Goal: Information Seeking & Learning: Check status

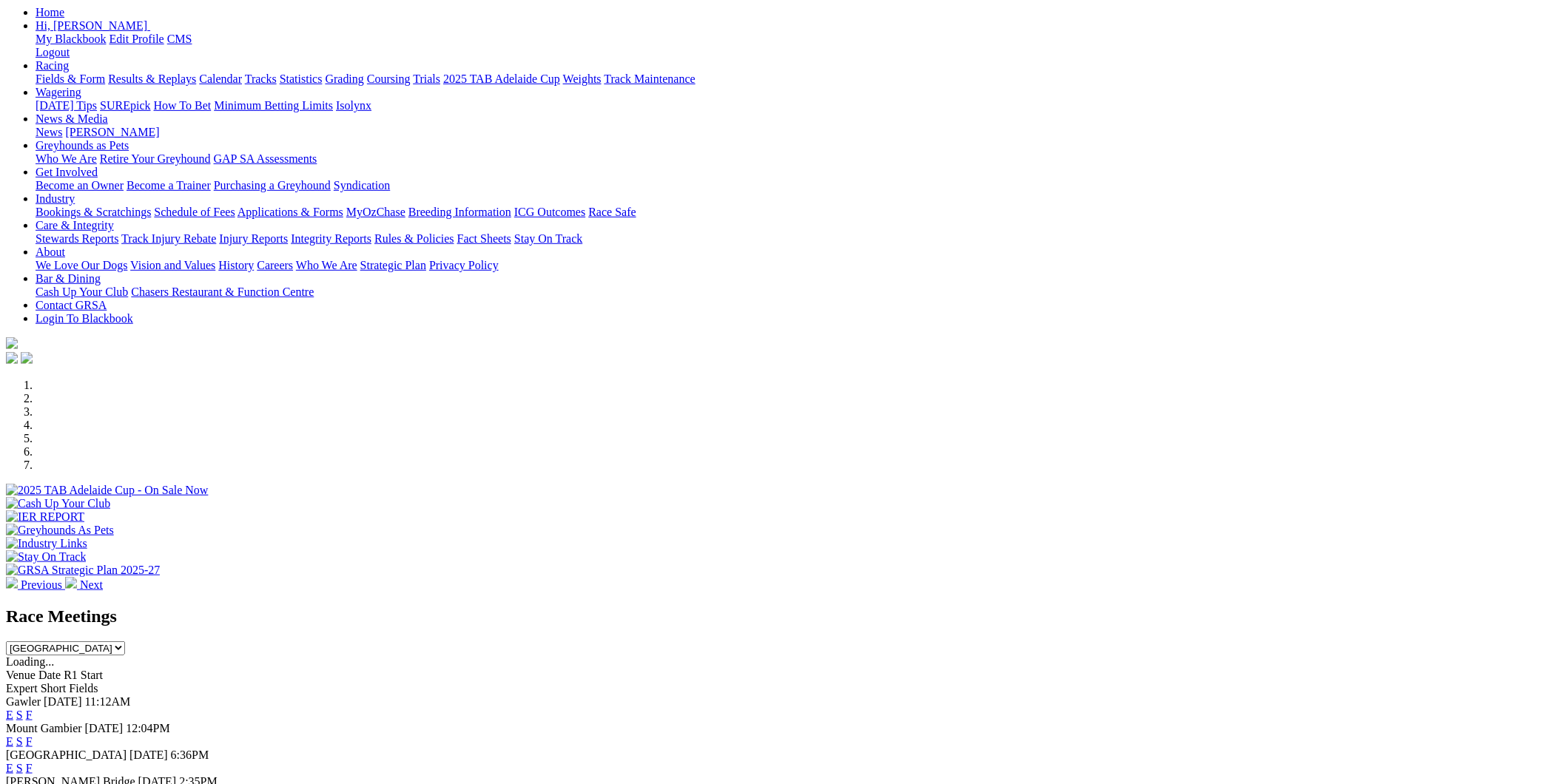
scroll to position [191, 0]
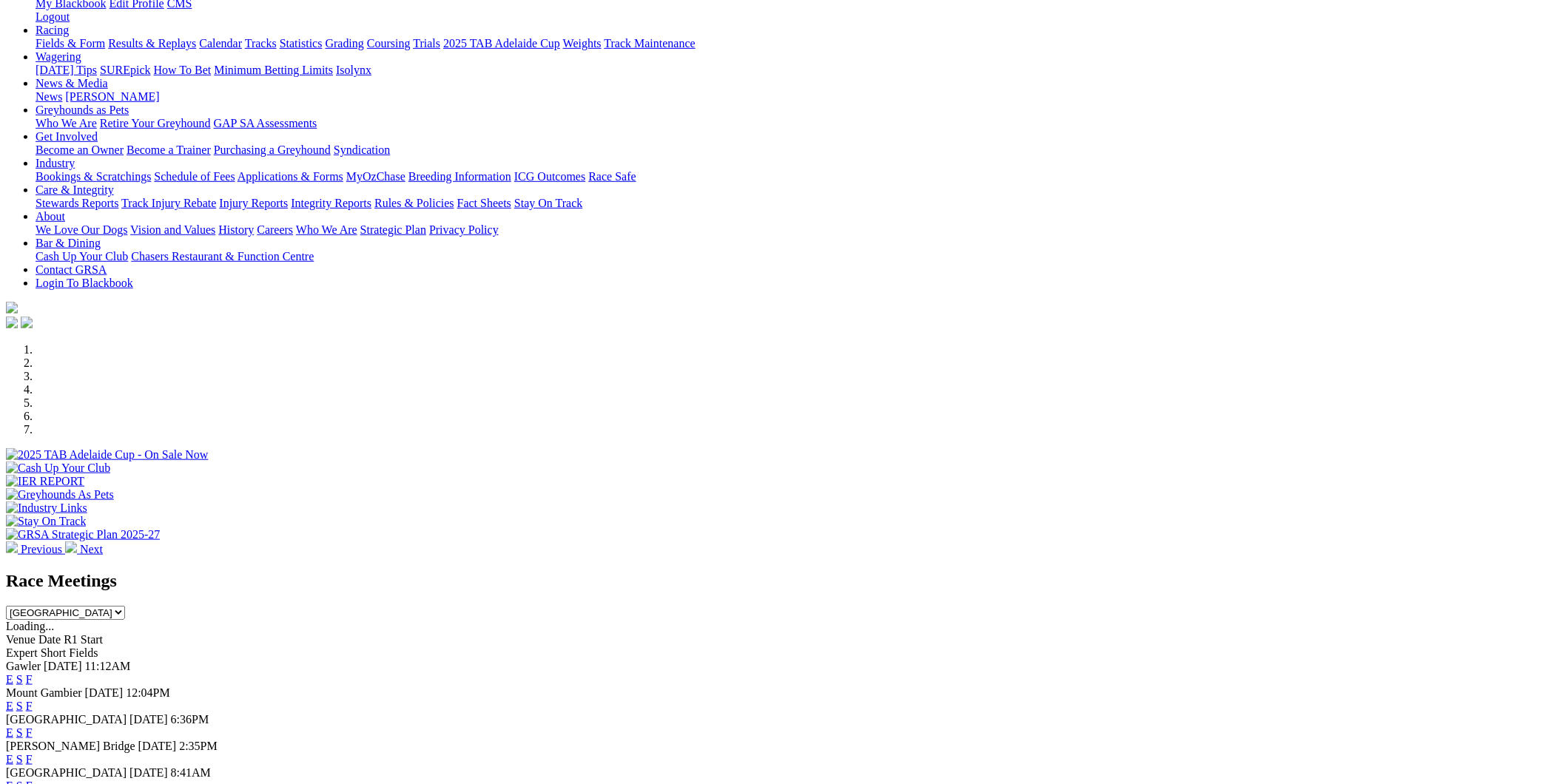
click at [13, 727] on link "E" at bounding box center [10, 733] width 8 height 12
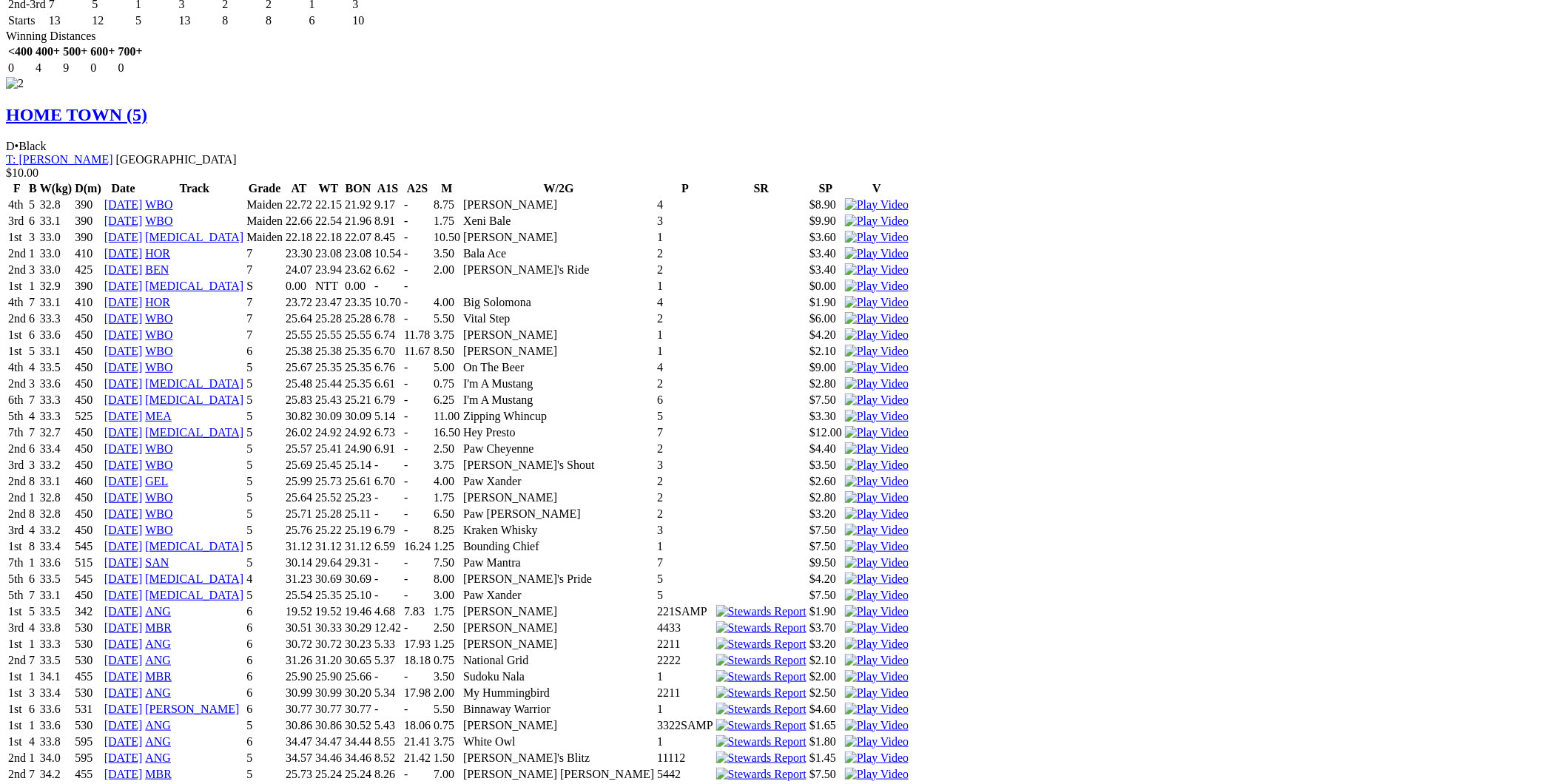
scroll to position [3153, 0]
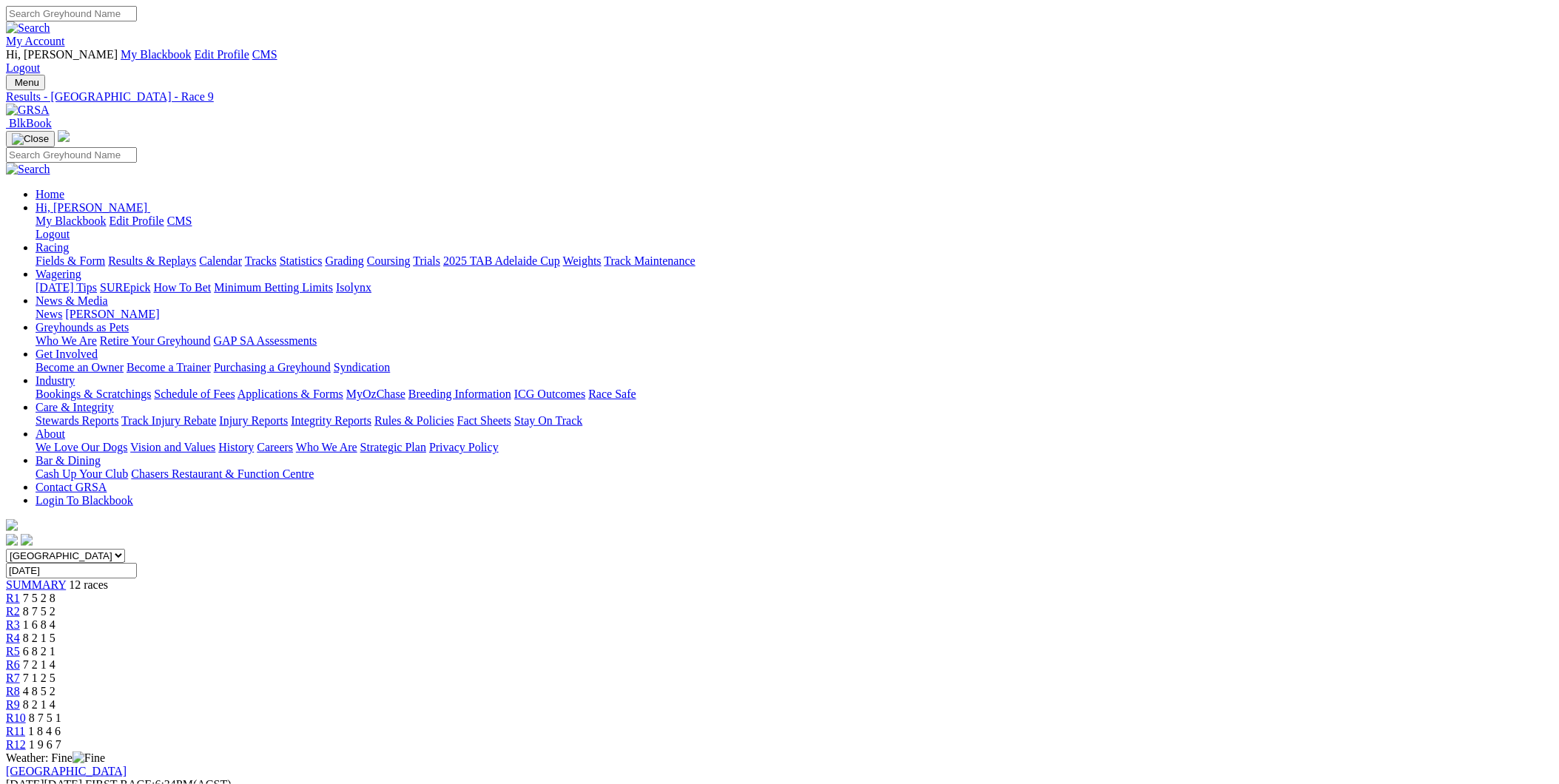
click at [1070, 765] on div "Angle Park Thursday 18 Sep 2025 FIRST RACE: 6:34PM(ACST) Kennels Close: 6:00pm …" at bounding box center [780, 792] width 1548 height 54
click at [493, 605] on div "R2 6:57pm" at bounding box center [780, 612] width 1548 height 13
click at [59, 618] on span "7:18pm" at bounding box center [41, 625] width 36 height 12
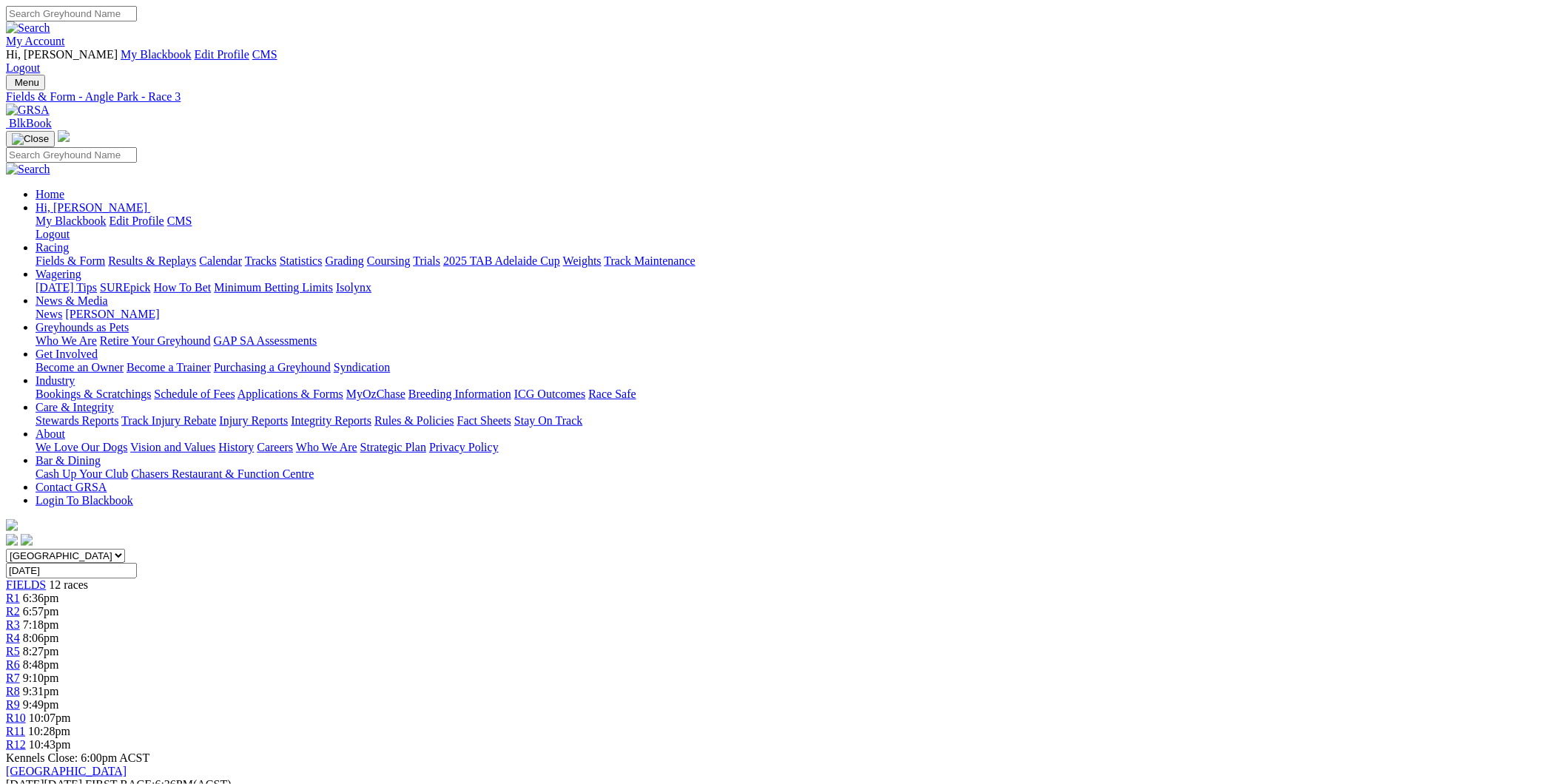
click at [50, 103] on img at bounding box center [28, 110] width 44 height 13
click at [20, 632] on link "R4" at bounding box center [13, 638] width 14 height 12
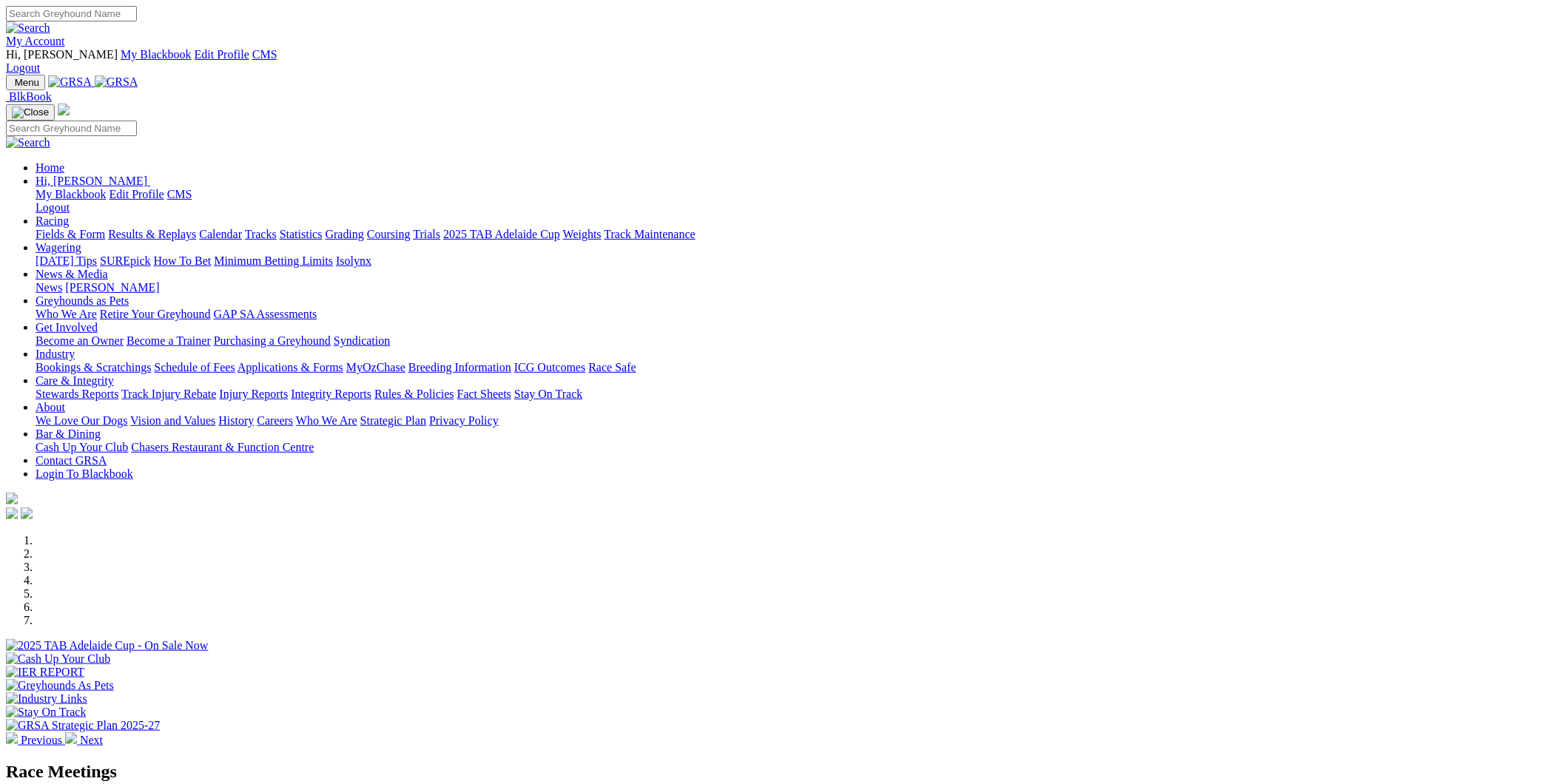
click at [69, 215] on link "Racing" at bounding box center [51, 221] width 33 height 12
click at [108, 268] on link "News & Media" at bounding box center [71, 274] width 73 height 12
click at [62, 281] on link "News" at bounding box center [48, 287] width 27 height 12
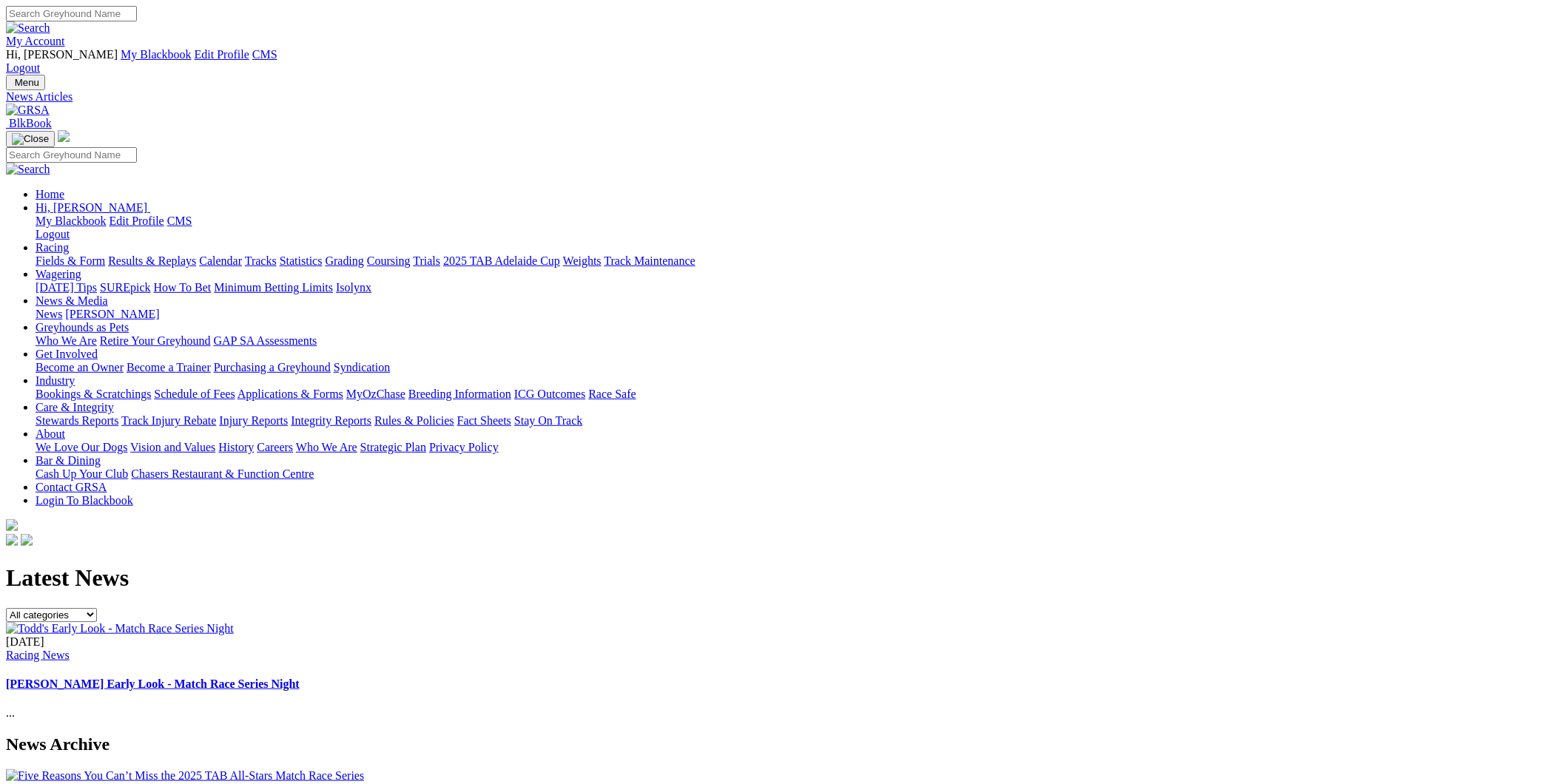
click at [69, 241] on link "Racing" at bounding box center [51, 248] width 33 height 12
click at [242, 254] on link "Calendar" at bounding box center [221, 261] width 43 height 12
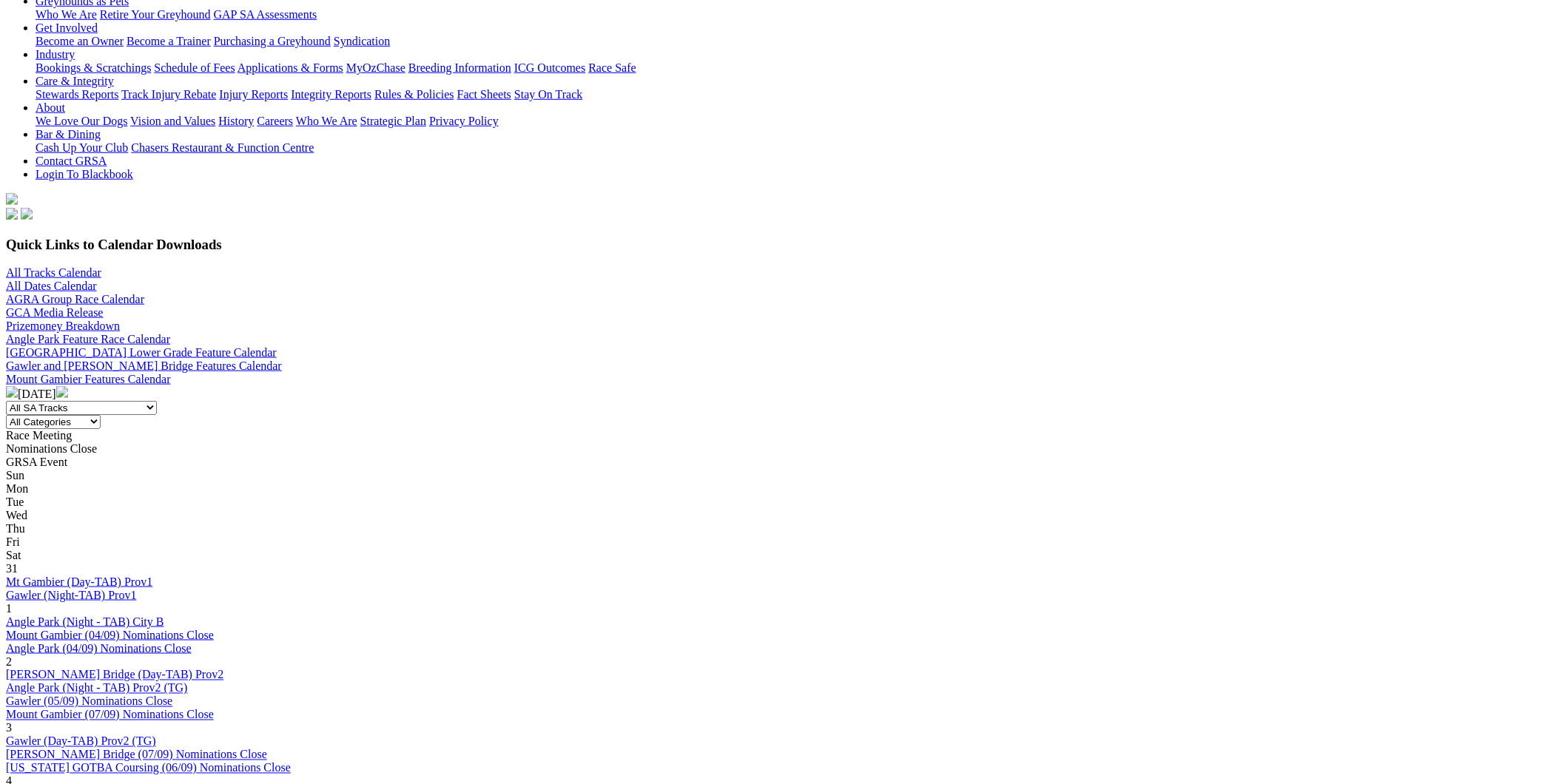
scroll to position [383, 0]
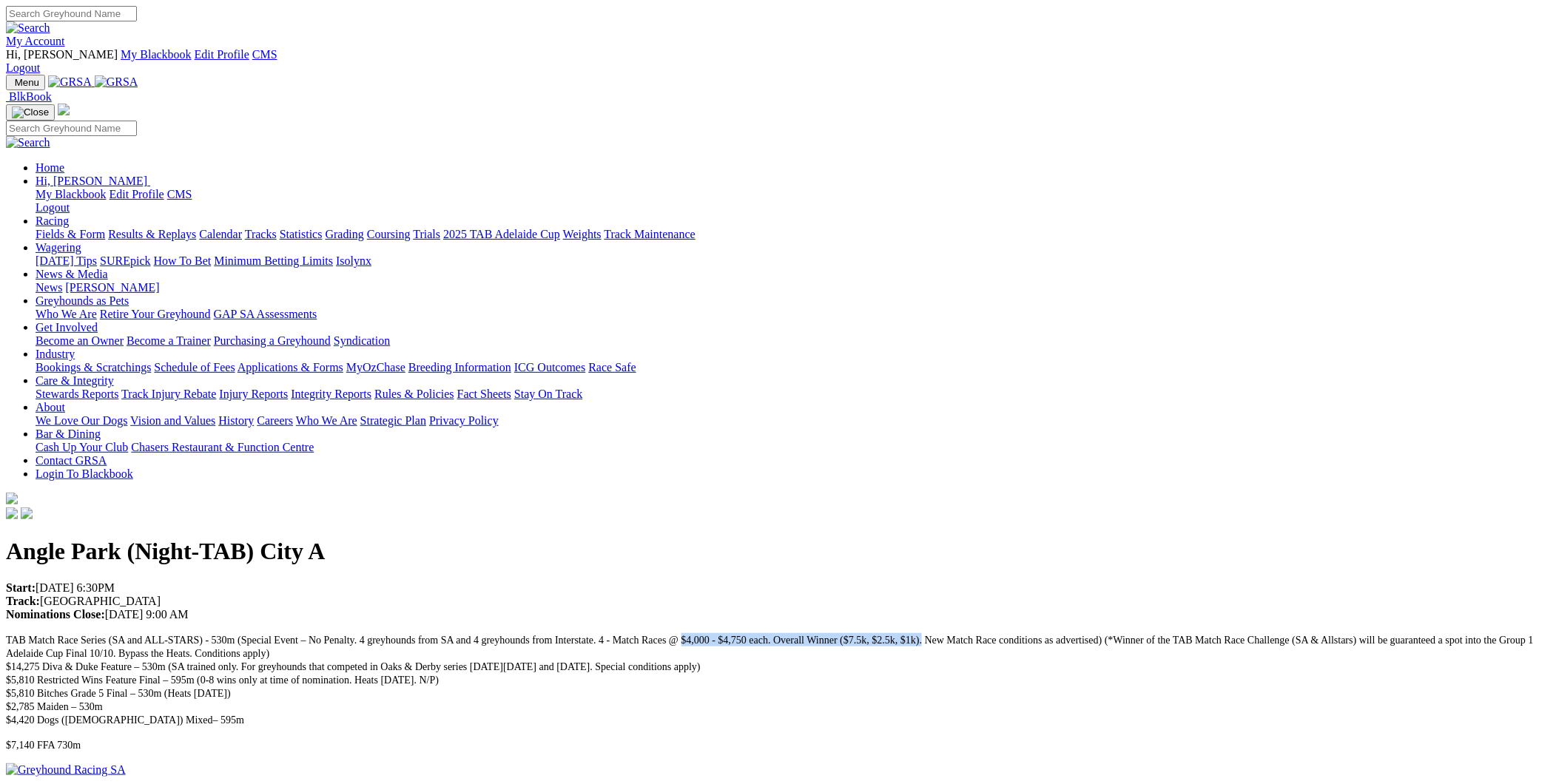
drag, startPoint x: 996, startPoint y: 249, endPoint x: 1245, endPoint y: 249, distance: 249.0
click at [1245, 633] on p "TAB Match Race Series (SA and ALL-STARS) - 530m (Special Event – No Penalty. 4 …" at bounding box center [780, 680] width 1548 height 93
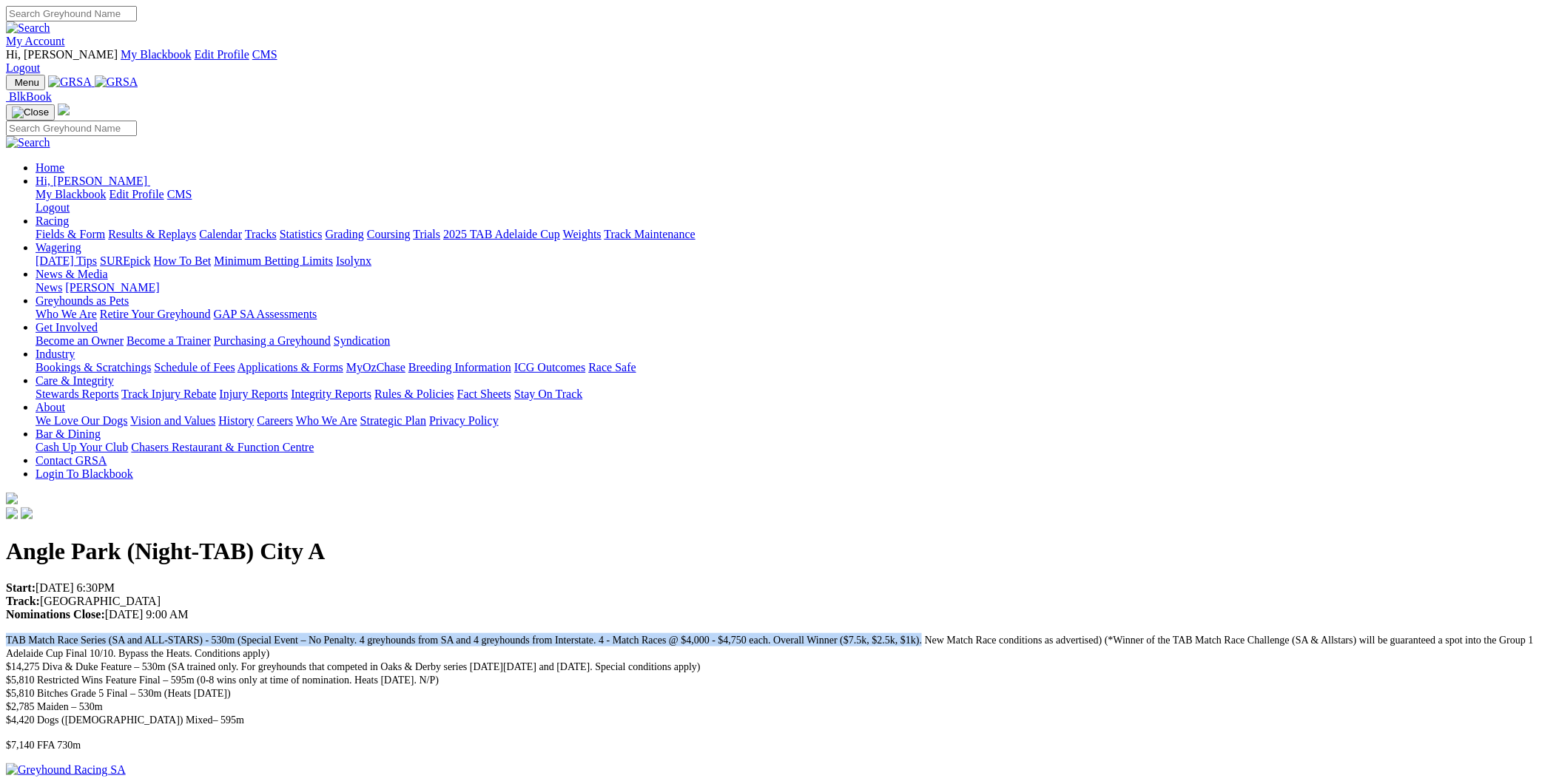
drag, startPoint x: 294, startPoint y: 248, endPoint x: 1252, endPoint y: 245, distance: 958.0
click at [1252, 538] on div "Angle Park (Night-TAB) City A Start: [DATE] 6:30PM Track: [GEOGRAPHIC_DATA] Nom…" at bounding box center [780, 645] width 1548 height 213
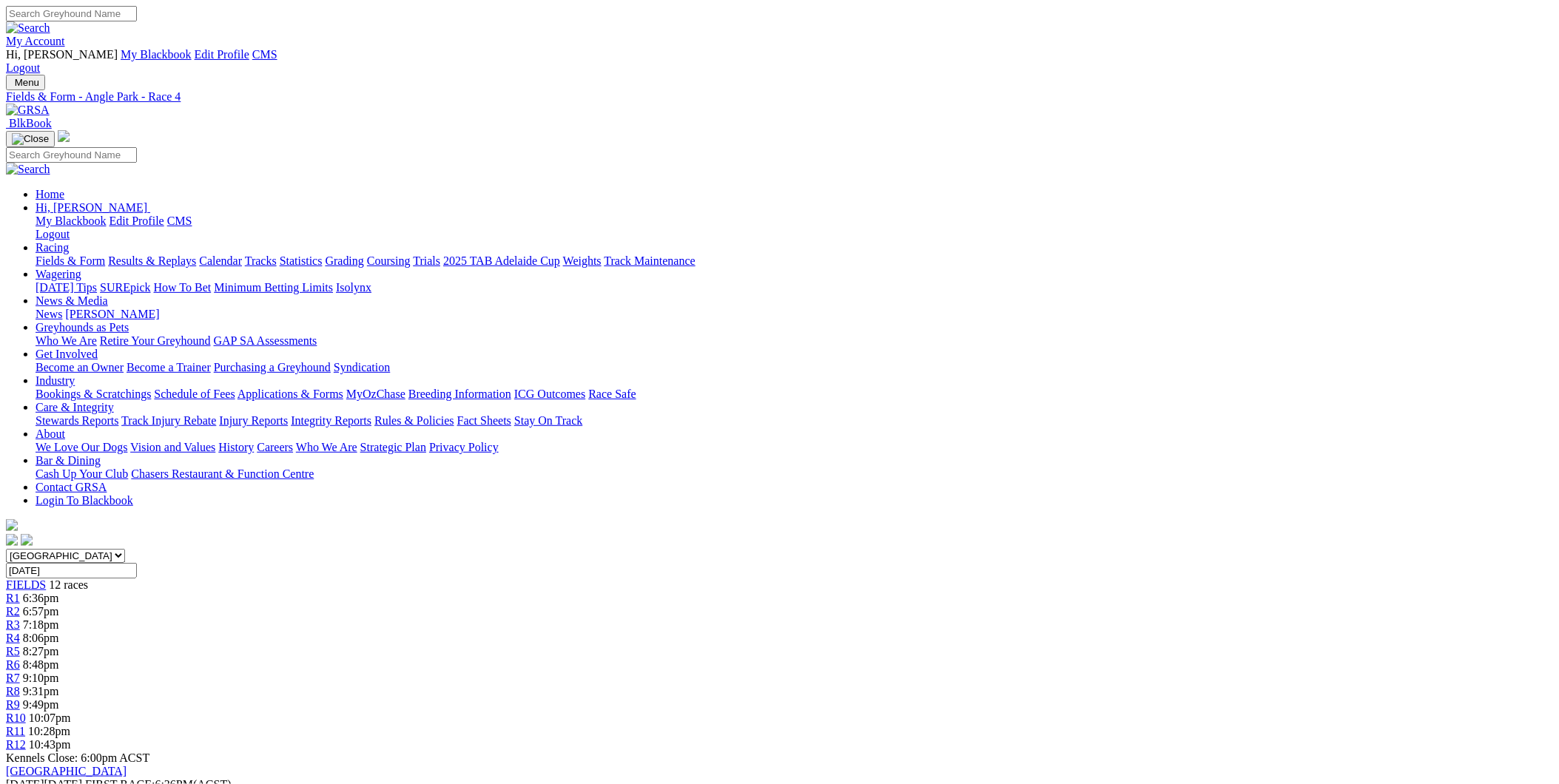
click at [59, 645] on span "8:27pm" at bounding box center [41, 651] width 36 height 12
click at [59, 672] on span "9:10pm" at bounding box center [41, 678] width 36 height 12
click at [59, 685] on span "9:31pm" at bounding box center [41, 691] width 36 height 12
click at [20, 698] on link "R9" at bounding box center [13, 704] width 14 height 12
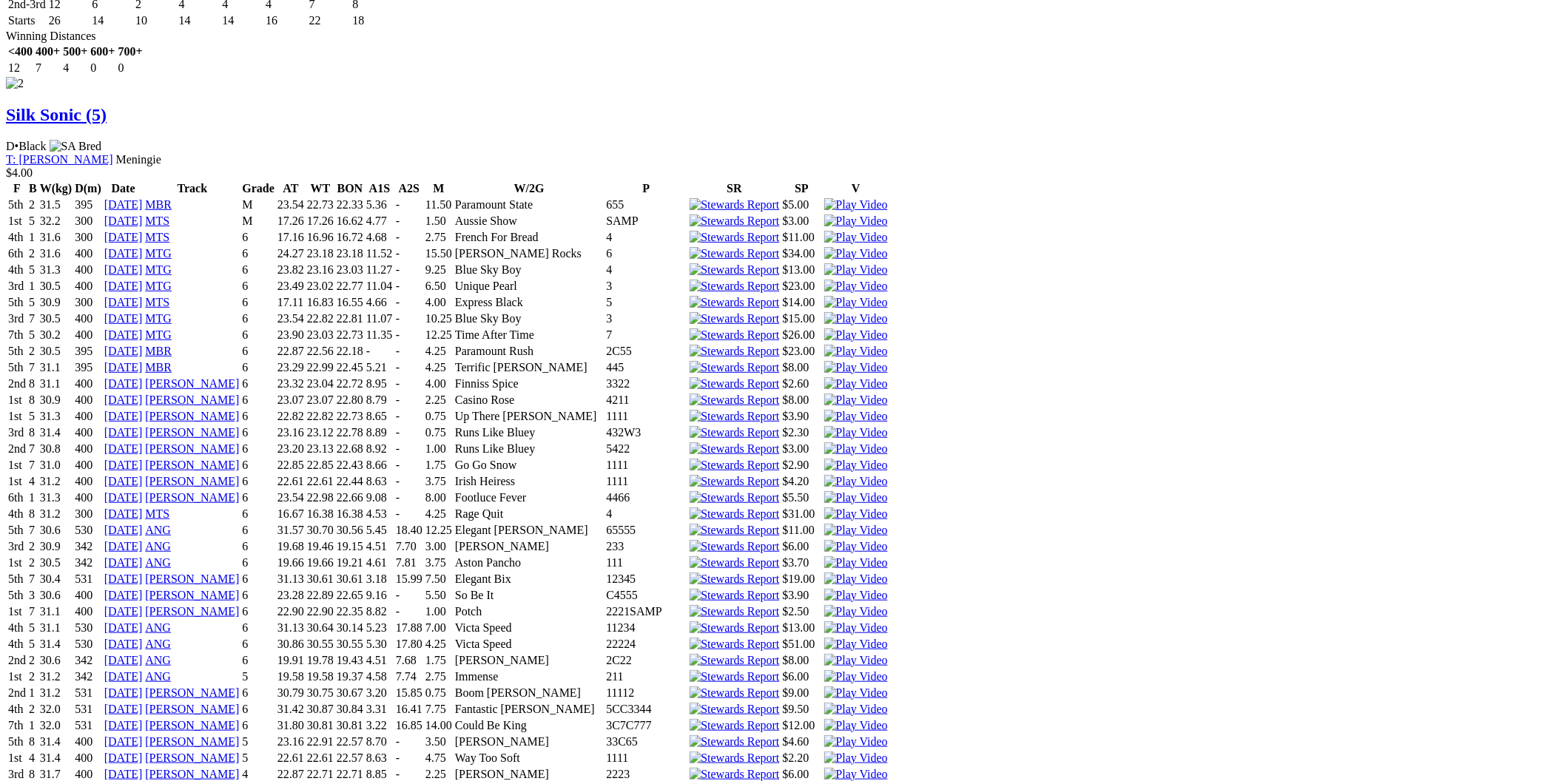
scroll to position [3936, 0]
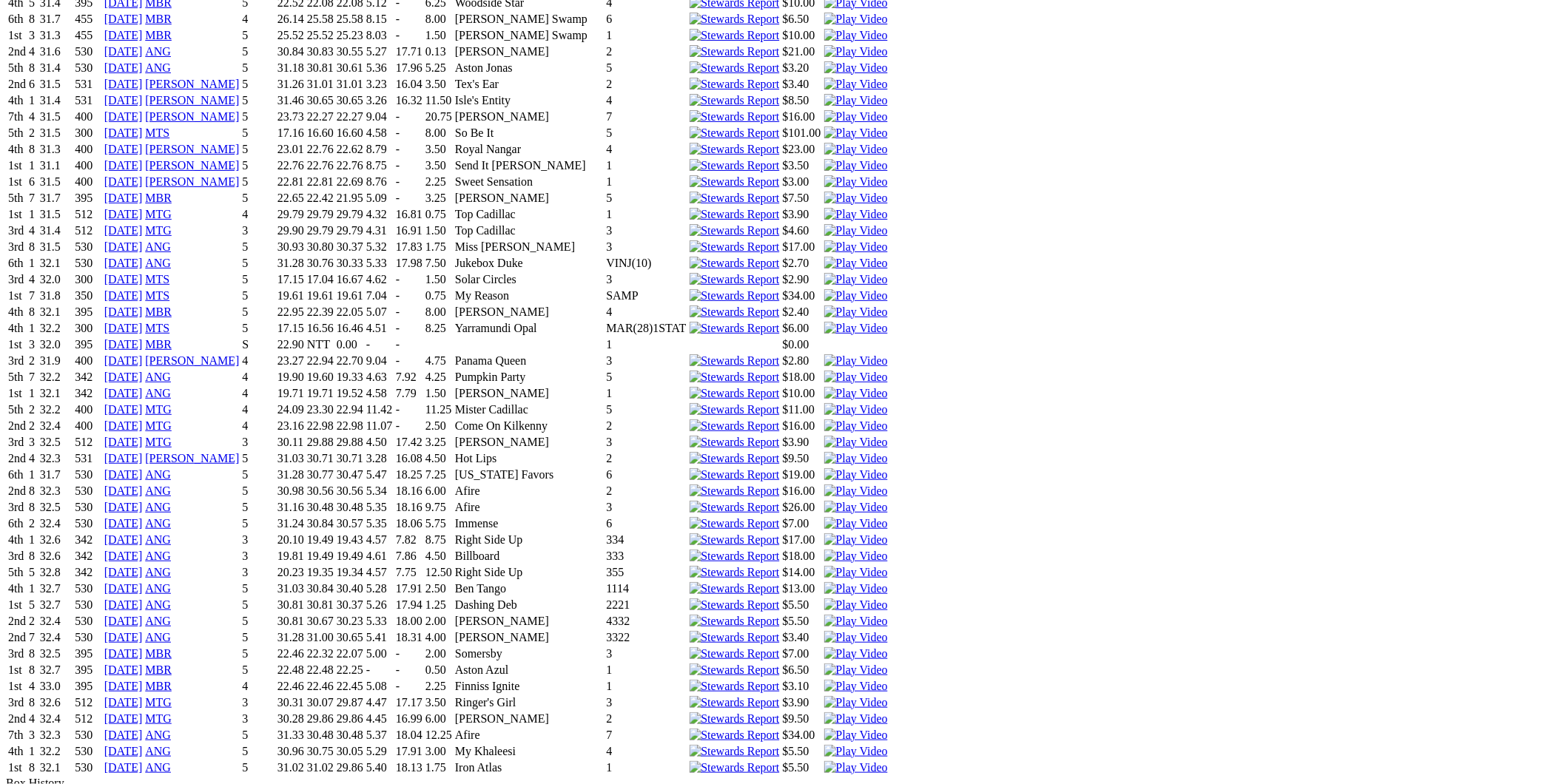
scroll to position [5755, 0]
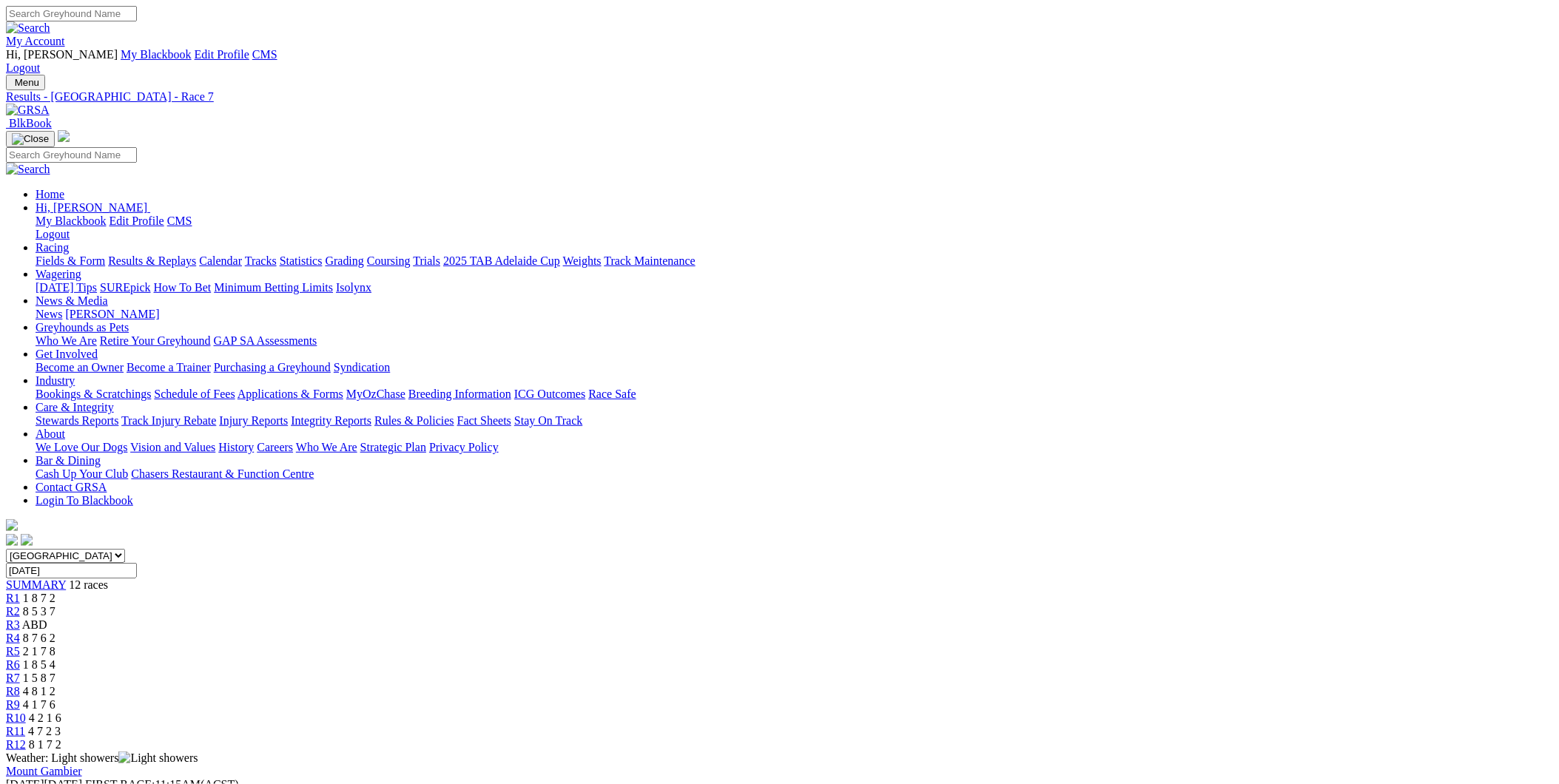
click at [1055, 712] on div "R10 10:07pm" at bounding box center [780, 718] width 1548 height 13
click at [71, 725] on span "10:28pm" at bounding box center [49, 731] width 42 height 12
click at [71, 739] on span "10:43pm" at bounding box center [50, 745] width 42 height 12
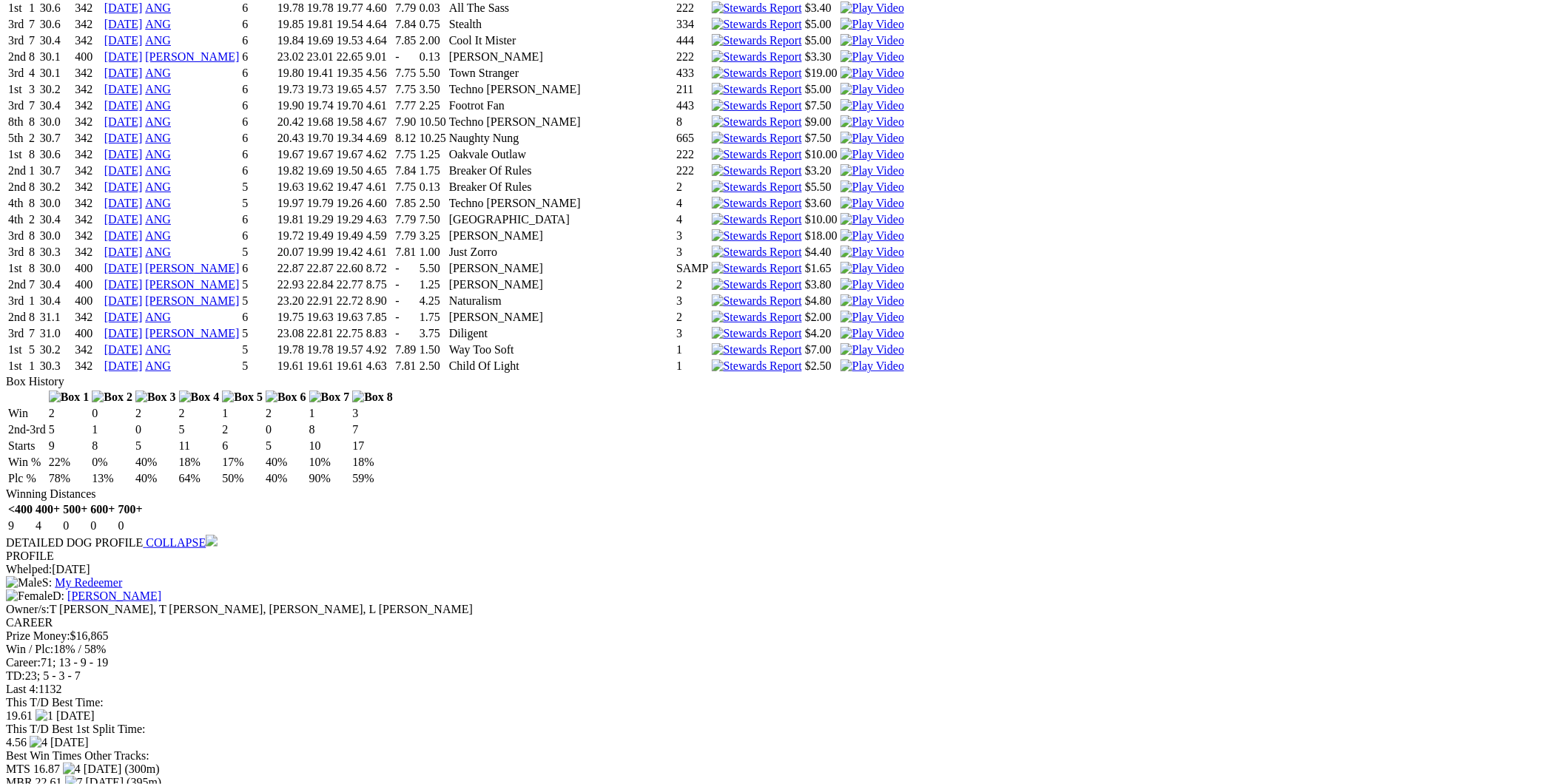
scroll to position [4795, 0]
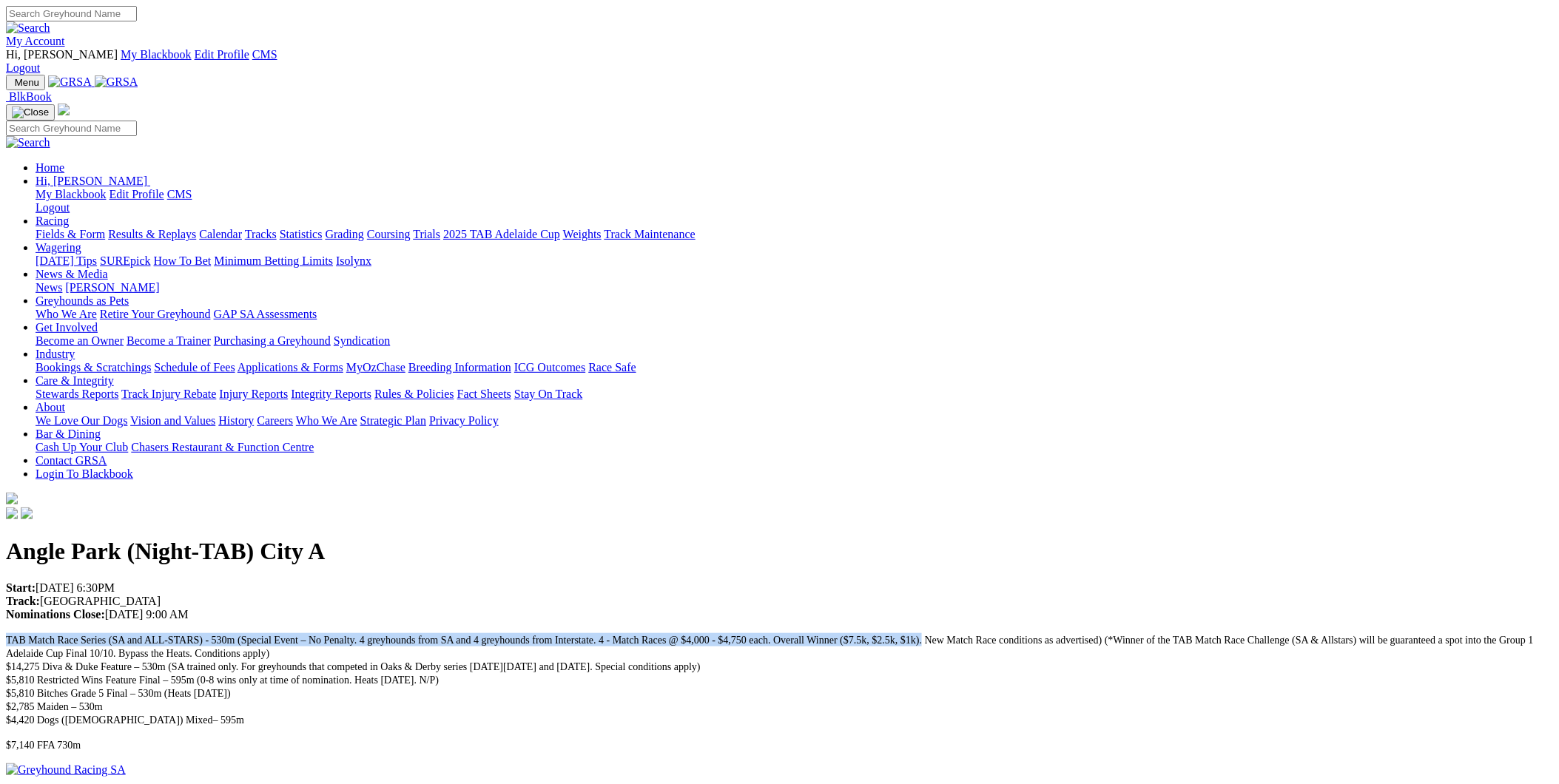
click at [69, 215] on link "Racing" at bounding box center [51, 221] width 33 height 12
click at [196, 228] on link "Results & Replays" at bounding box center [152, 234] width 88 height 12
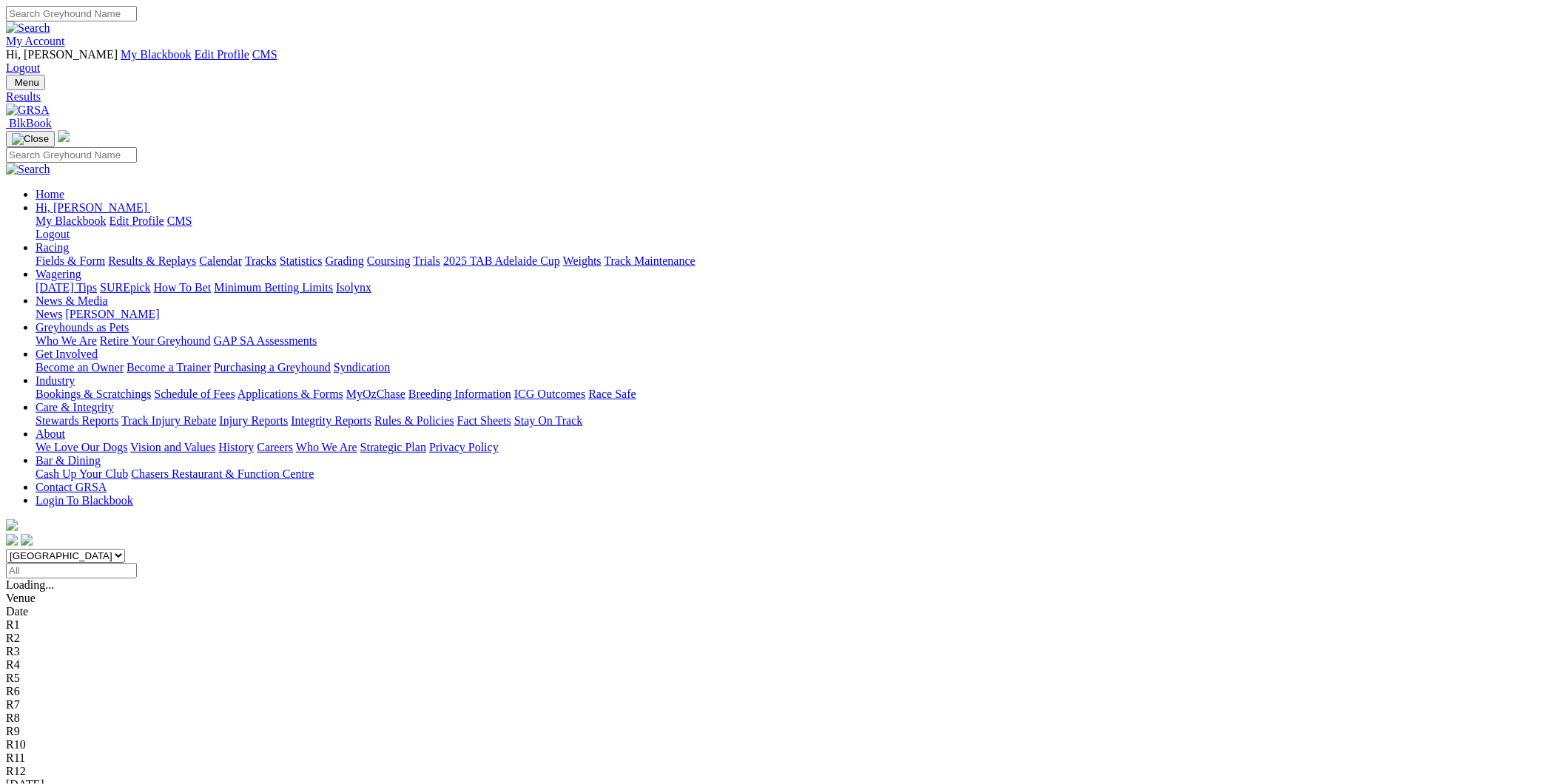
click at [125, 549] on select "South Australia New South Wales Northern Territory Queensland Tasmania Victoria…" at bounding box center [65, 556] width 119 height 14
click at [137, 563] on input "Select date" at bounding box center [71, 571] width 131 height 15
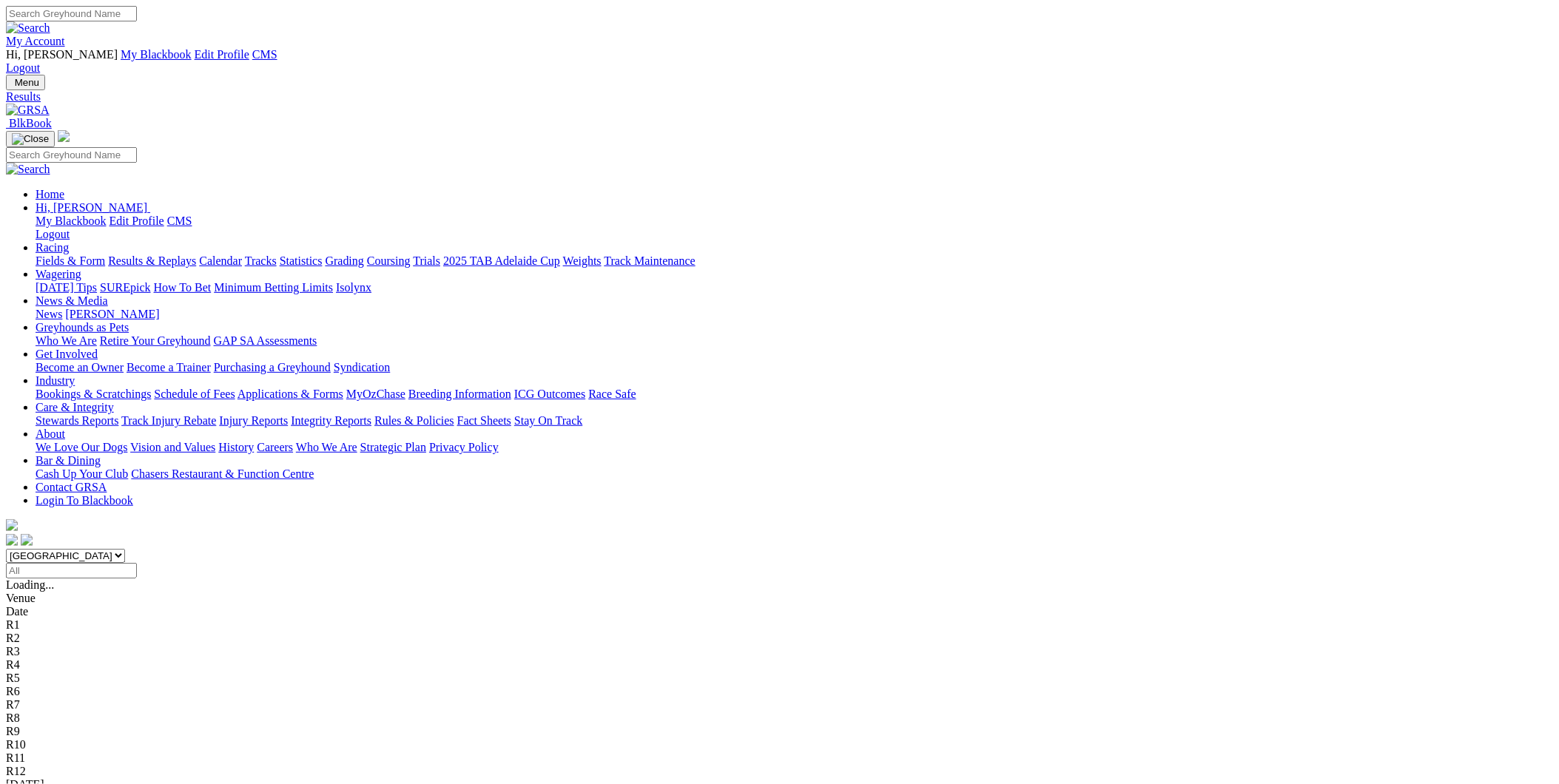
type input "Monday, 4 Aug 2025"
click at [137, 563] on input "[DATE]" at bounding box center [71, 571] width 131 height 15
type input "[DATE]"
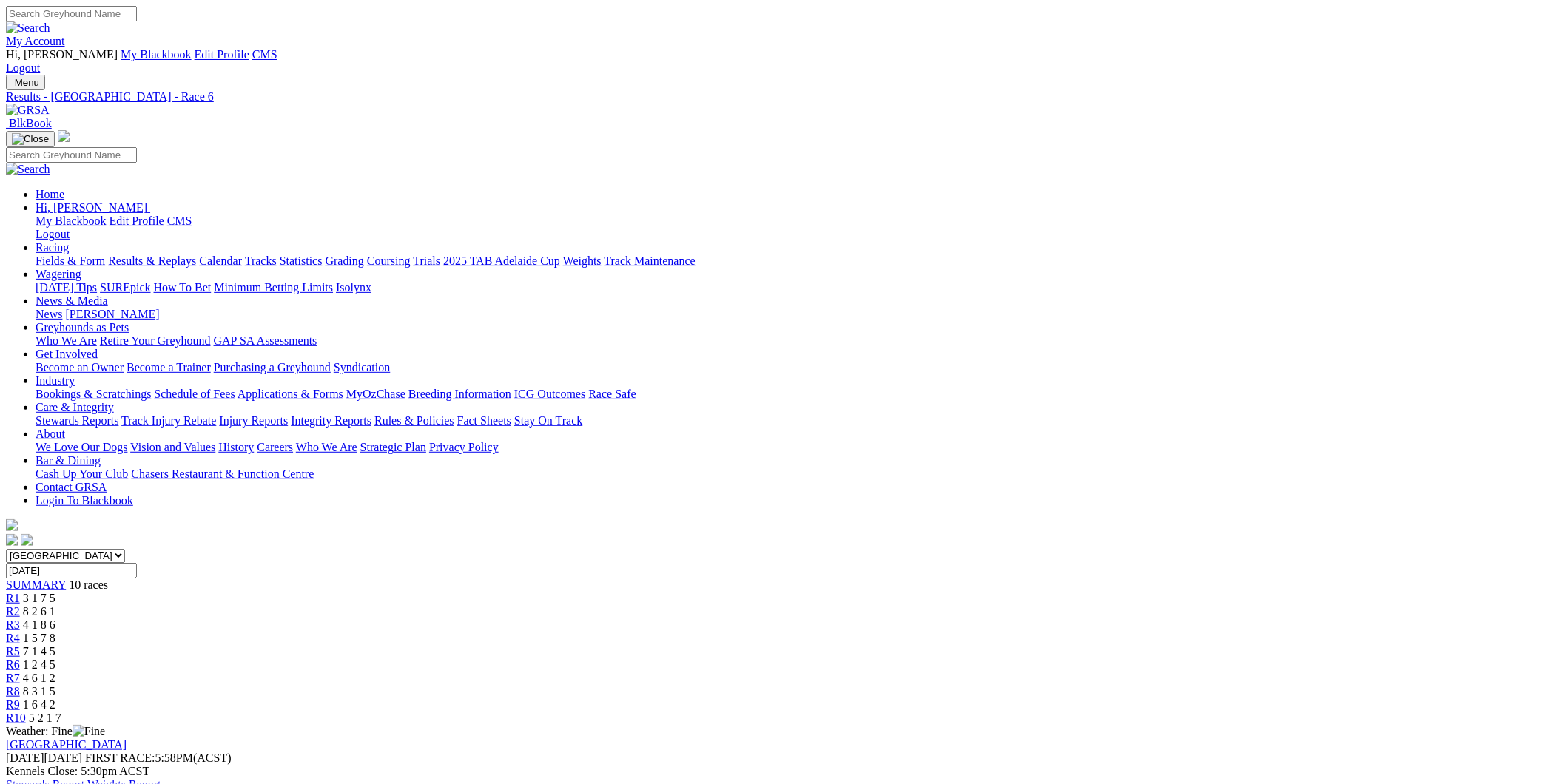
click at [66, 579] on span "SUMMARY" at bounding box center [36, 585] width 60 height 12
click at [196, 254] on link "Results & Replays" at bounding box center [152, 261] width 88 height 12
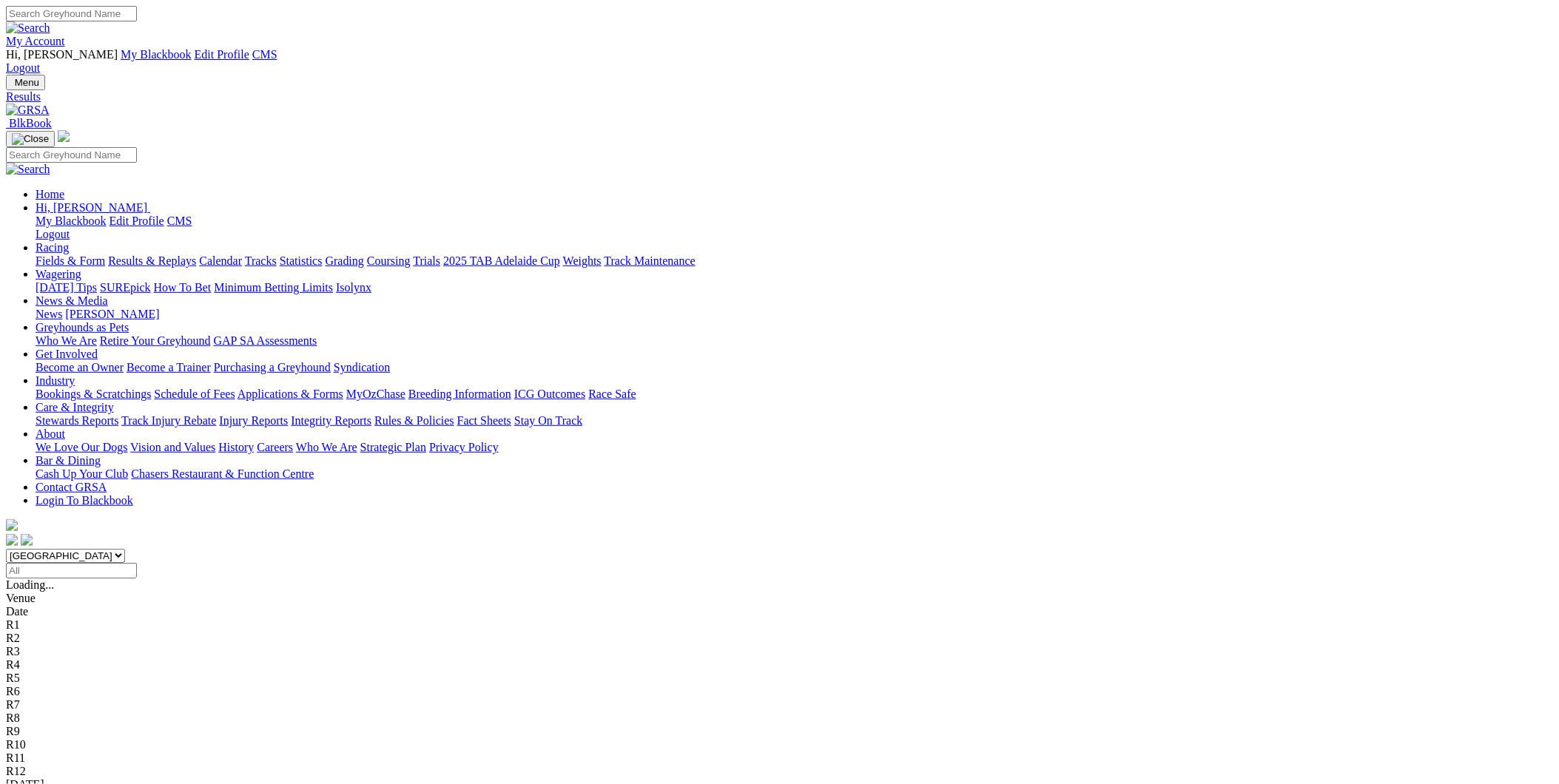
click at [137, 563] on input "Select date" at bounding box center [71, 571] width 131 height 15
type input "[DATE]"
click at [82, 783] on link "Mount Gambier" at bounding box center [44, 798] width 76 height 12
click at [137, 563] on input "[DATE]" at bounding box center [71, 571] width 131 height 15
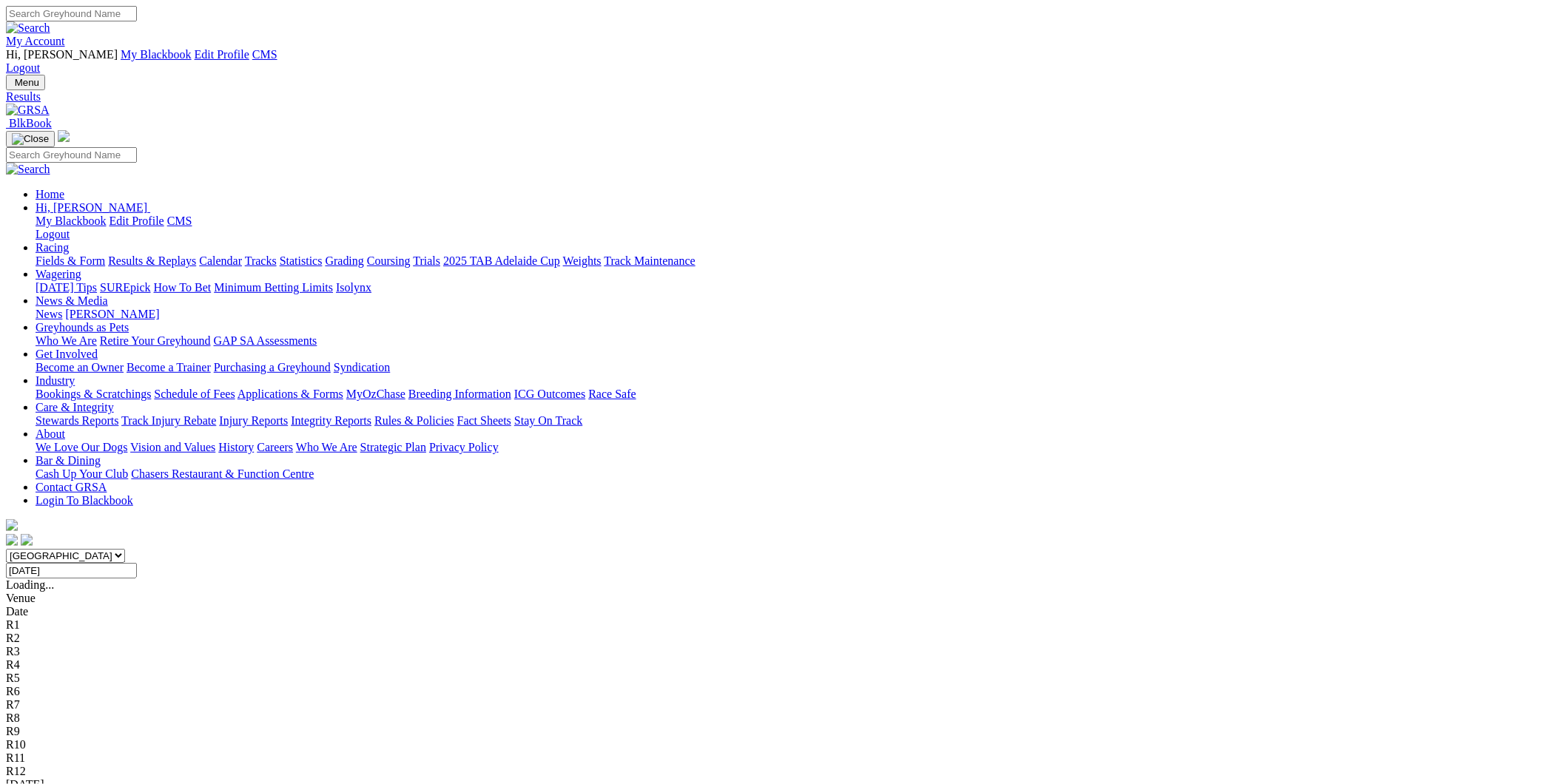
type input "[DATE]"
click at [126, 783] on link "[GEOGRAPHIC_DATA]" at bounding box center [66, 798] width 120 height 12
click at [137, 563] on input "Monday, 1 Sep 2025" at bounding box center [71, 571] width 131 height 15
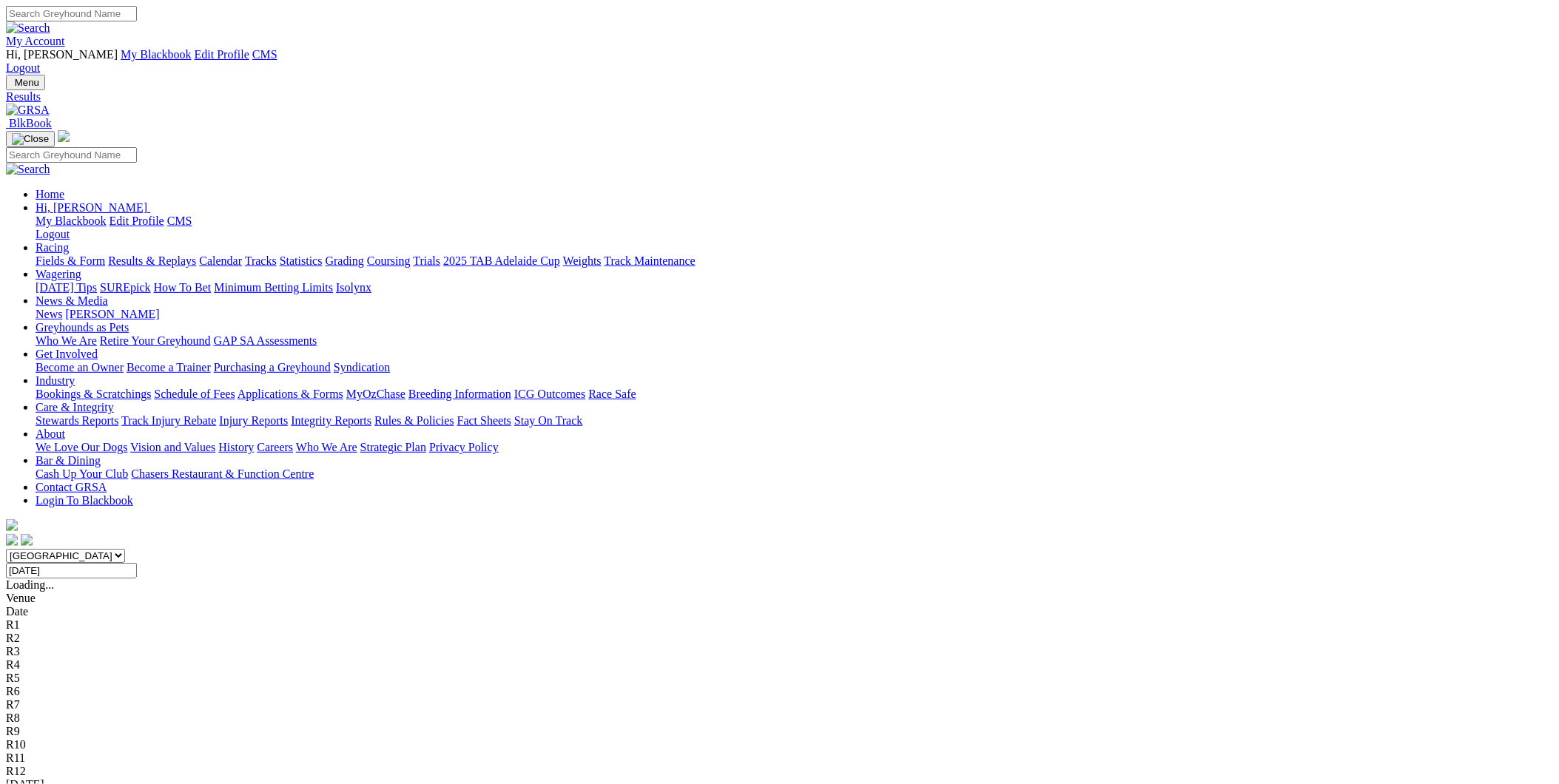
type input "[DATE]"
click at [176, 783] on link "[PERSON_NAME] Bridge Straight" at bounding box center [90, 798] width 169 height 12
click at [137, 563] on input "[DATE]" at bounding box center [71, 571] width 131 height 15
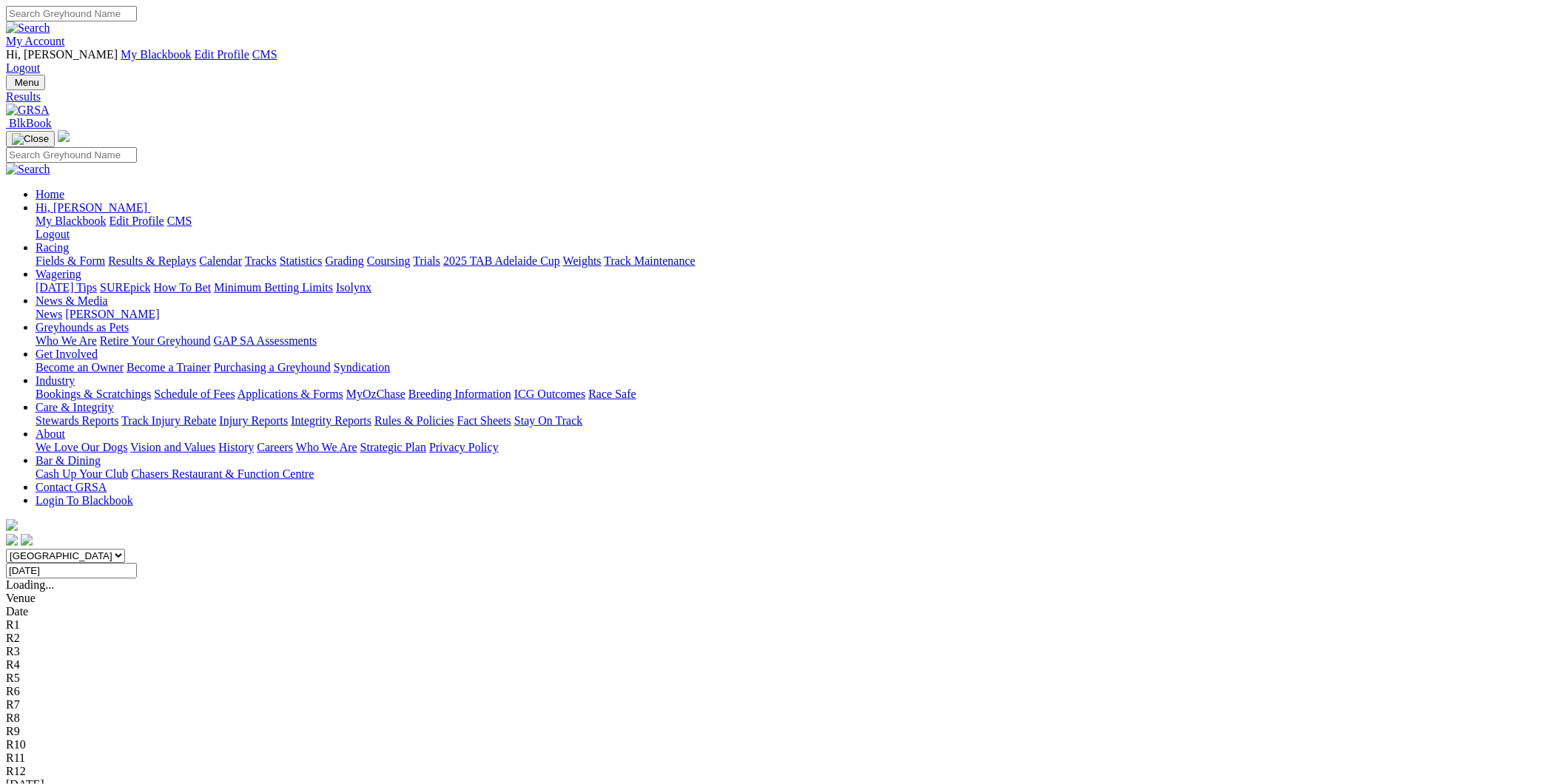
type input "[DATE]"
drag, startPoint x: 327, startPoint y: 327, endPoint x: 452, endPoint y: 359, distance: 129.0
click at [176, 783] on link "[PERSON_NAME] Bridge Straight" at bounding box center [90, 798] width 169 height 12
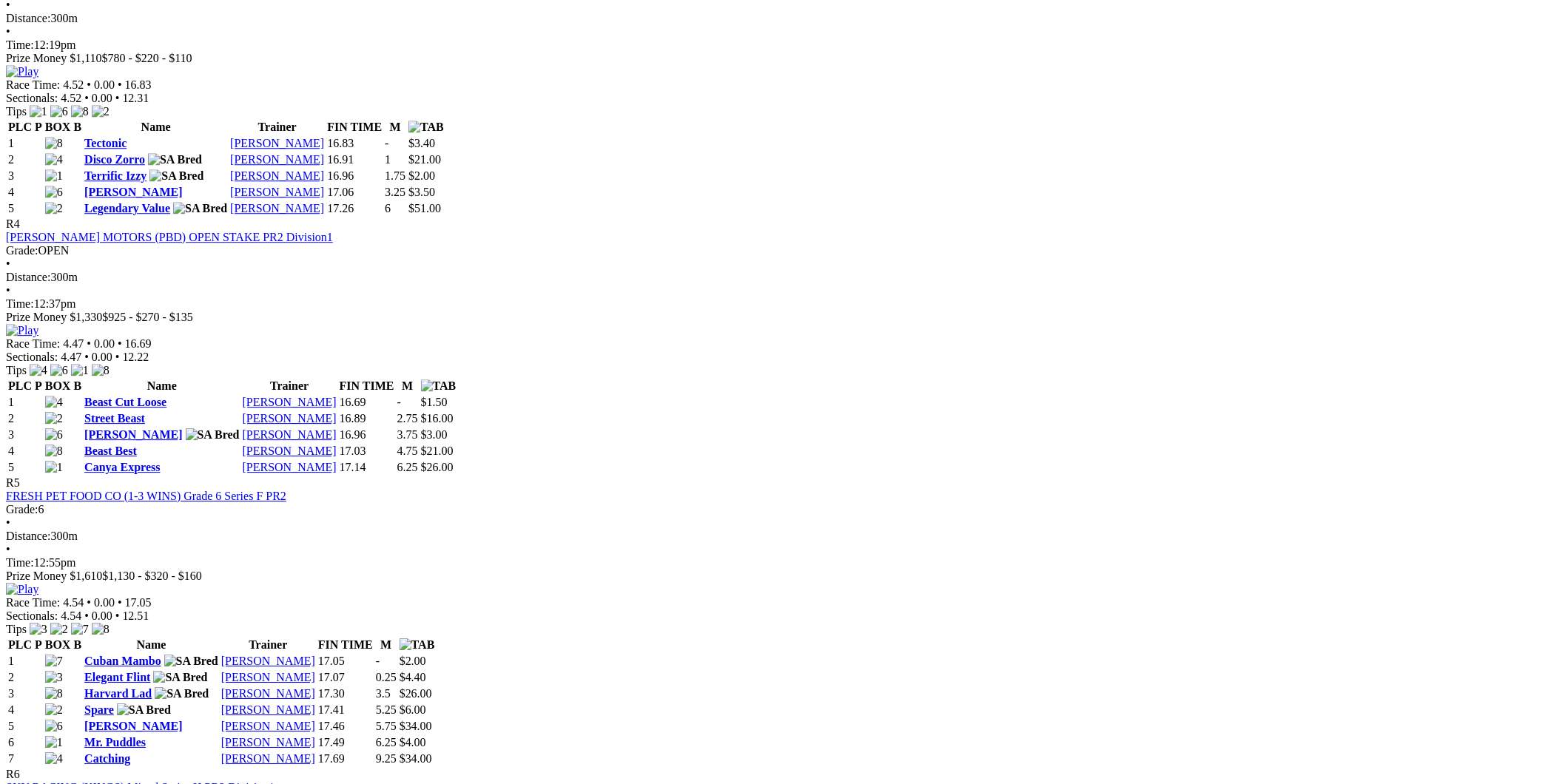
scroll to position [1534, 0]
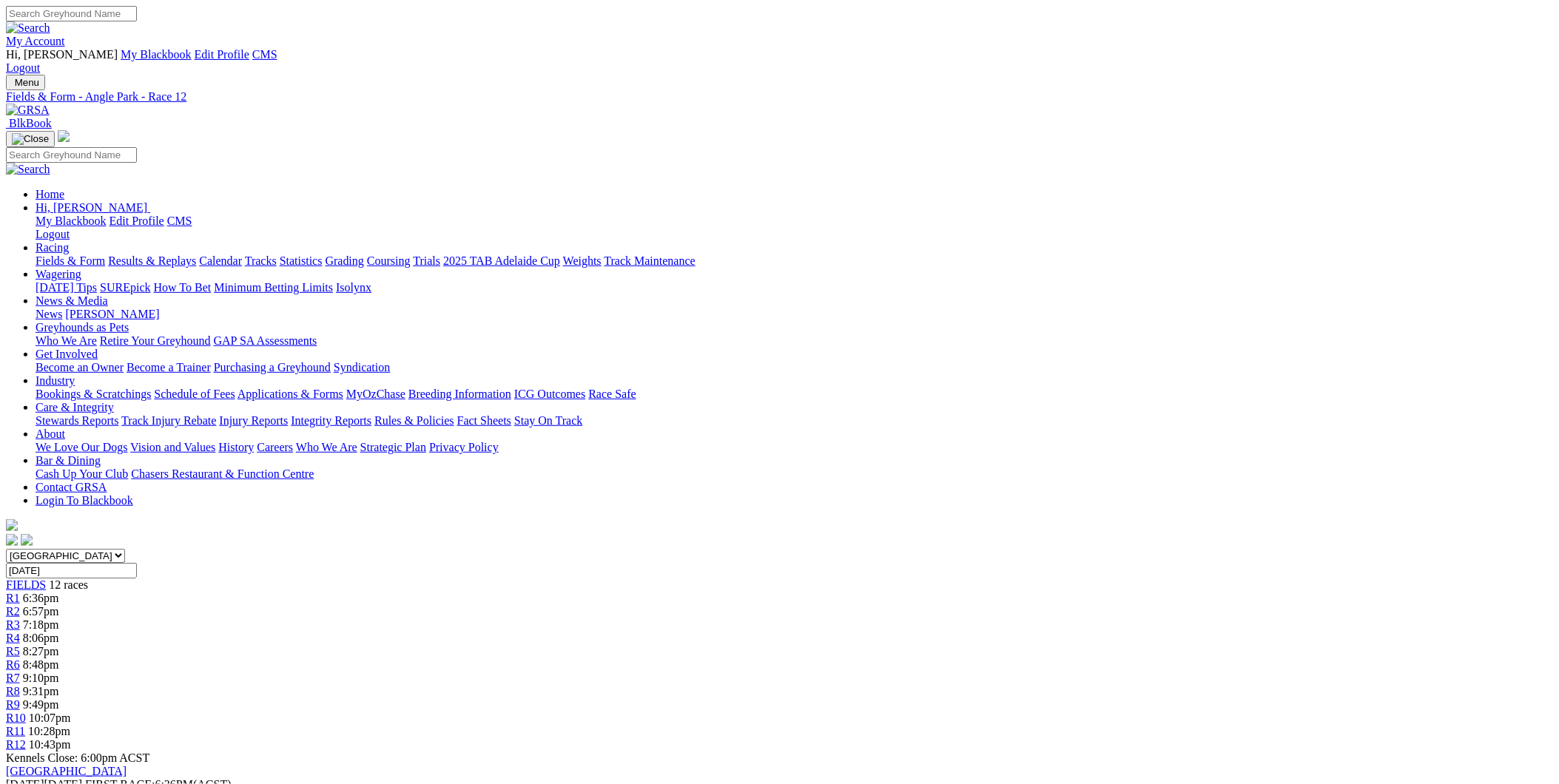
click at [137, 20] on input "Search" at bounding box center [71, 14] width 131 height 15
type input "weblec wonder"
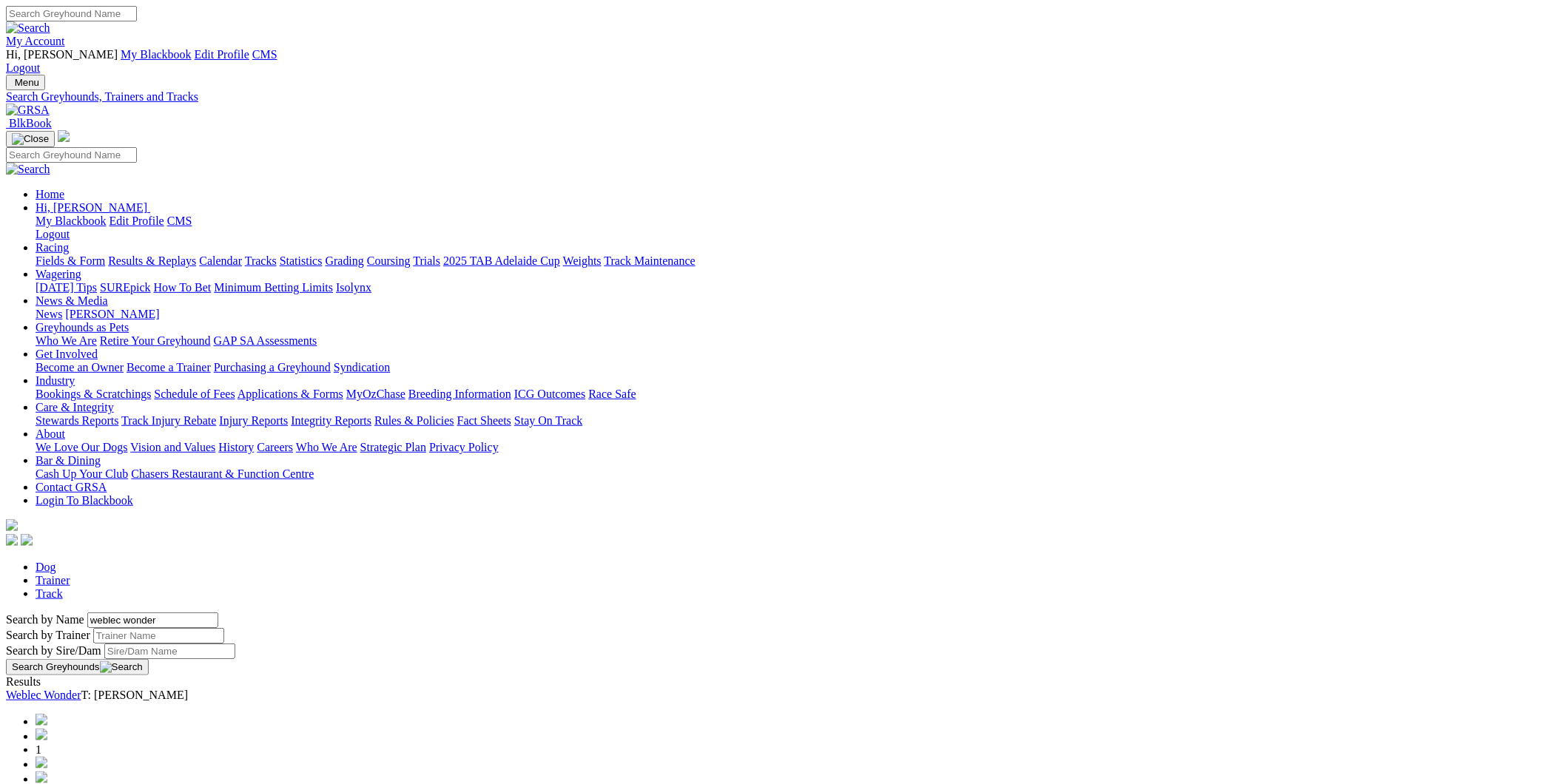
click at [81, 689] on link "Weblec Wonder" at bounding box center [44, 695] width 75 height 12
click at [137, 18] on input "Search" at bounding box center [71, 14] width 131 height 15
type input "weblec willow"
click at [411, 689] on div "Weblec Willow T: Kevin Bewley" at bounding box center [780, 695] width 1548 height 13
click at [79, 689] on link "Weblec Willow" at bounding box center [43, 695] width 74 height 12
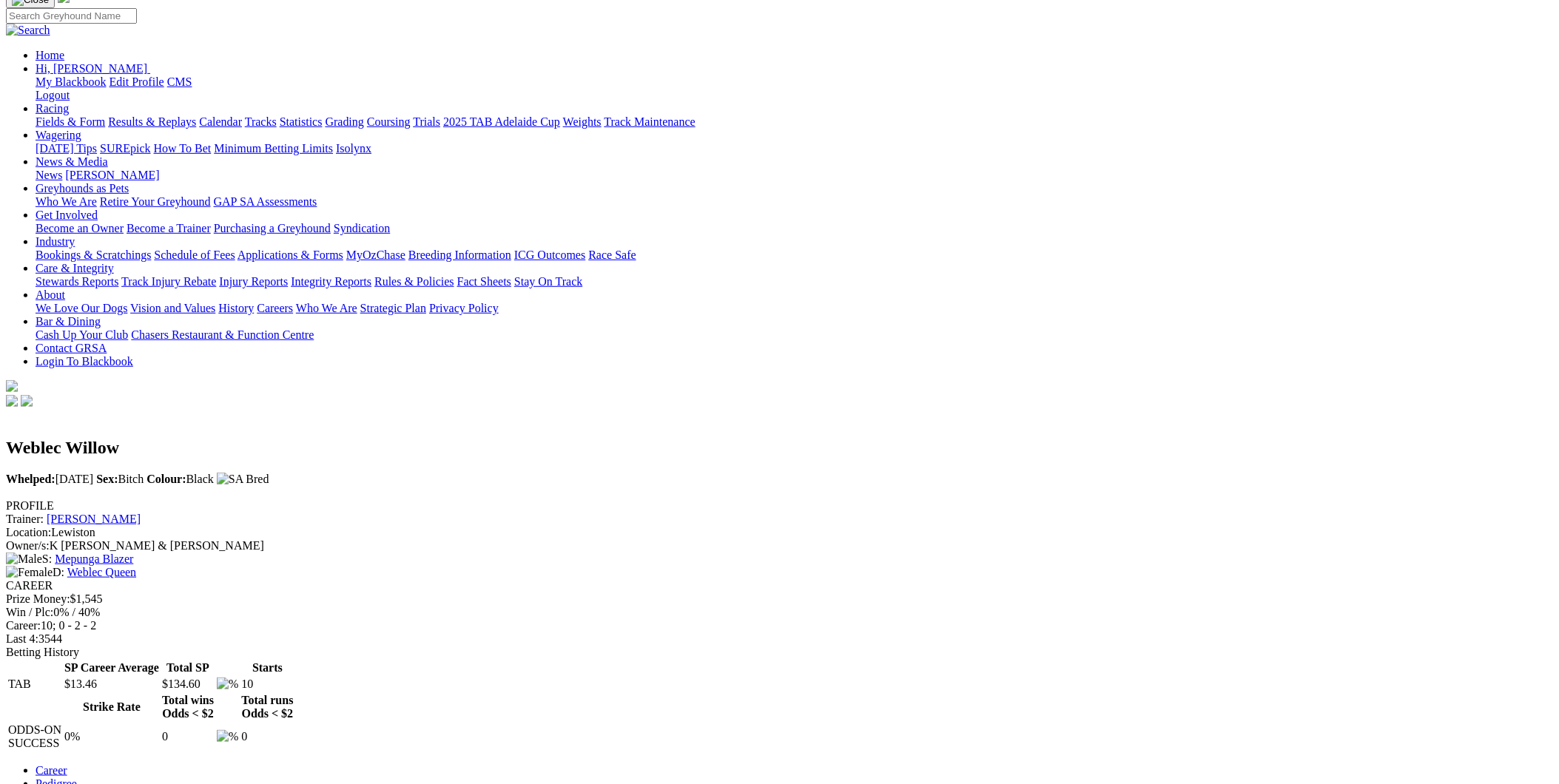
scroll to position [191, 0]
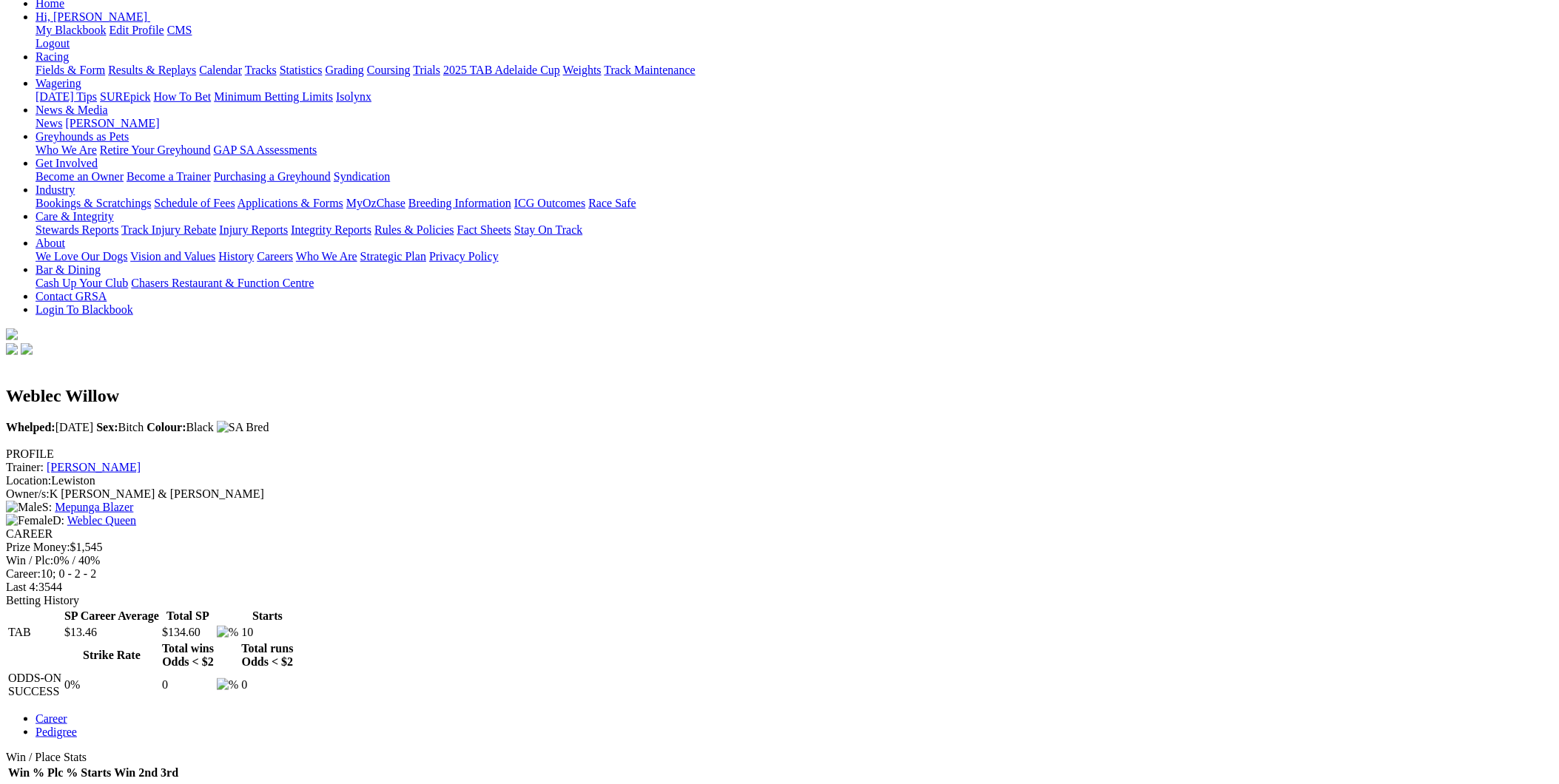
drag, startPoint x: 589, startPoint y: 502, endPoint x: 548, endPoint y: 494, distance: 41.8
drag, startPoint x: 743, startPoint y: 525, endPoint x: 537, endPoint y: 507, distance: 206.8
drag, startPoint x: 537, startPoint y: 507, endPoint x: 254, endPoint y: 549, distance: 286.1
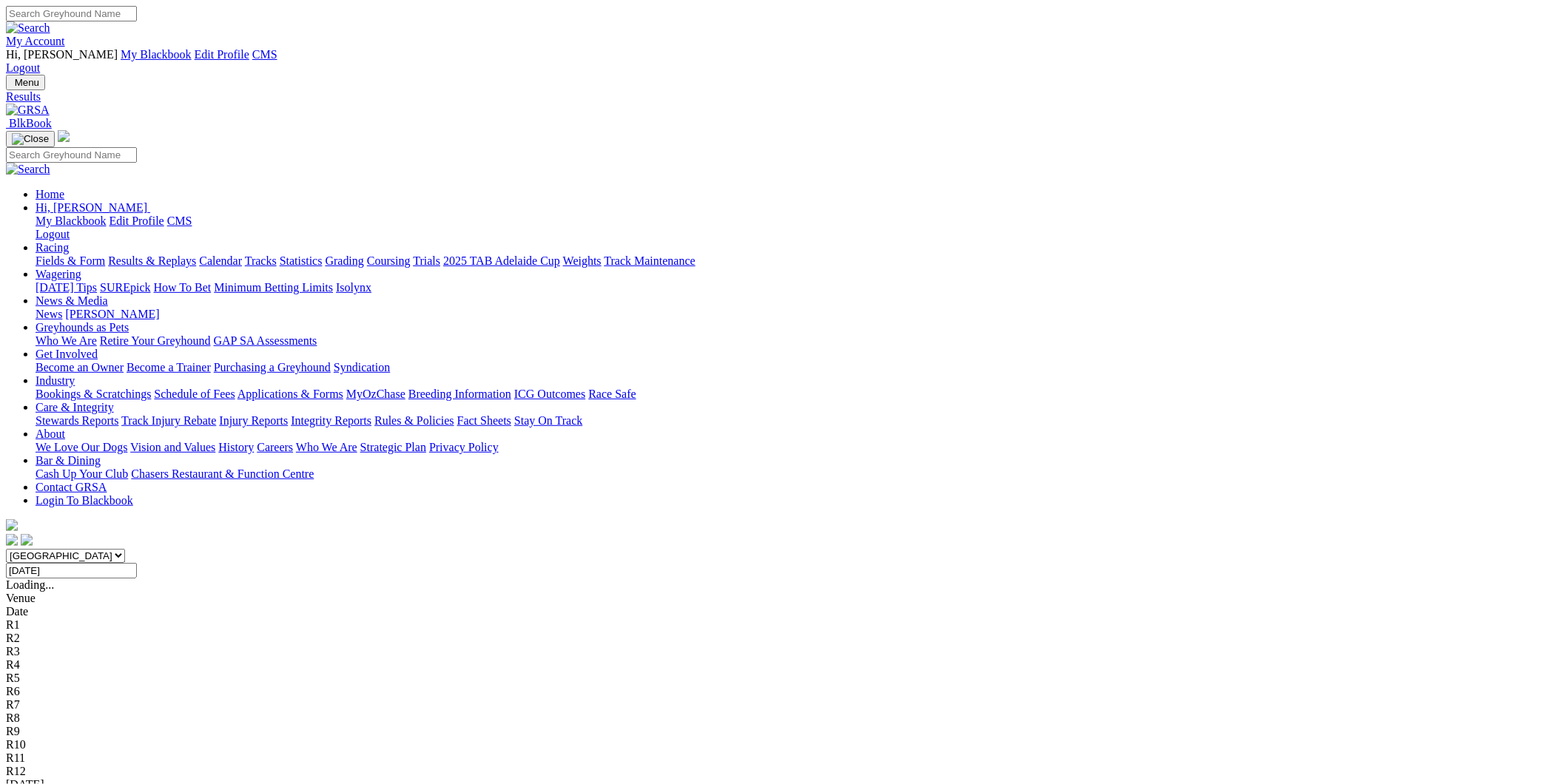
click input "Tuesday, 1 Jul 2025"
click td "2"
click input "Wednesday, 2 Jul 2025"
click td "3"
type input "Thursday, 3 Jul 2025"
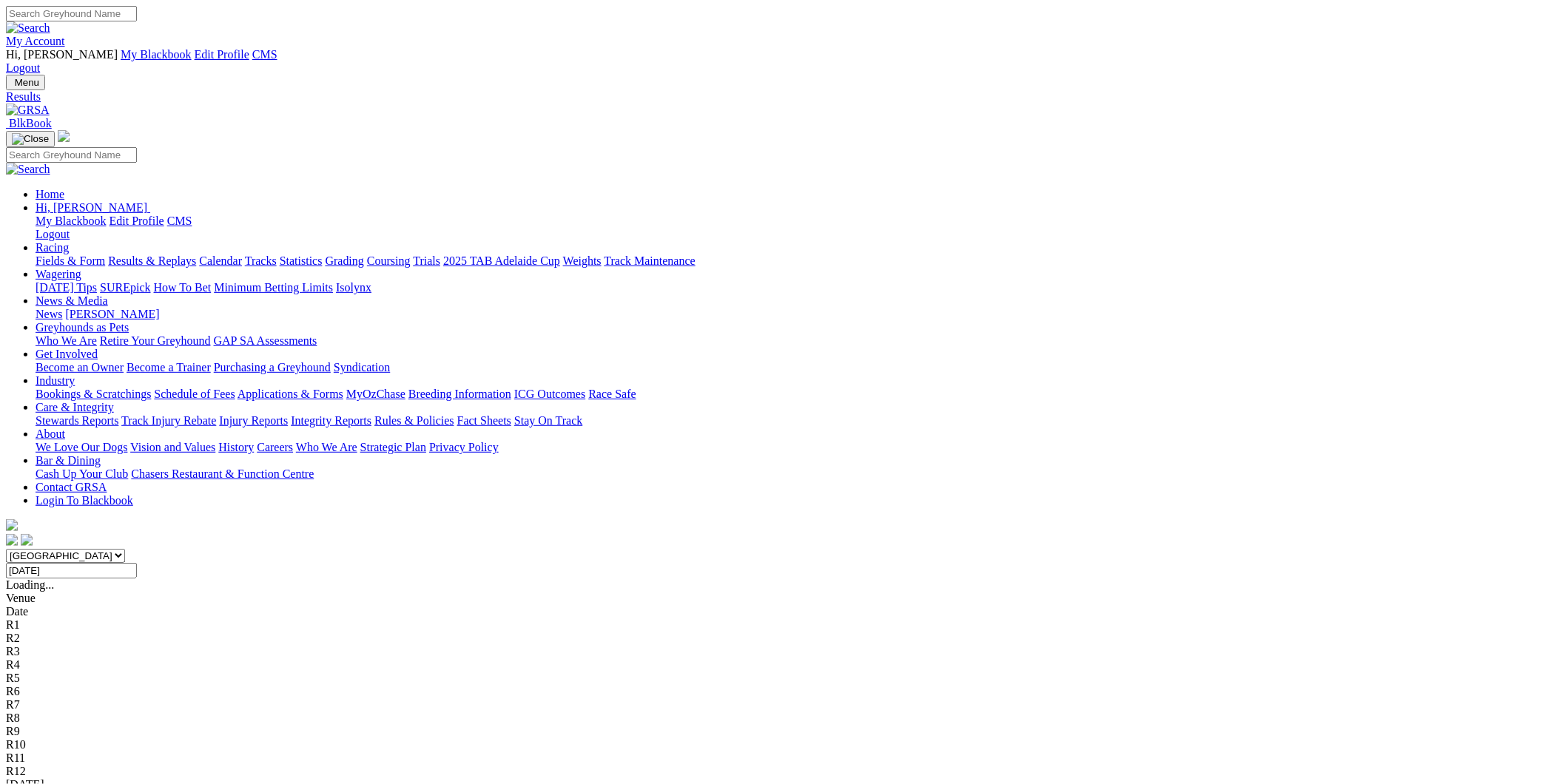
click link "Mount Gambier"
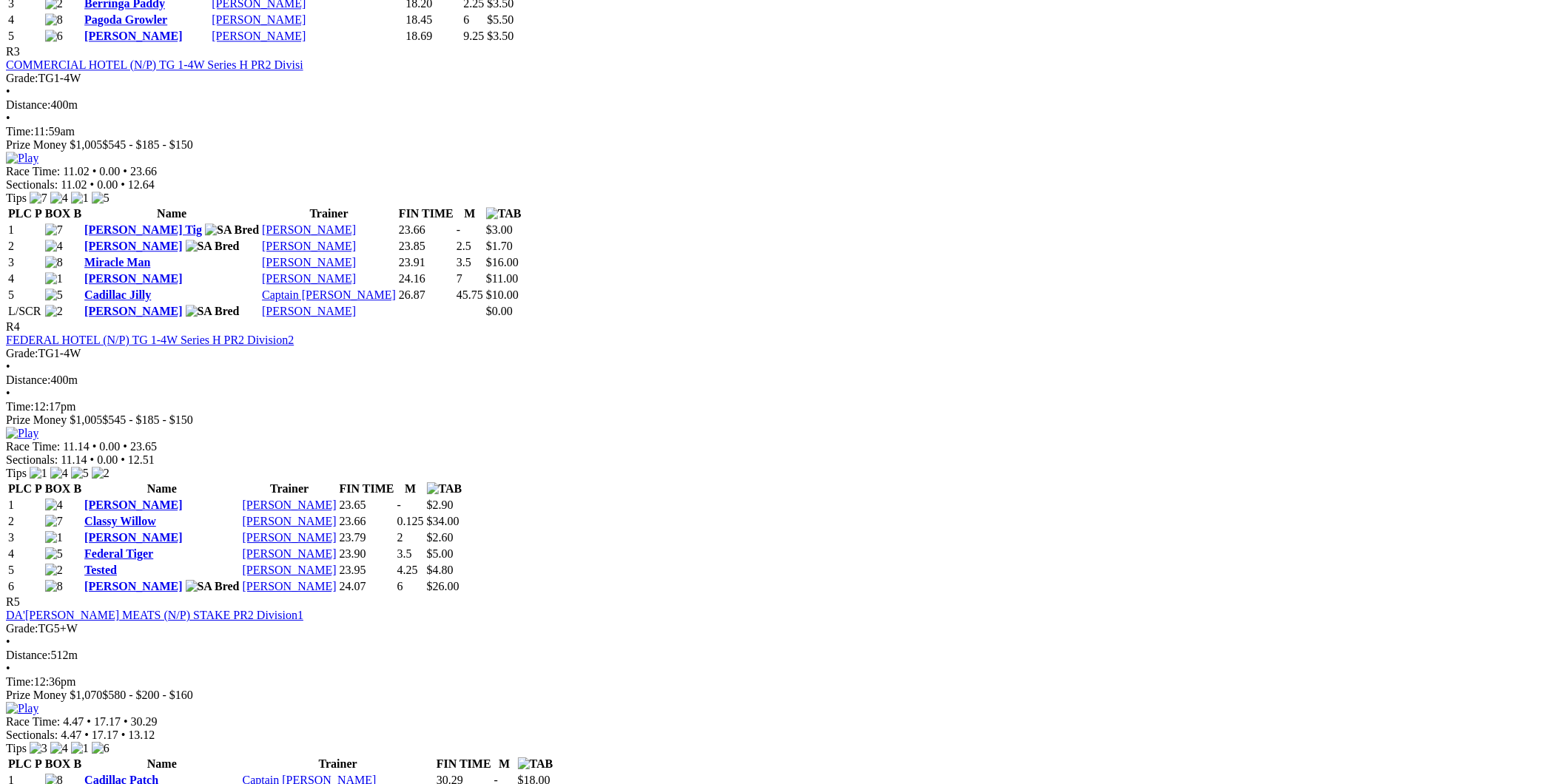
scroll to position [1342, 0]
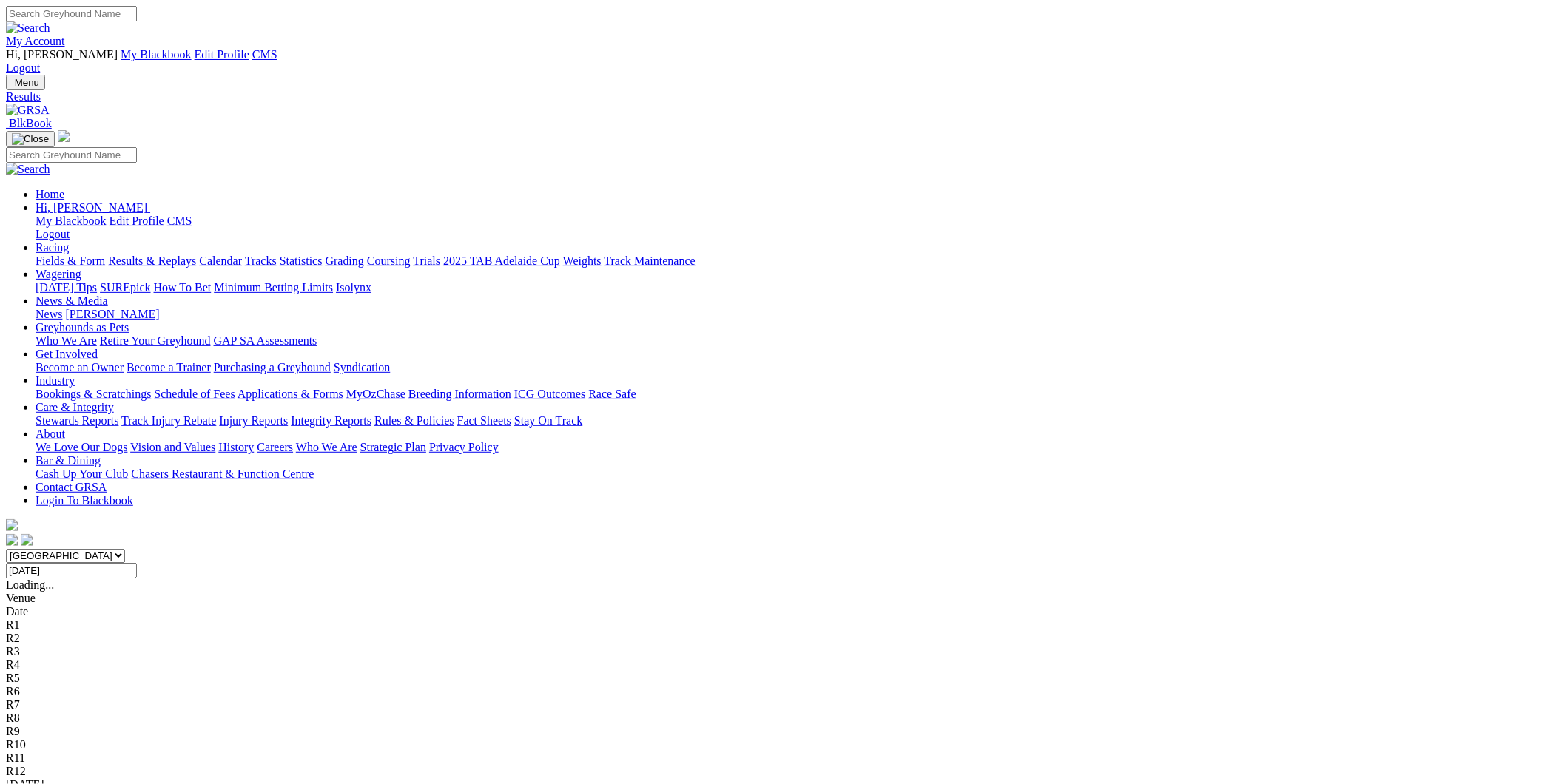
click at [378, 783] on div "Mount Gambier" at bounding box center [780, 798] width 1548 height 13
click at [82, 783] on link "Mount Gambier" at bounding box center [44, 798] width 76 height 12
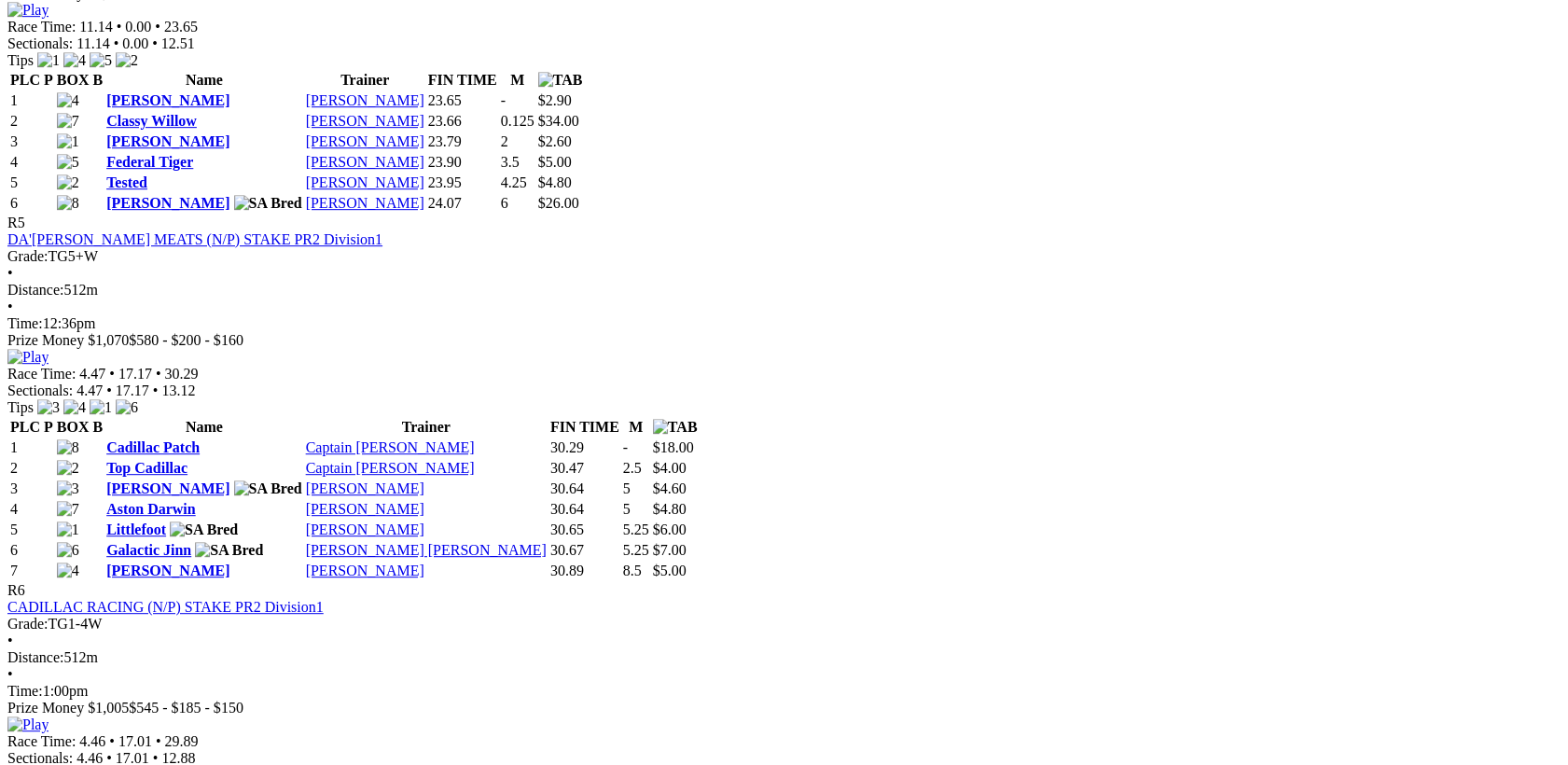
scroll to position [2175, 0]
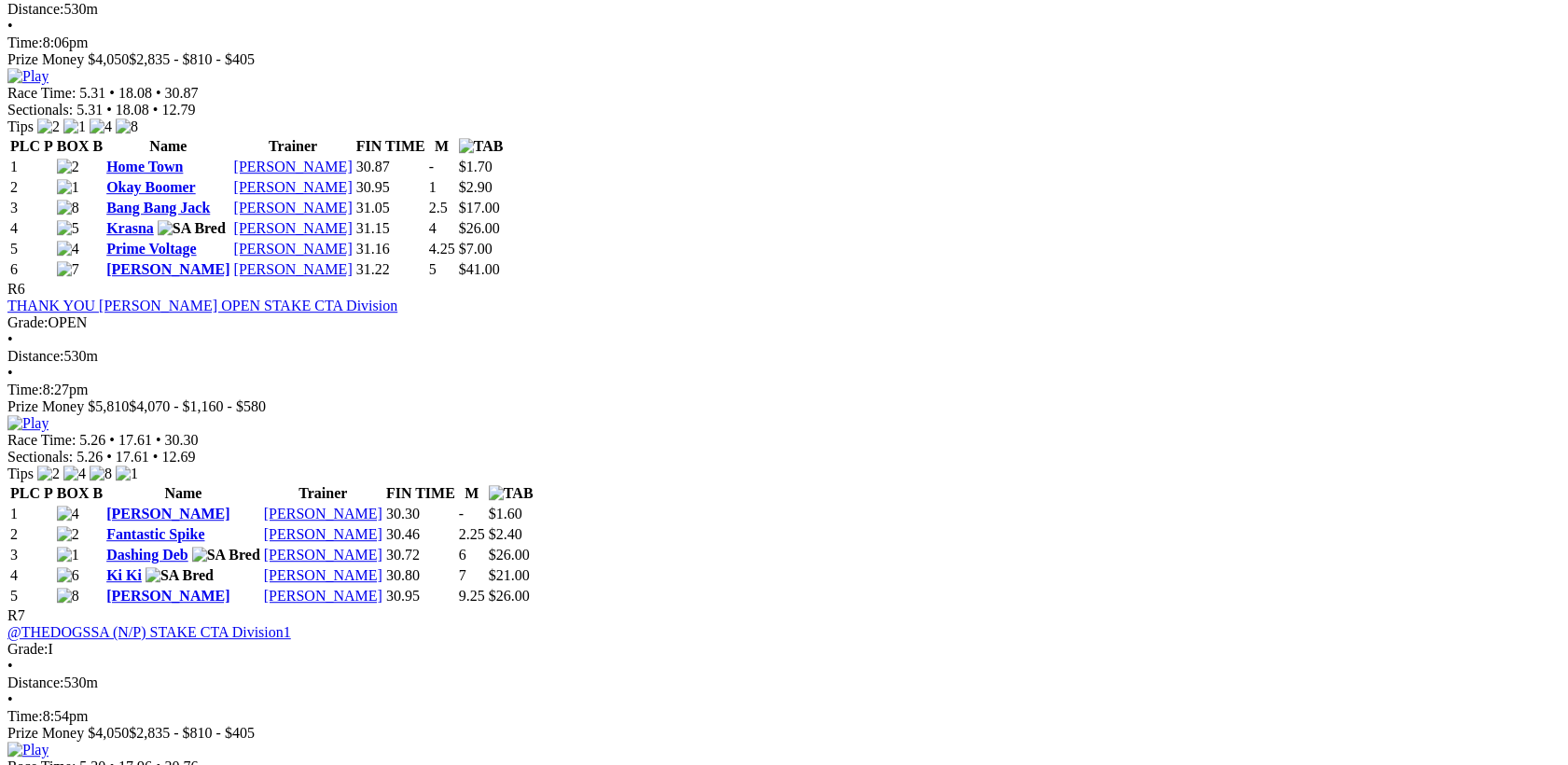
scroll to position [2659, 0]
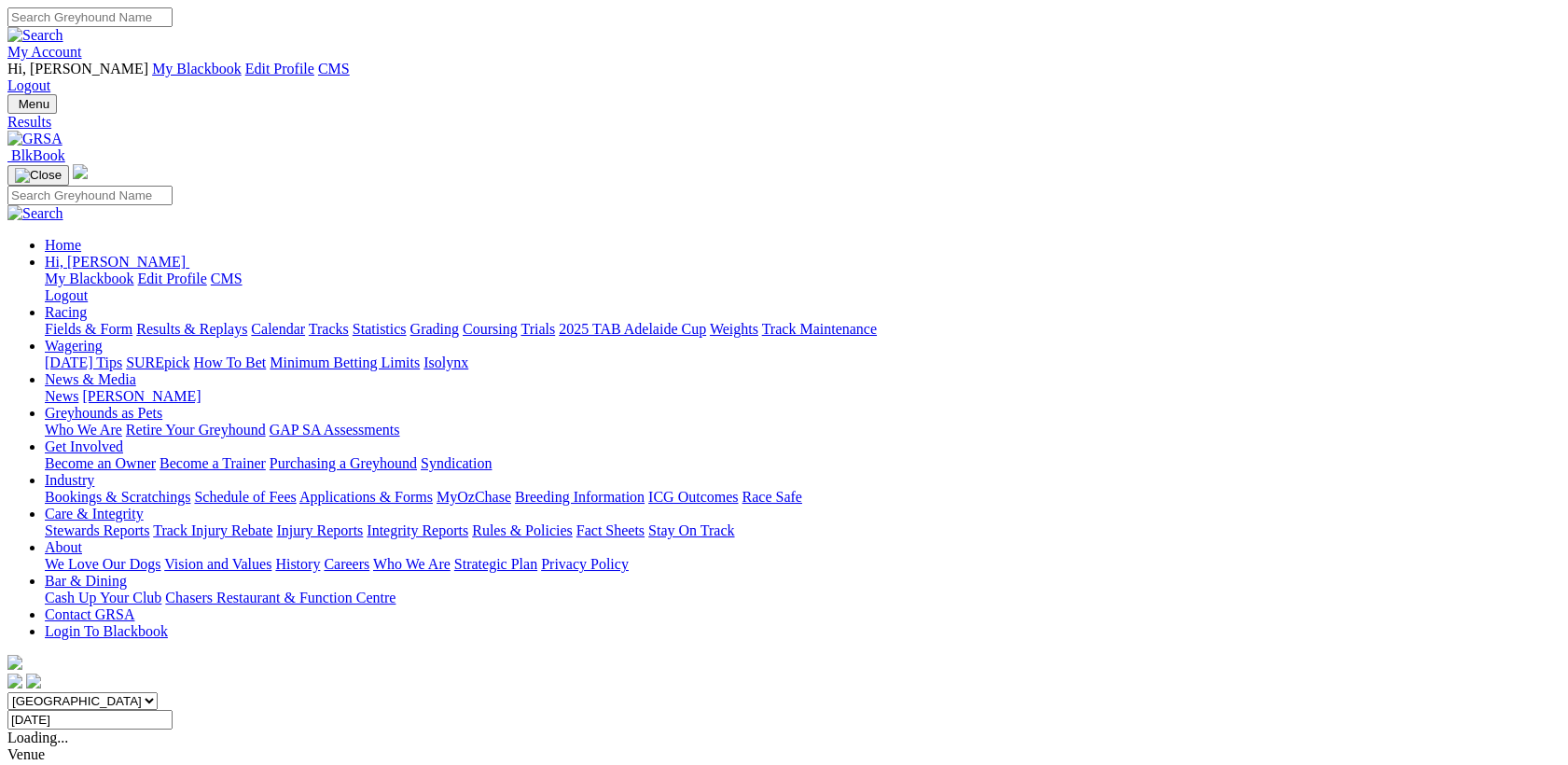
click at [173, 710] on input "Thursday, 3 Jul 2025" at bounding box center [90, 720] width 165 height 19
type input "[DATE]"
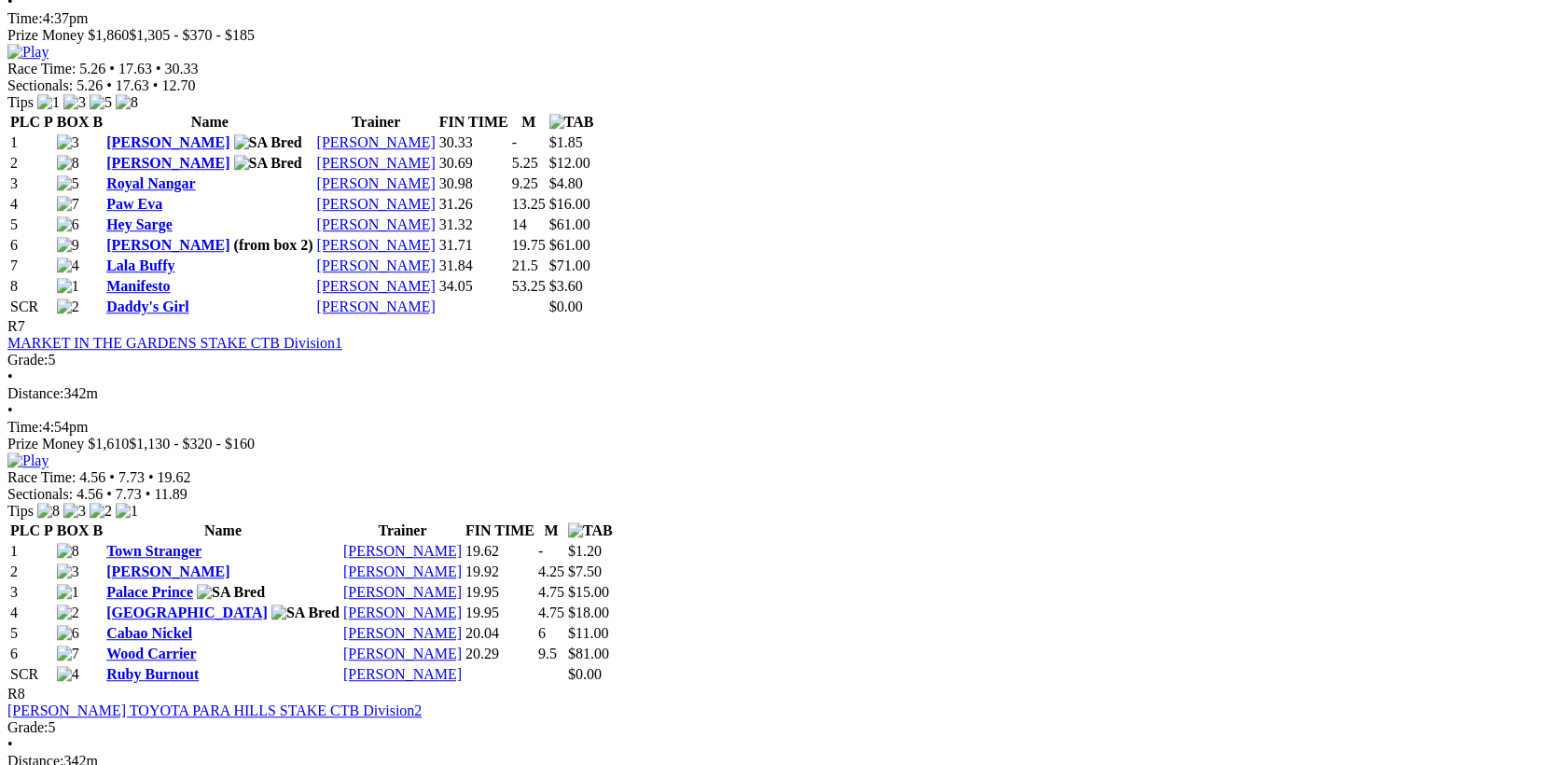
scroll to position [2902, 0]
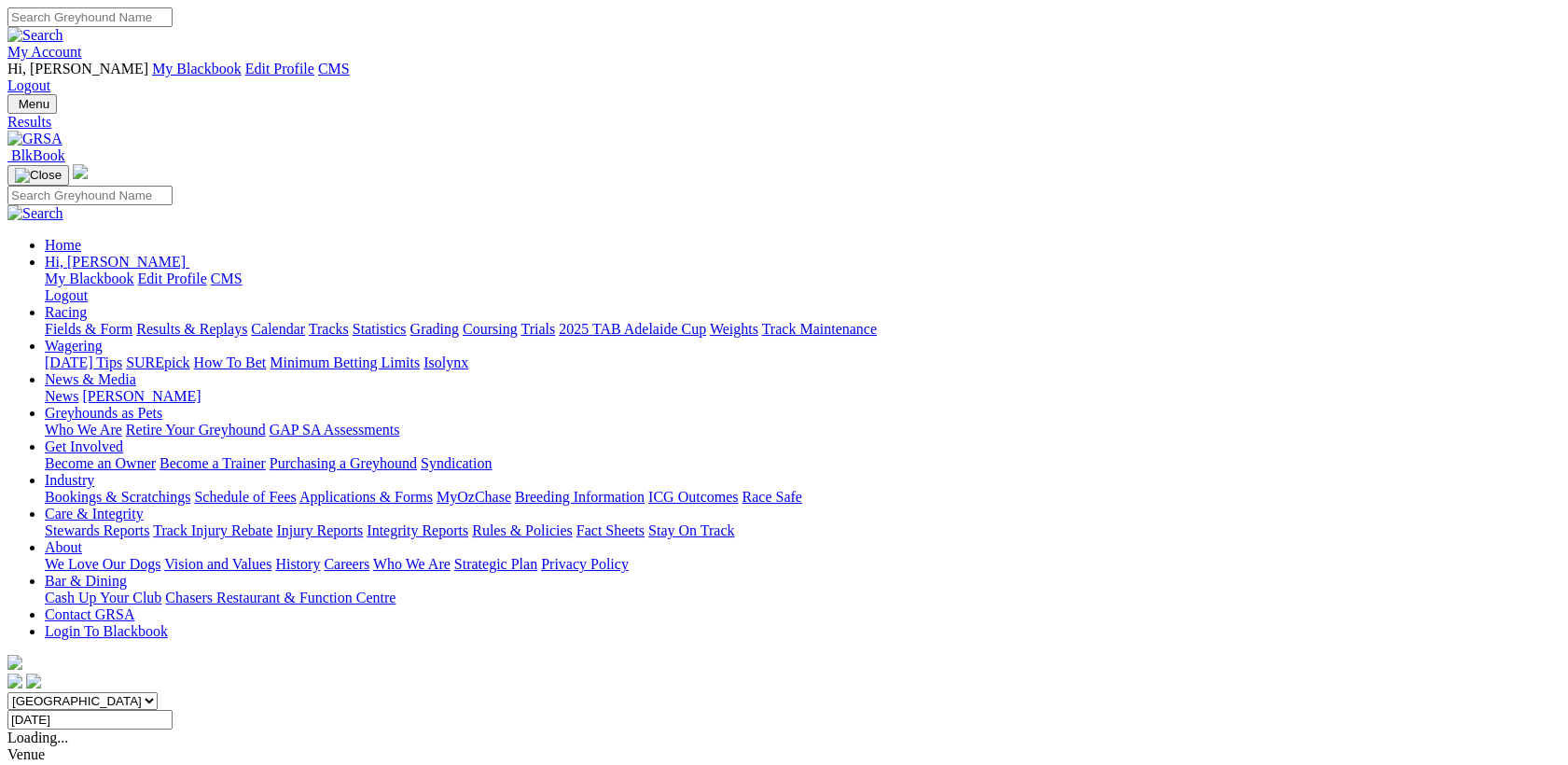
click at [173, 710] on input "Friday, 4 Jul 2025" at bounding box center [90, 720] width 165 height 19
type input "Saturday, 5 Jul 2025"
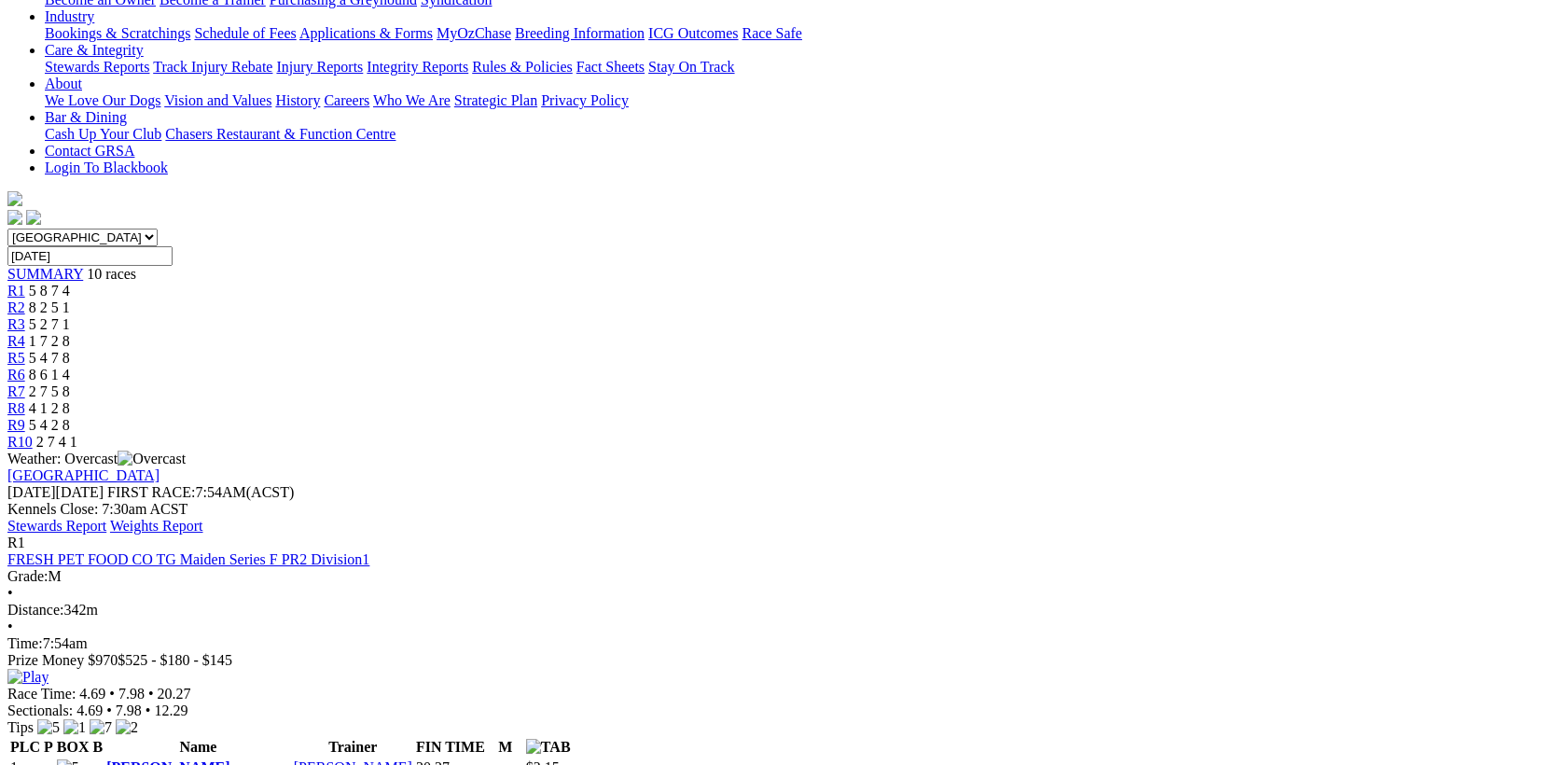
scroll to position [484, 0]
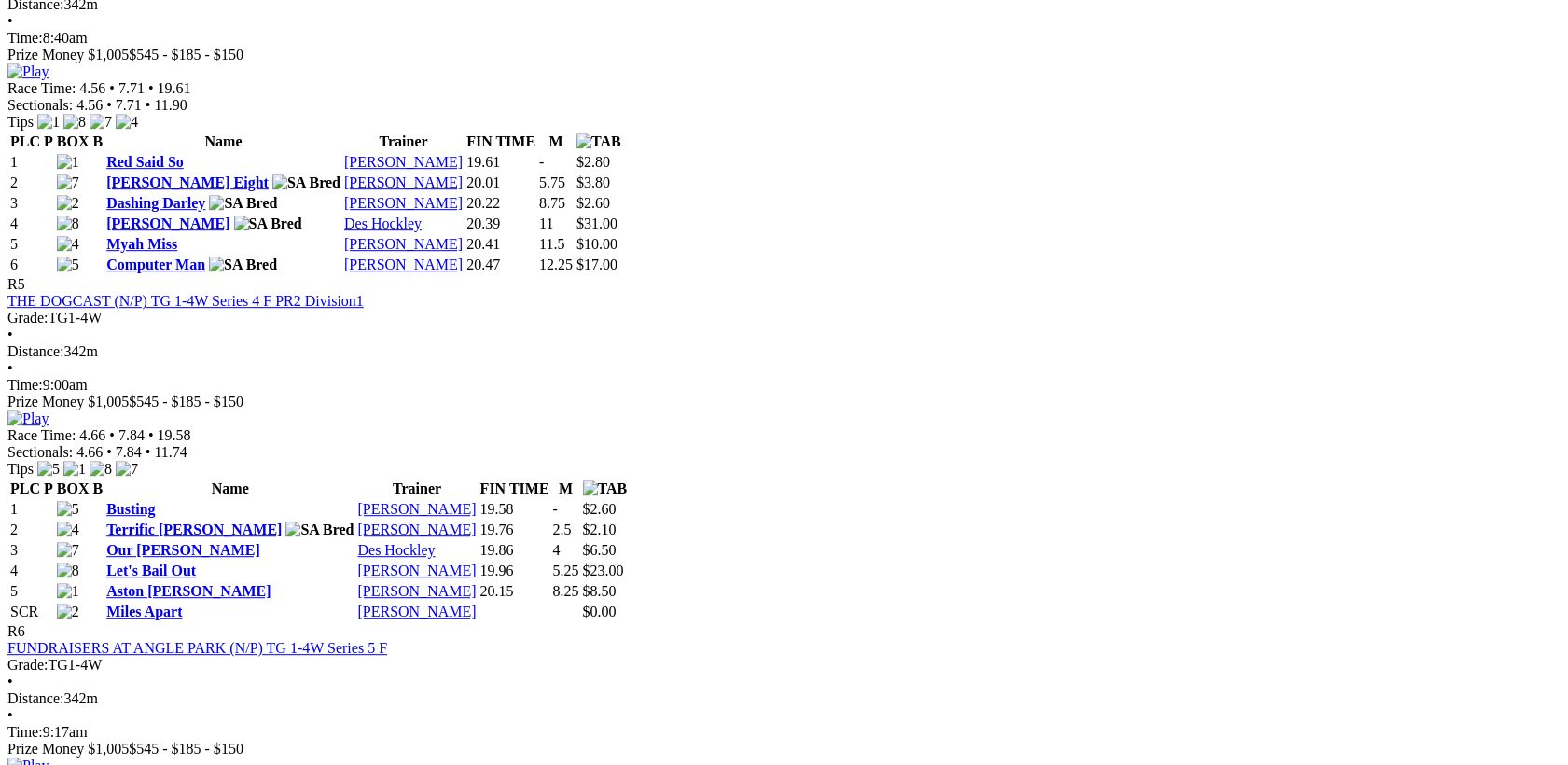
scroll to position [2418, 0]
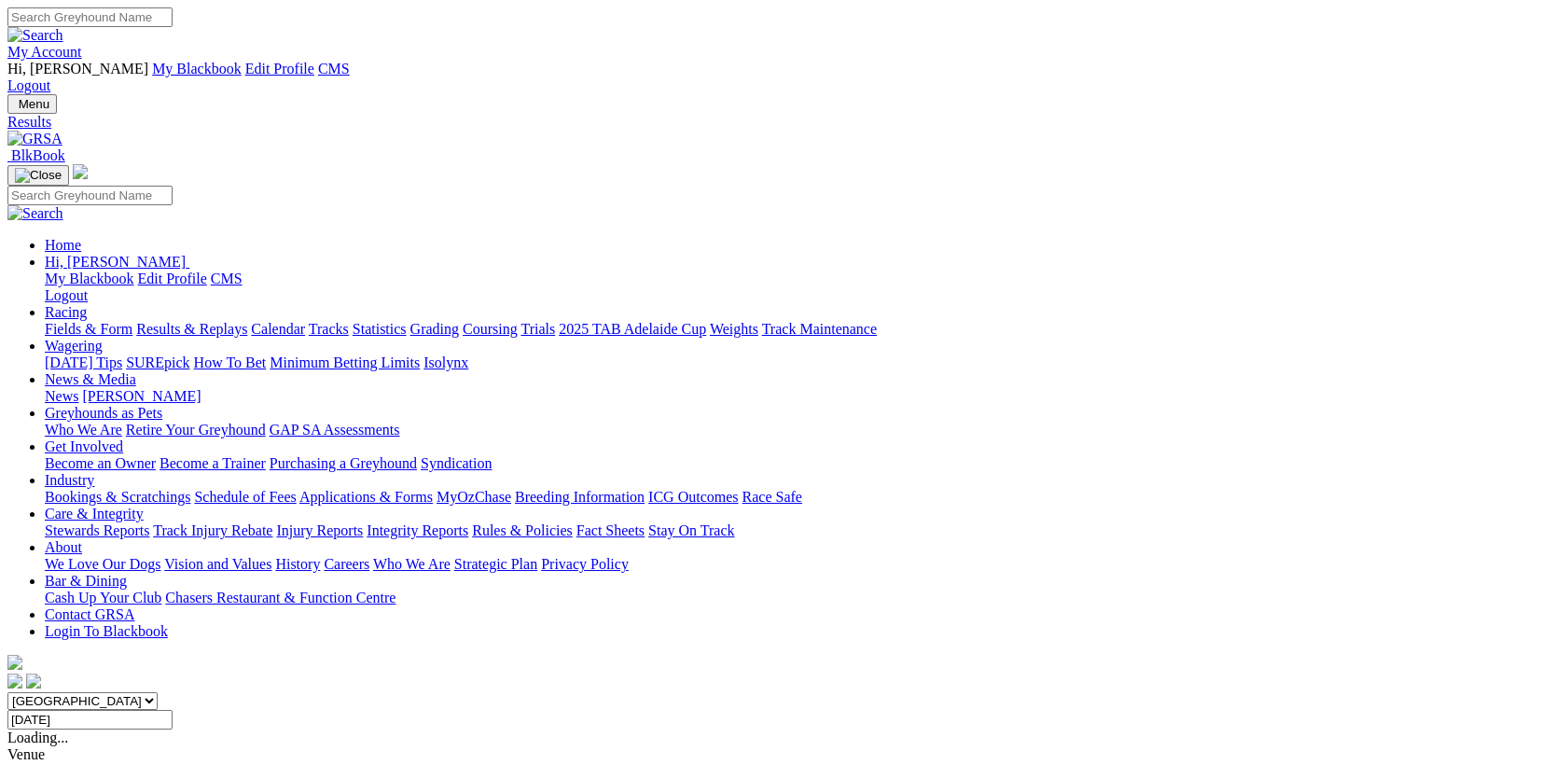
click at [173, 710] on input "[DATE]" at bounding box center [90, 720] width 165 height 19
type input "[DATE]"
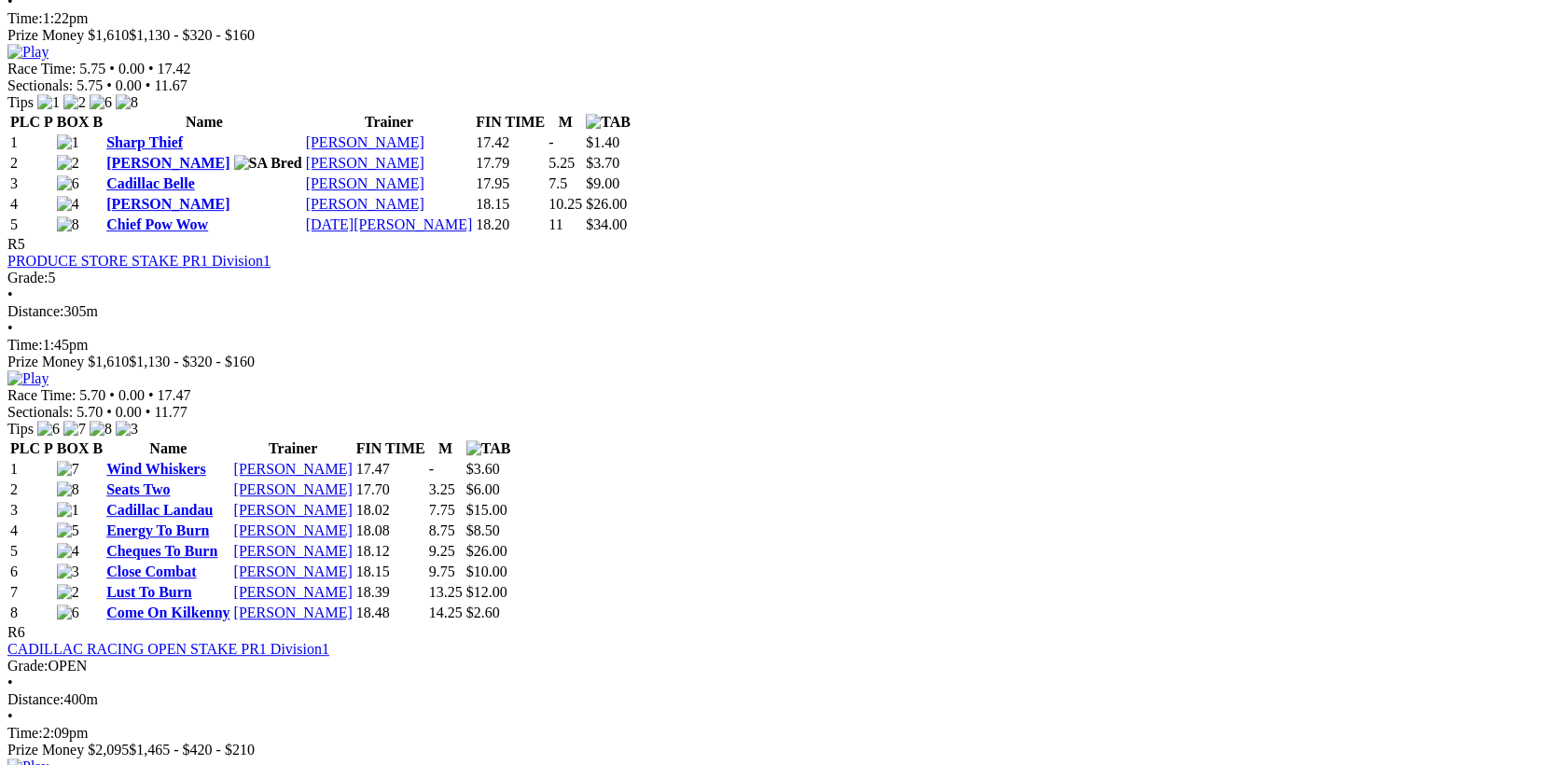
scroll to position [2175, 0]
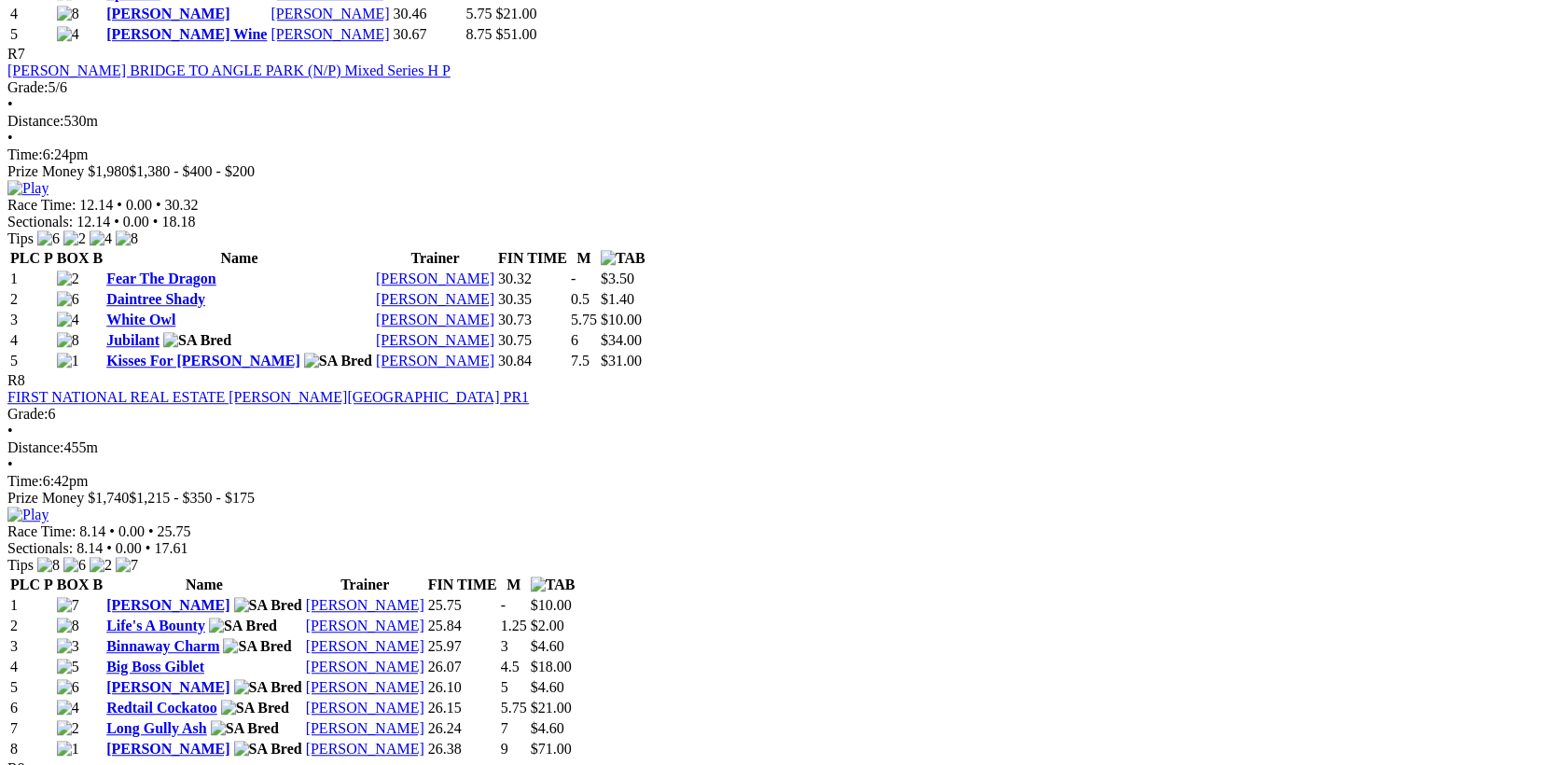
scroll to position [3143, 0]
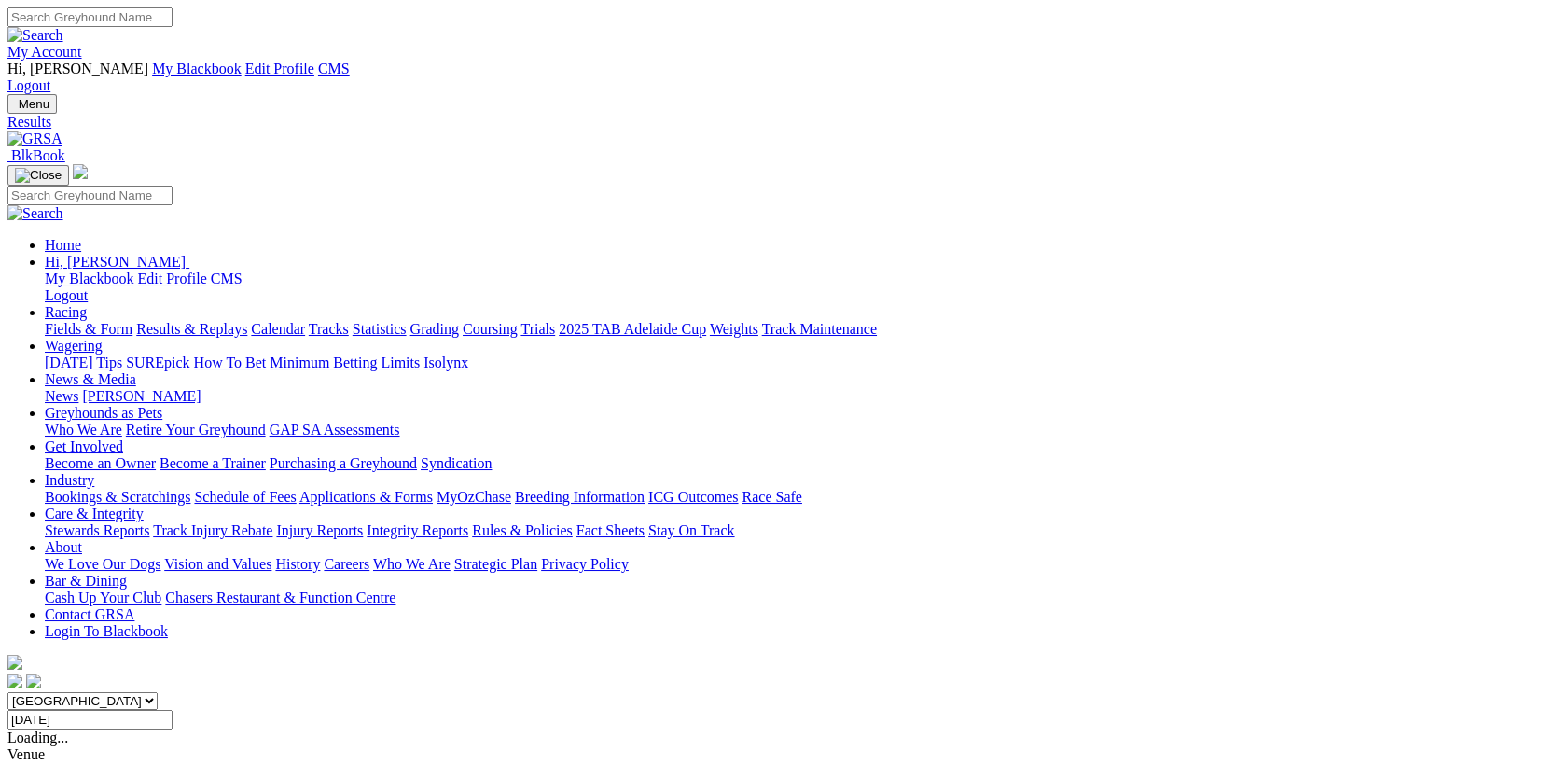
click at [173, 710] on input "[DATE]" at bounding box center [90, 720] width 165 height 19
type input "[DATE]"
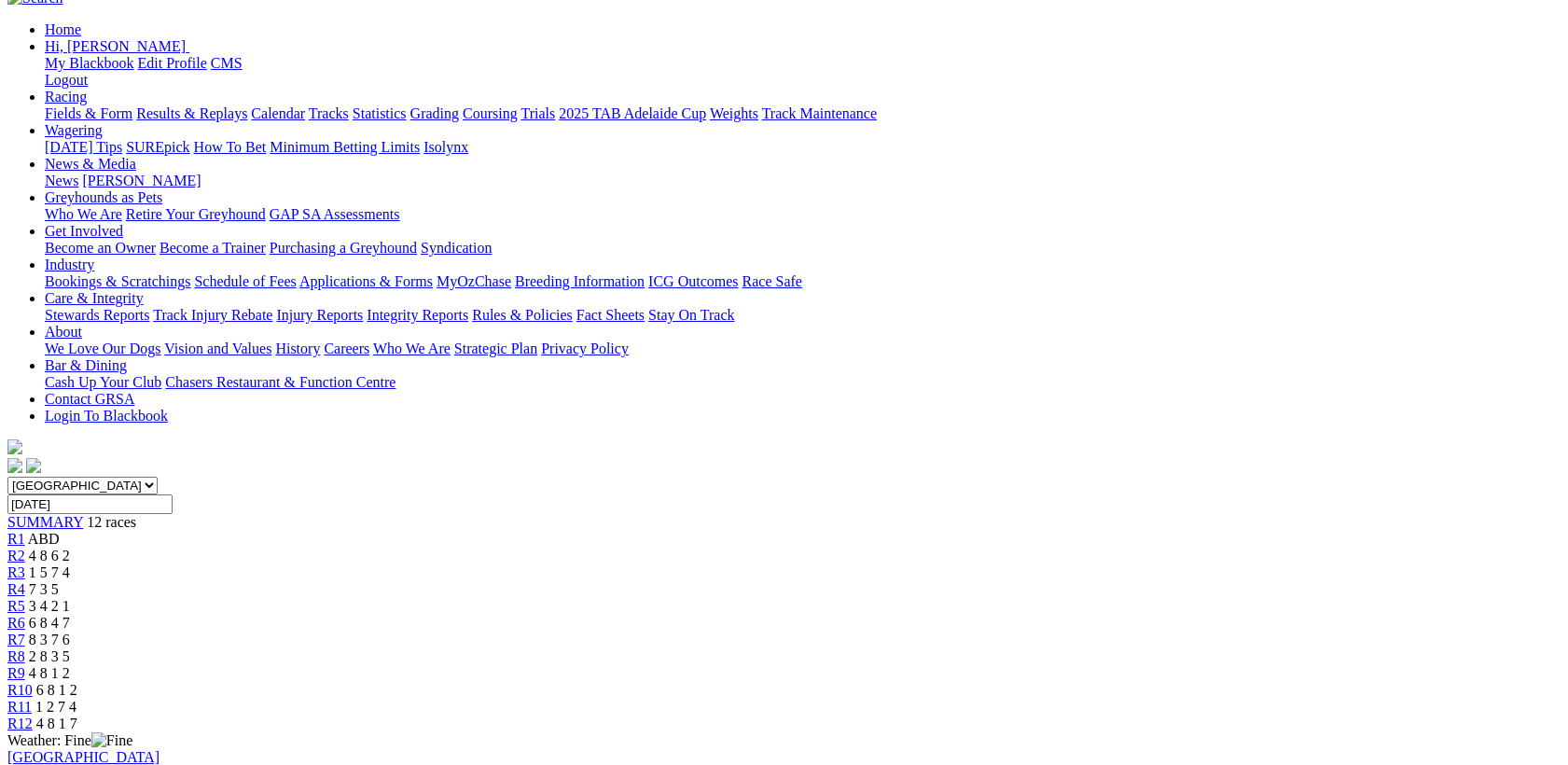
scroll to position [241, 0]
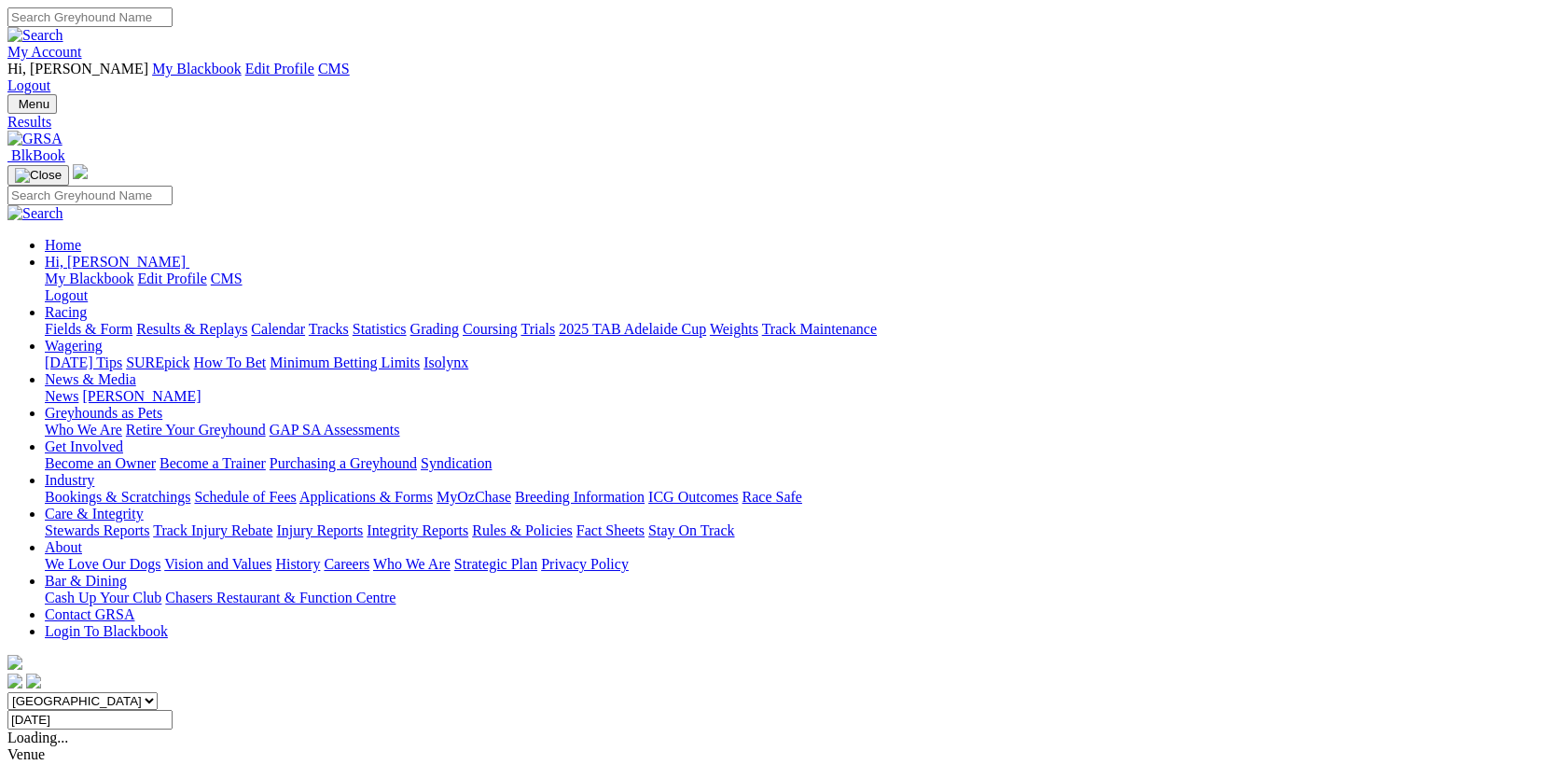
click at [173, 710] on input "Monday, 7 Jul 2025" at bounding box center [90, 720] width 165 height 19
type input "Tuesday, 8 Jul 2025"
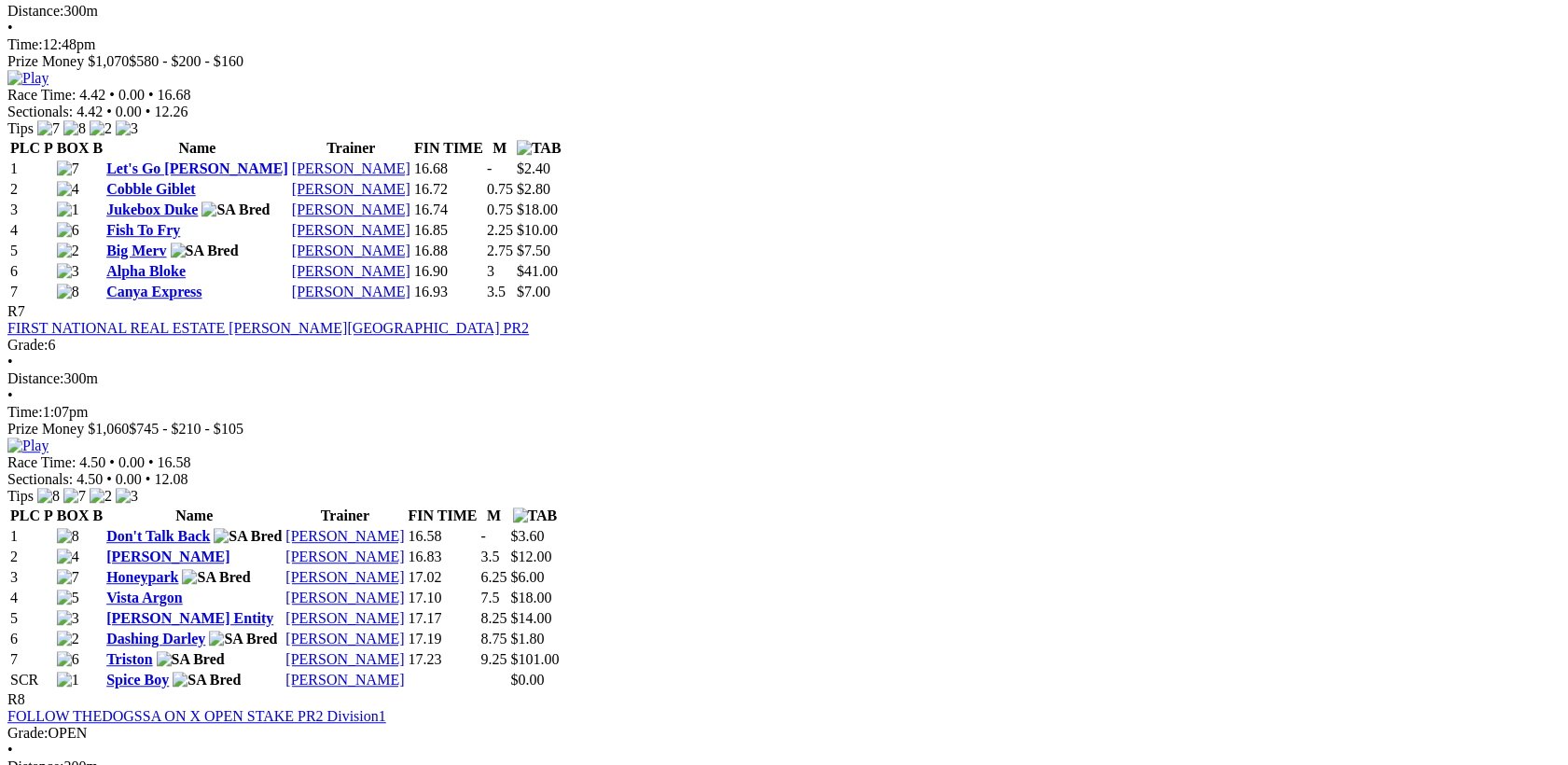
scroll to position [2902, 0]
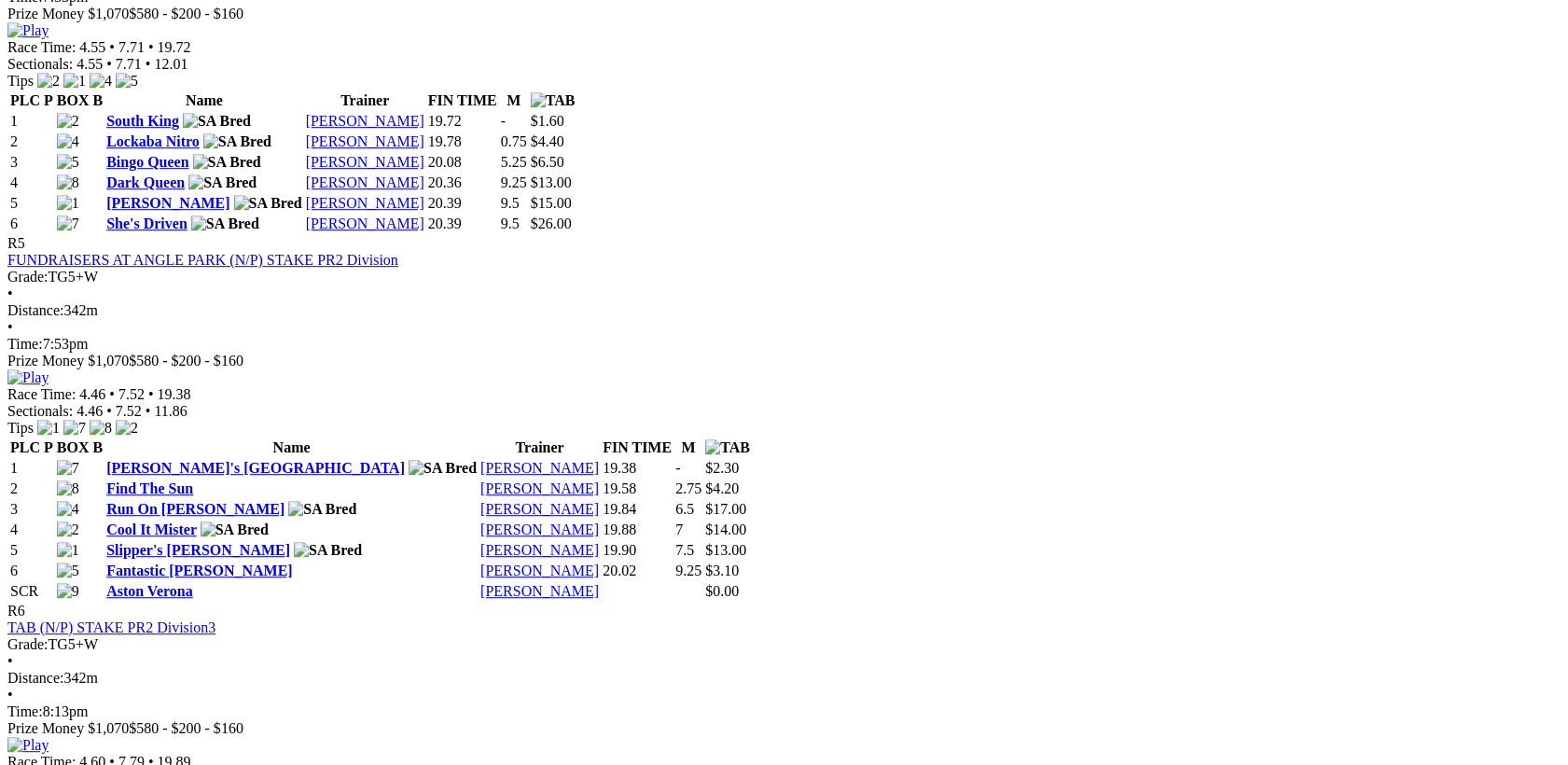
scroll to position [2175, 0]
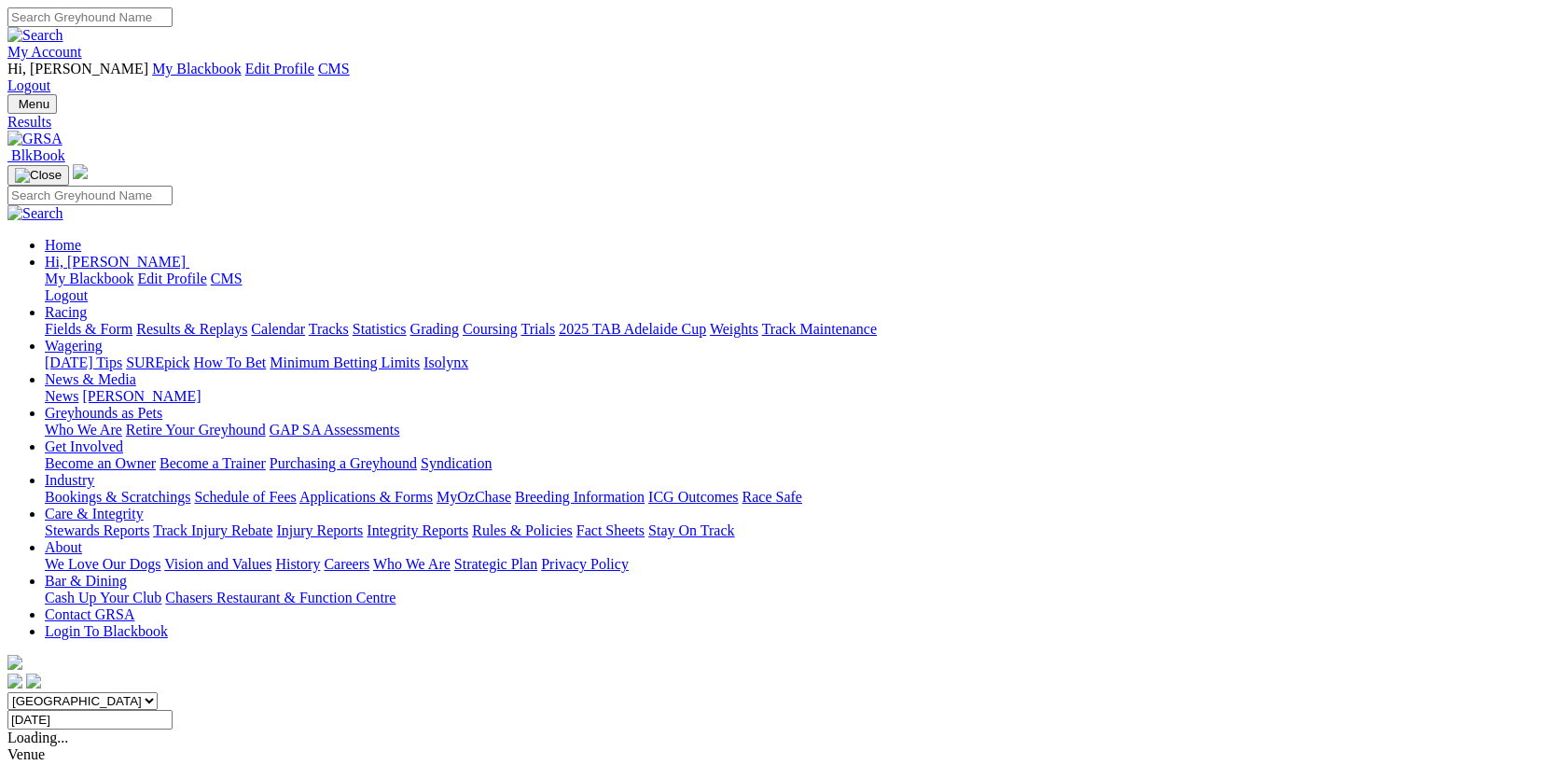
click at [173, 710] on input "Tuesday, 8 Jul 2025" at bounding box center [90, 720] width 165 height 19
click at [173, 710] on input "Wednesday, 9 Jul 2025" at bounding box center [90, 720] width 165 height 19
type input "Thursday, 10 Jul 2025"
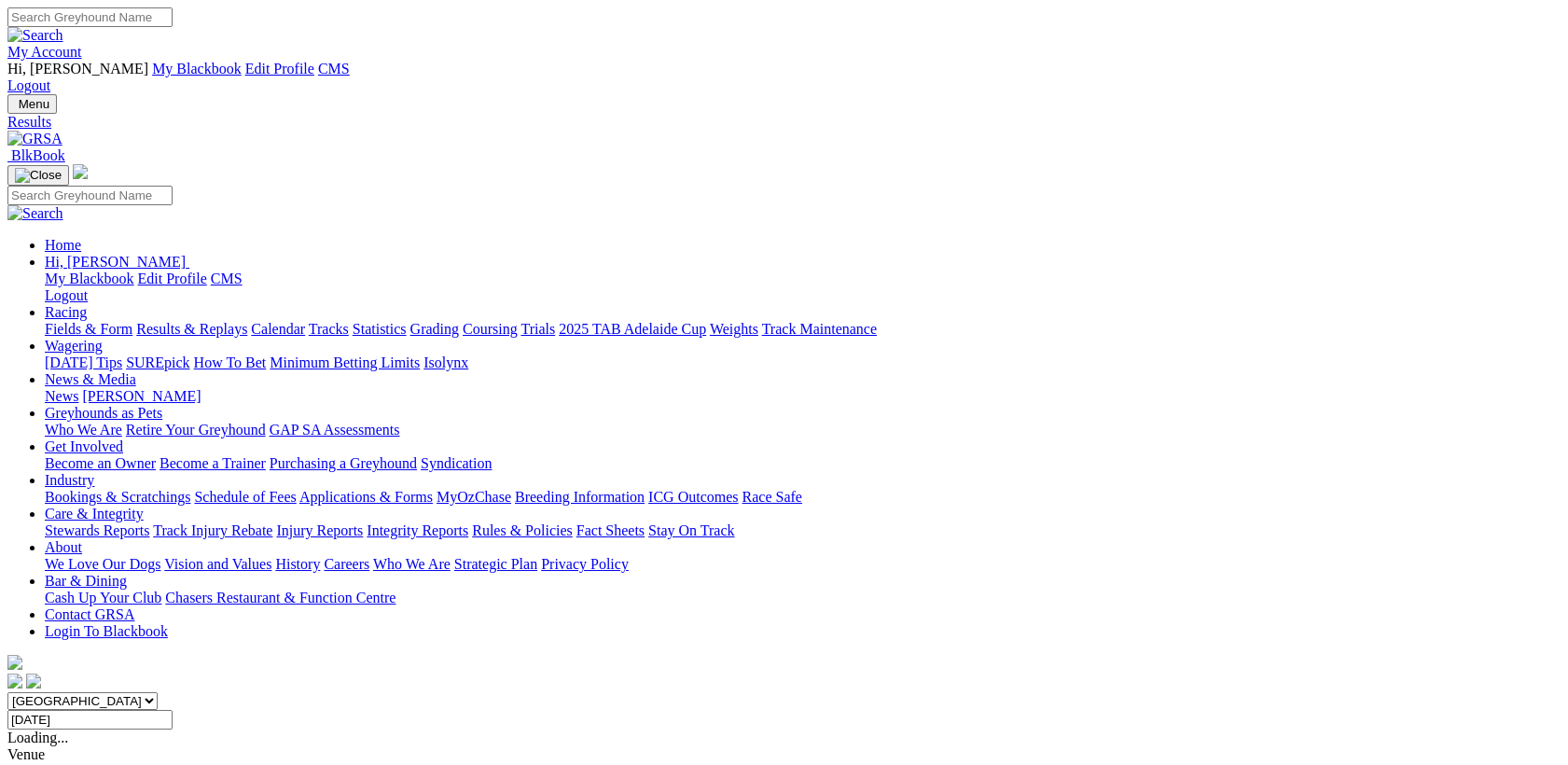
click at [157, 692] on select "South Australia New South Wales Northern Territory Queensland Tasmania Victoria…" at bounding box center [82, 700] width 150 height 17
click at [173, 710] on input "Thursday, 10 Jul 2025" at bounding box center [90, 720] width 165 height 19
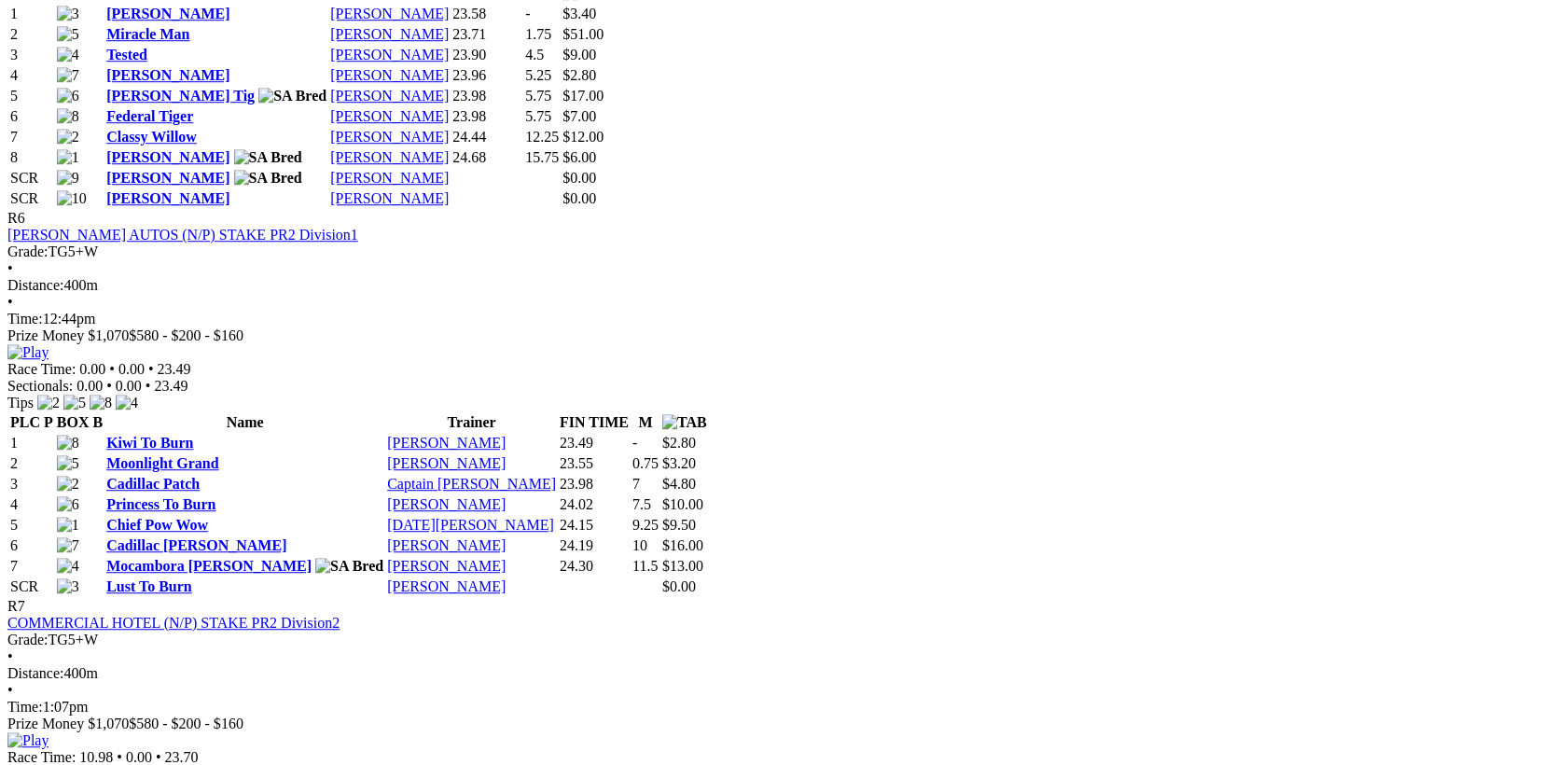
scroll to position [3385, 0]
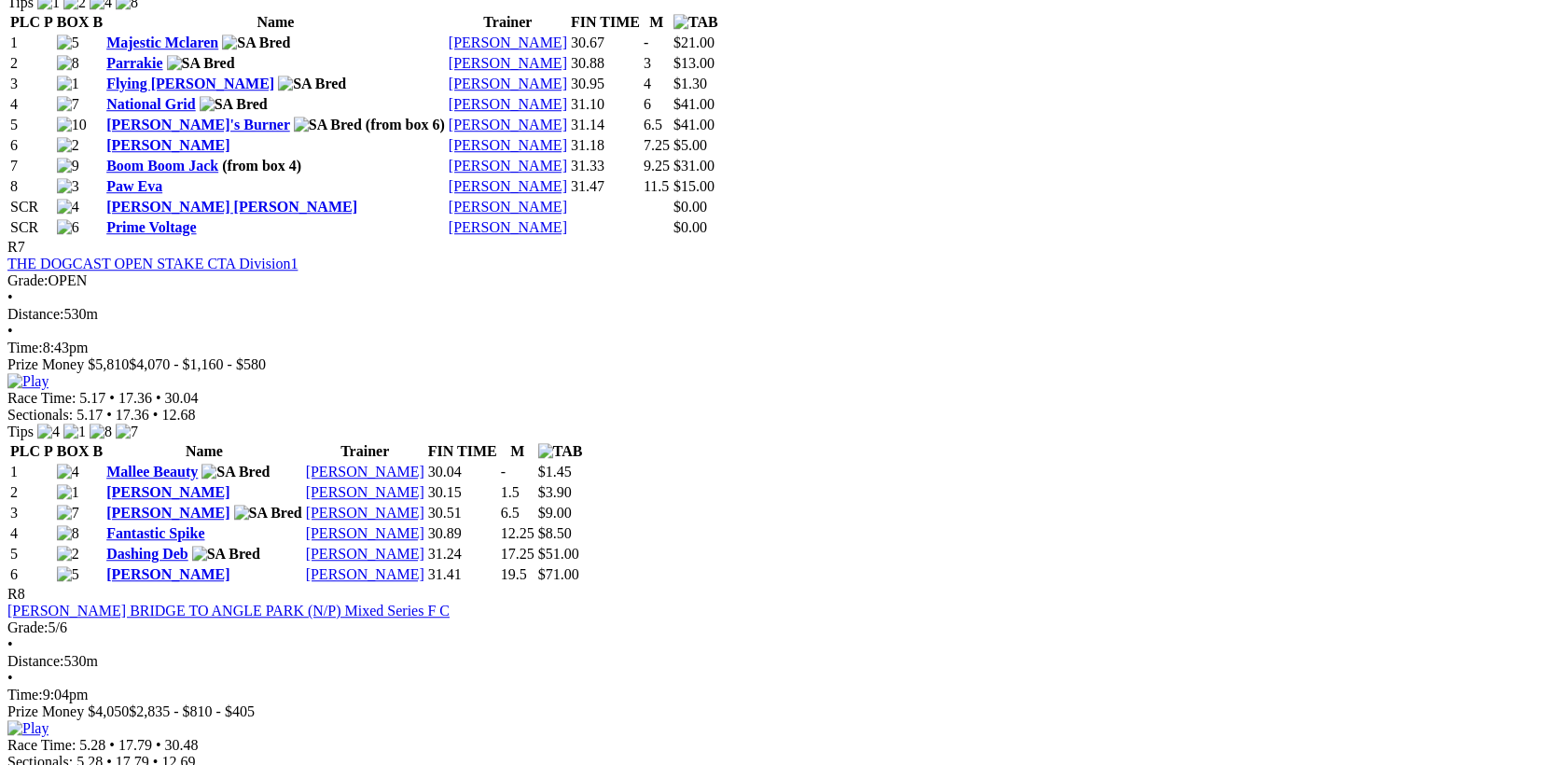
scroll to position [3143, 0]
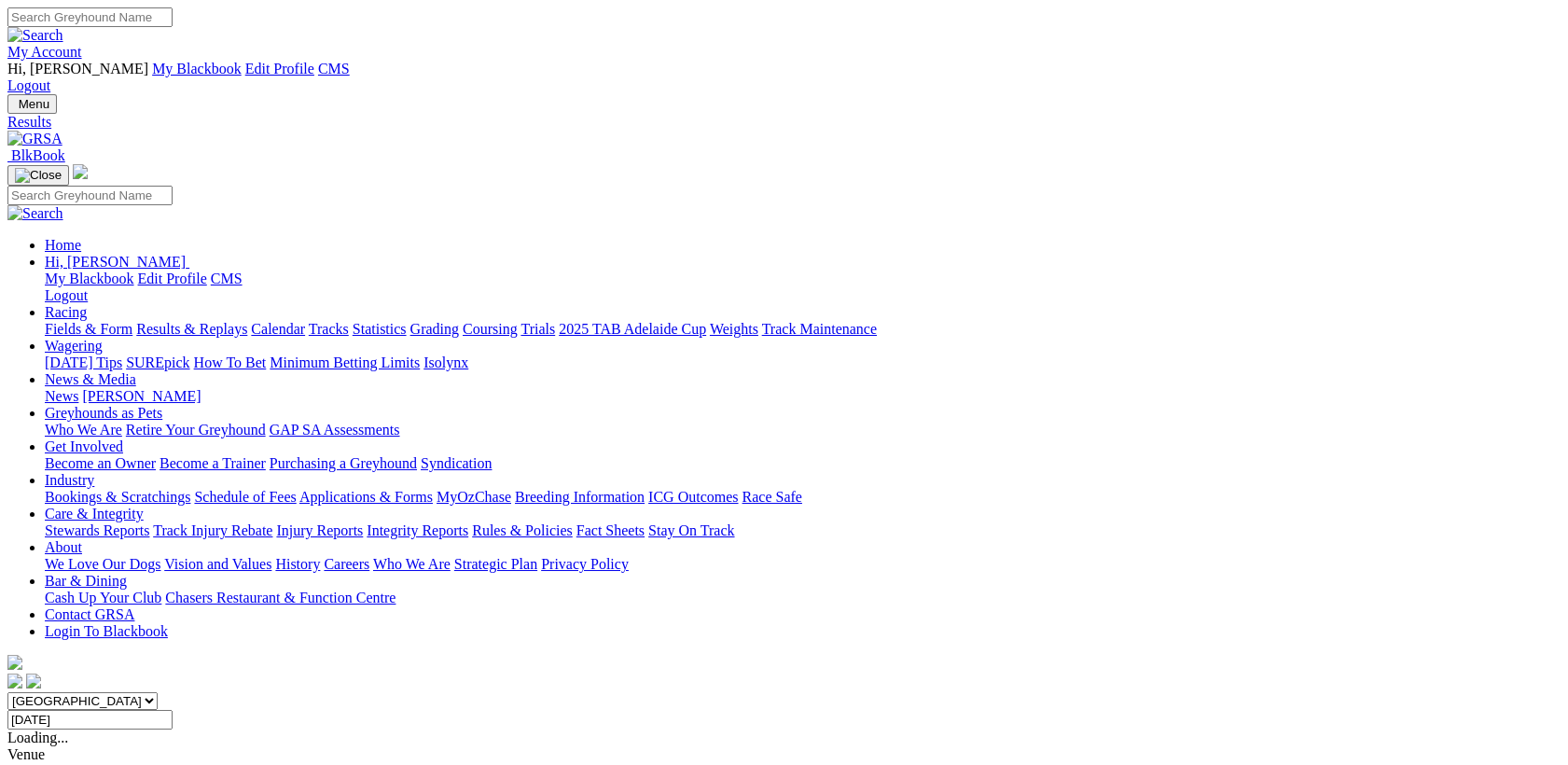
click at [173, 710] on input "Thursday, 10 Jul 2025" at bounding box center [90, 720] width 165 height 19
type input "Friday, 11 Jul 2025"
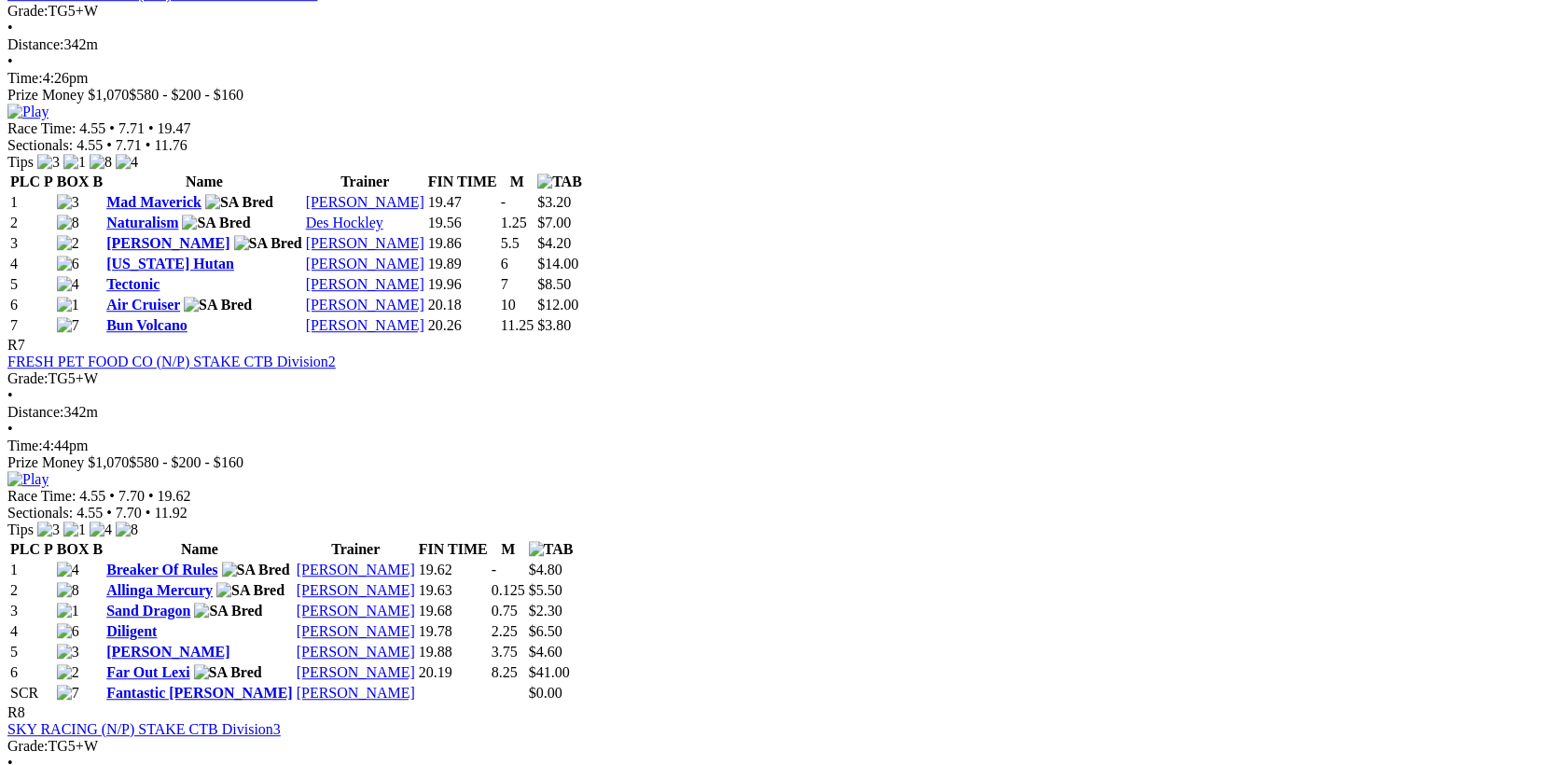
scroll to position [2902, 0]
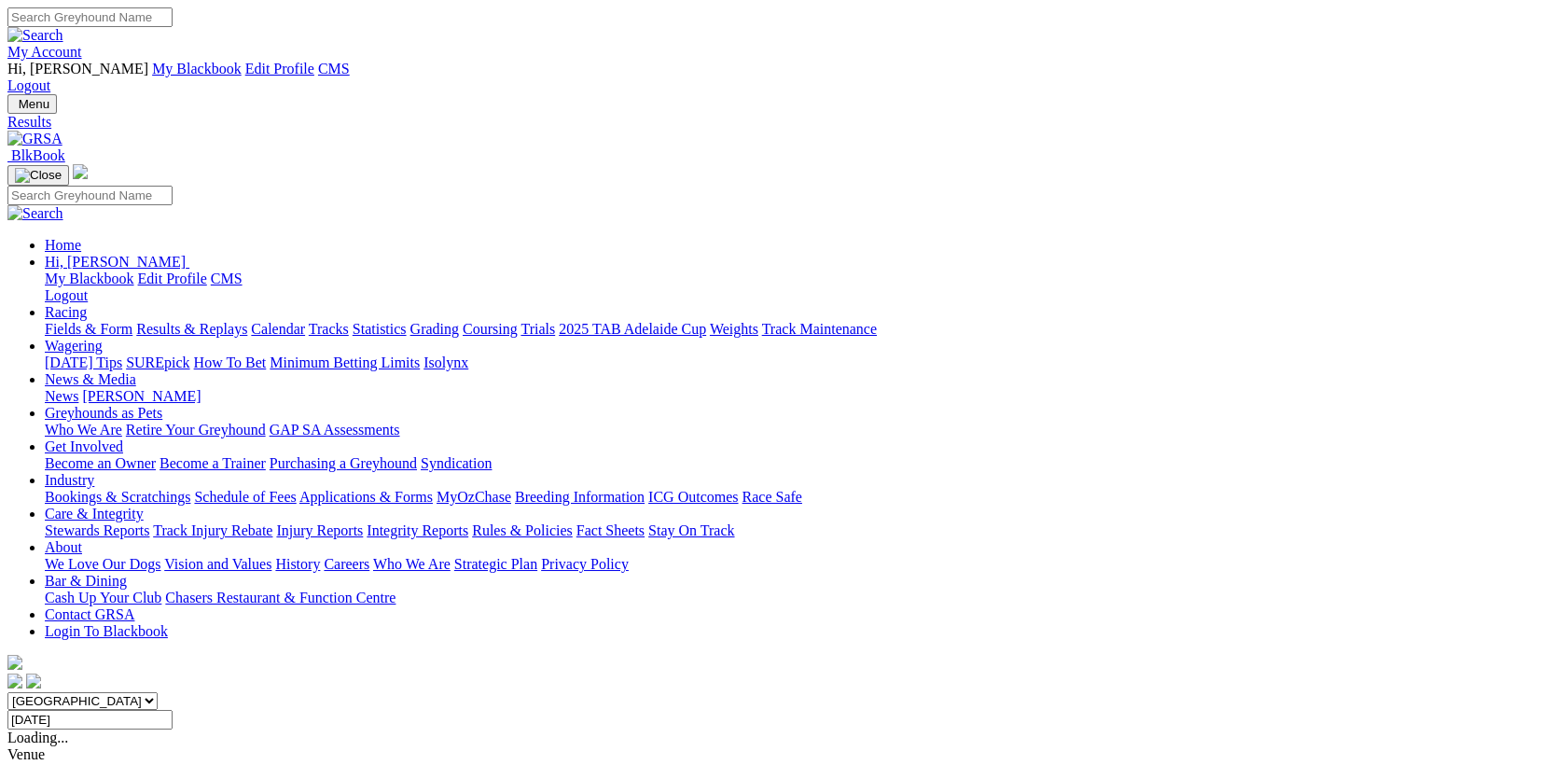
click at [173, 710] on input "[DATE]" at bounding box center [90, 720] width 165 height 19
type input "[DATE]"
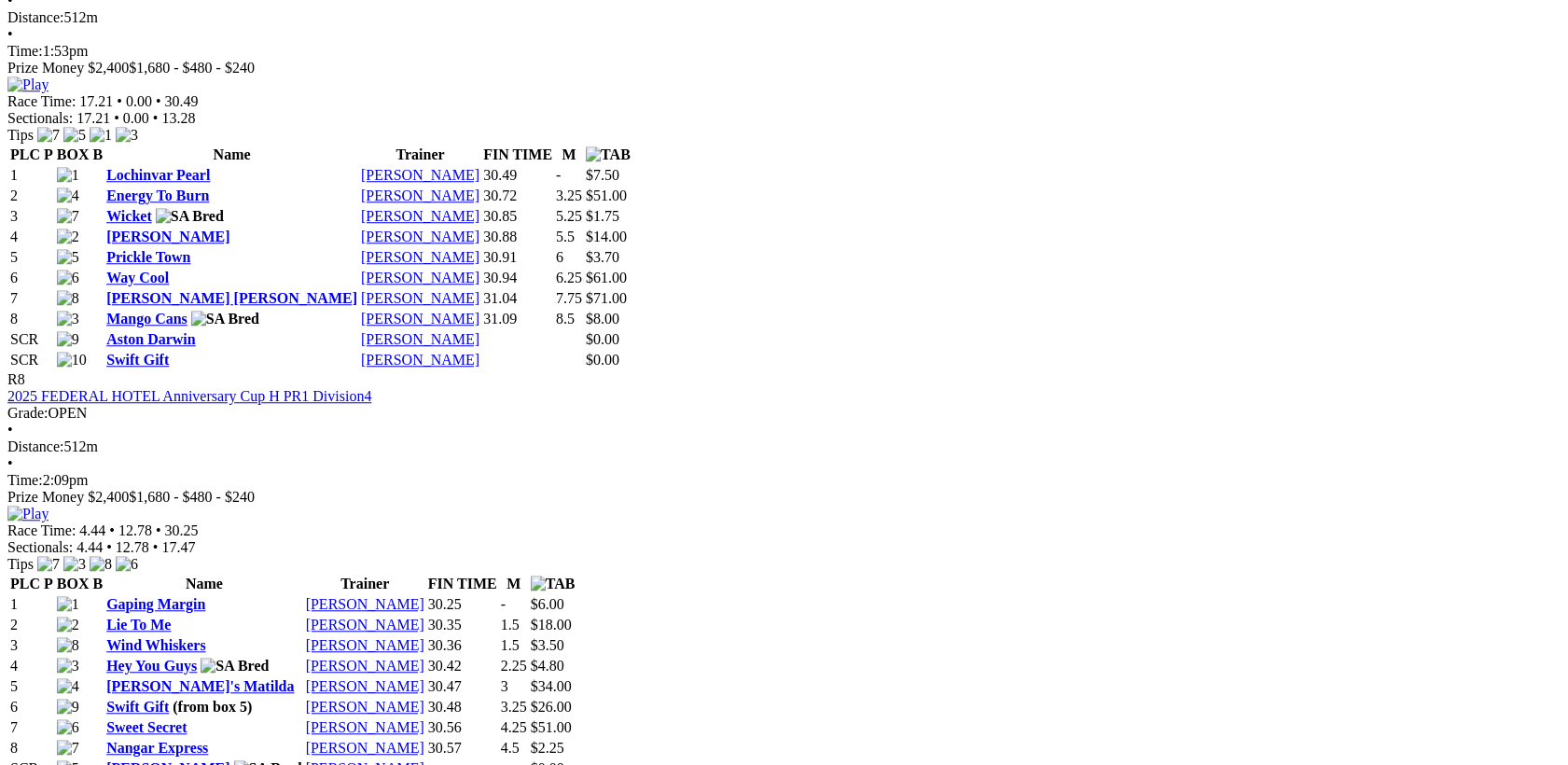
scroll to position [3385, 0]
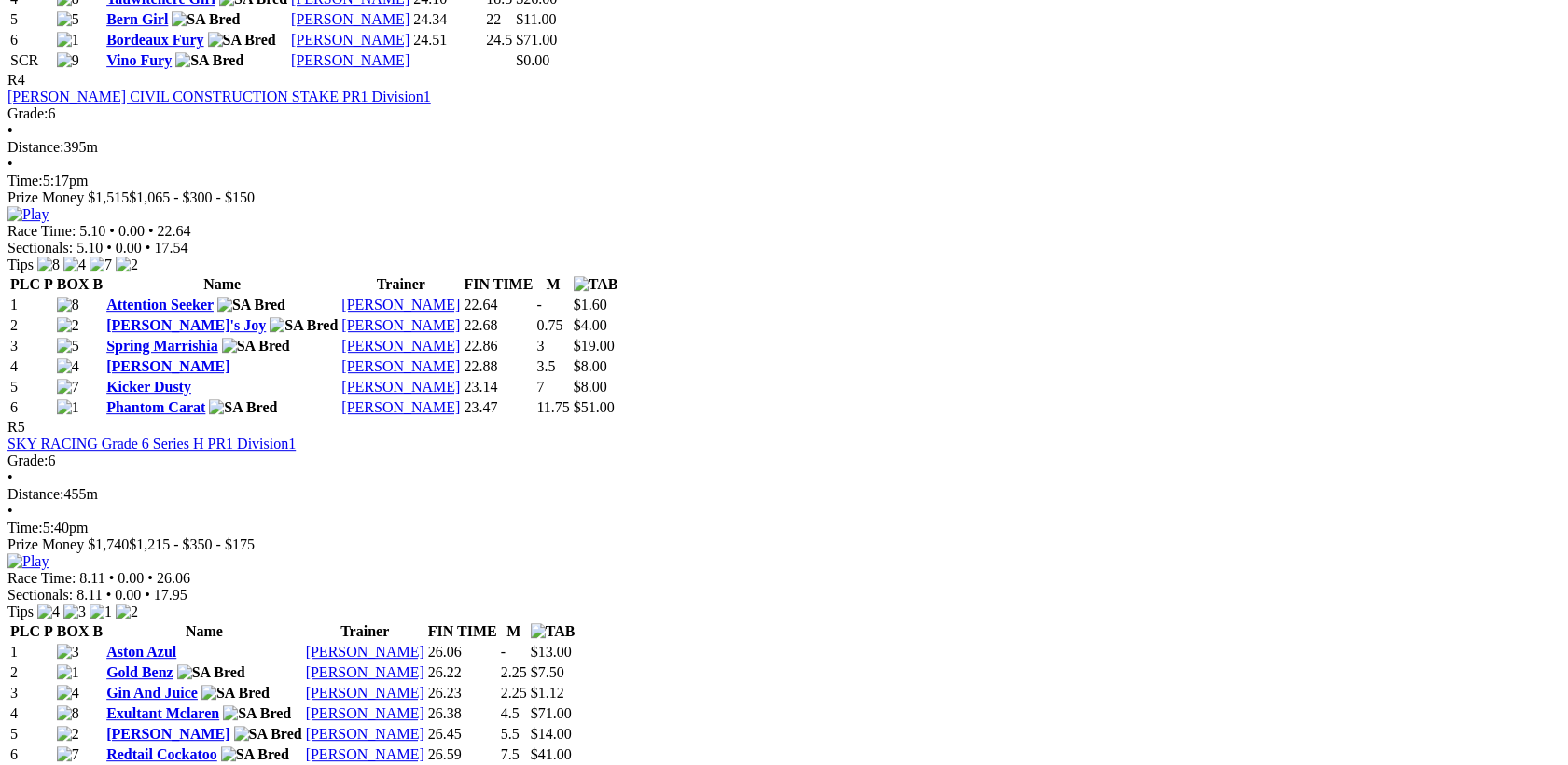
scroll to position [2175, 0]
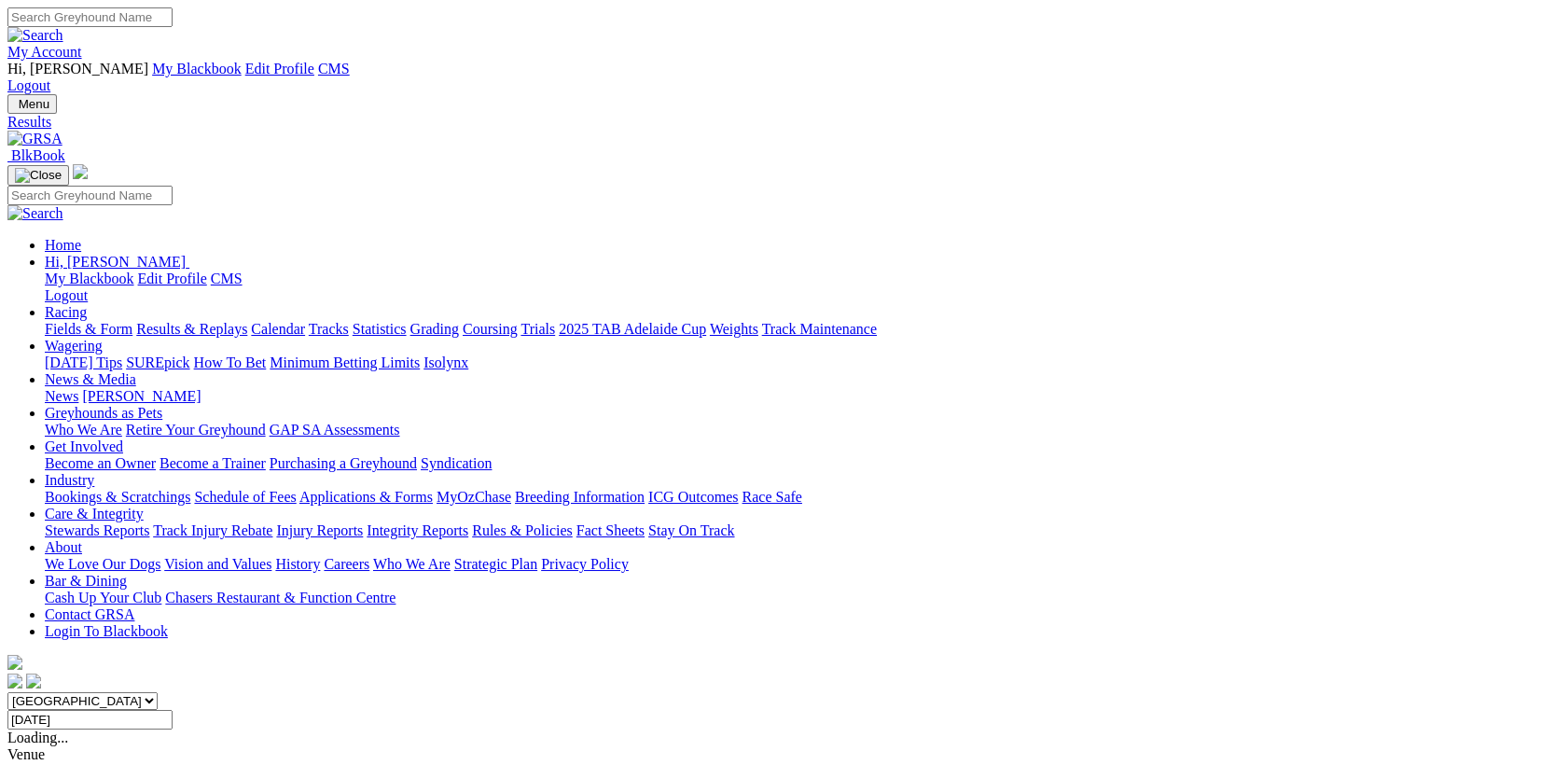
click at [173, 710] on input "[DATE]" at bounding box center [90, 720] width 165 height 19
type input "[DATE]"
click at [173, 710] on input "[DATE]" at bounding box center [90, 720] width 165 height 19
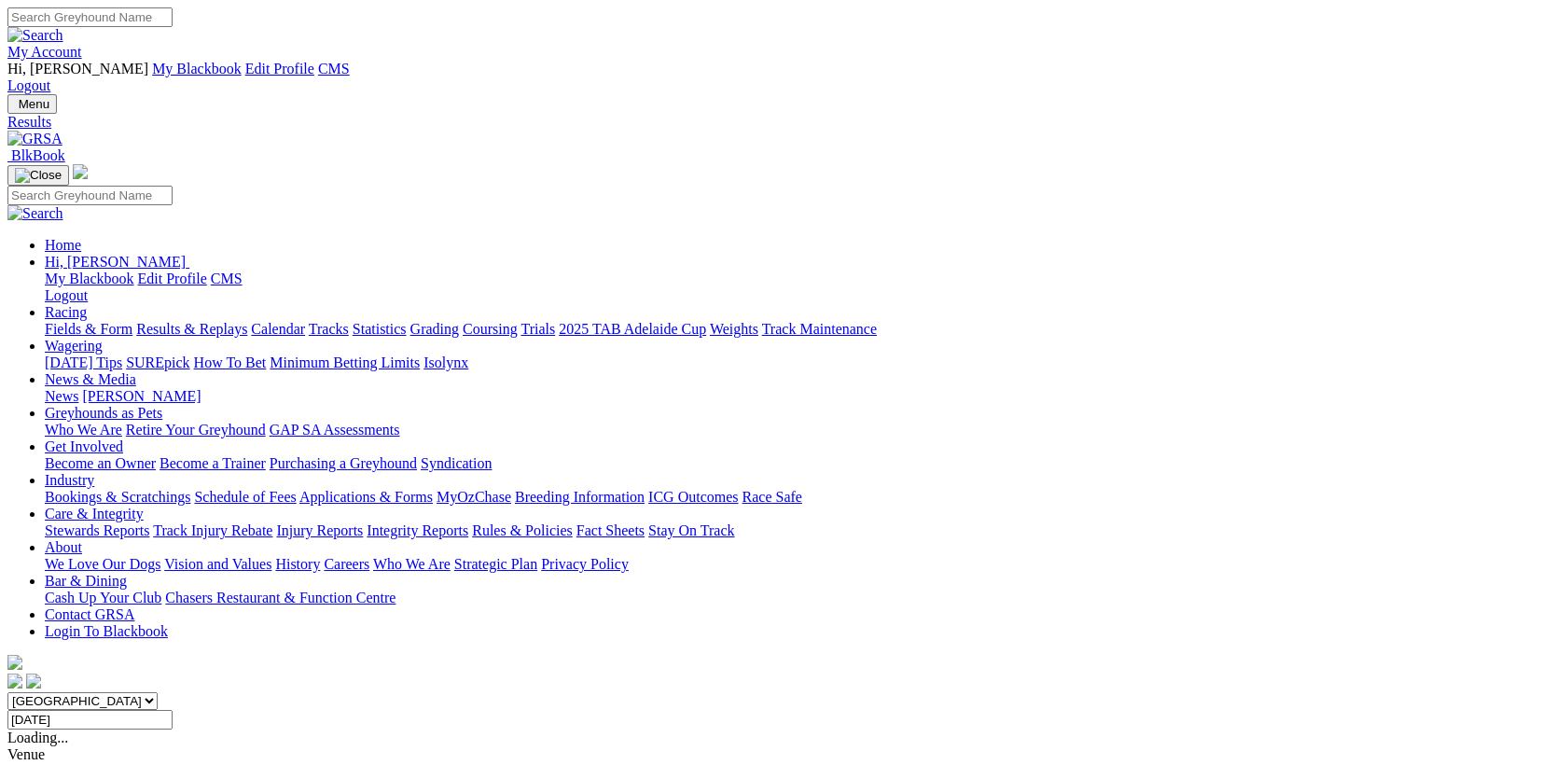
type input "[DATE]"
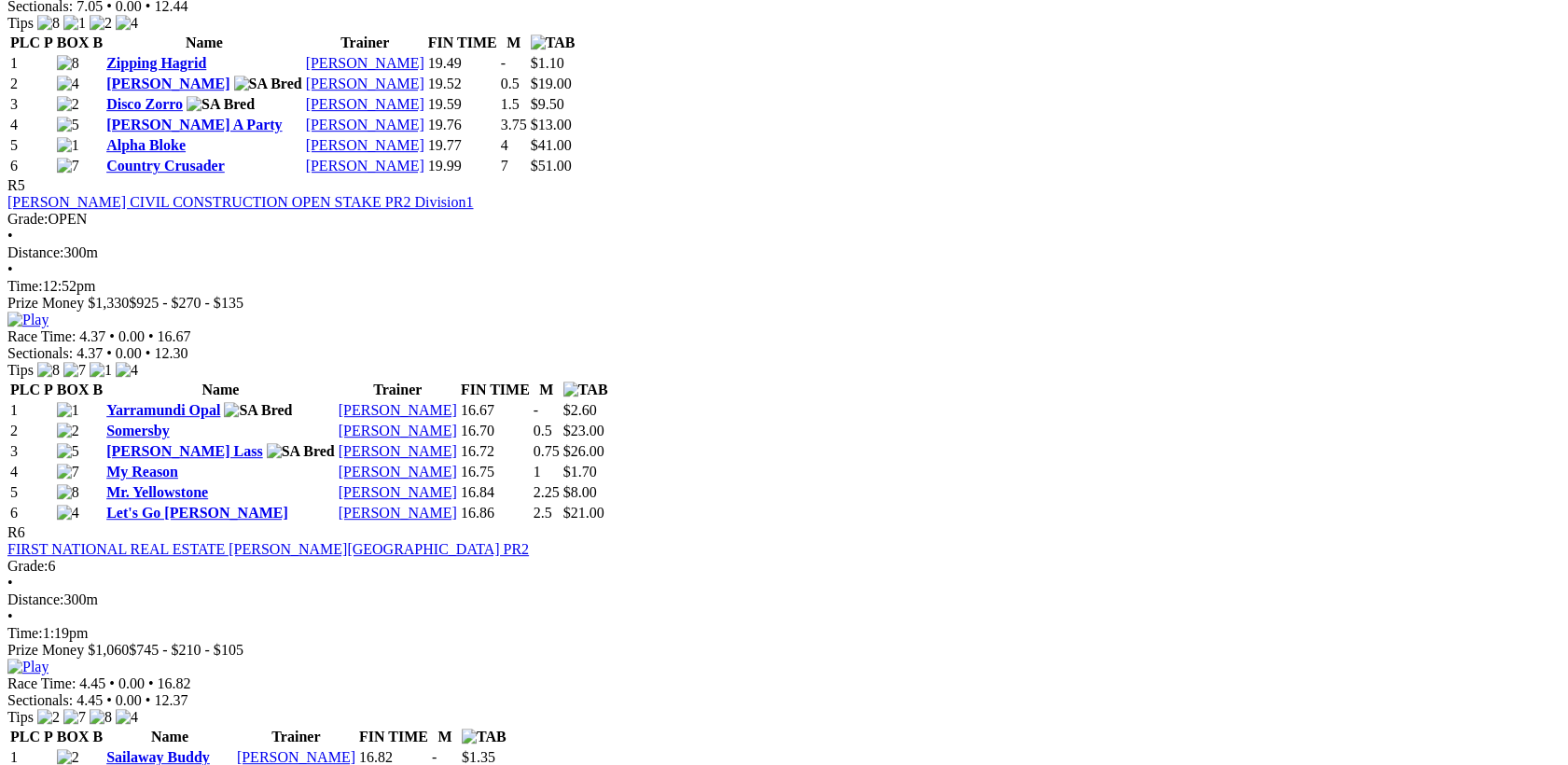
scroll to position [2175, 0]
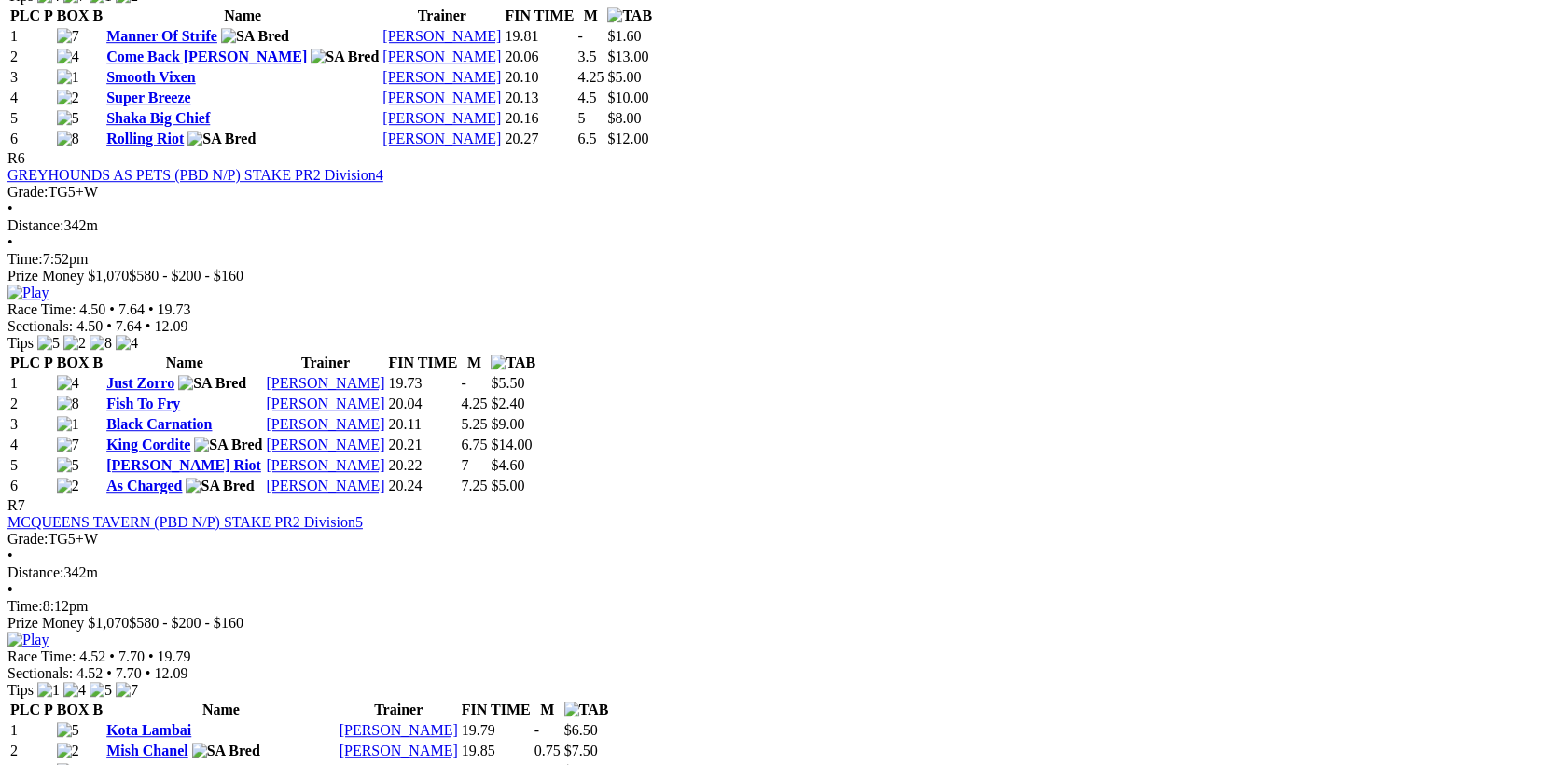
scroll to position [2659, 0]
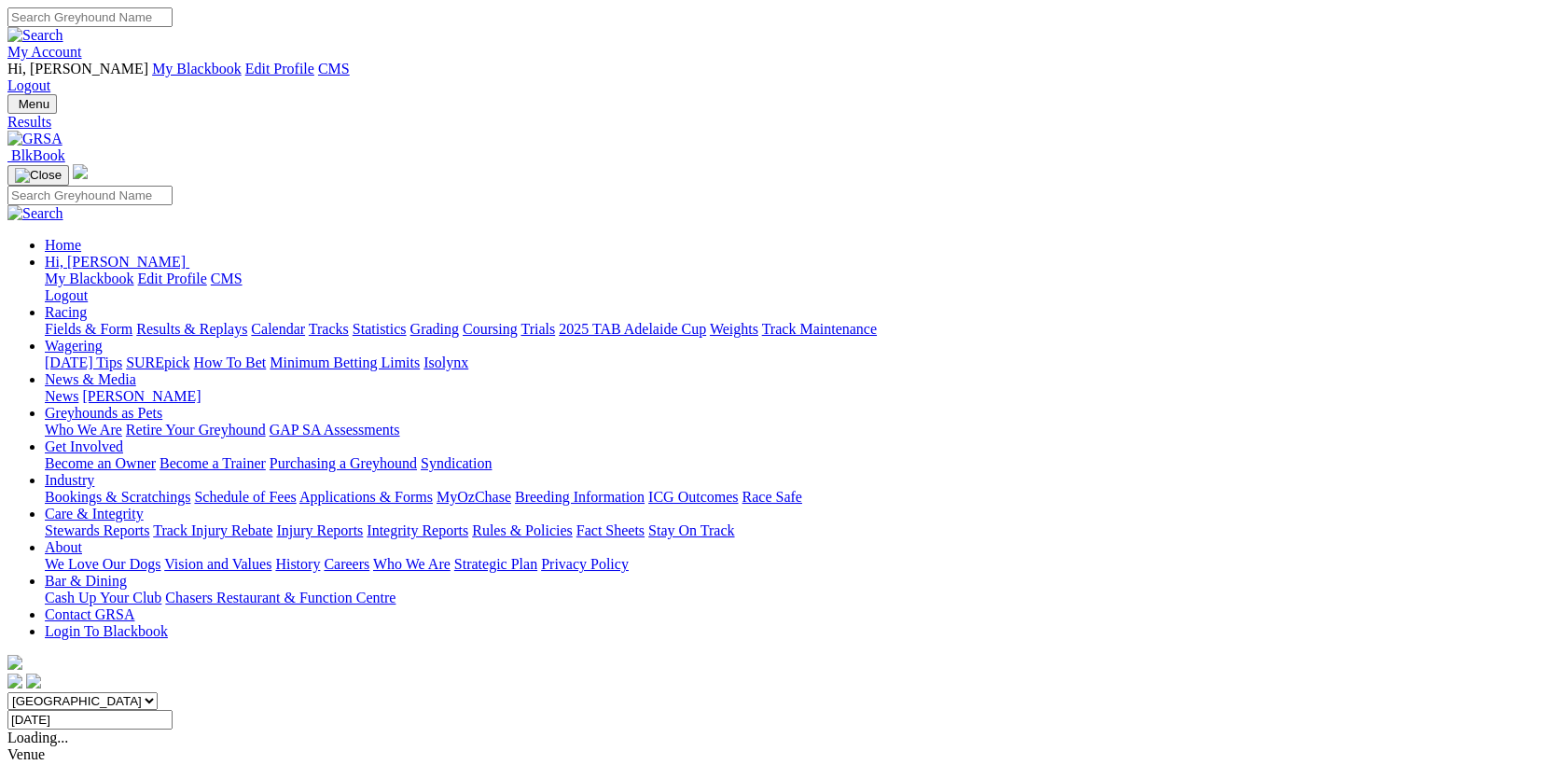
click at [173, 710] on input "[DATE]" at bounding box center [90, 720] width 165 height 19
type input "[DATE]"
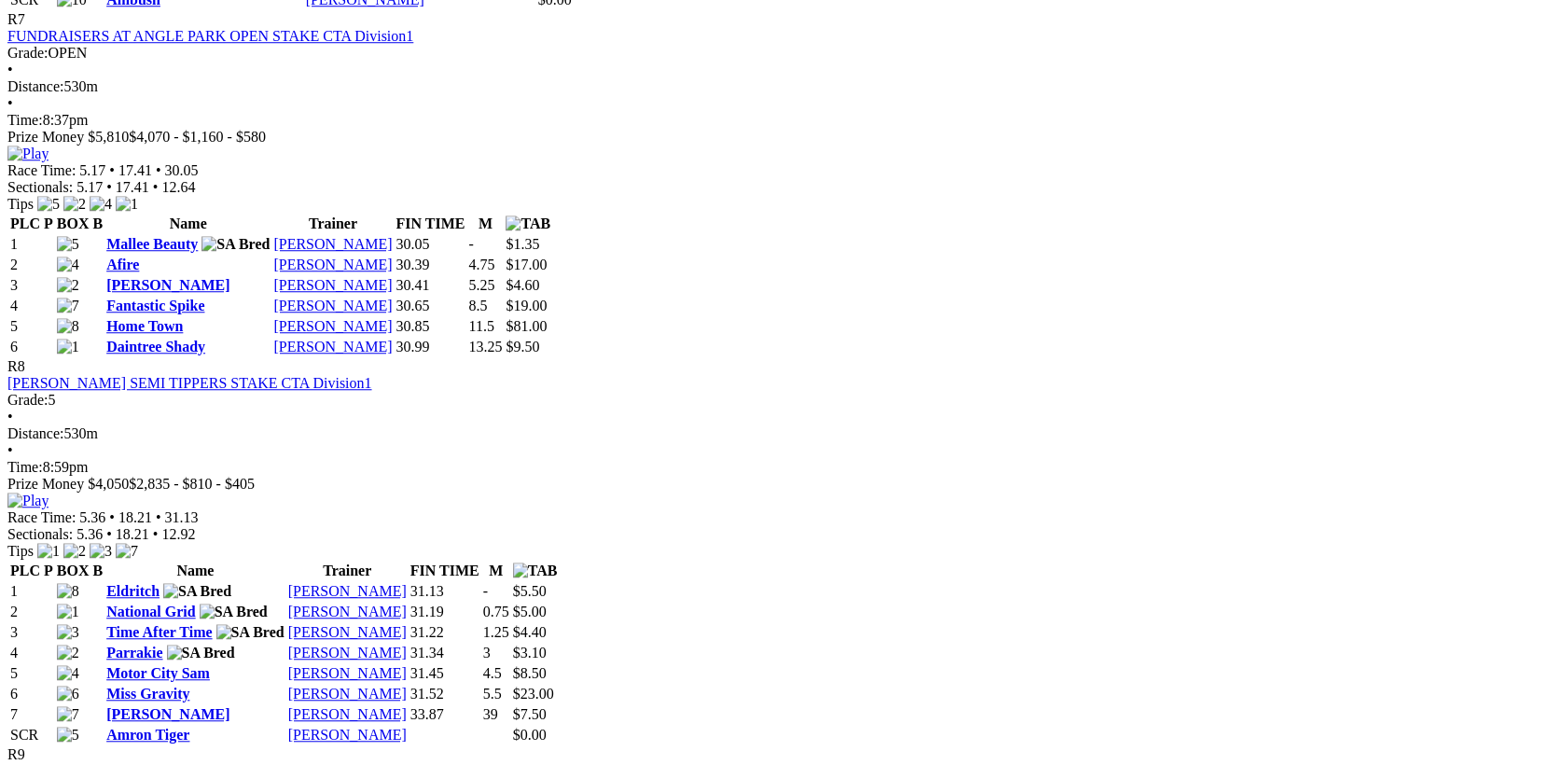
scroll to position [3385, 0]
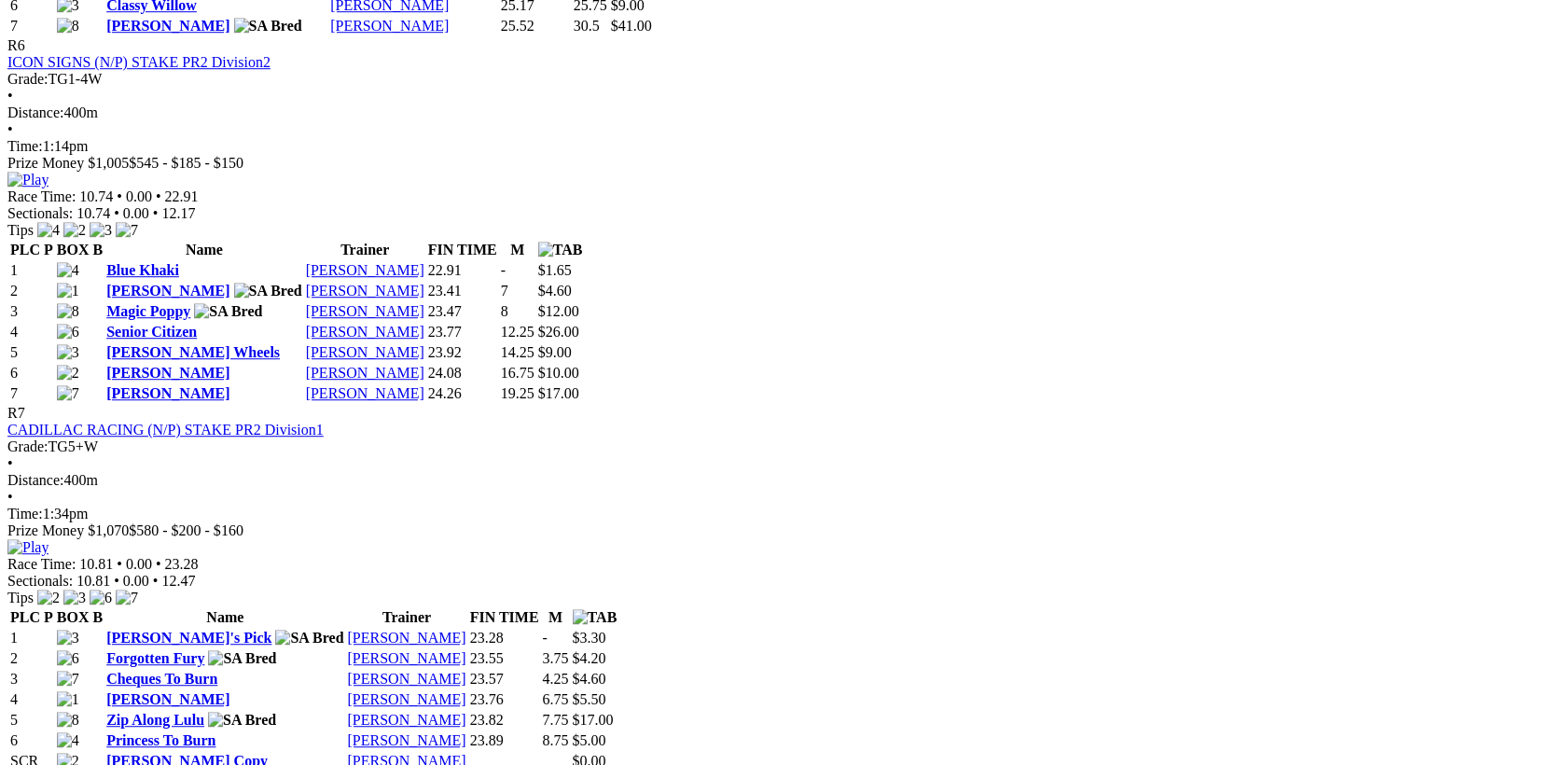
scroll to position [2659, 0]
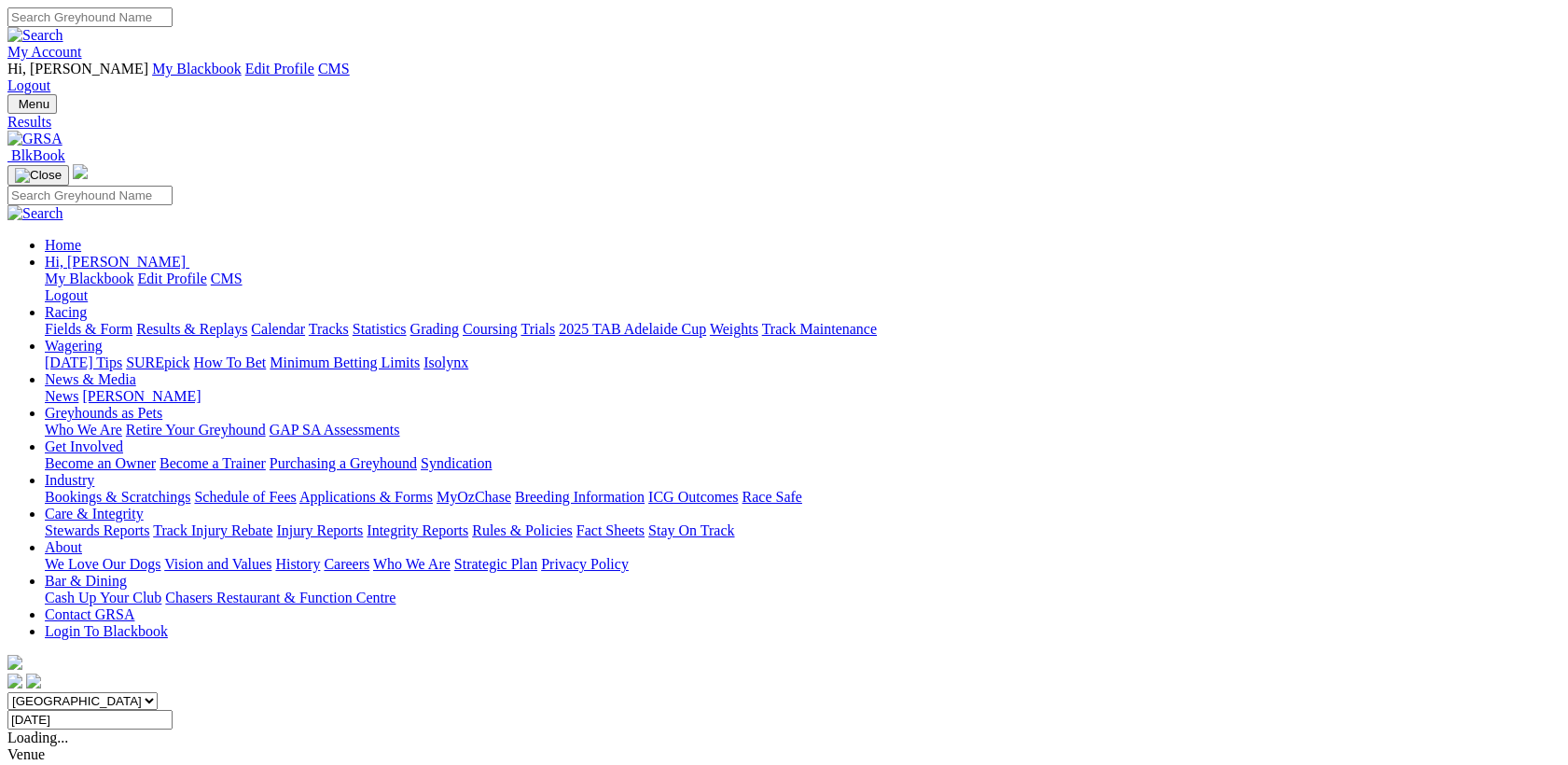
click at [173, 710] on input "Thursday, 17 Jul 2025" at bounding box center [90, 720] width 165 height 19
type input "[DATE]"
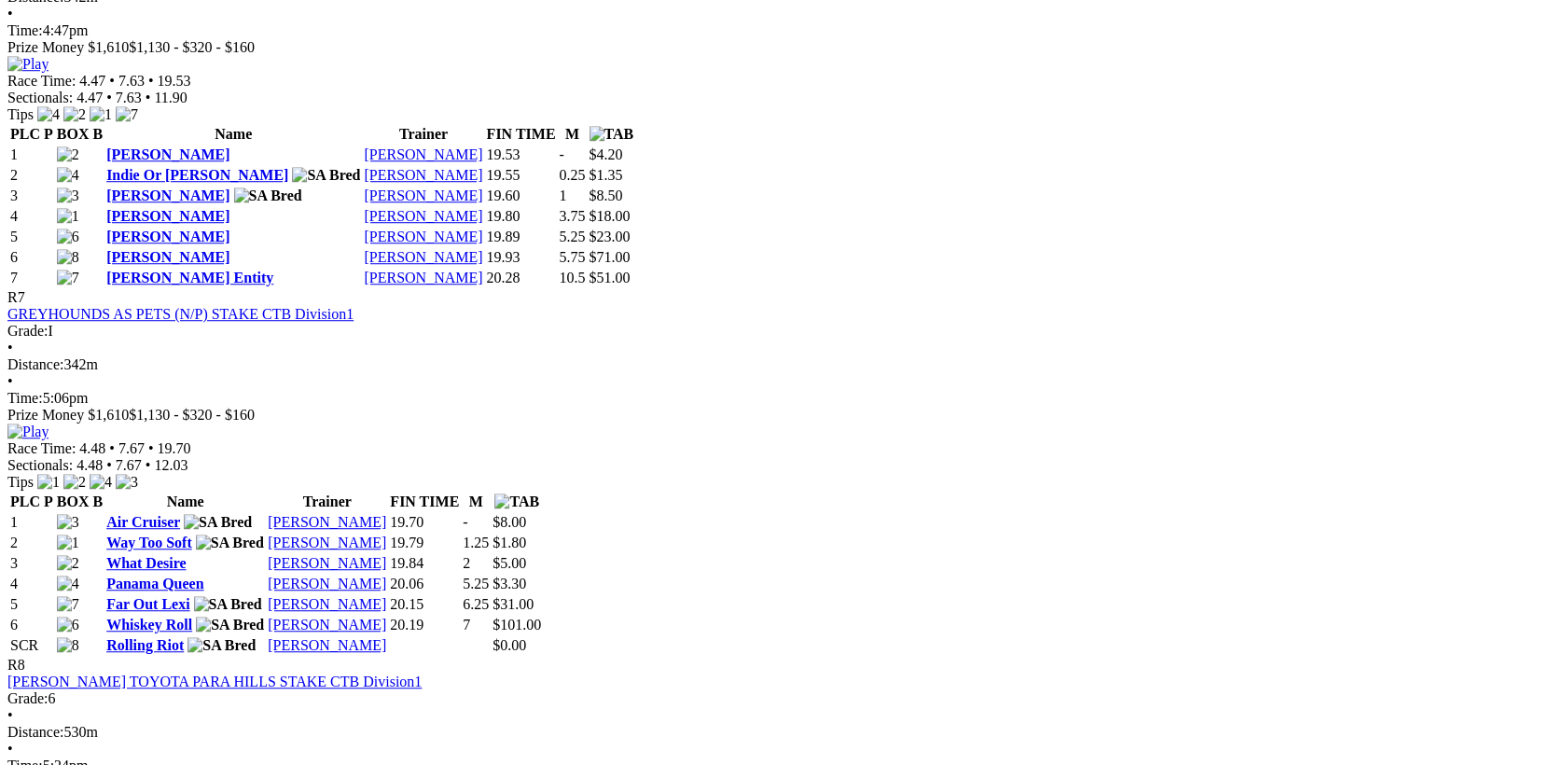
scroll to position [2232, 0]
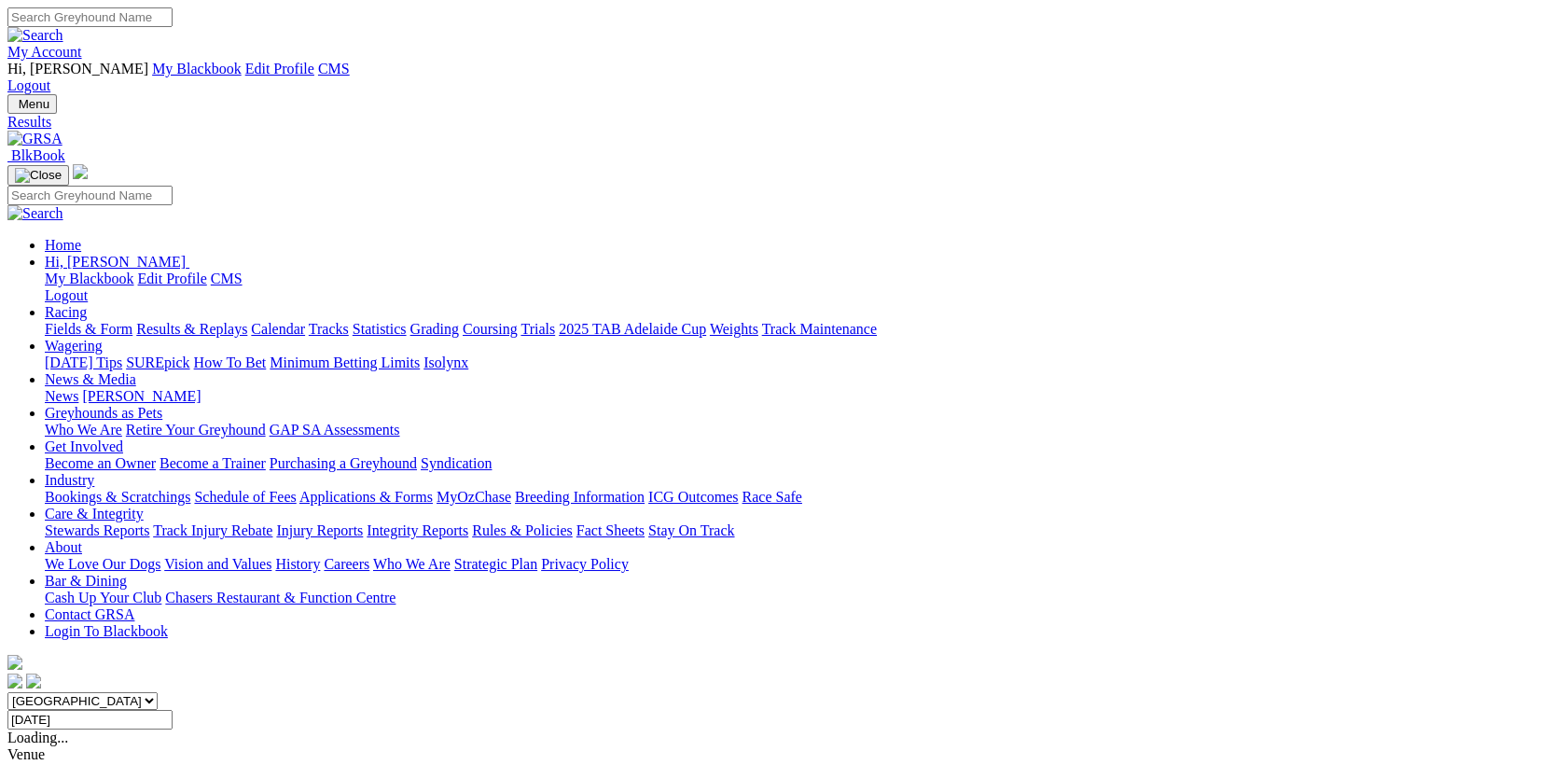
type input "[DATE]"
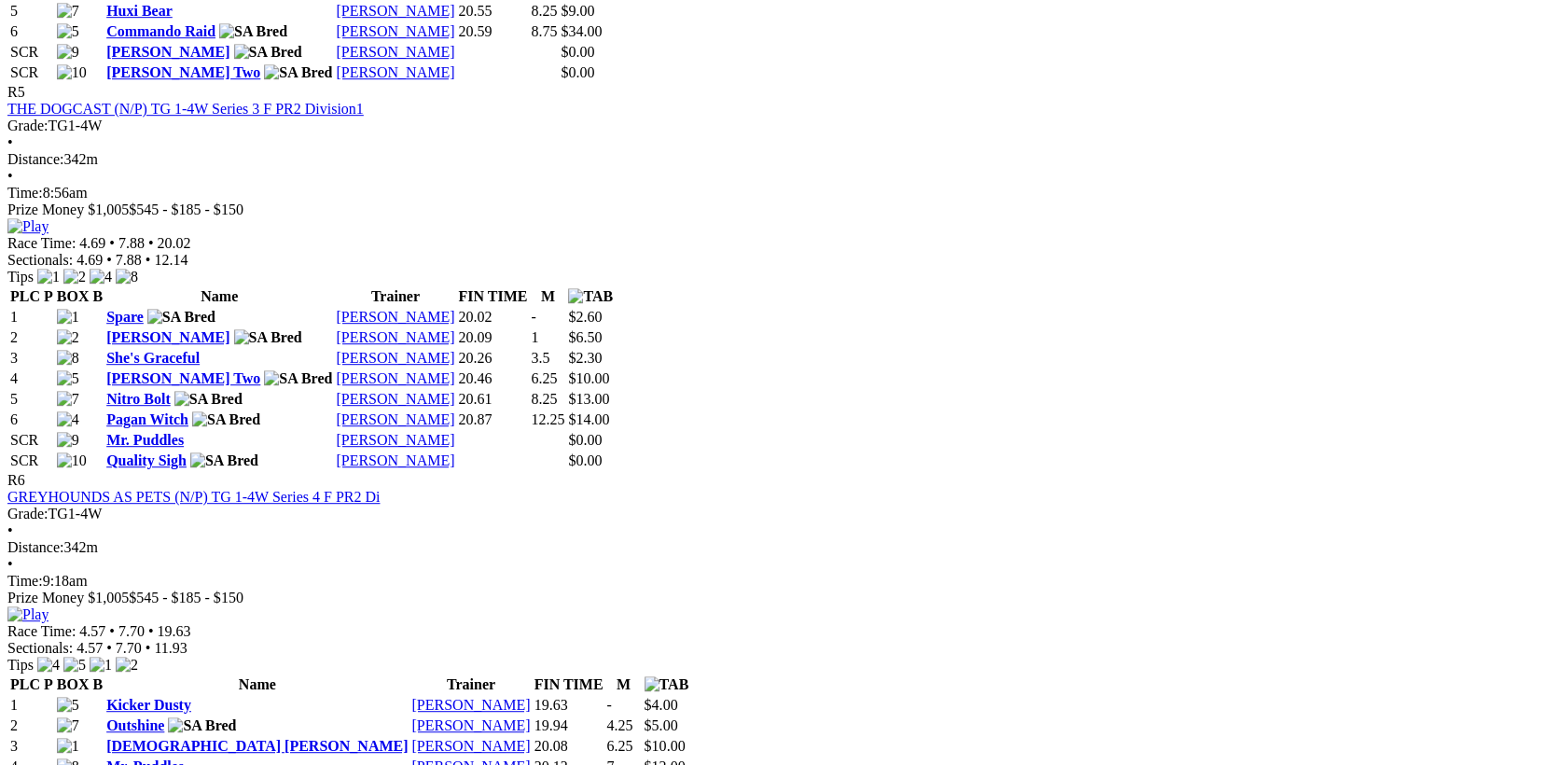
scroll to position [2418, 0]
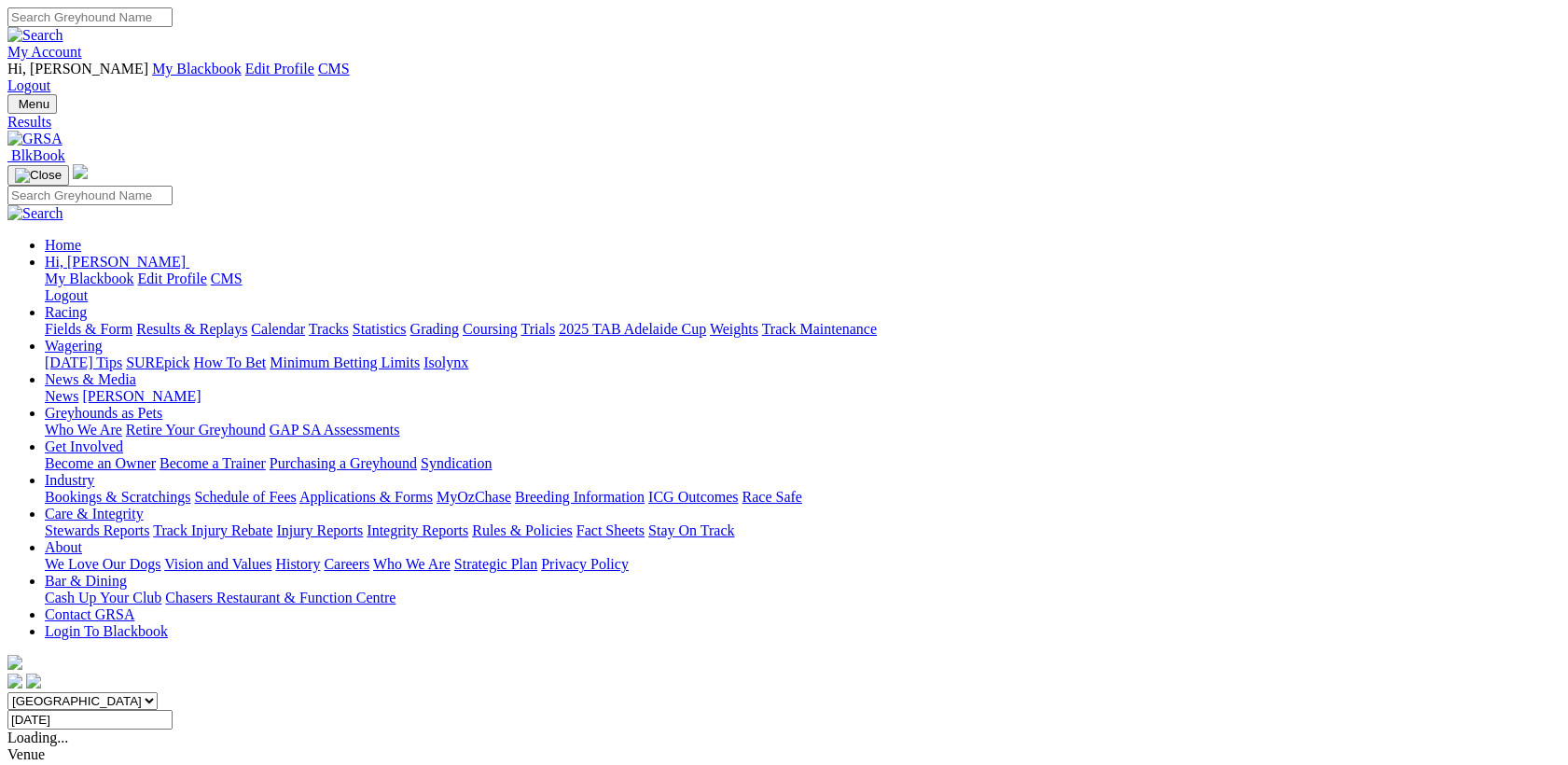
click at [173, 710] on input "Saturday, 19 Jul 2025" at bounding box center [90, 720] width 165 height 19
type input "Sunday, 20 Jul 2025"
drag, startPoint x: 268, startPoint y: 409, endPoint x: 82, endPoint y: 425, distance: 186.7
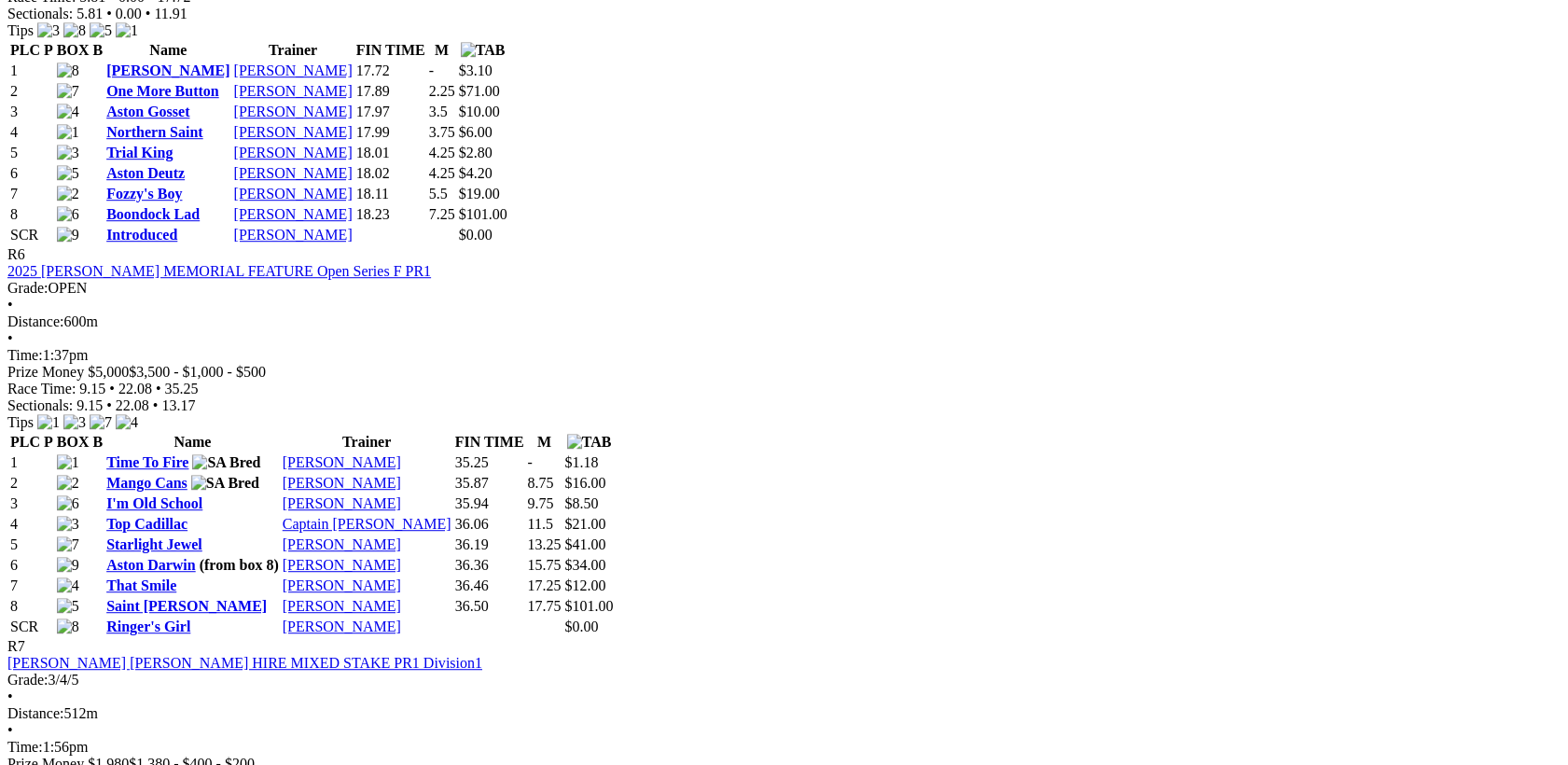
scroll to position [2902, 0]
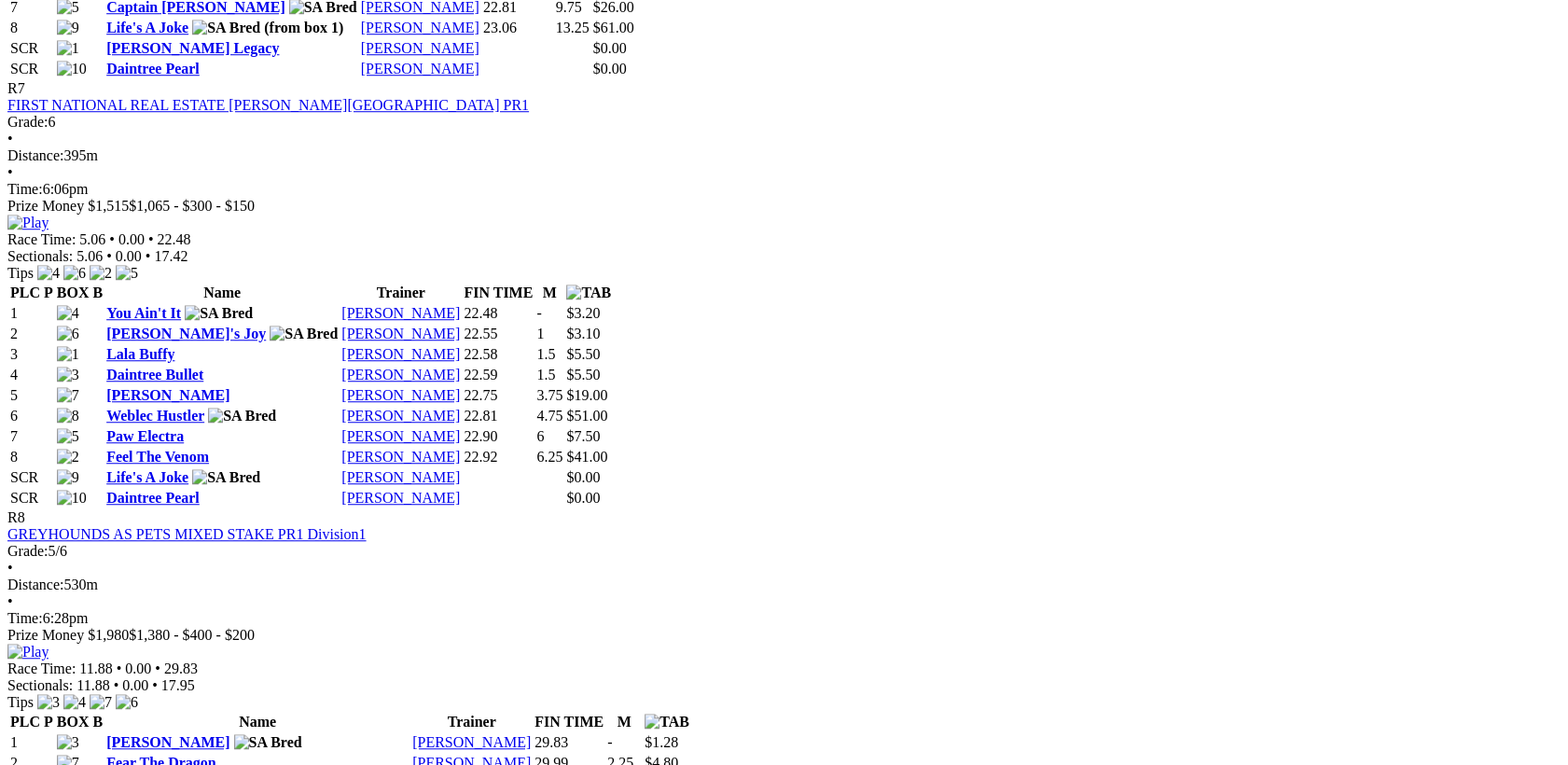
scroll to position [3385, 0]
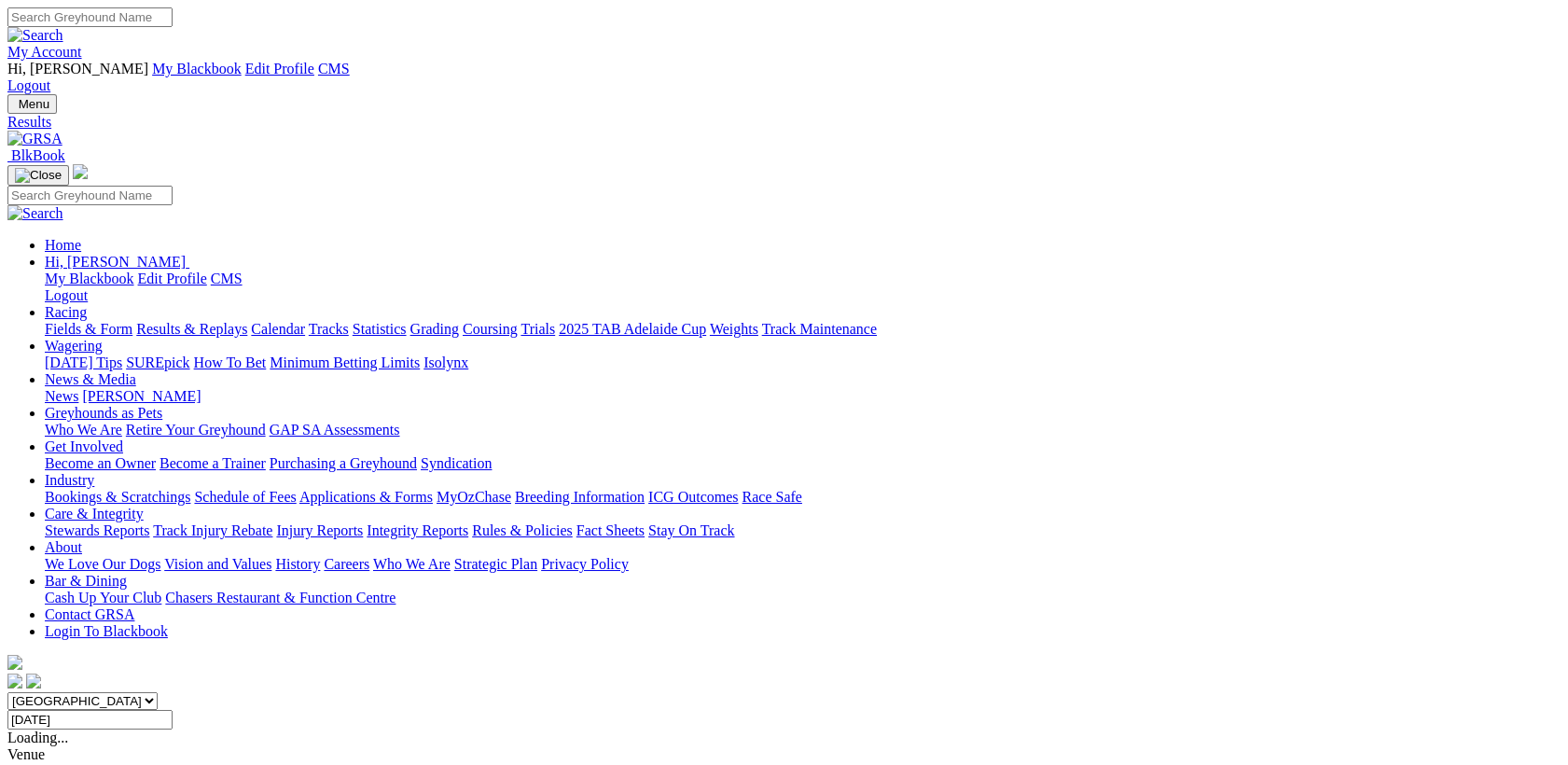
click at [173, 710] on input "[DATE]" at bounding box center [90, 720] width 165 height 19
type input "[DATE]"
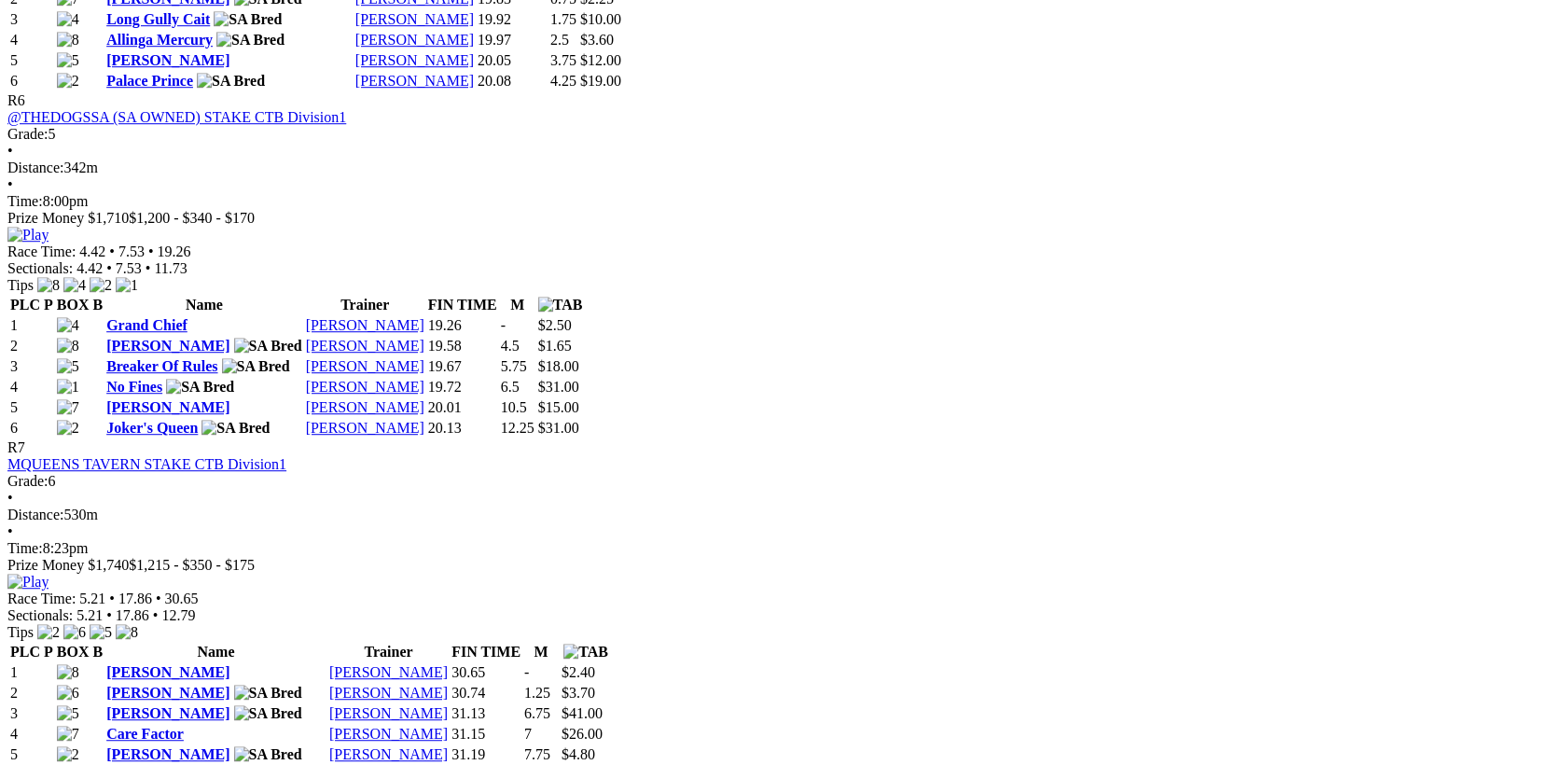
scroll to position [2659, 0]
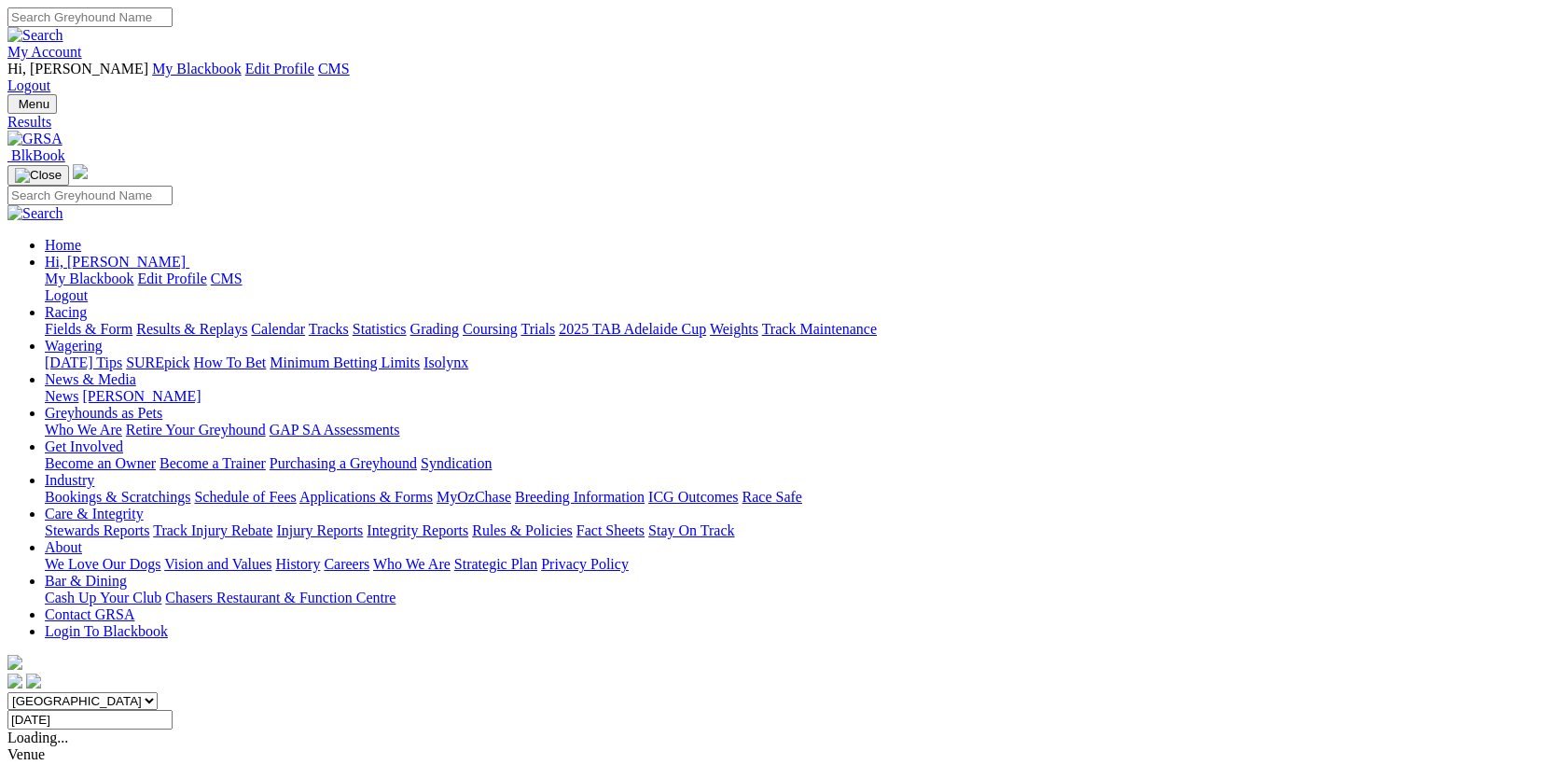
click at [173, 710] on input "Monday, 21 Jul 2025" at bounding box center [90, 720] width 165 height 19
type input "Tuesday, 22 Jul 2025"
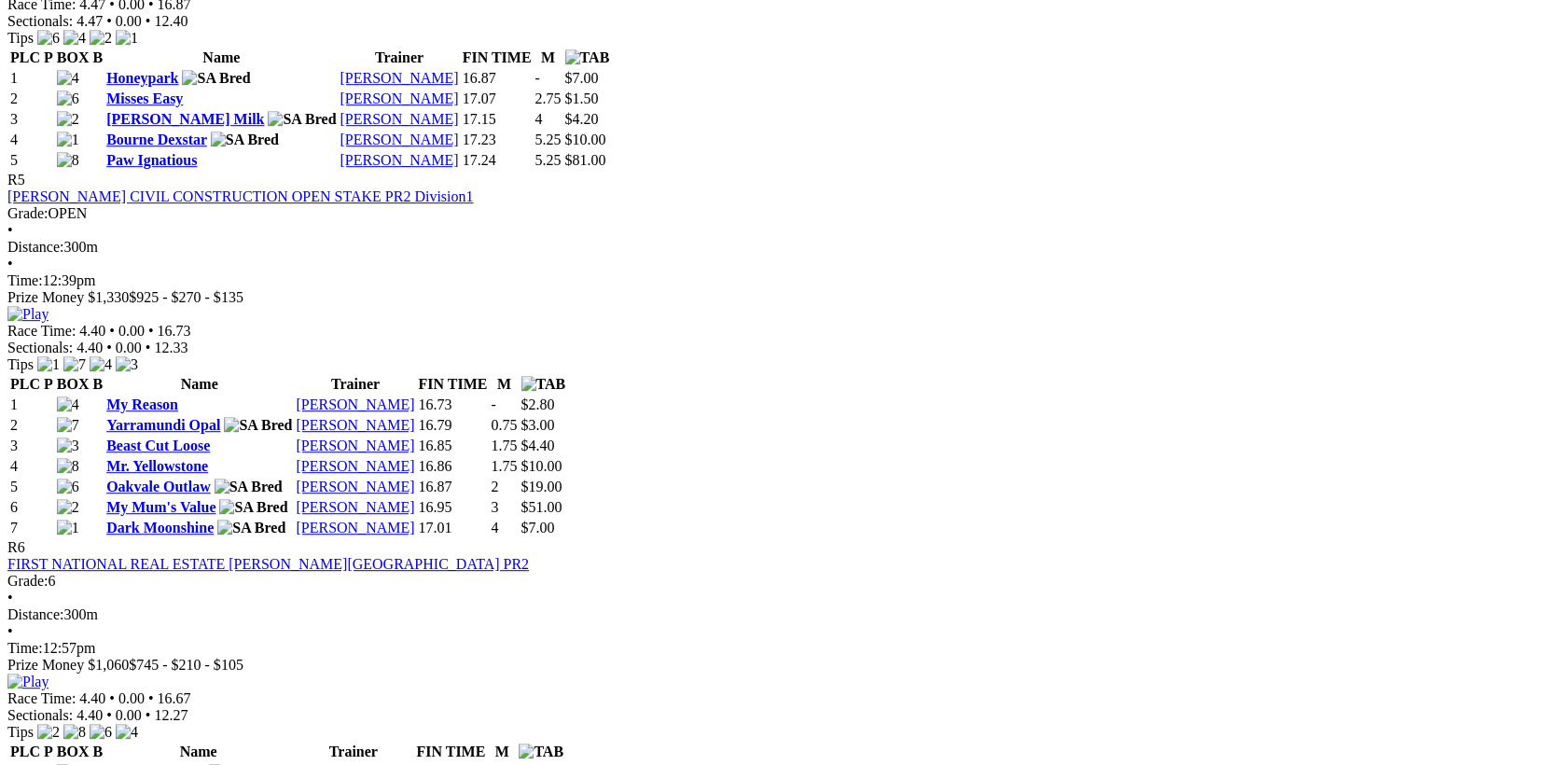
scroll to position [2175, 0]
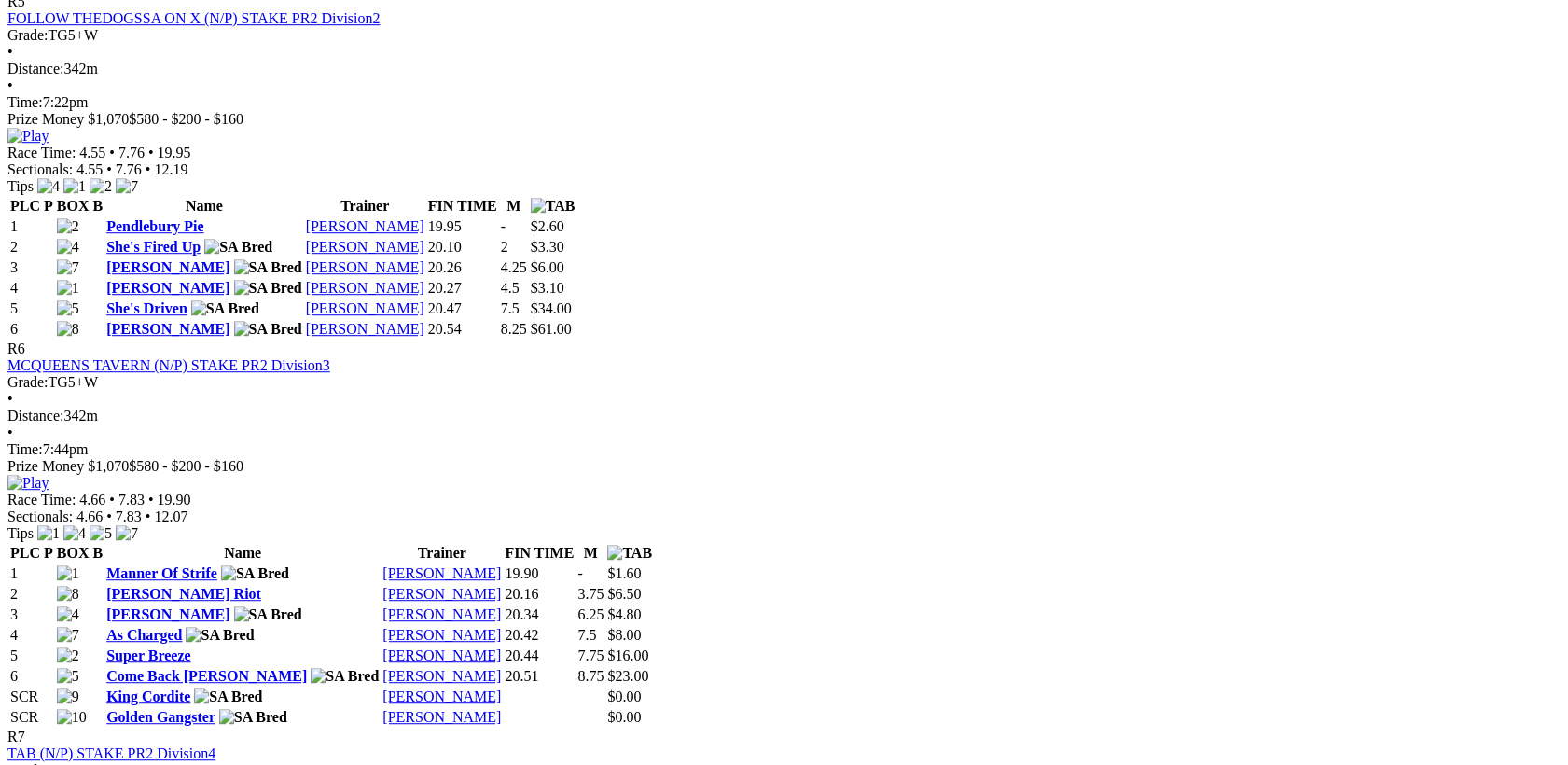
scroll to position [2659, 0]
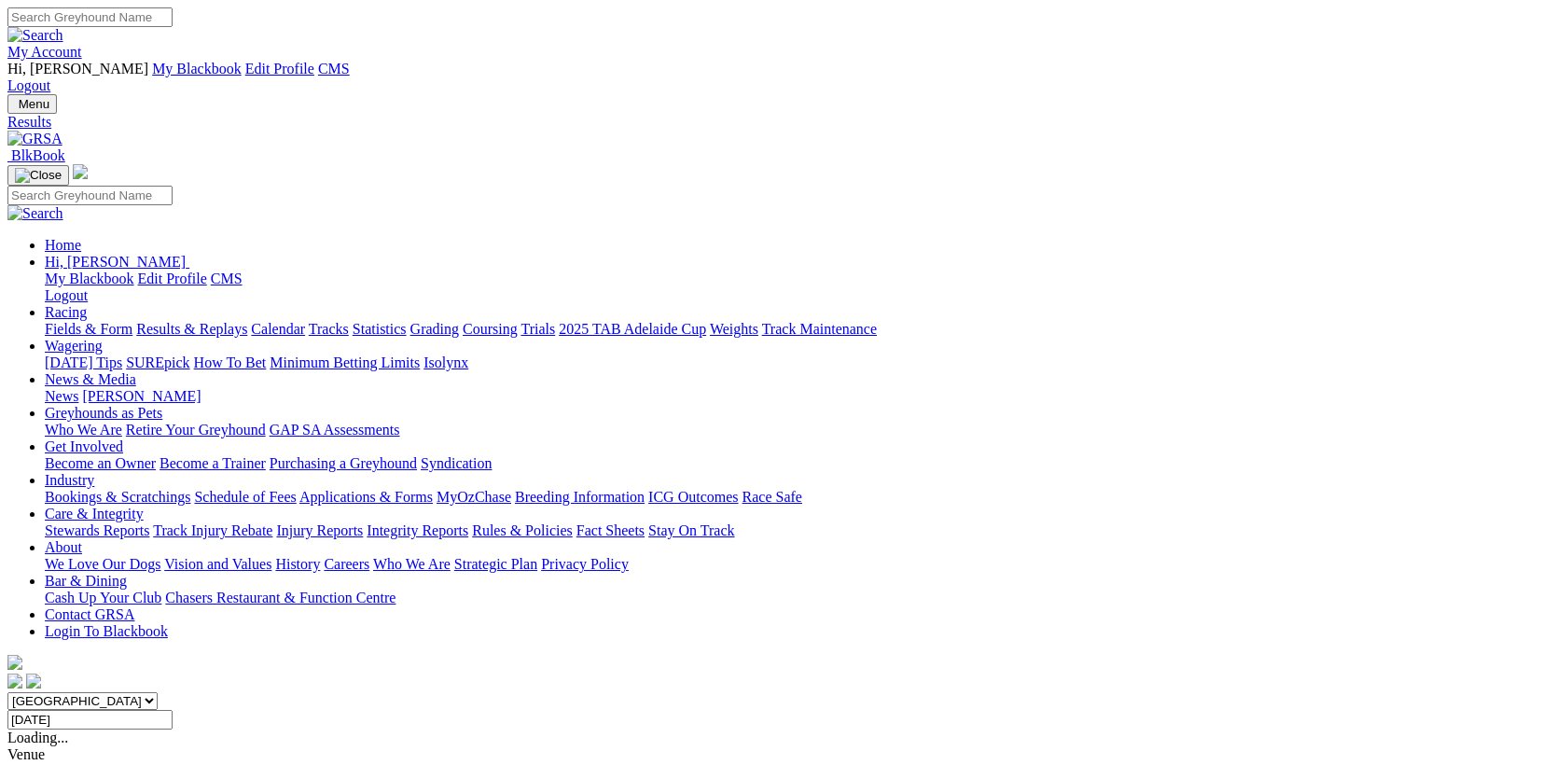
click at [173, 710] on input "[DATE]" at bounding box center [90, 720] width 165 height 19
type input "[DATE]"
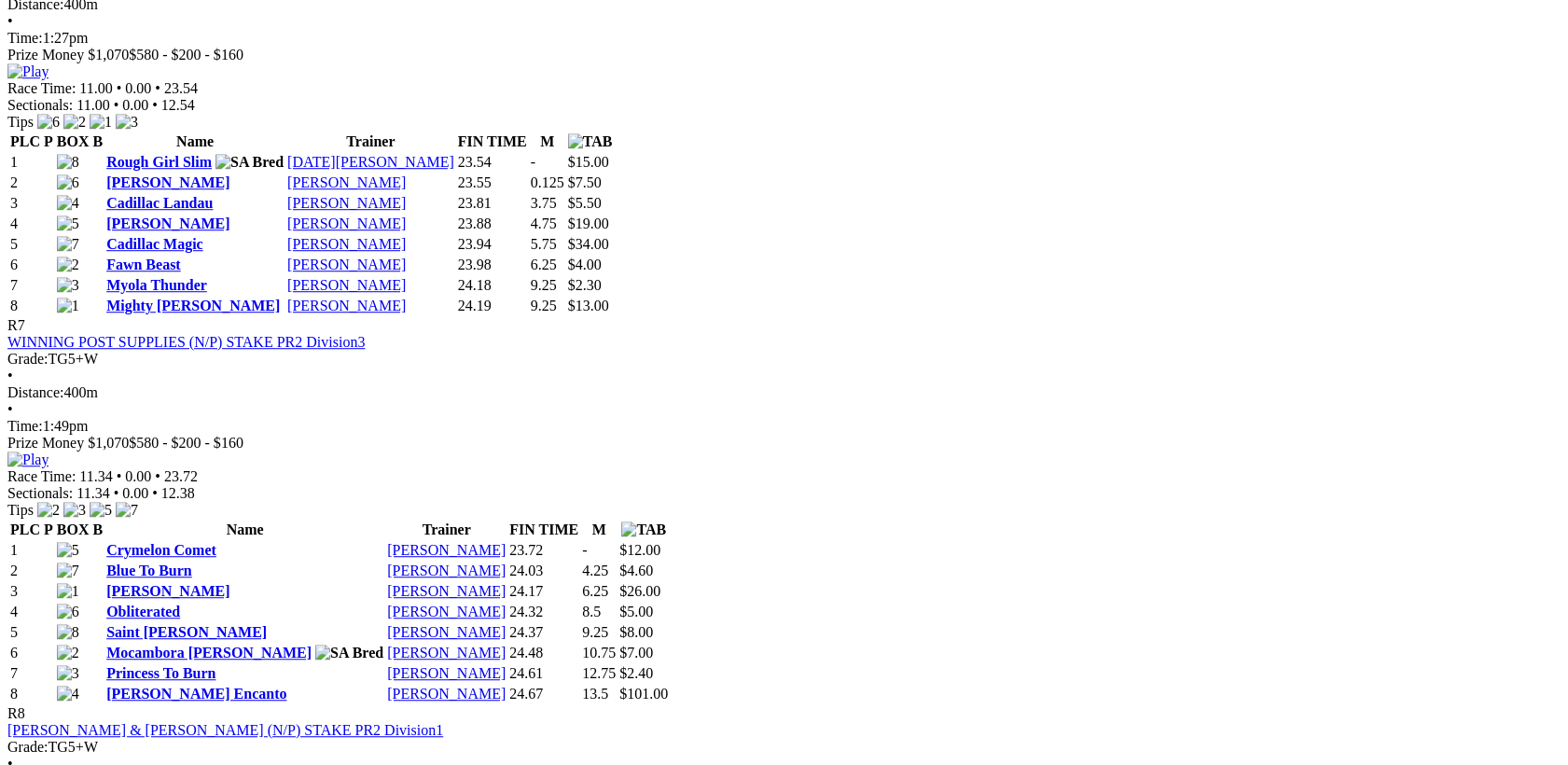
scroll to position [2902, 0]
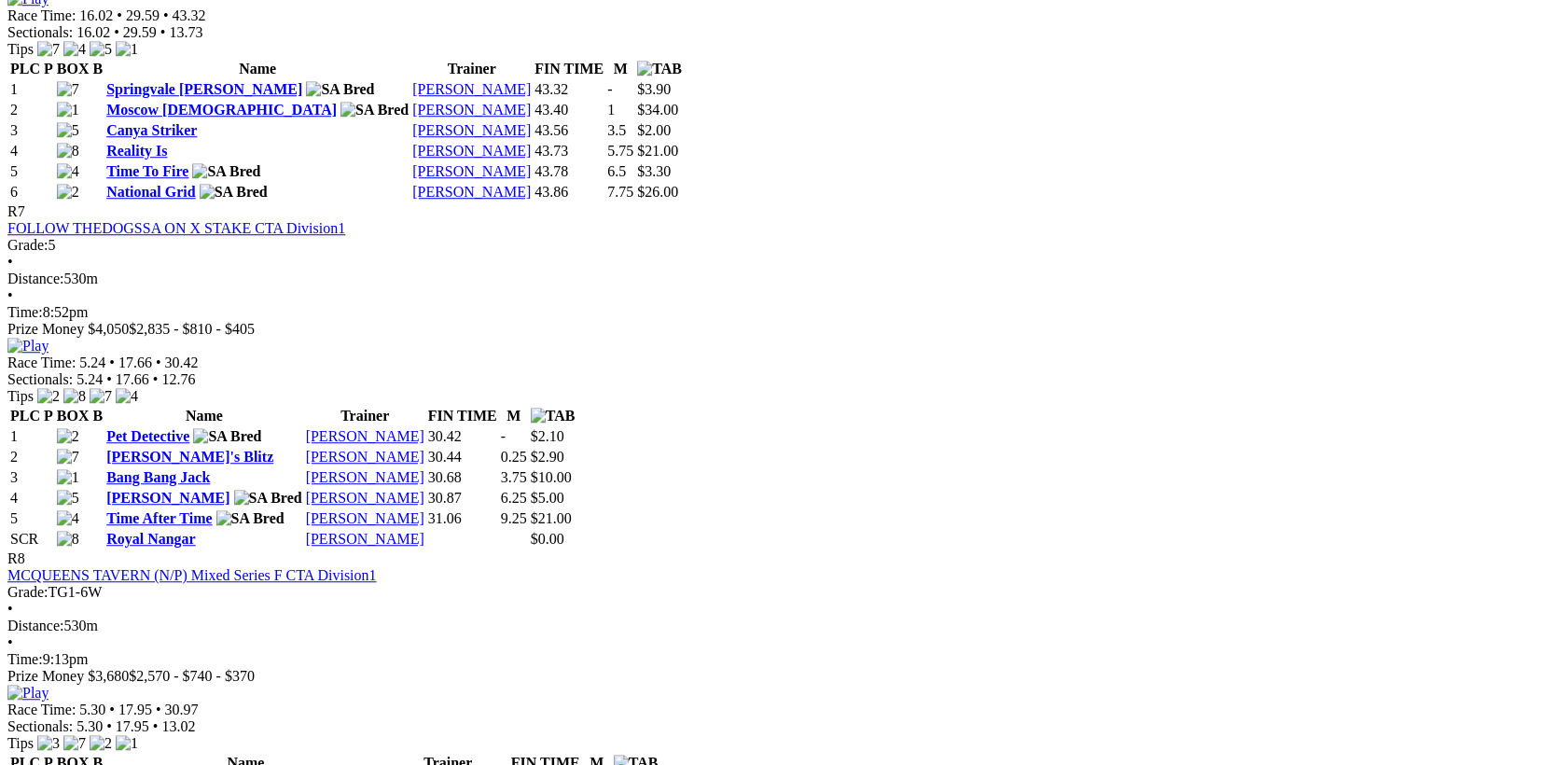
scroll to position [3143, 0]
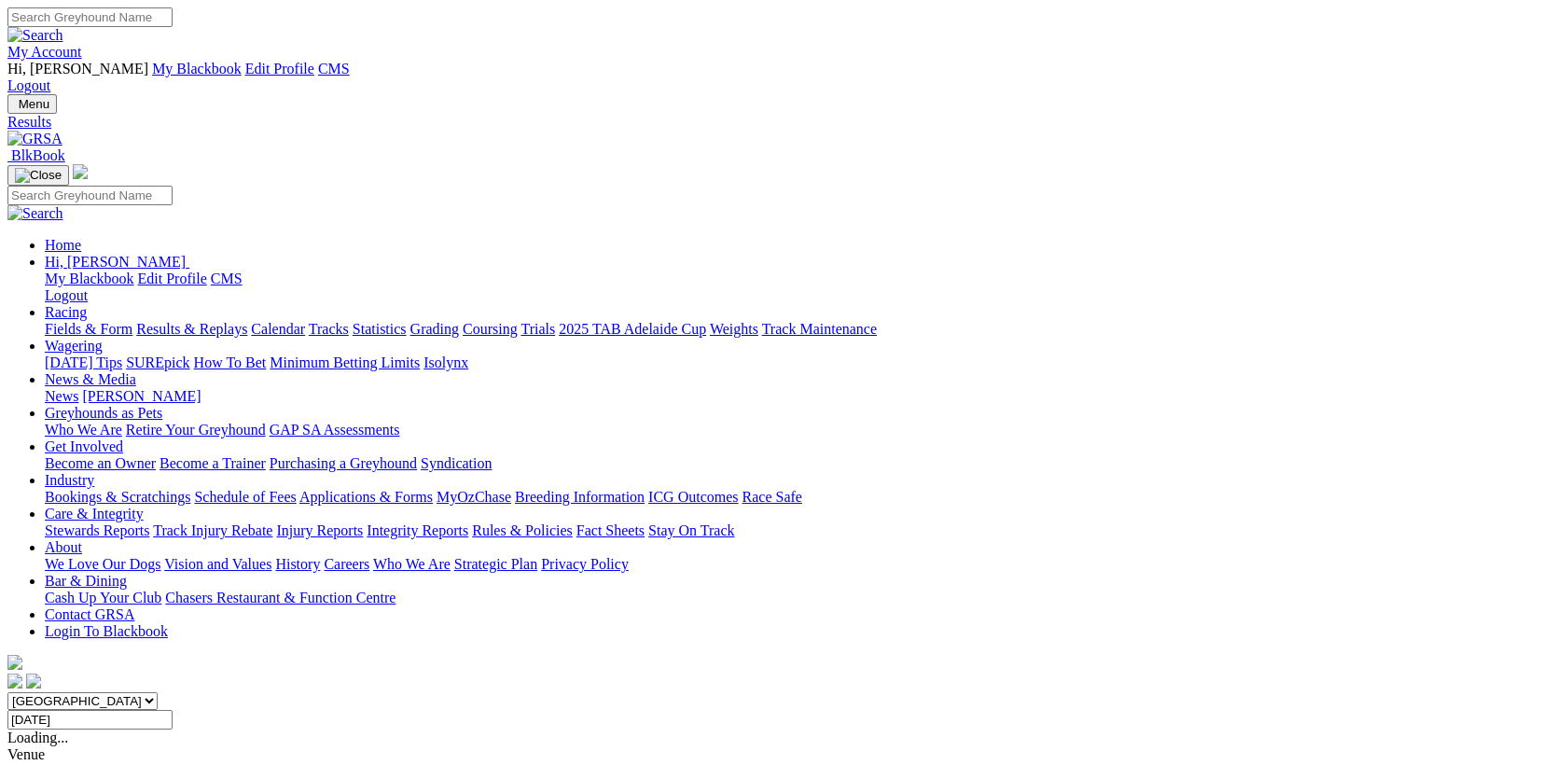
click at [173, 710] on input "[DATE]" at bounding box center [90, 720] width 165 height 19
drag, startPoint x: 798, startPoint y: 419, endPoint x: 769, endPoint y: 426, distance: 29.8
type input "[DATE]"
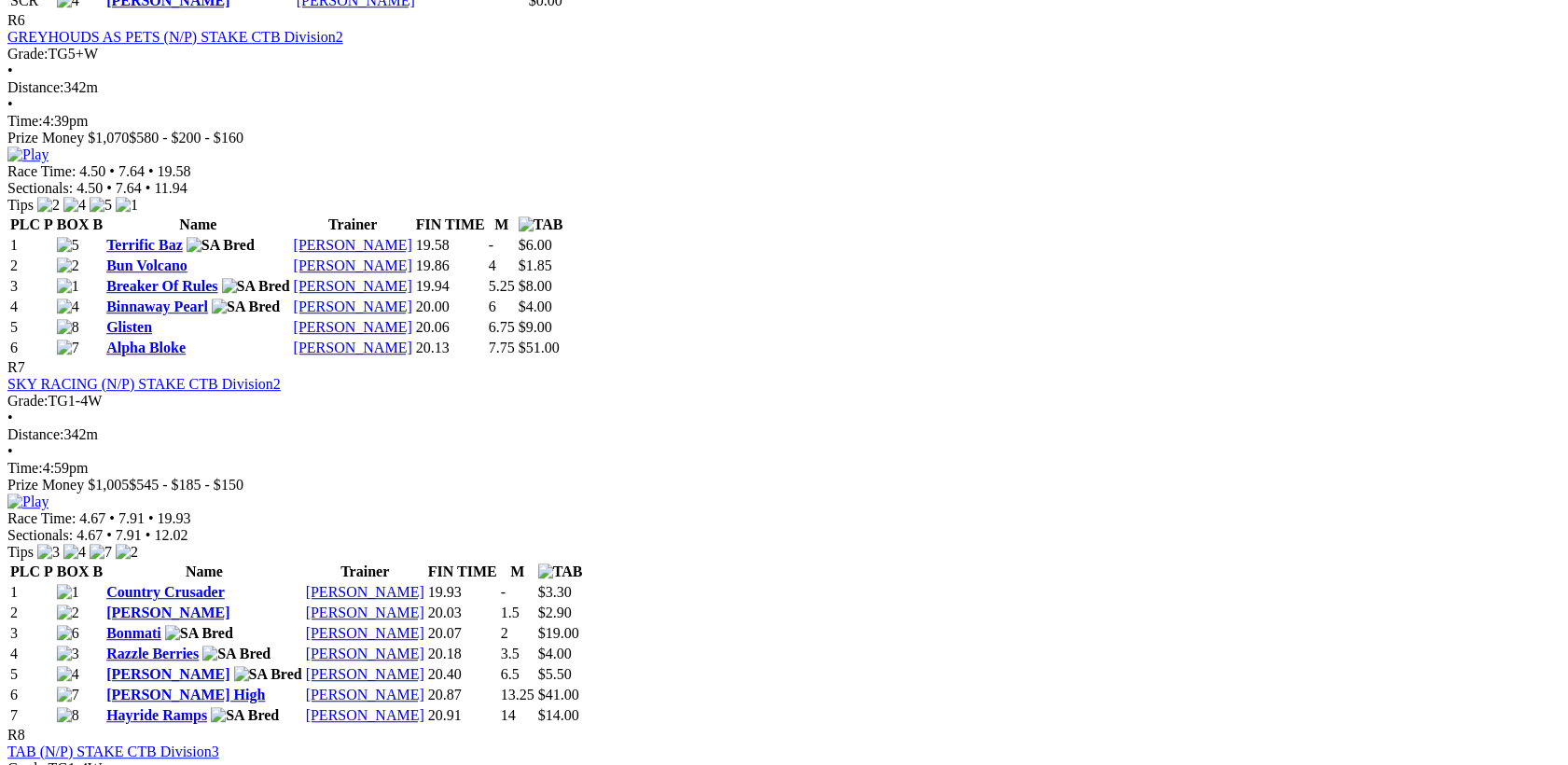
scroll to position [2418, 0]
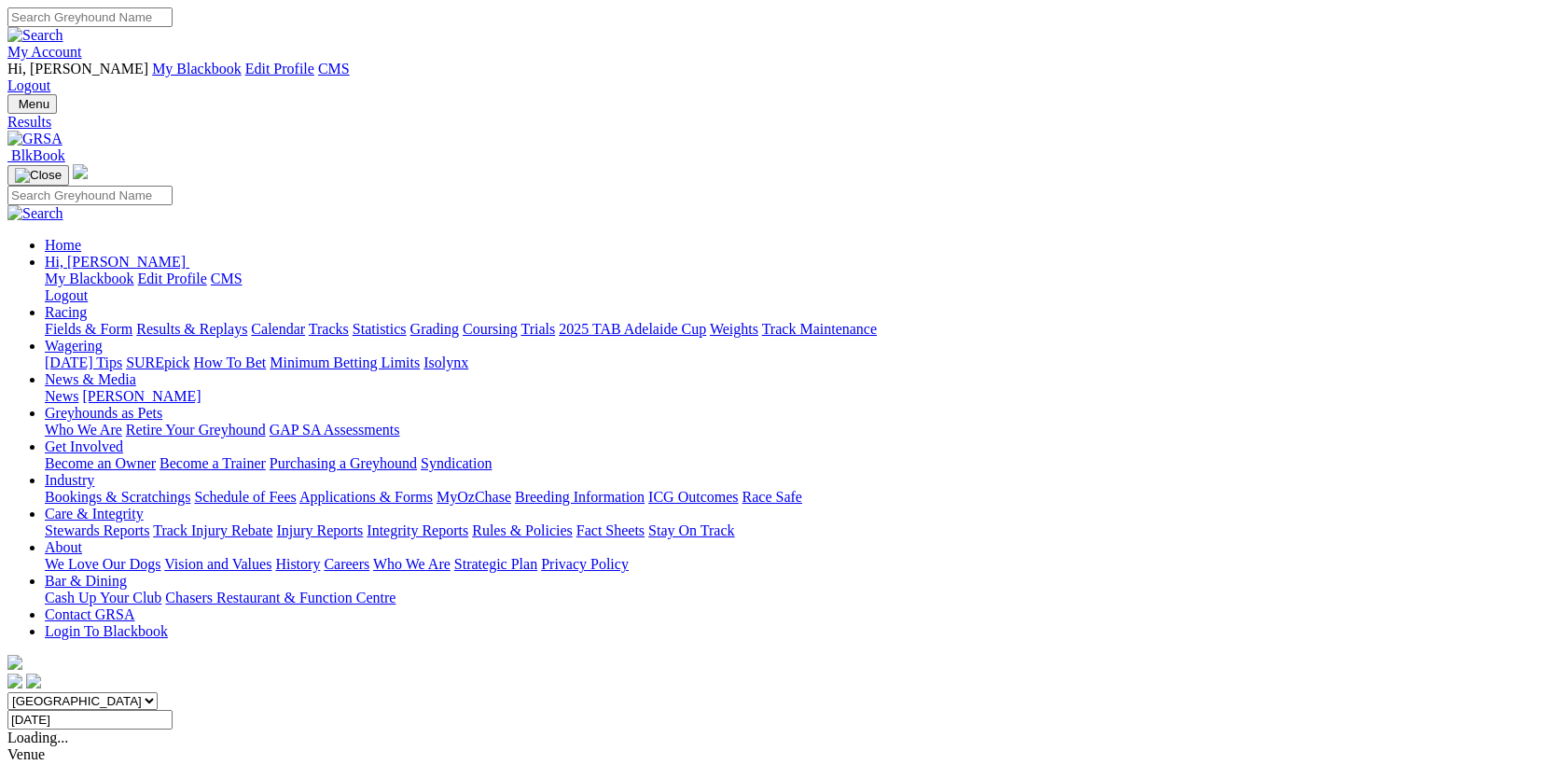
click at [173, 710] on input "[DATE]" at bounding box center [90, 720] width 165 height 19
click at [173, 710] on input "Saturday, 26 Jul 2025" at bounding box center [90, 720] width 165 height 19
type input "Sunday, 27 Jul 2025"
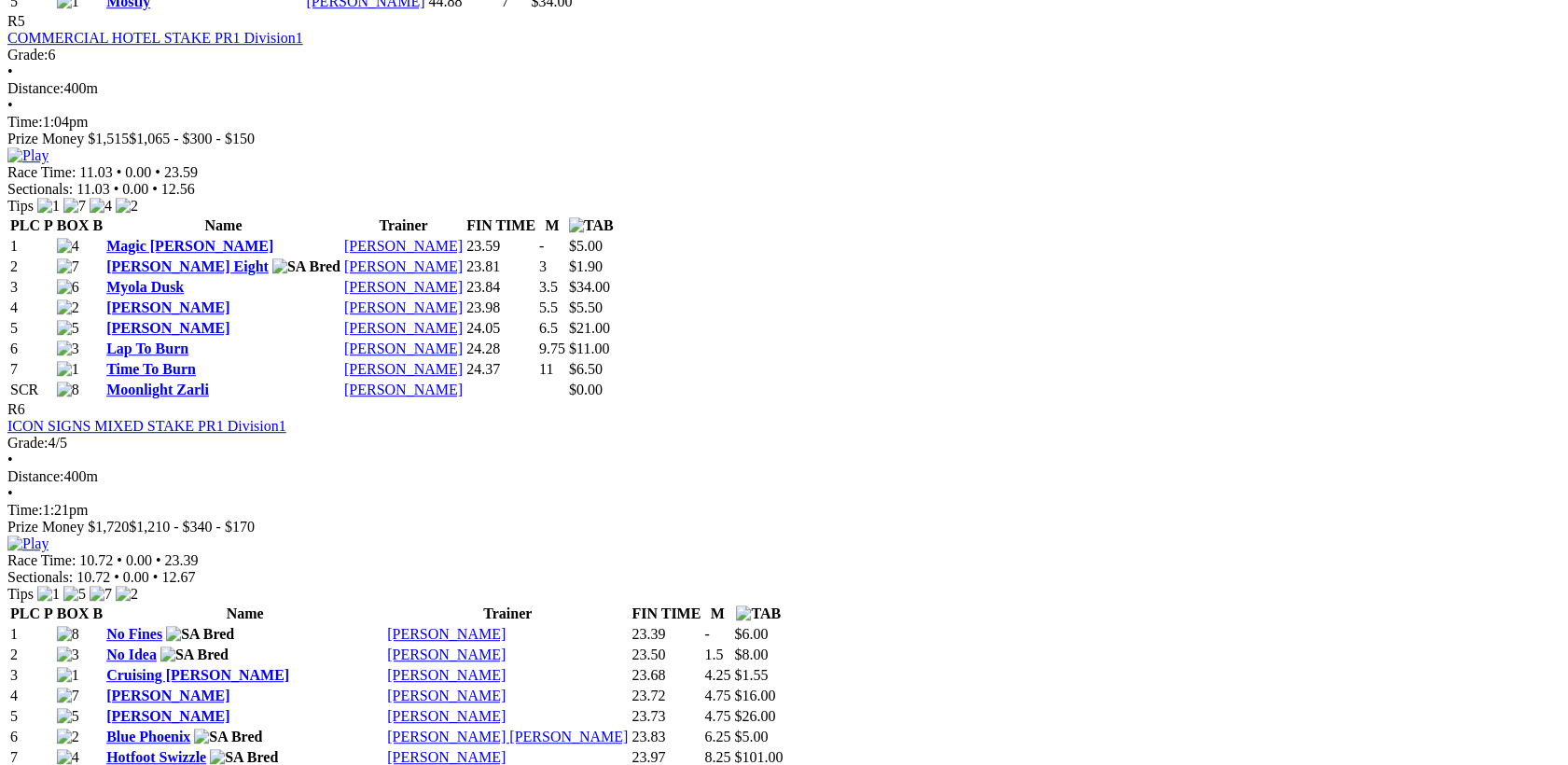
scroll to position [2418, 0]
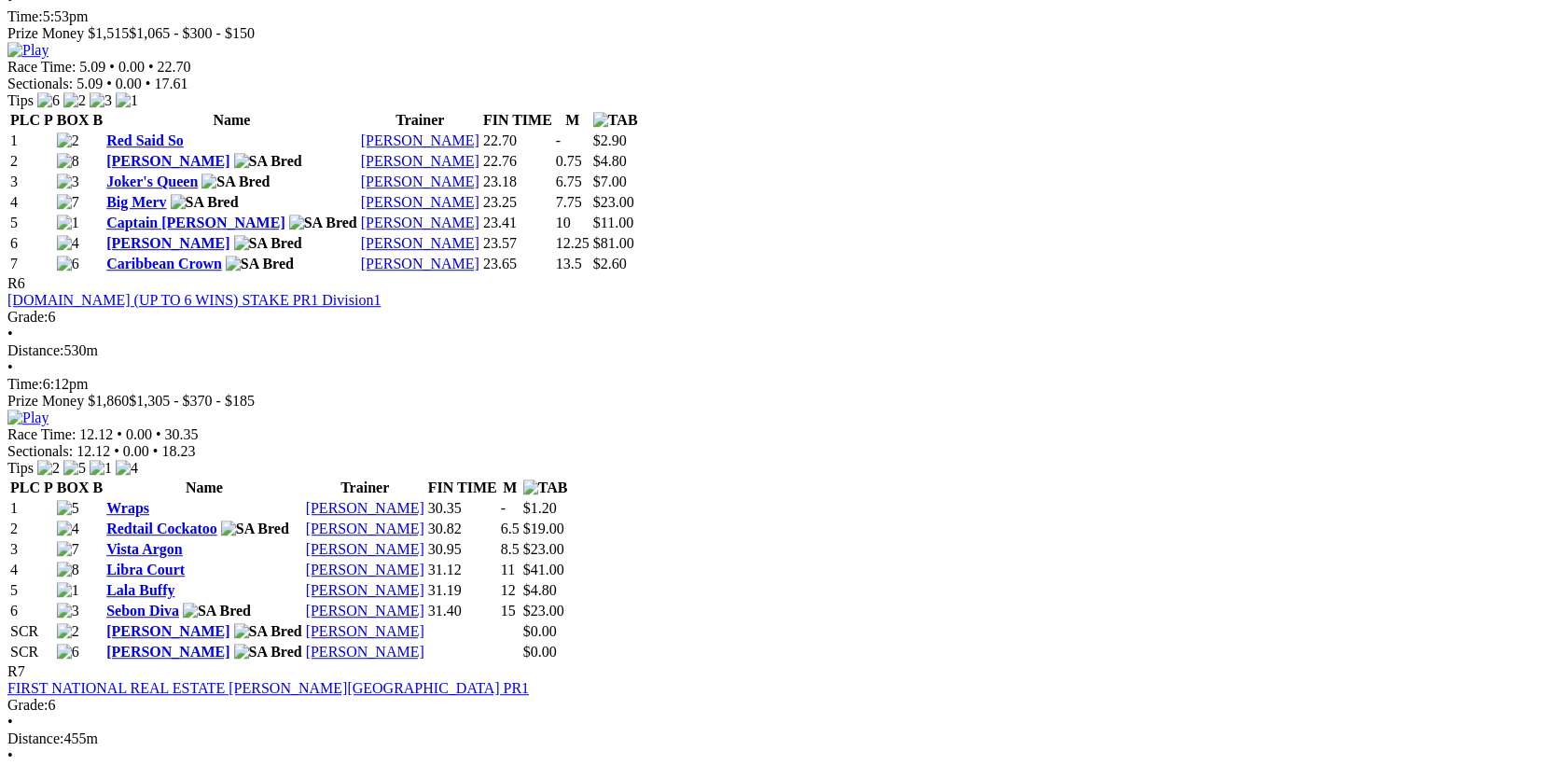
scroll to position [2659, 0]
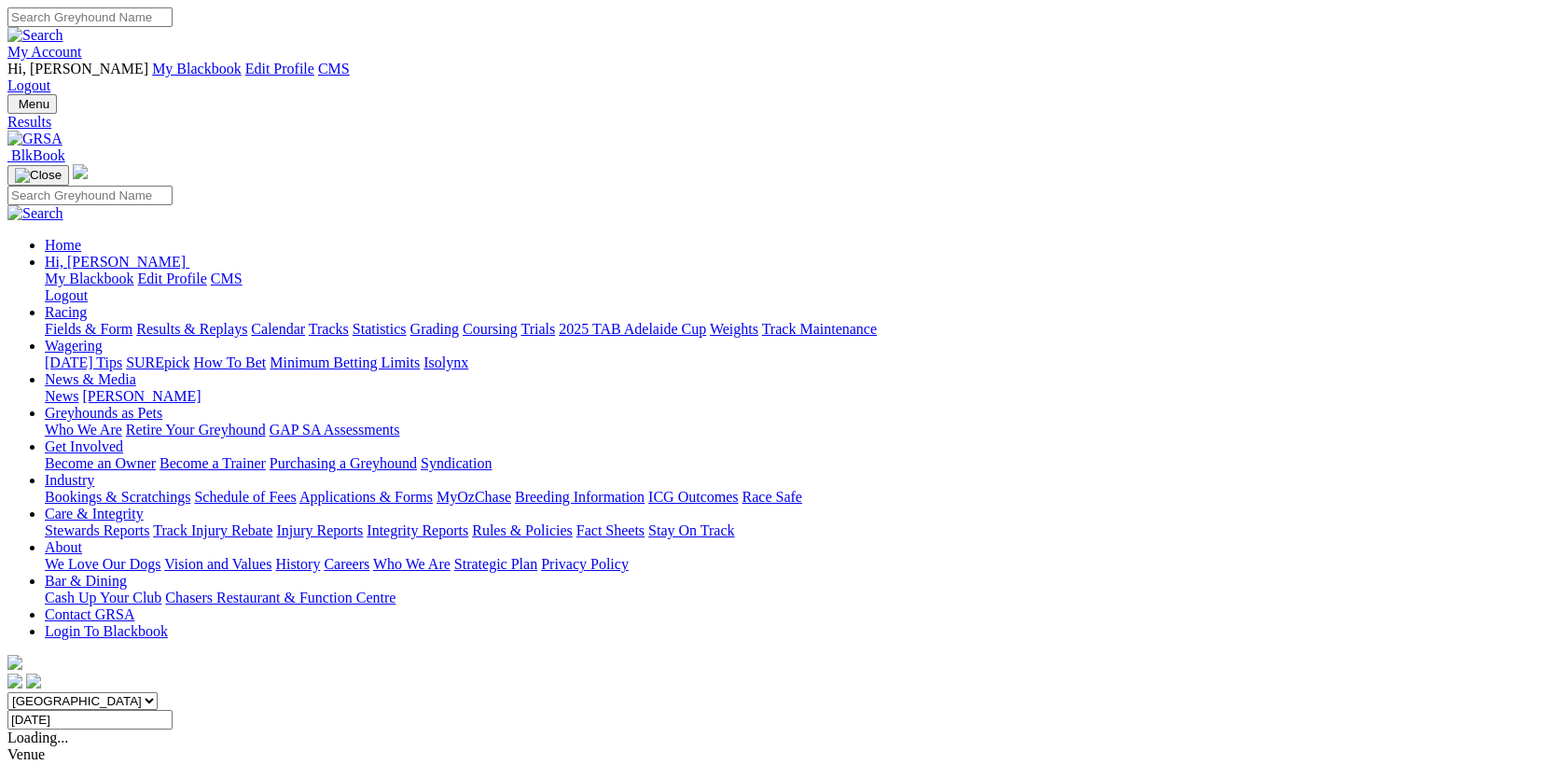
click at [173, 710] on input "[DATE]" at bounding box center [90, 720] width 165 height 19
type input "[DATE]"
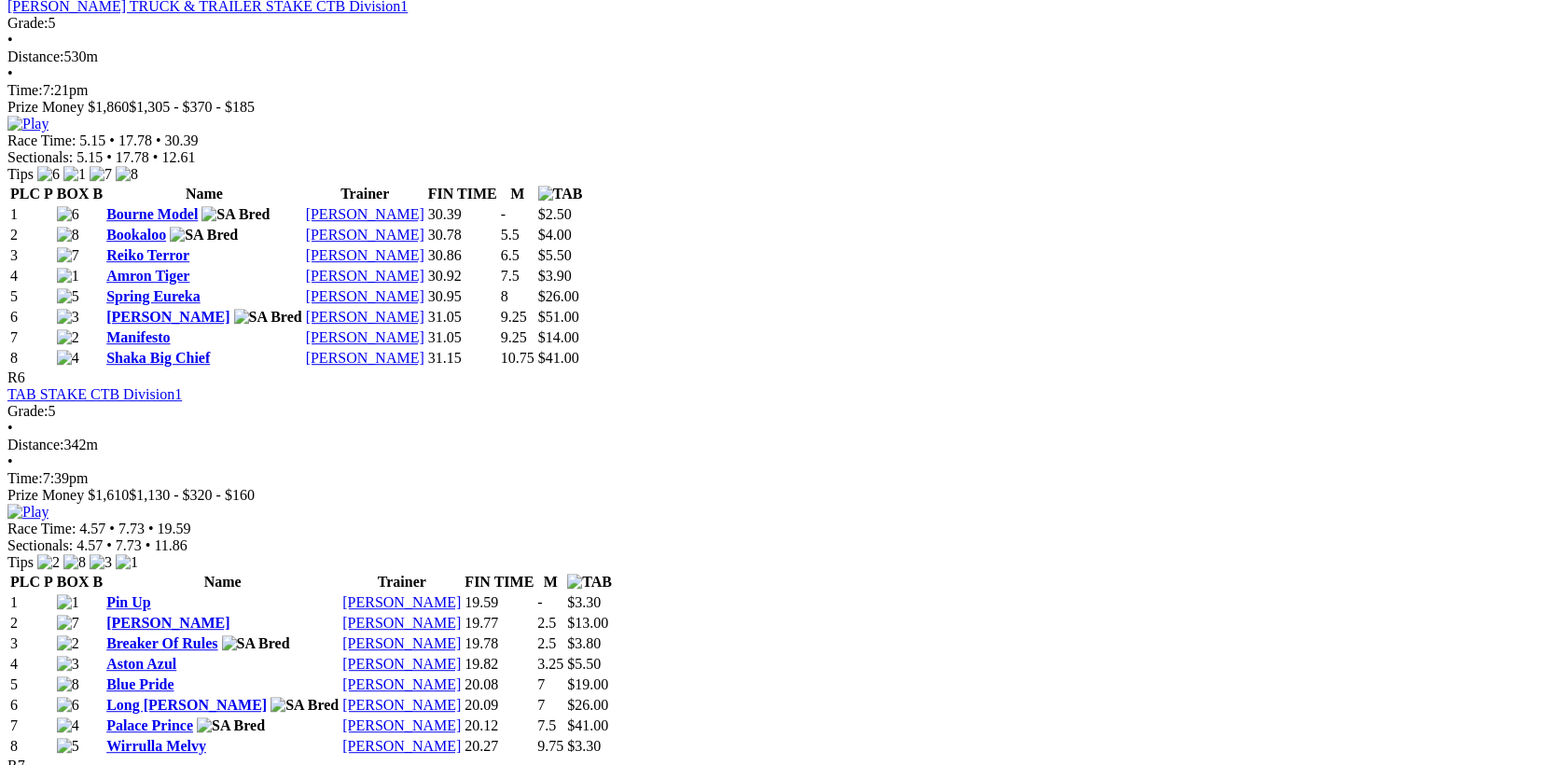
scroll to position [2902, 0]
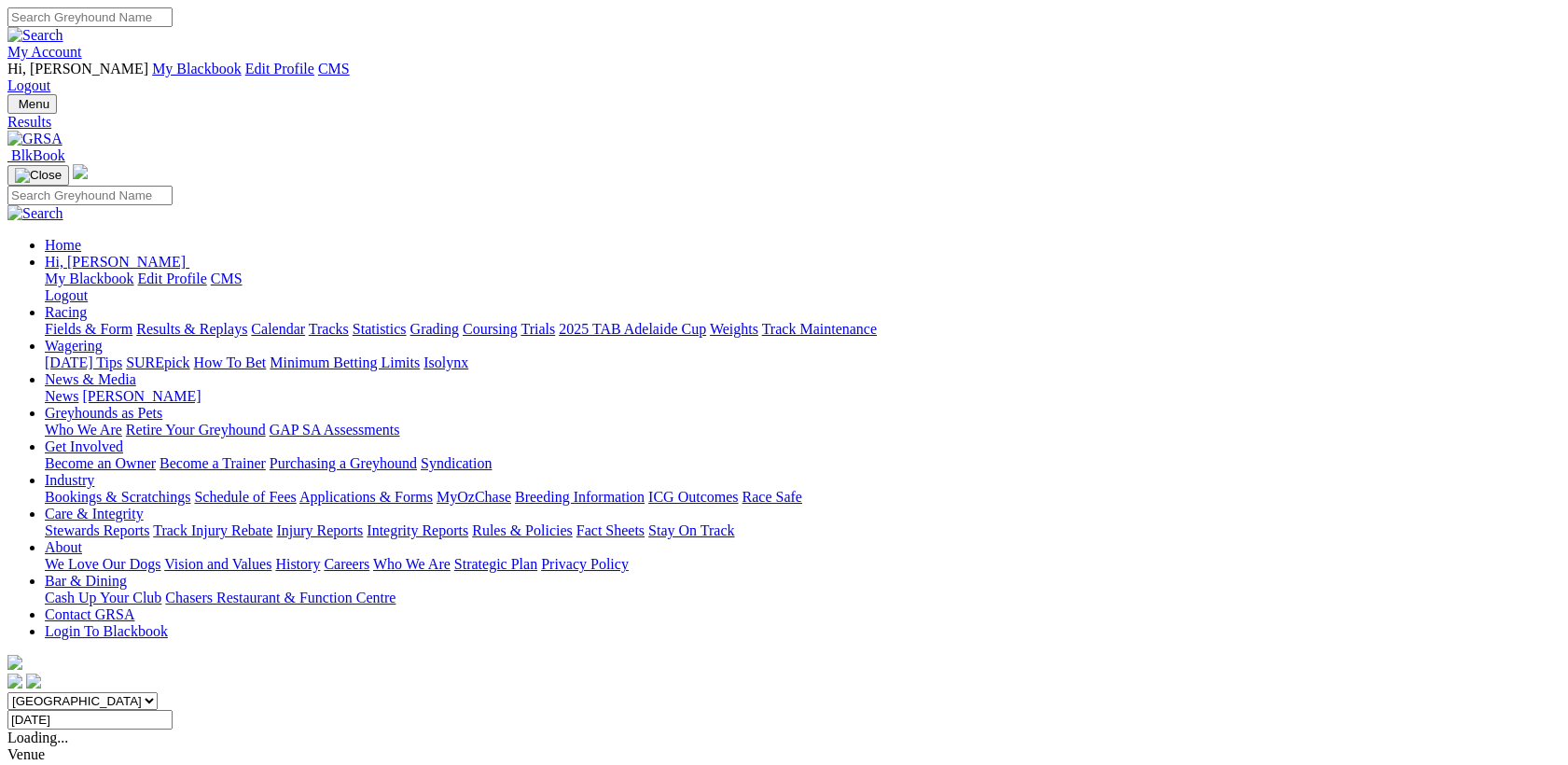
click at [173, 710] on input "[DATE]" at bounding box center [90, 720] width 165 height 19
type input "[DATE]"
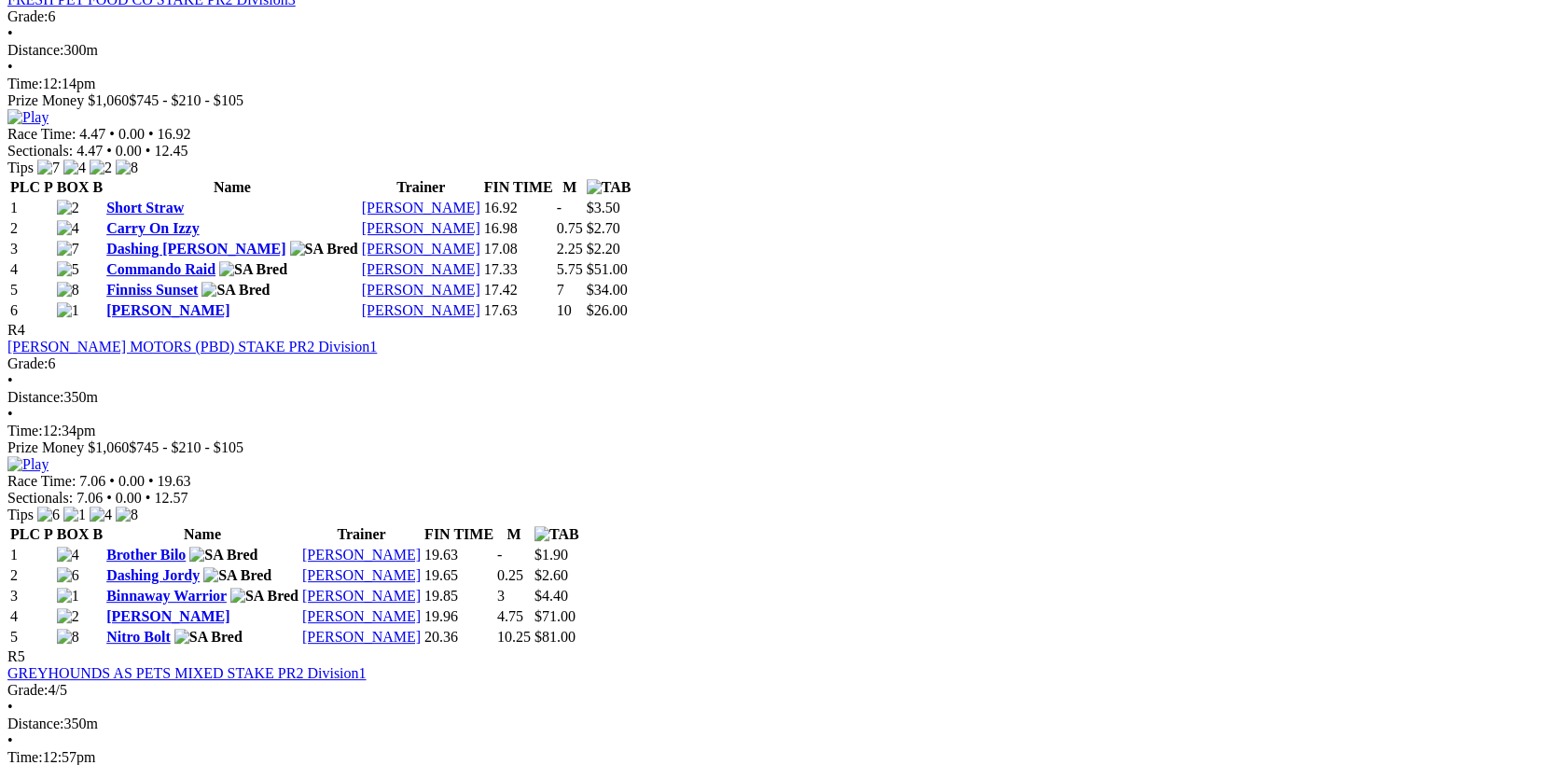
scroll to position [1692, 0]
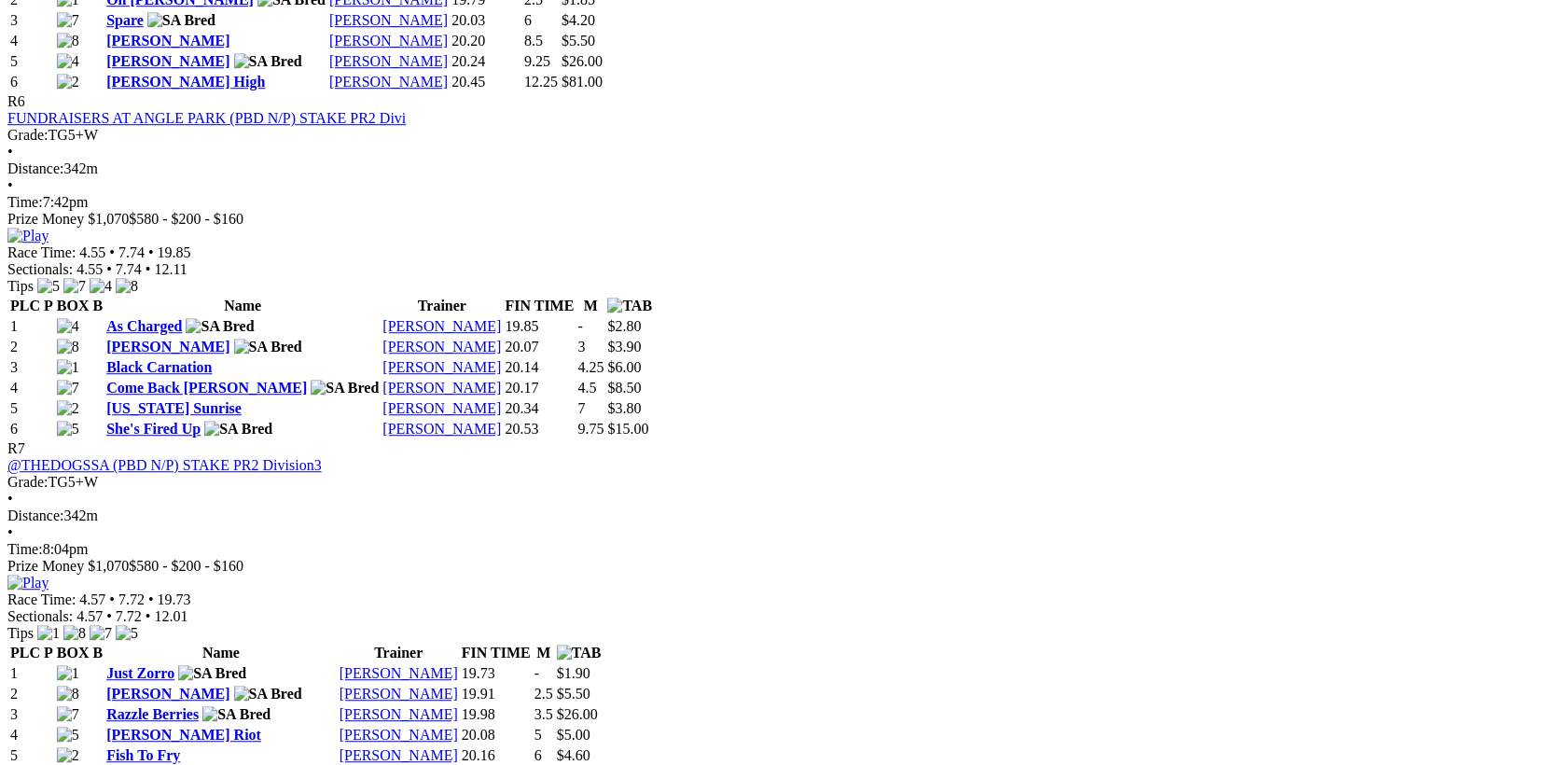
scroll to position [2659, 0]
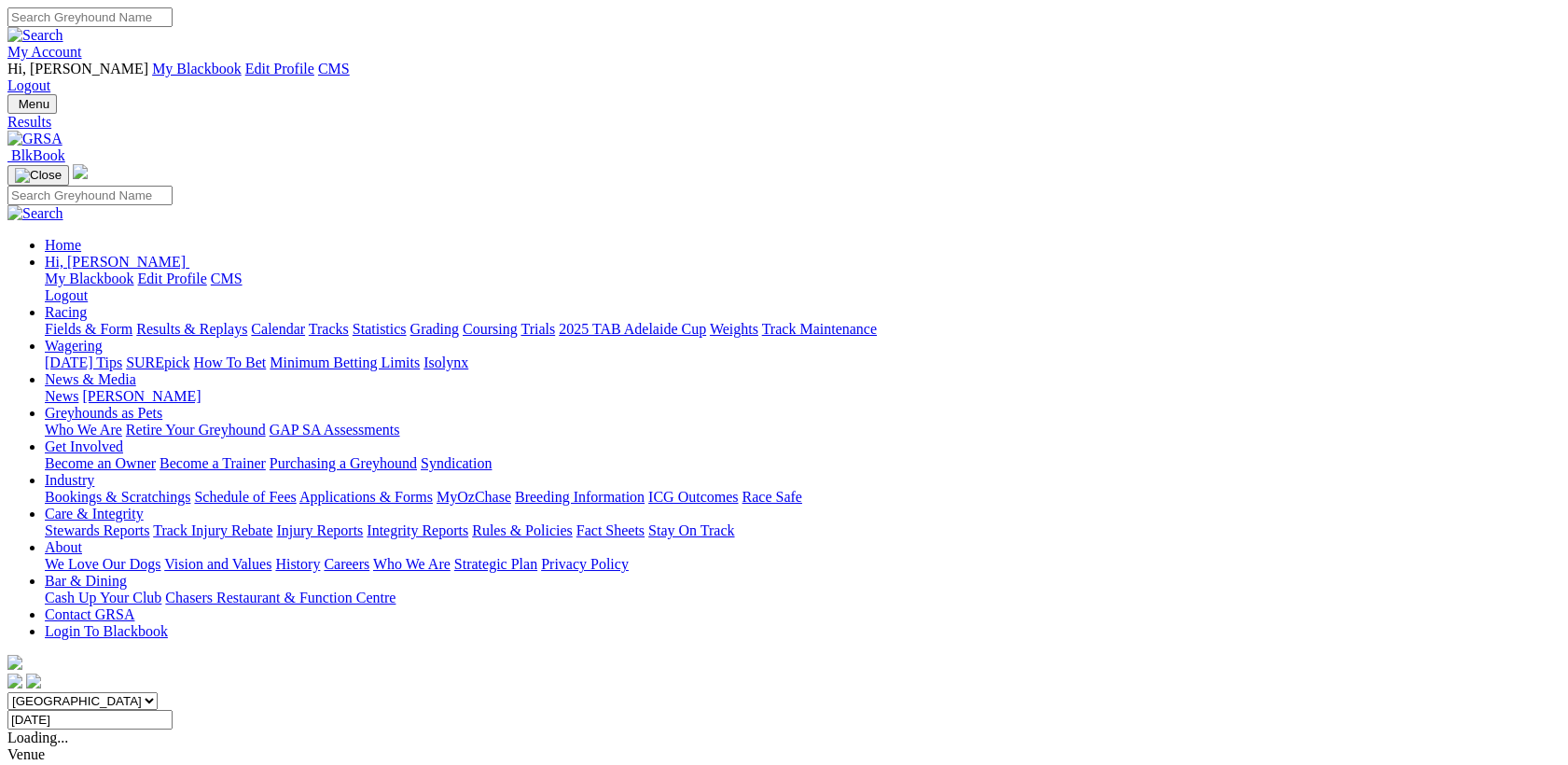
click at [157, 692] on select "[GEOGRAPHIC_DATA] [GEOGRAPHIC_DATA] [GEOGRAPHIC_DATA] [GEOGRAPHIC_DATA] [GEOGRA…" at bounding box center [82, 700] width 150 height 17
click at [173, 710] on input "[DATE]" at bounding box center [90, 720] width 165 height 19
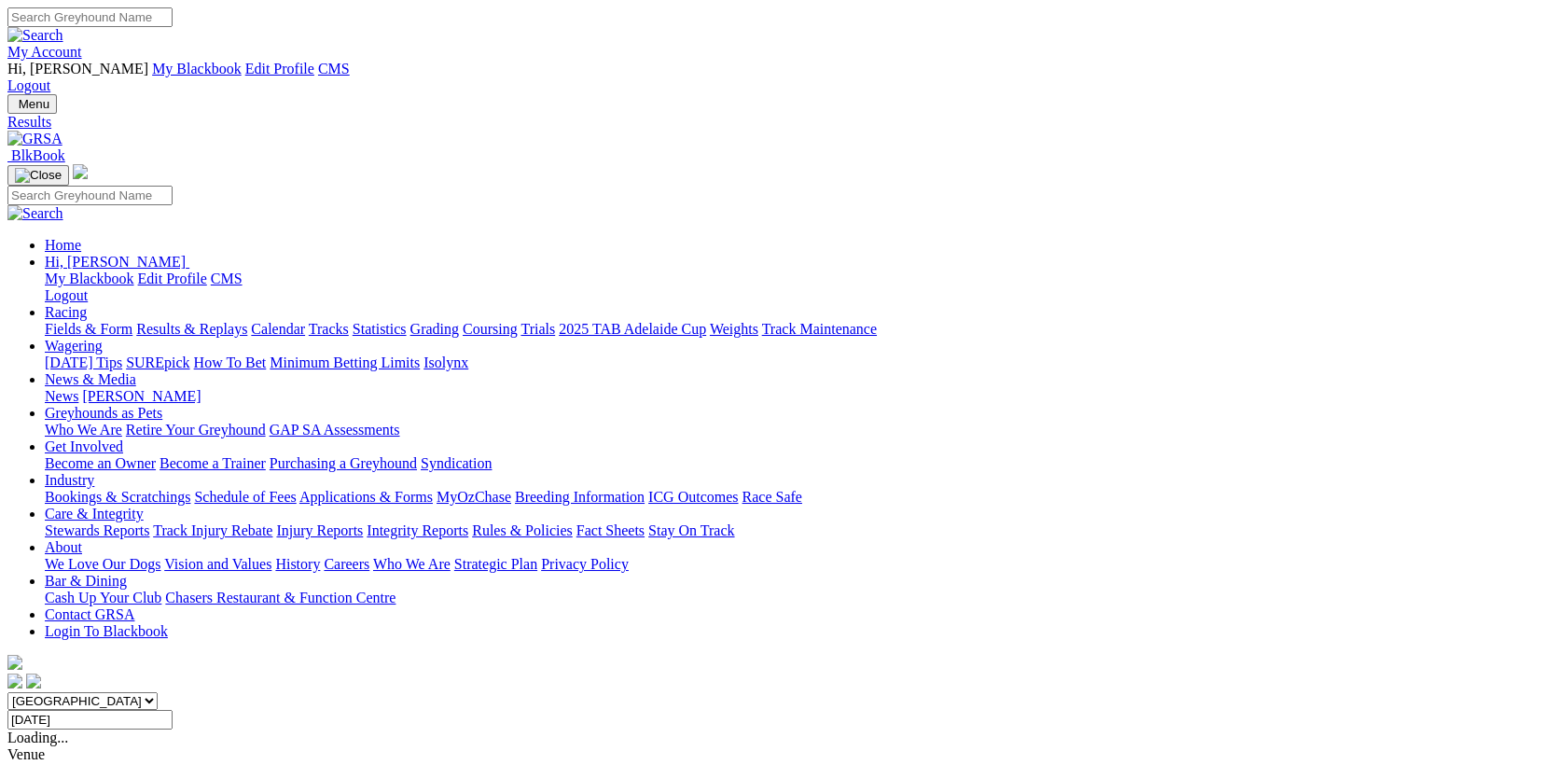
type input "[DATE]"
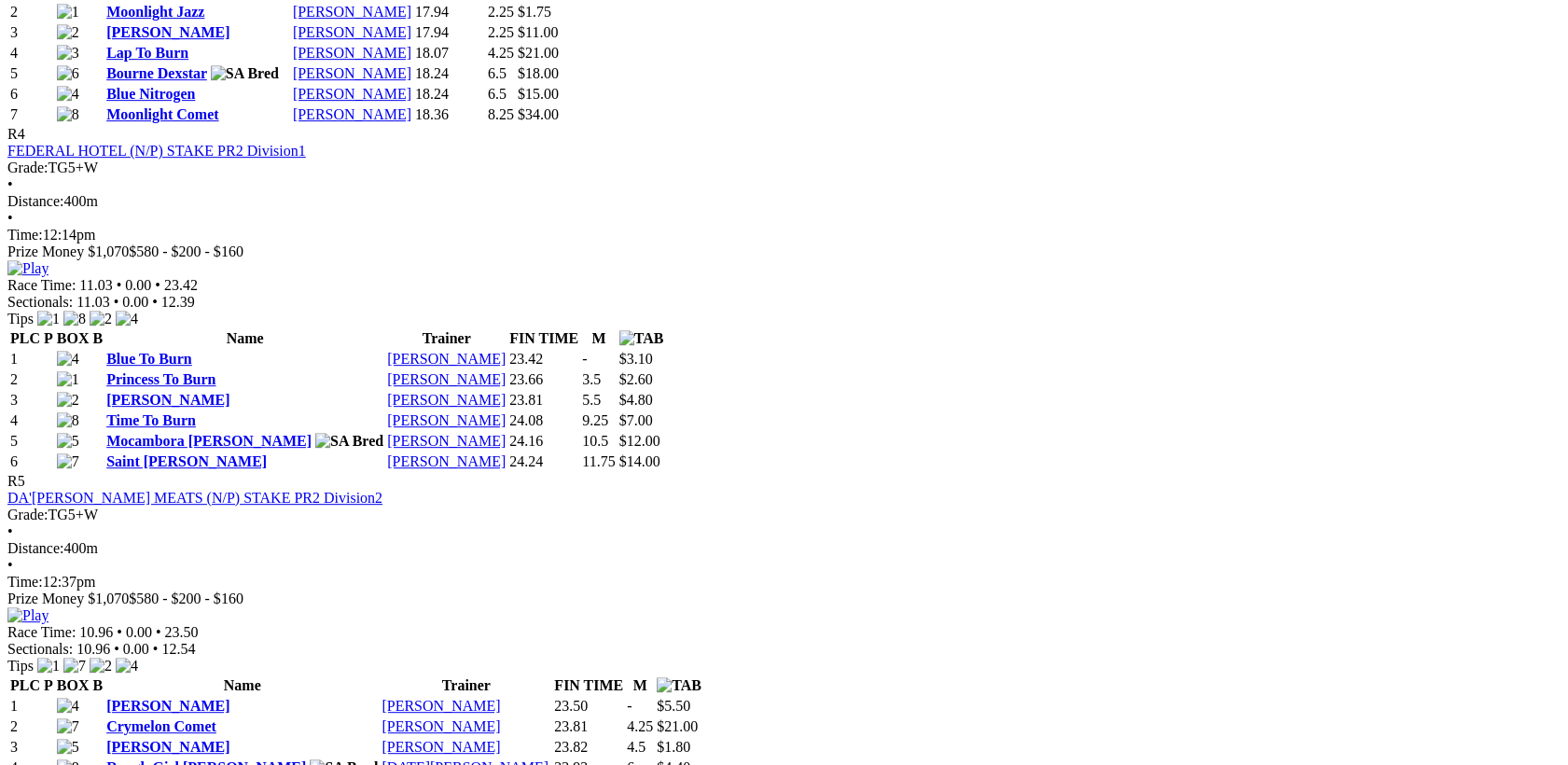
scroll to position [2418, 0]
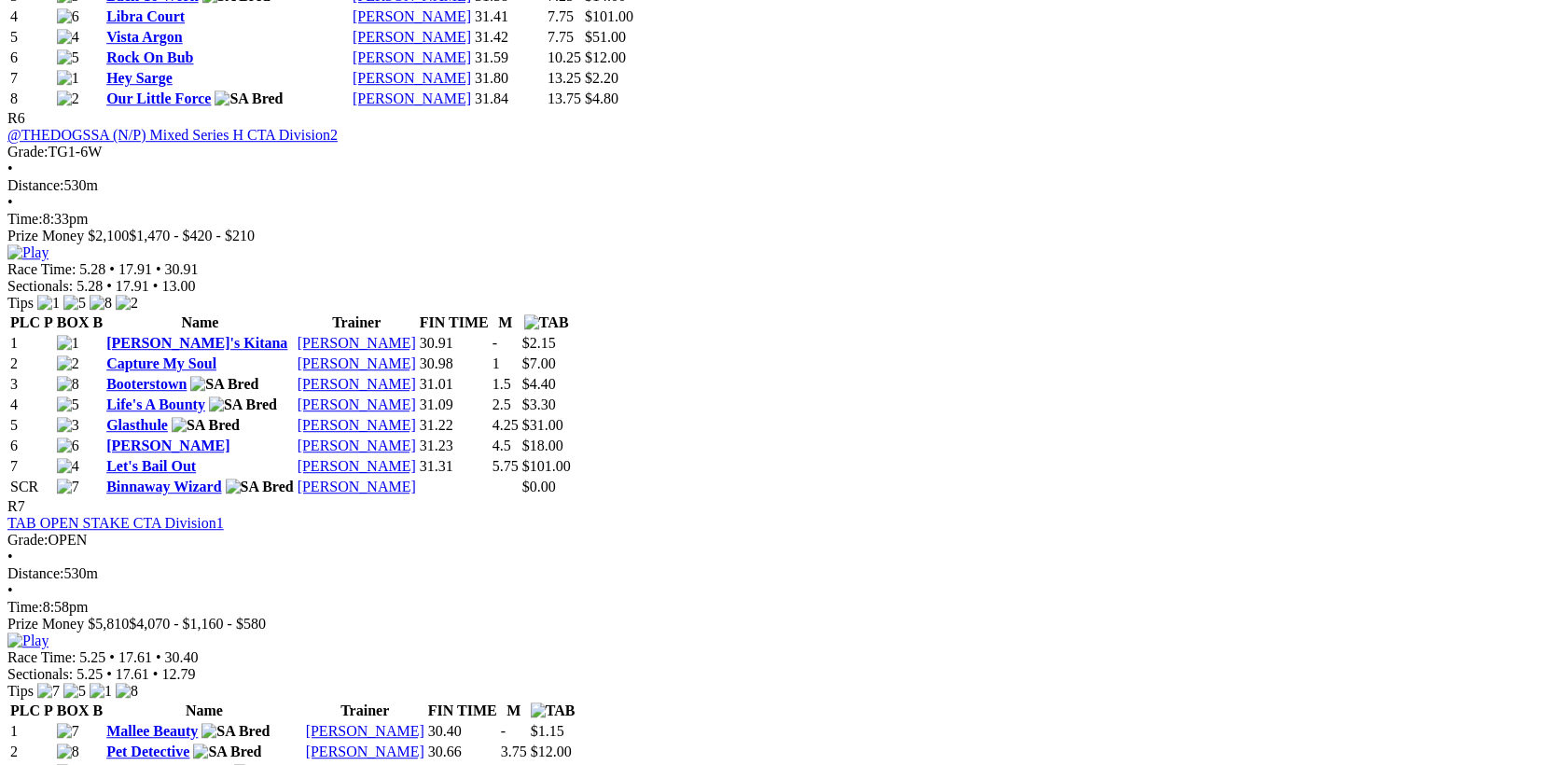
scroll to position [2902, 0]
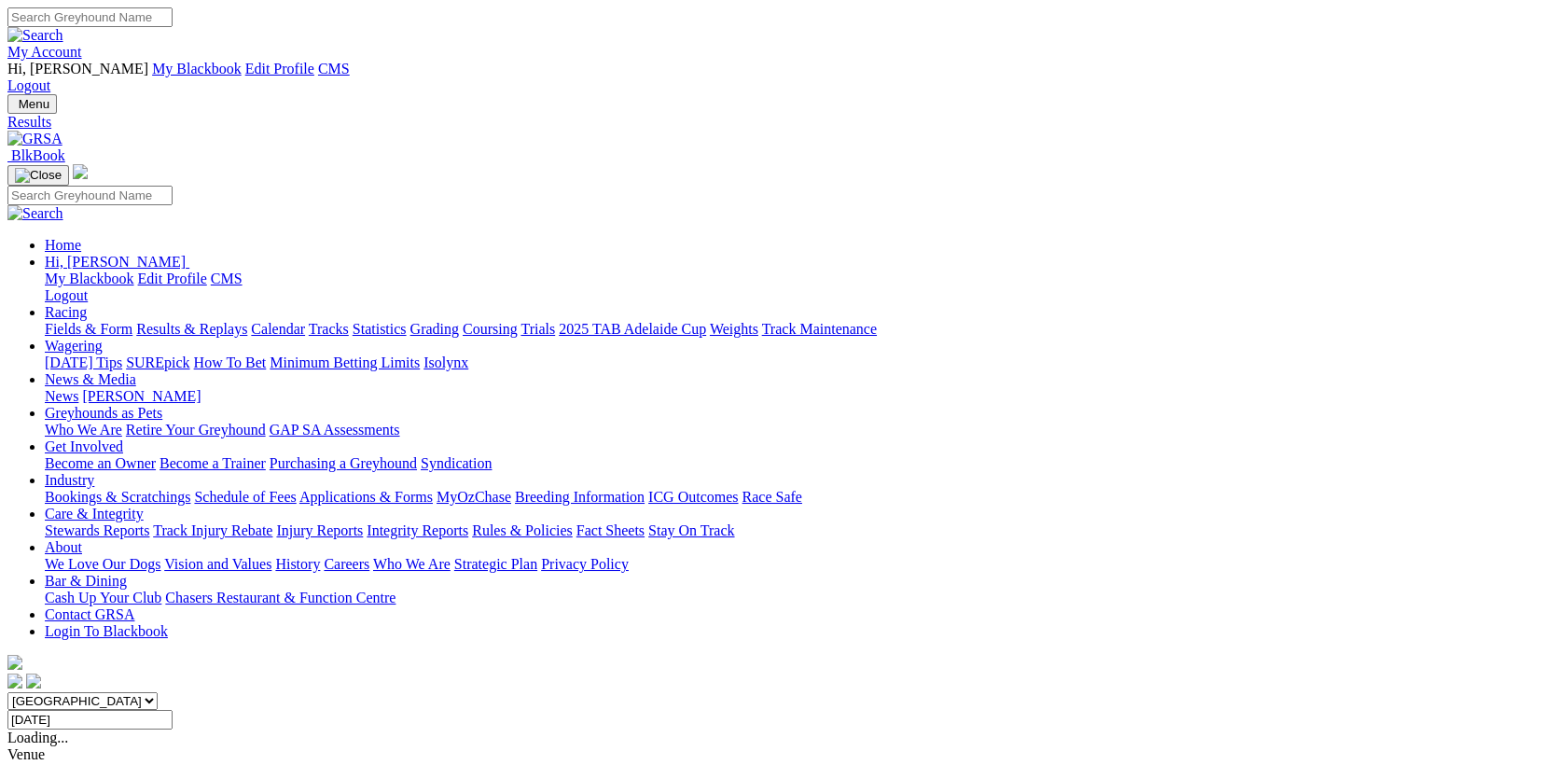
click at [173, 710] on input "Thursday, 31 Jul 2025" at bounding box center [90, 720] width 165 height 19
type input "Friday, 1 Aug 2025"
click at [173, 710] on input "[DATE]" at bounding box center [90, 720] width 165 height 19
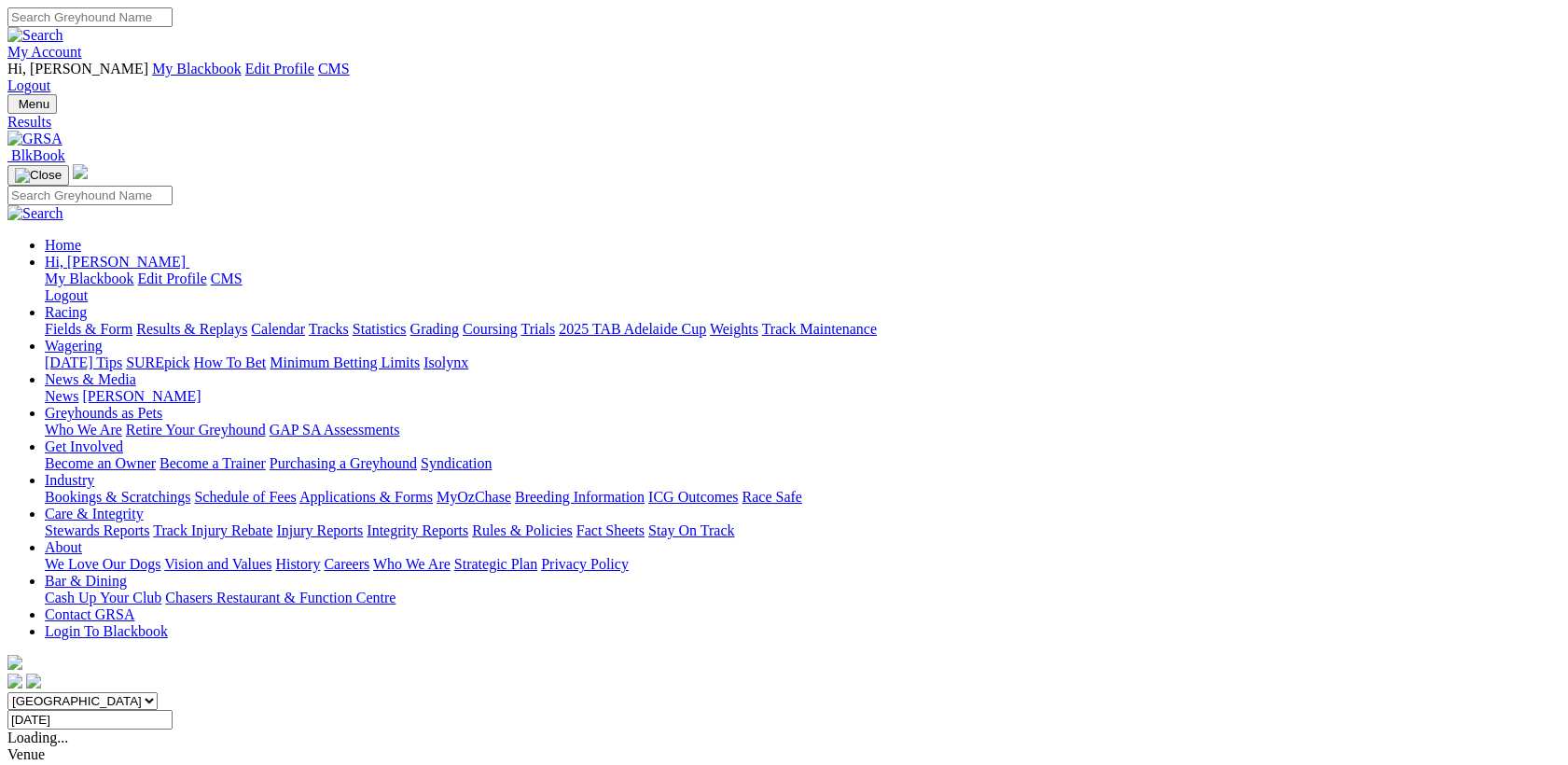
type input "[DATE]"
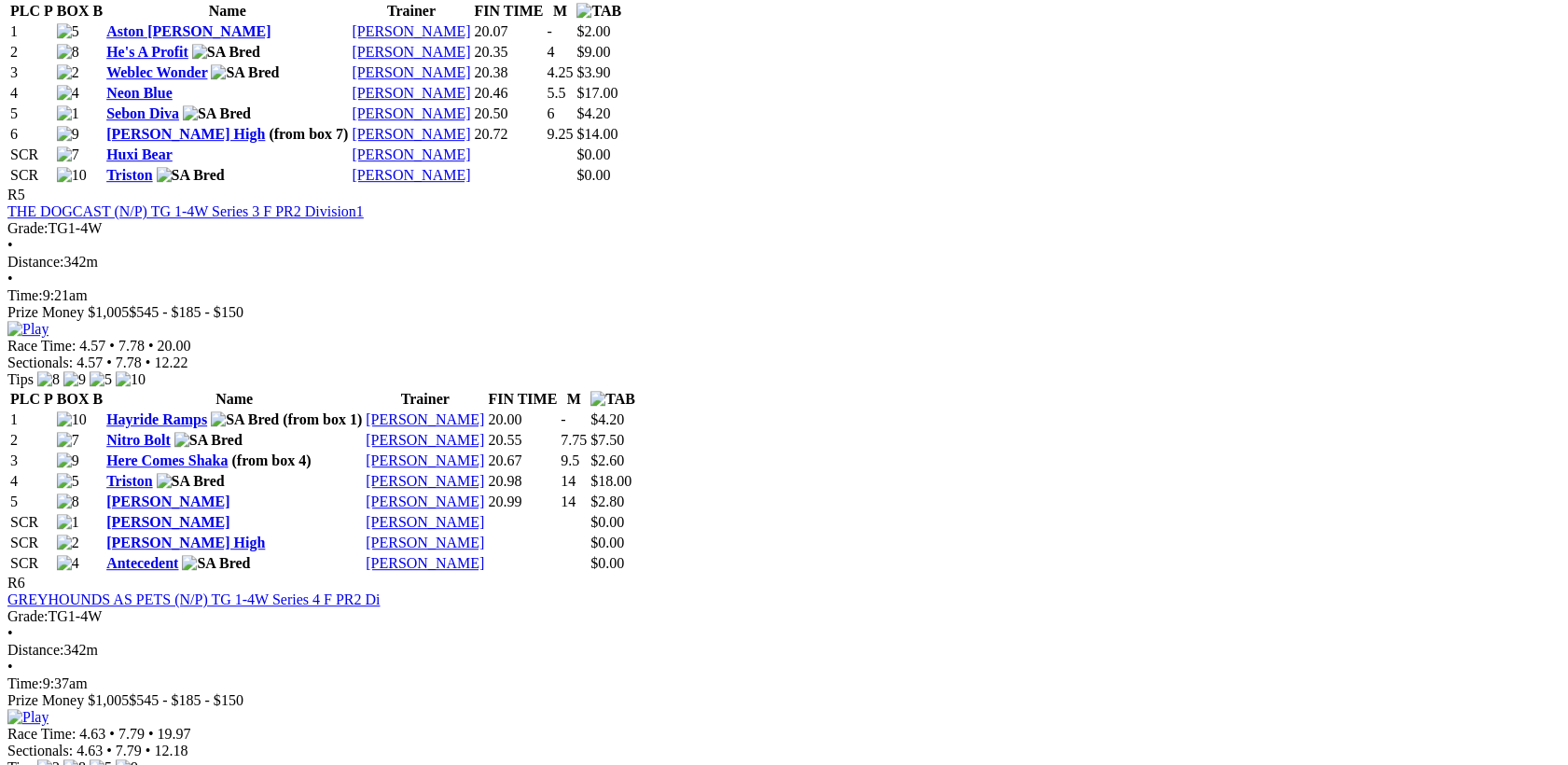
scroll to position [2418, 0]
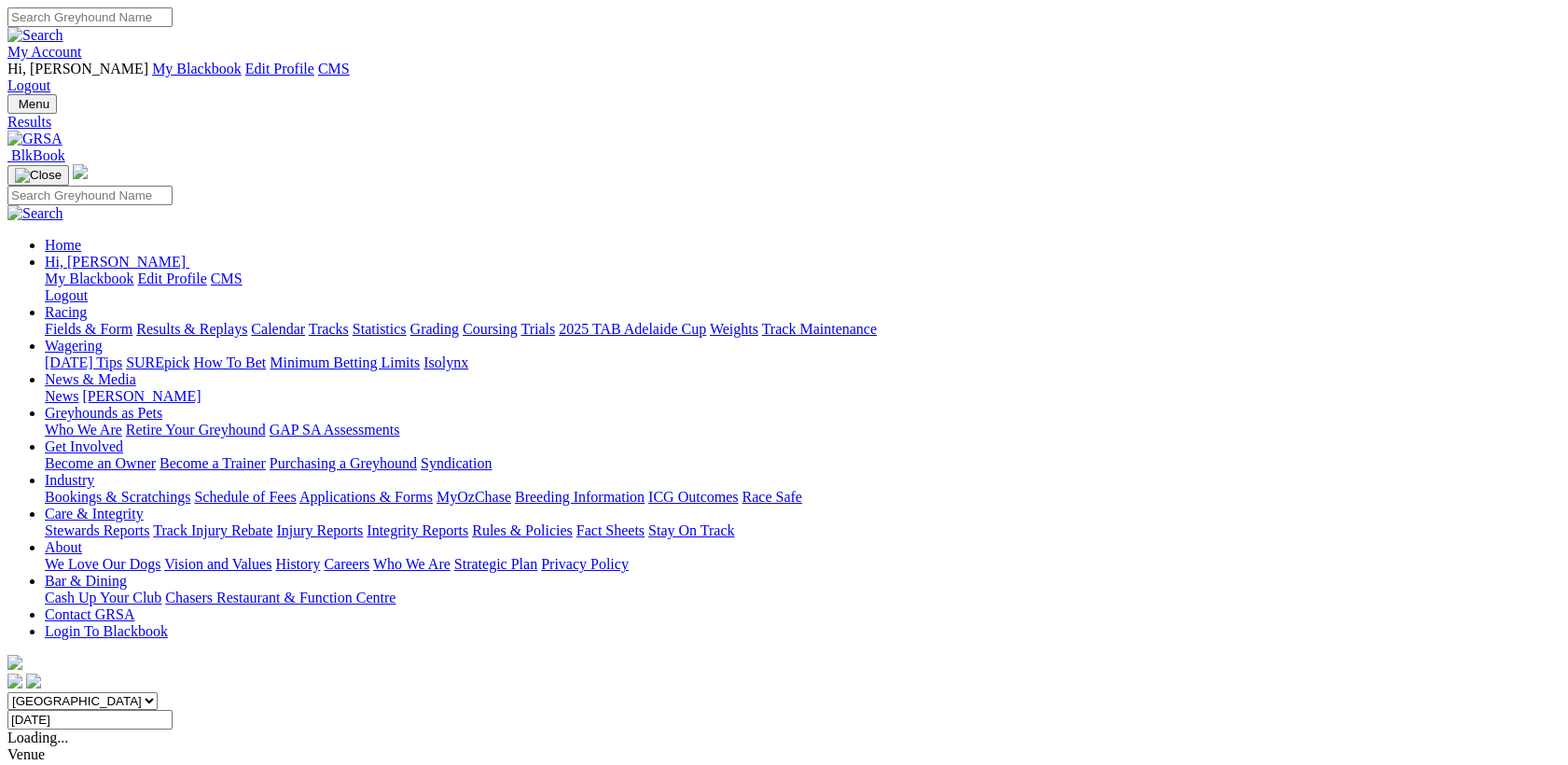
click at [173, 710] on input "Saturday, 2 Aug 2025" at bounding box center [90, 720] width 165 height 19
type input "[DATE]"
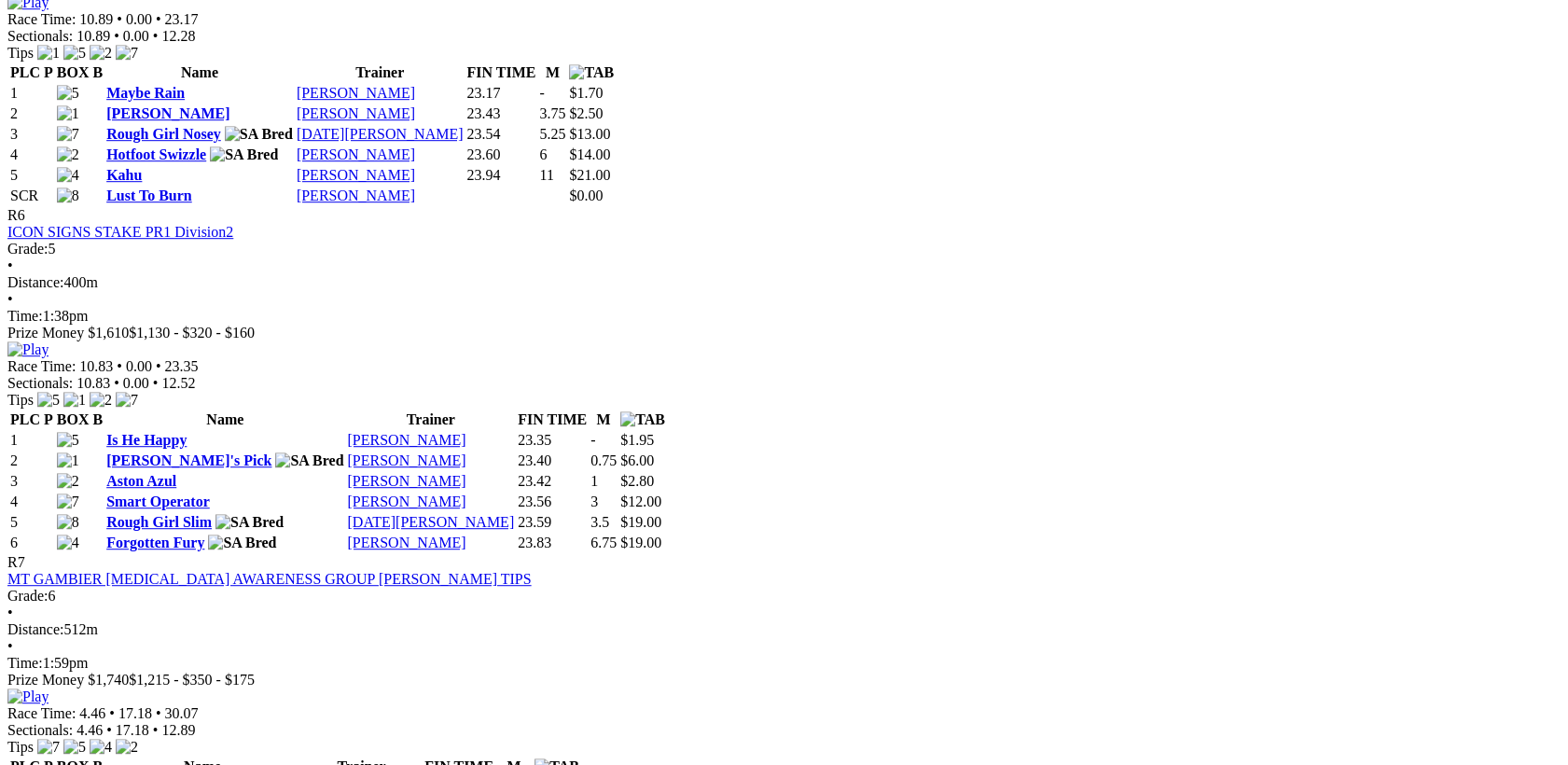
scroll to position [2659, 0]
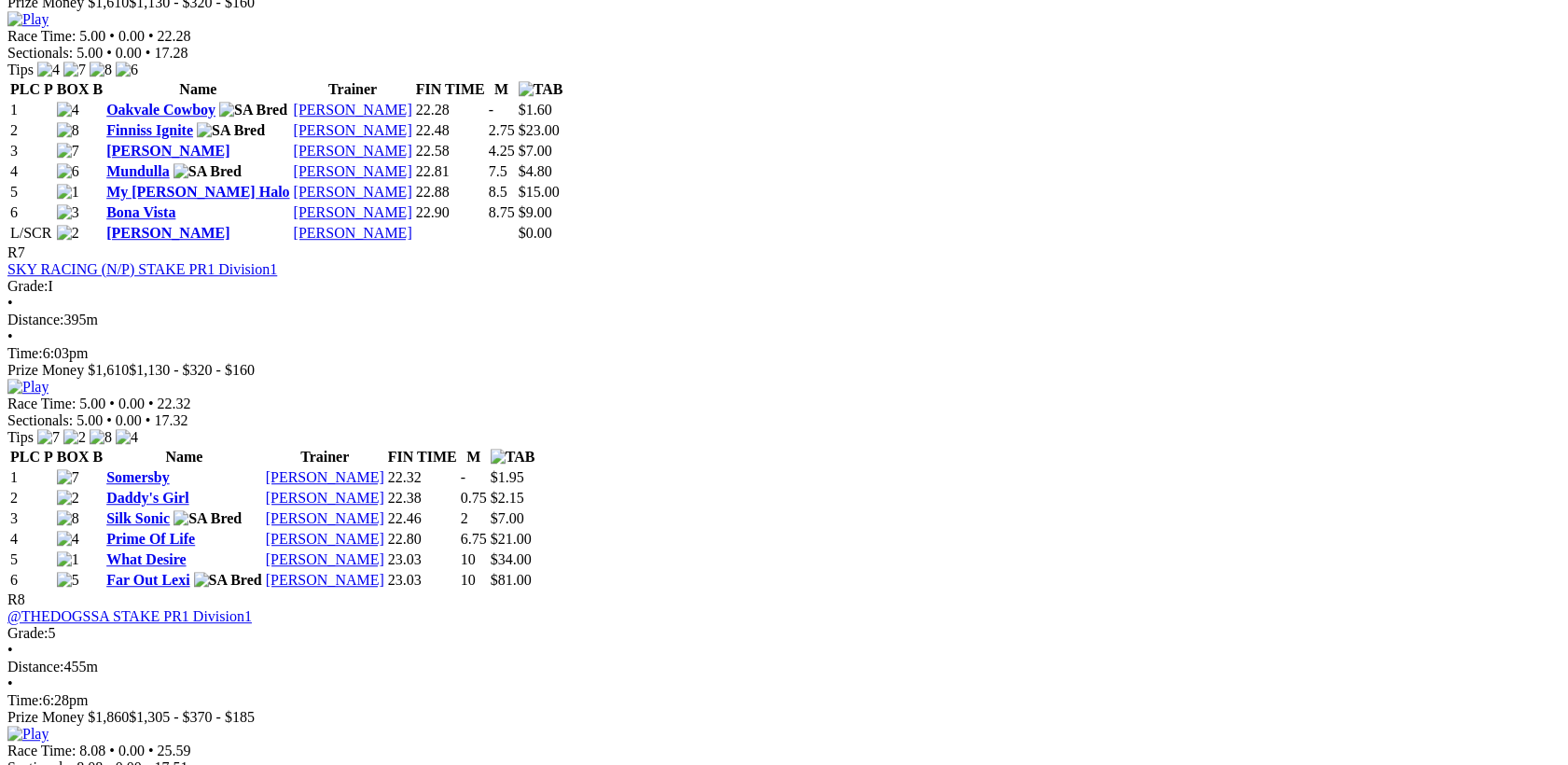
scroll to position [2902, 0]
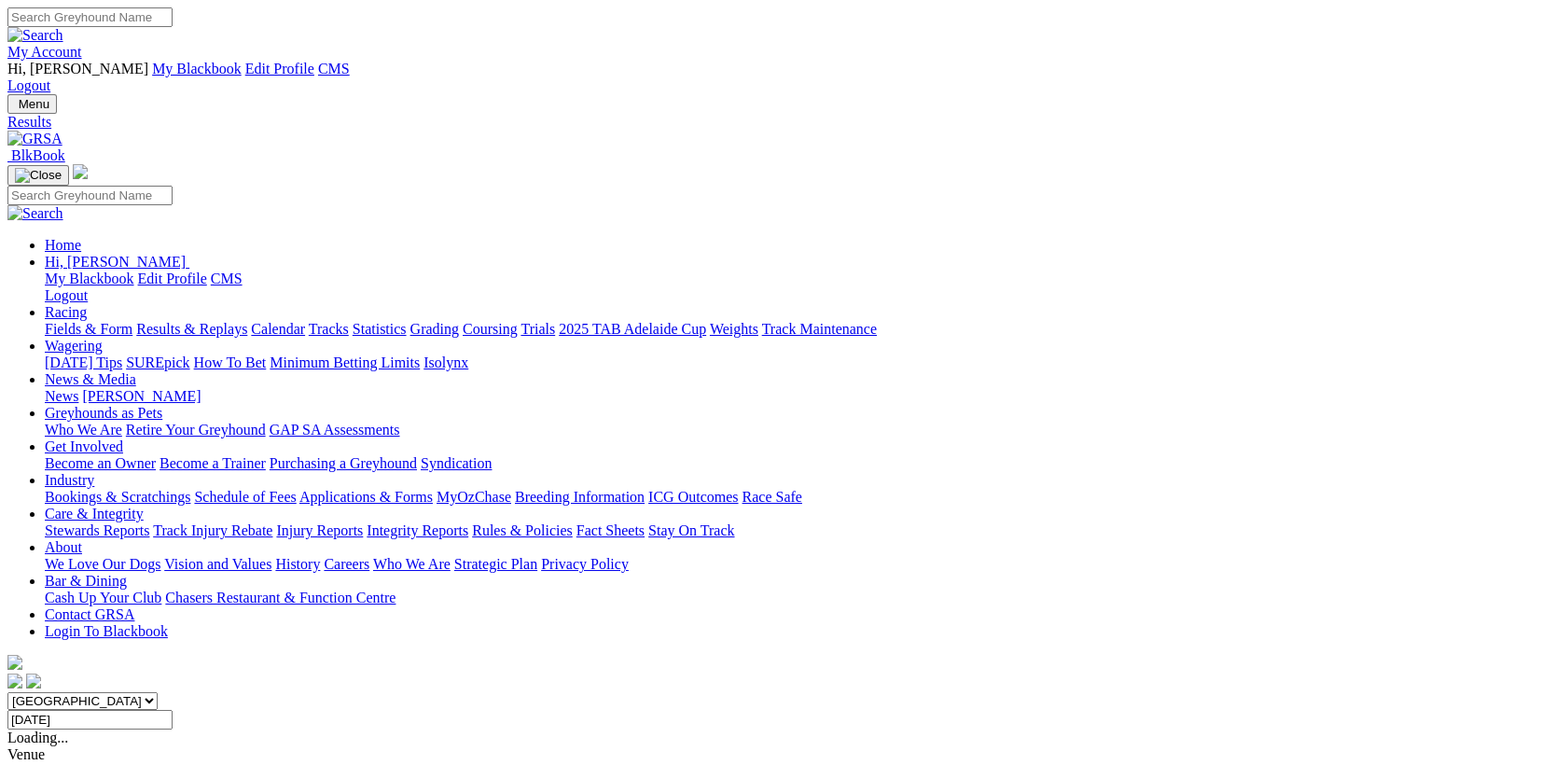
click at [173, 710] on input "Sunday, 3 Aug 2025" at bounding box center [90, 720] width 165 height 19
type input "[DATE]"
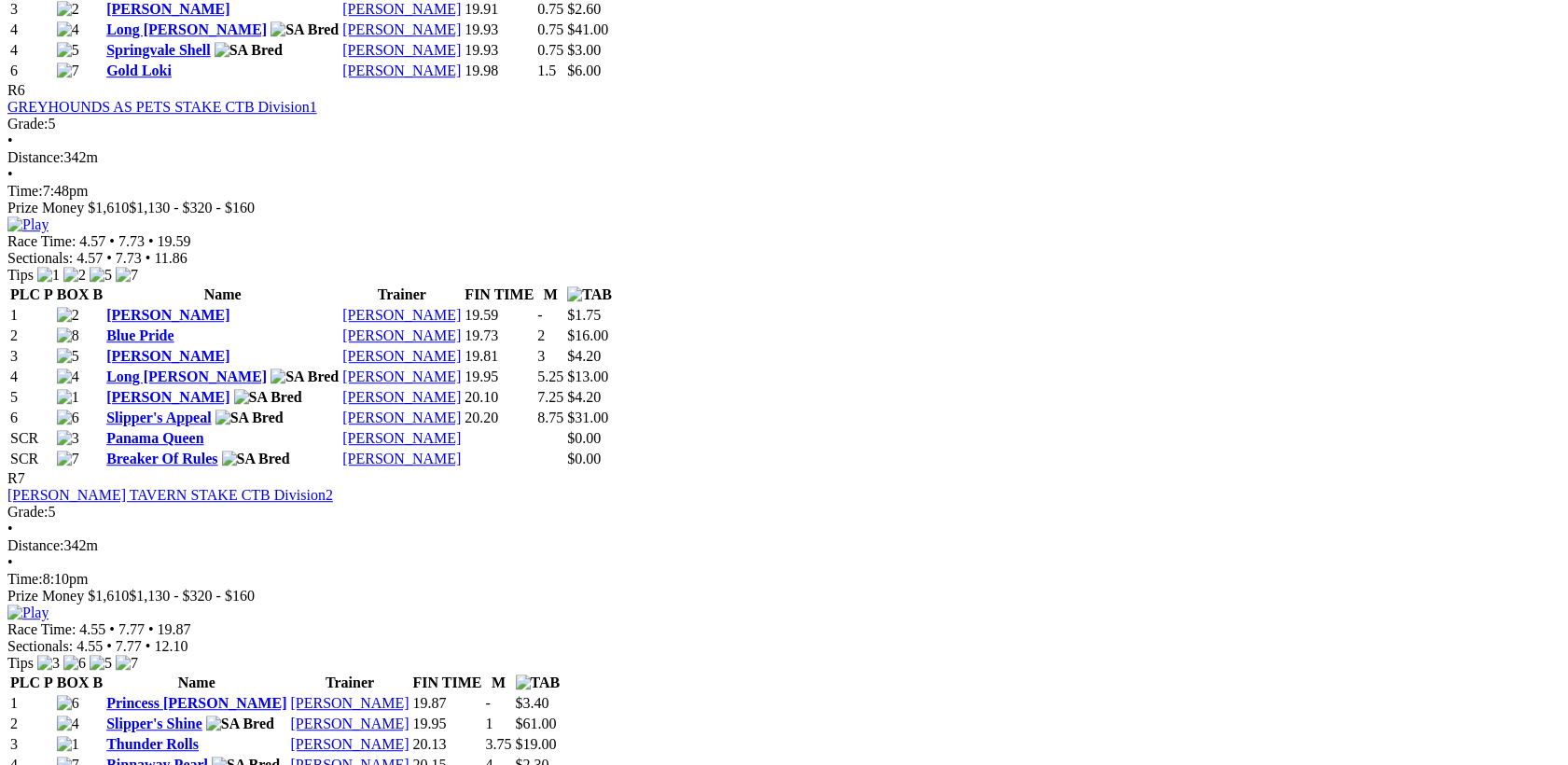
scroll to position [2659, 0]
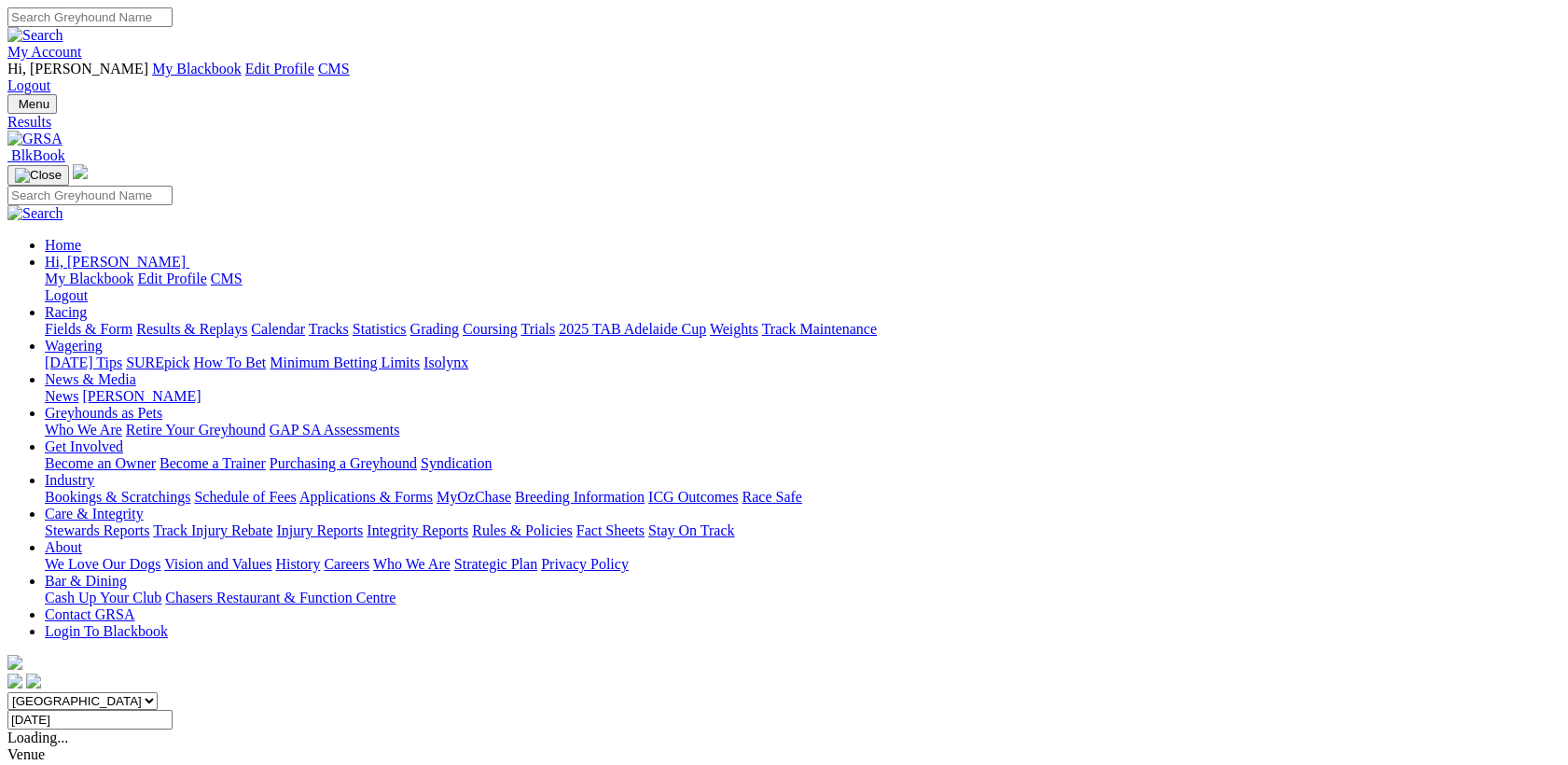
click at [173, 710] on input "[DATE]" at bounding box center [90, 720] width 165 height 19
type input "[DATE]"
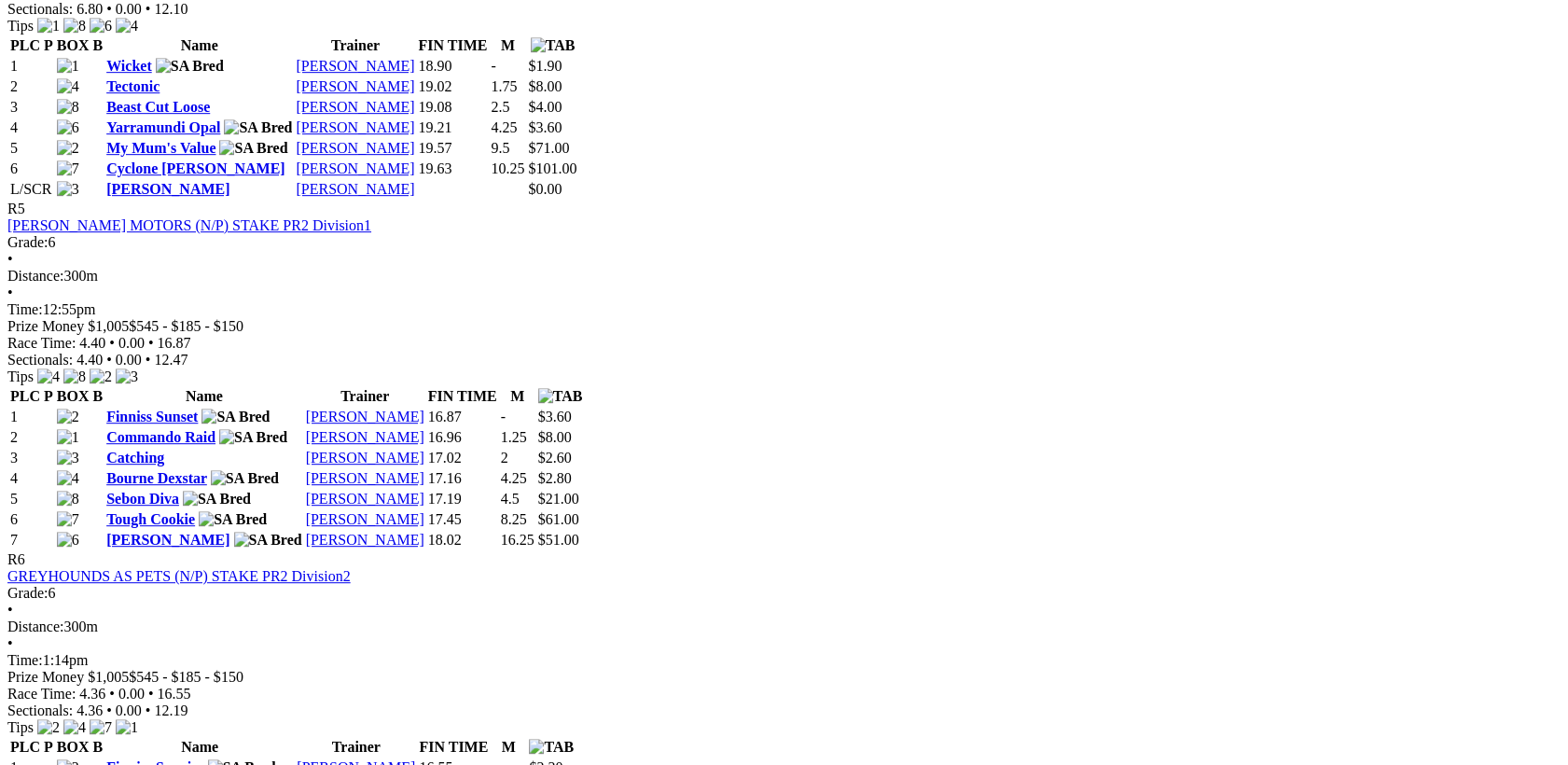
scroll to position [2659, 0]
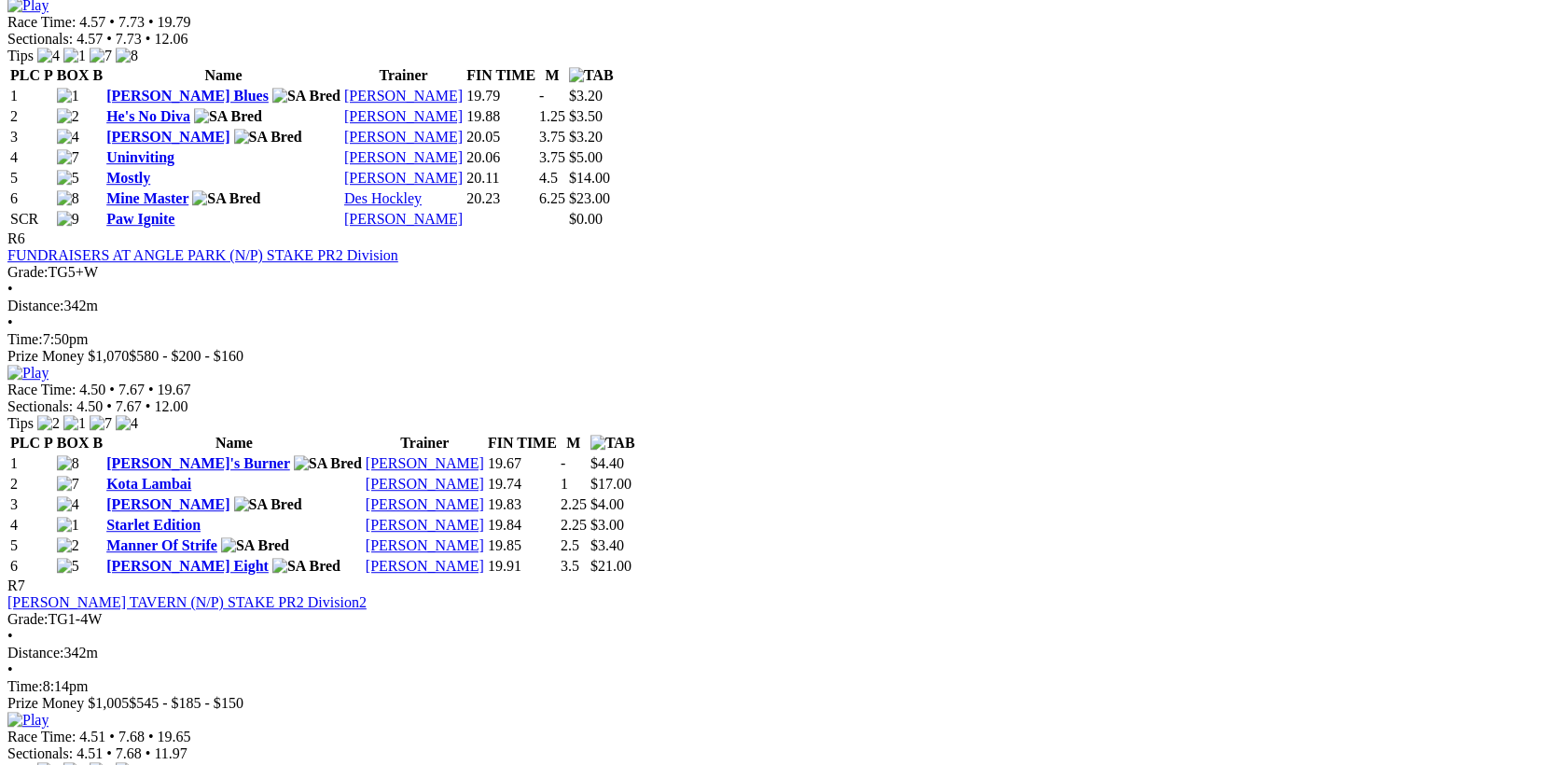
scroll to position [2902, 0]
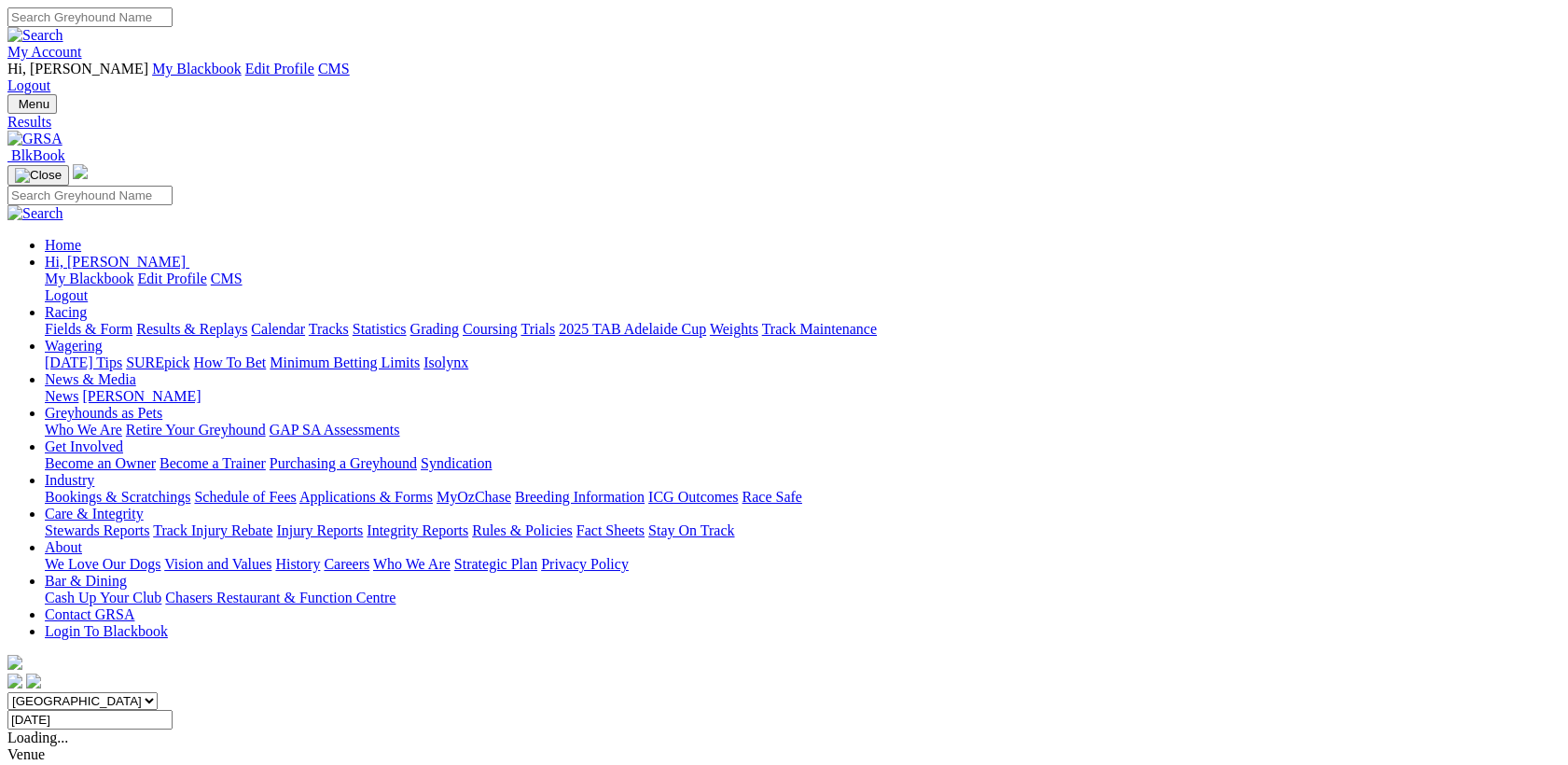
click at [173, 710] on input "[DATE]" at bounding box center [90, 720] width 165 height 19
type input "[DATE]"
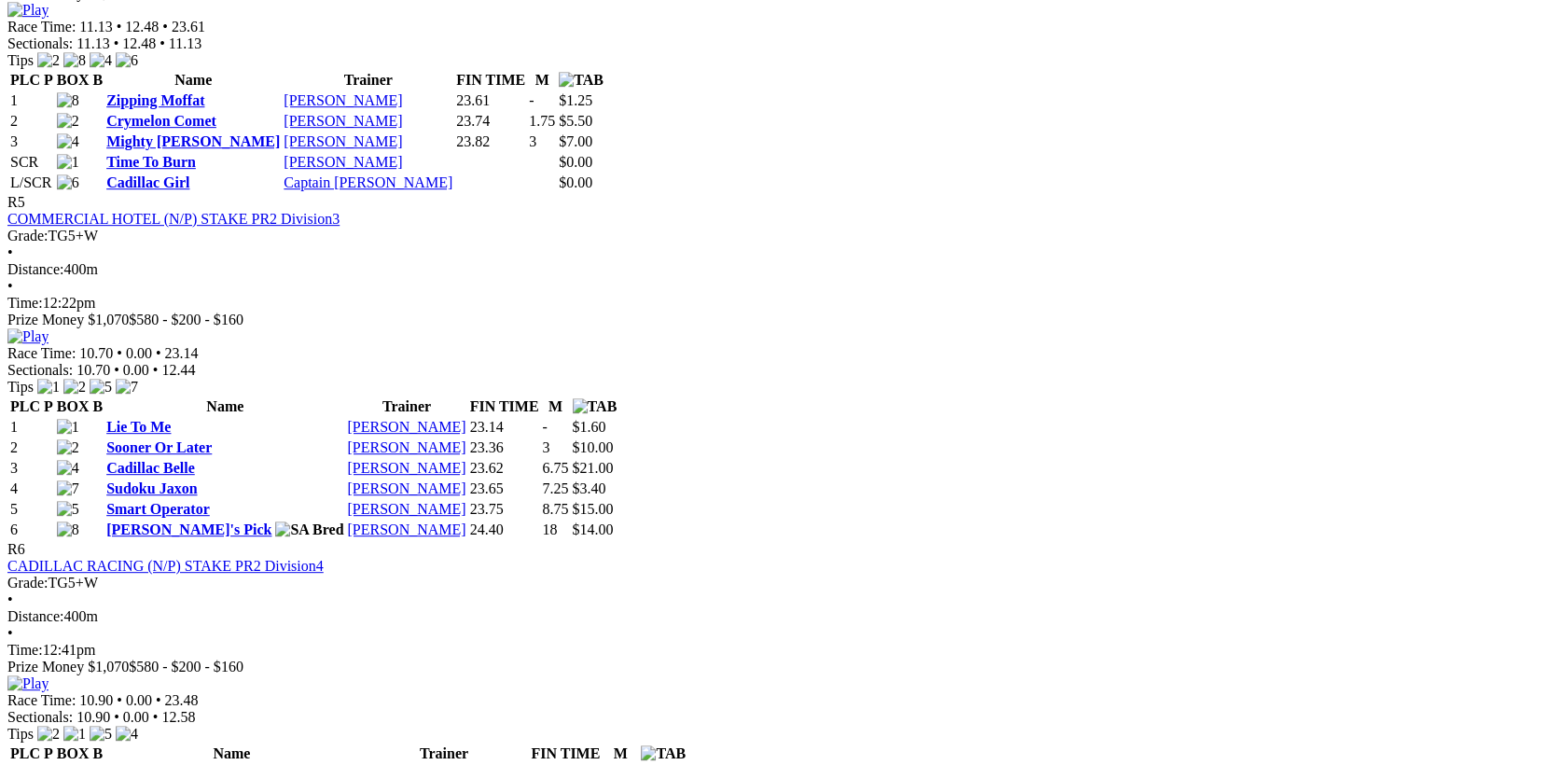
scroll to position [2175, 0]
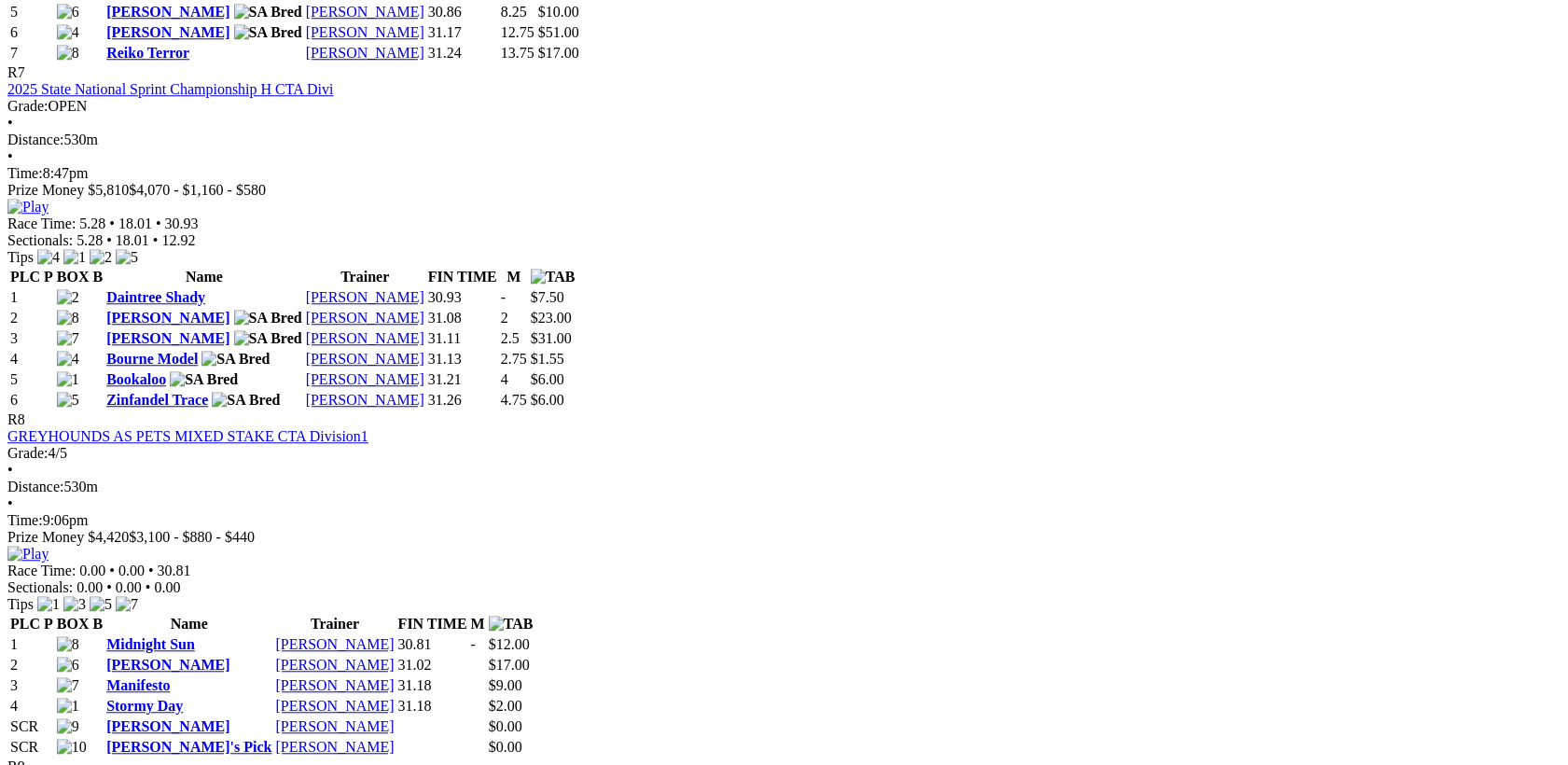
scroll to position [3385, 0]
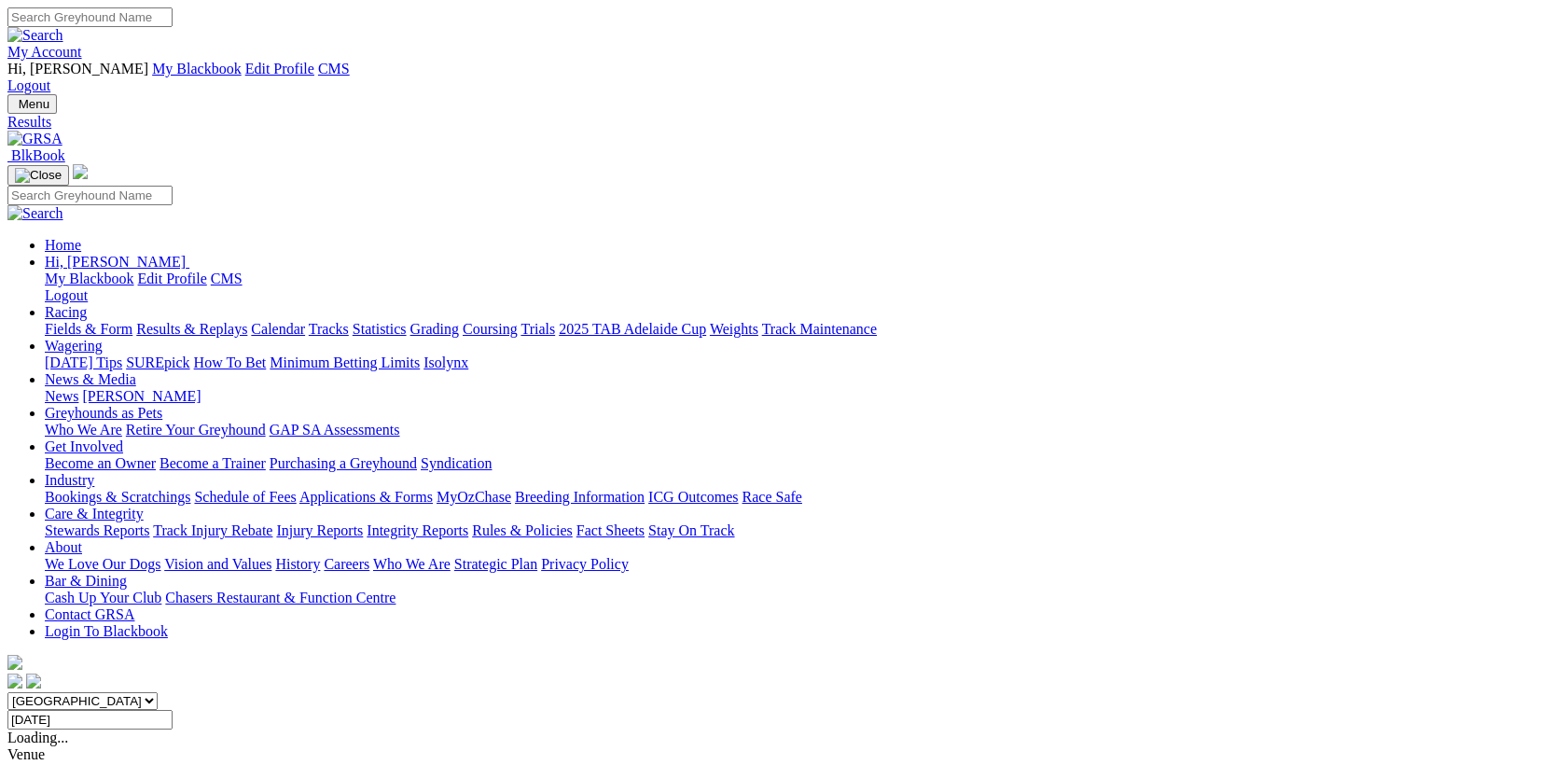
click at [173, 710] on input "[DATE]" at bounding box center [90, 720] width 165 height 19
type input "Friday, 8 Aug 2025"
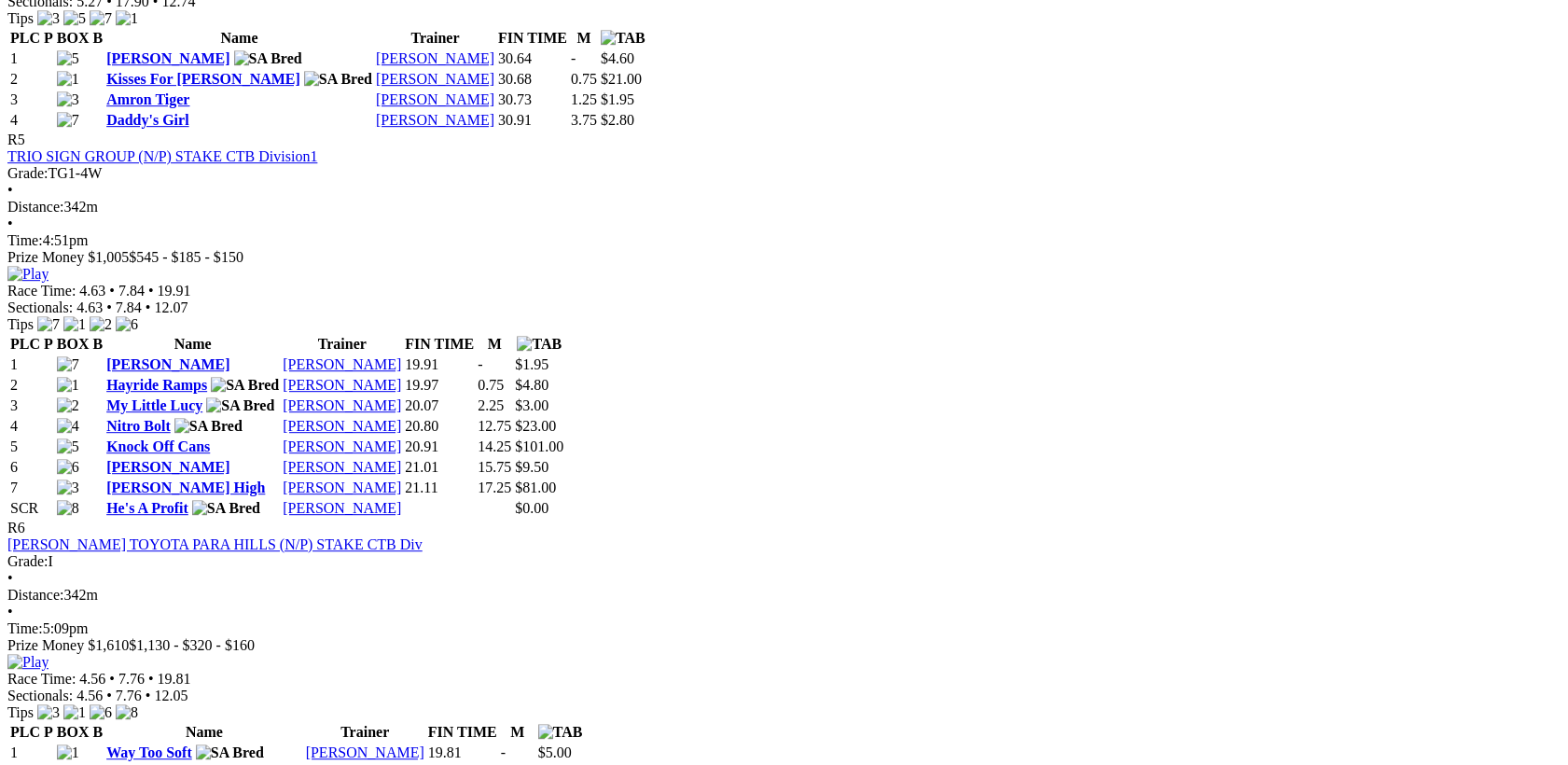
scroll to position [2175, 0]
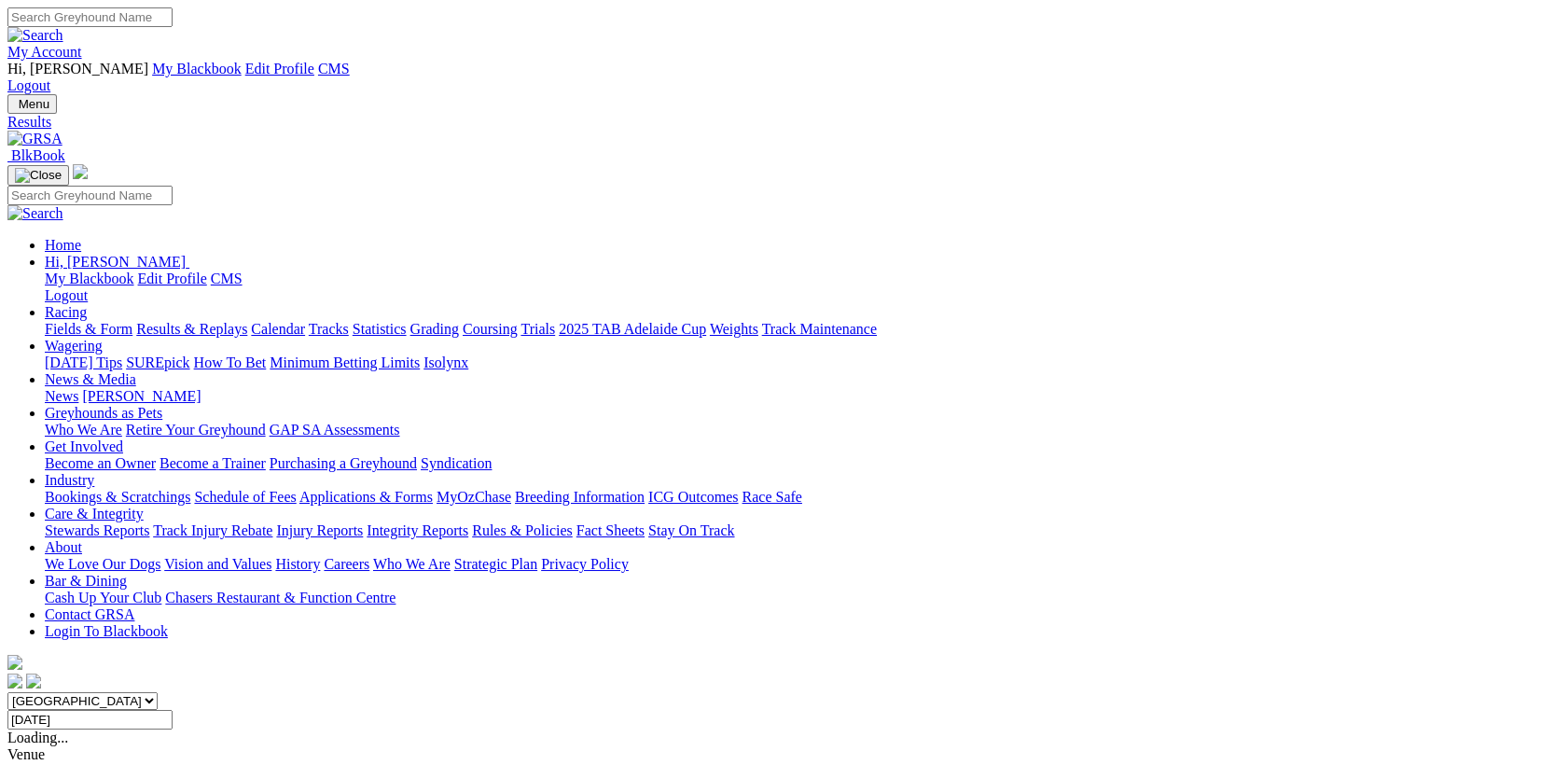
click at [173, 710] on input "Friday, 8 Aug 2025" at bounding box center [90, 720] width 165 height 19
click at [173, 710] on input "Saturday, 9 Aug 2025" at bounding box center [90, 720] width 165 height 19
type input "[DATE]"
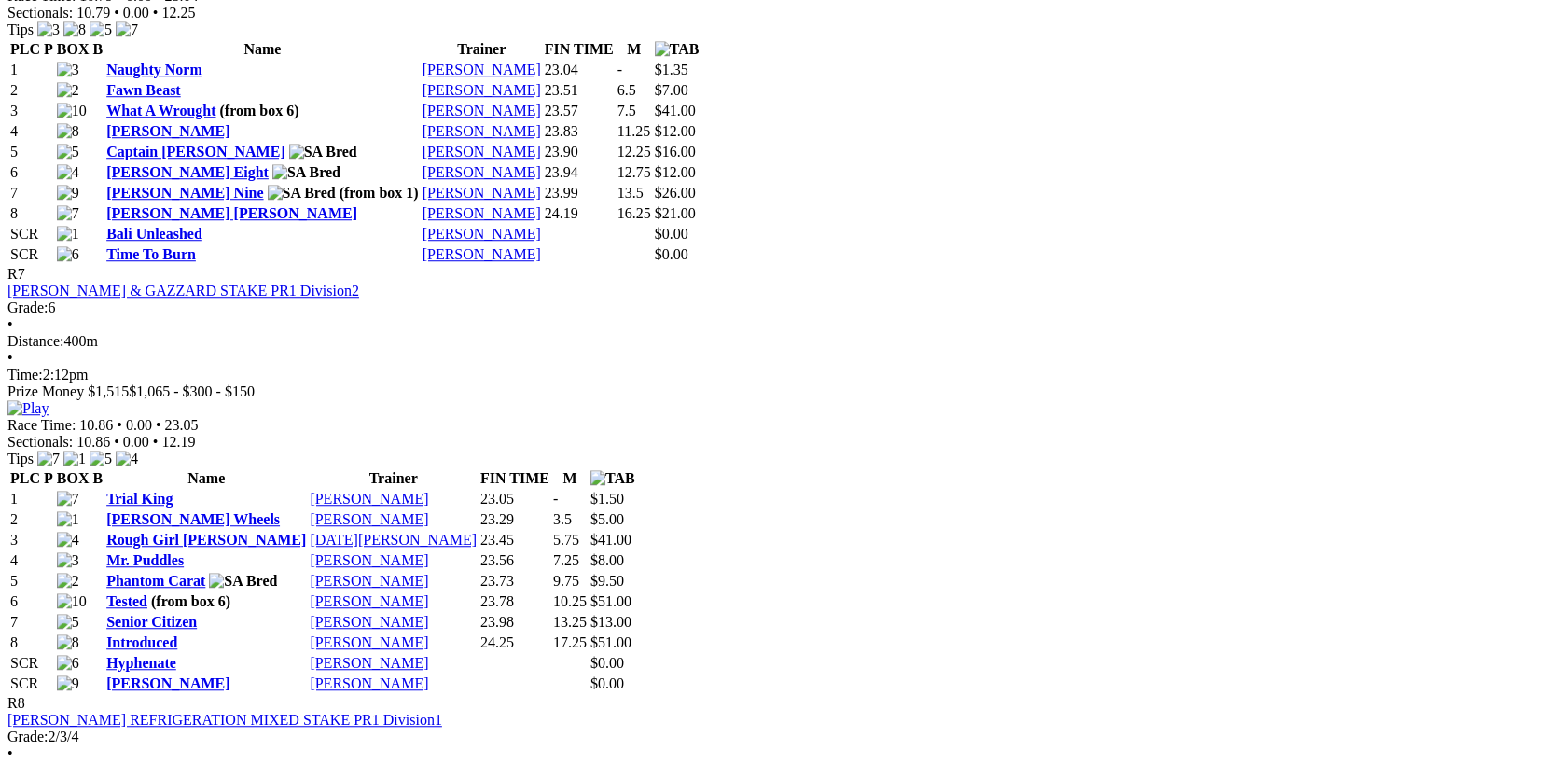
scroll to position [3143, 0]
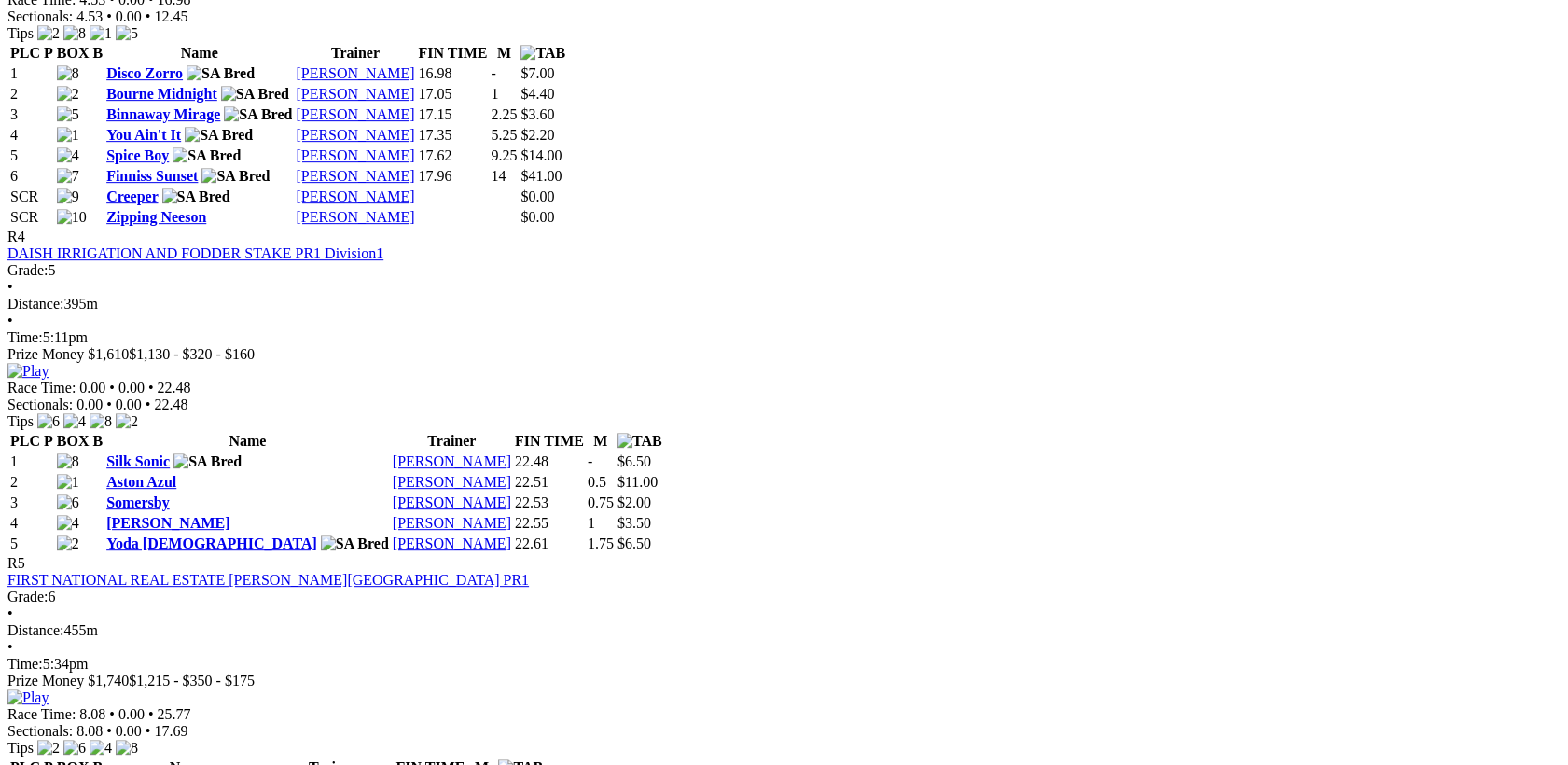
scroll to position [2418, 0]
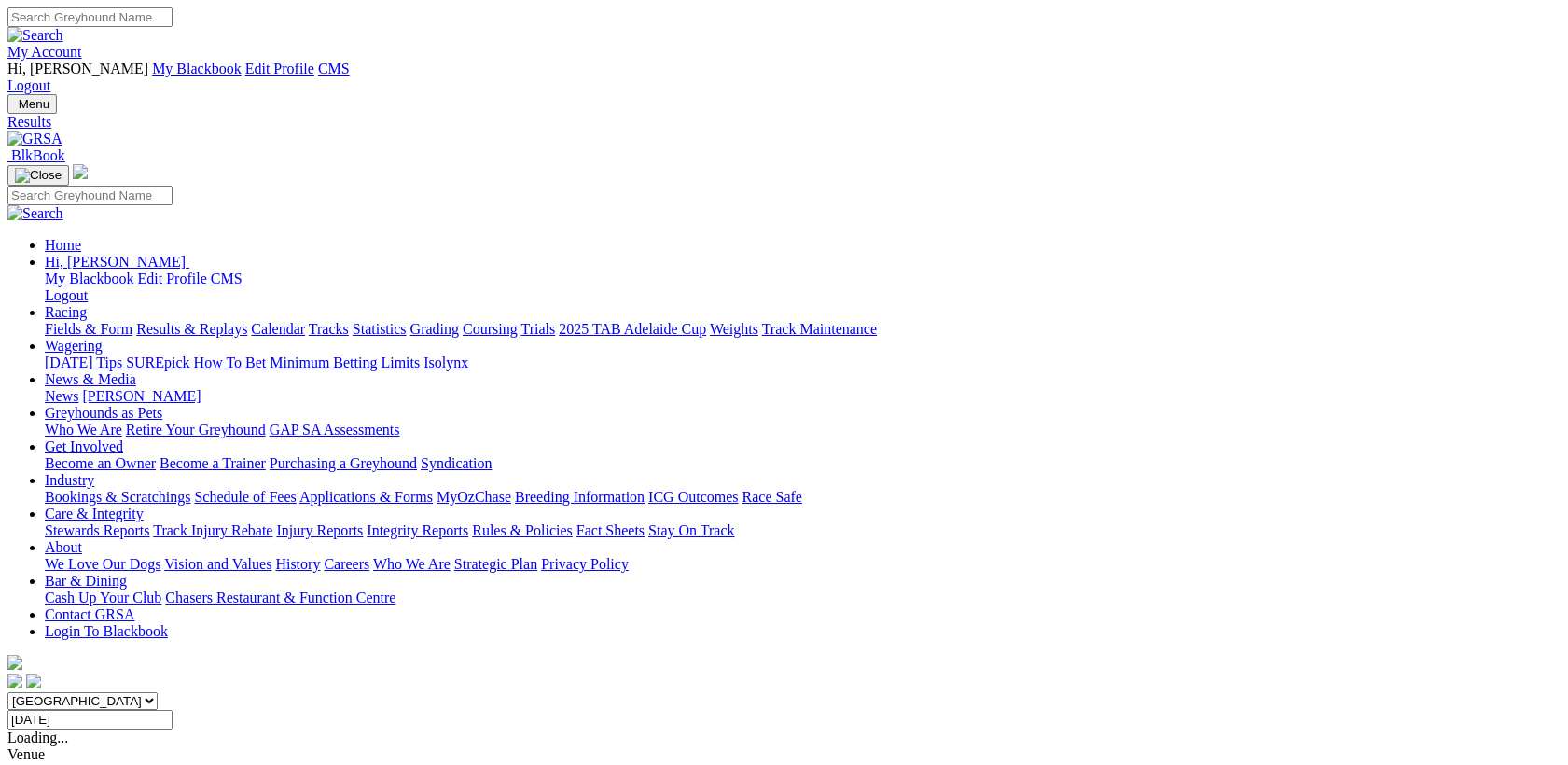
click at [173, 710] on input "[DATE]" at bounding box center [90, 720] width 165 height 19
type input "[DATE]"
click at [173, 710] on input "[DATE]" at bounding box center [90, 720] width 165 height 19
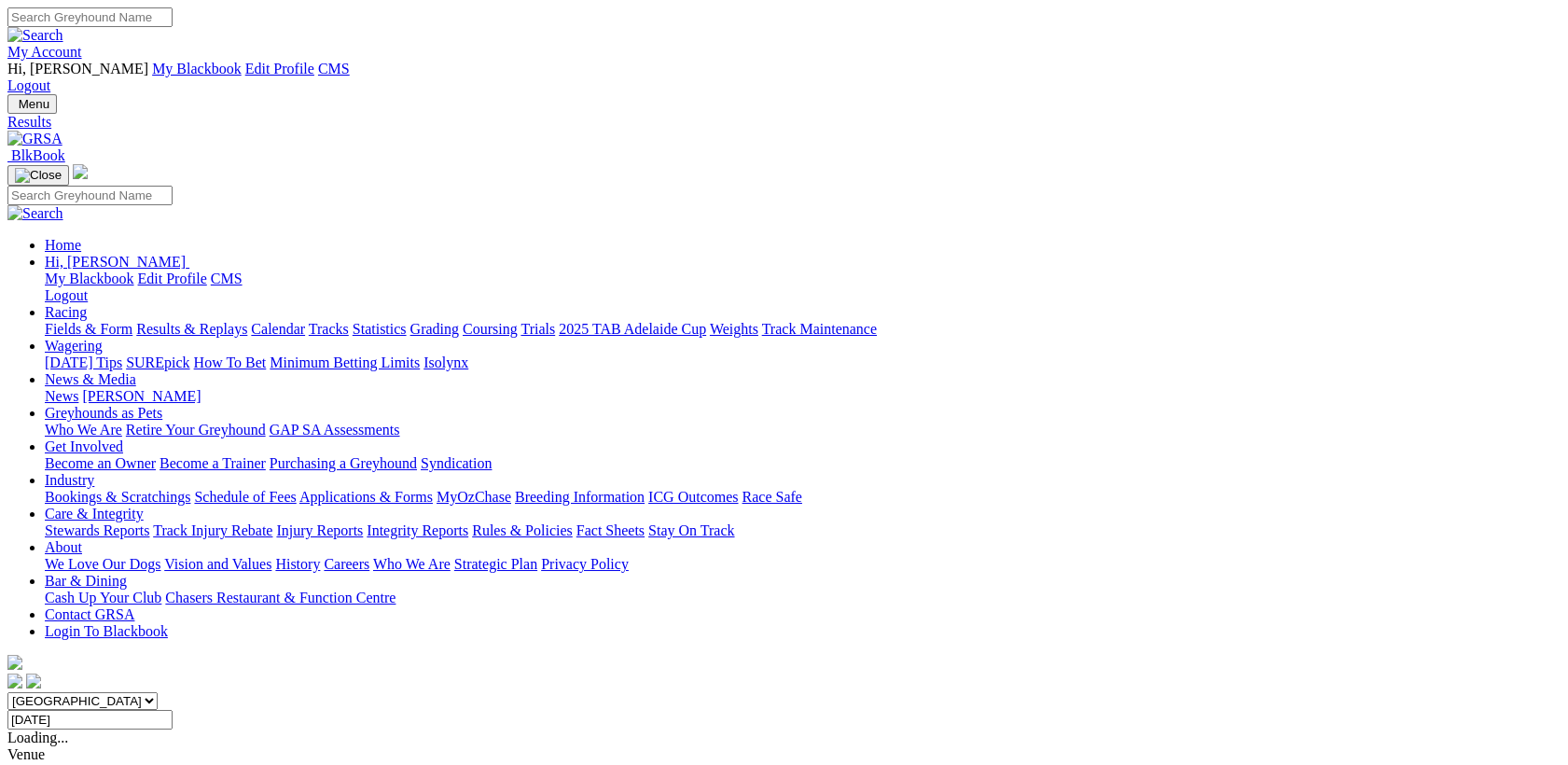
type input "[DATE]"
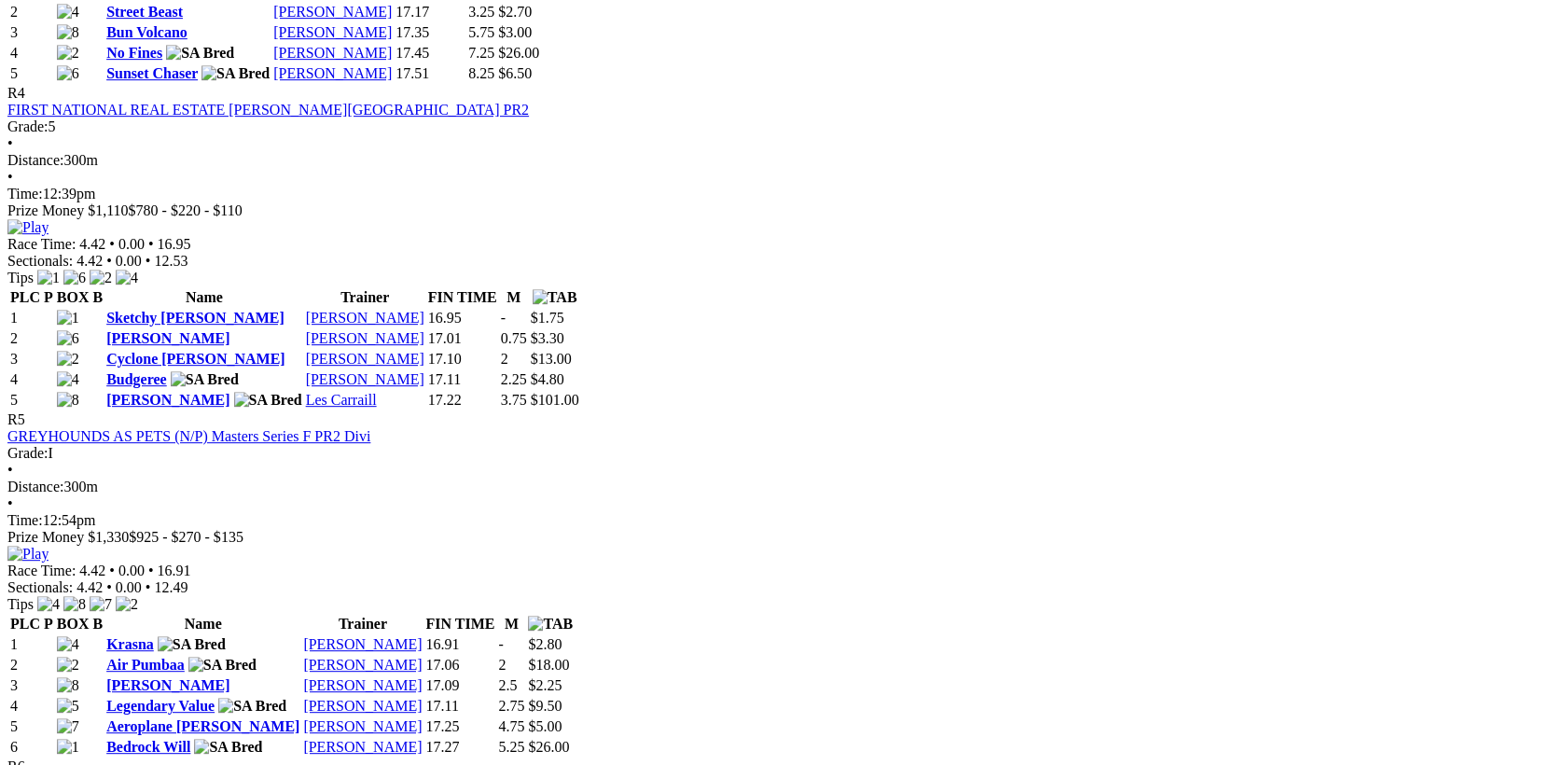
scroll to position [2418, 0]
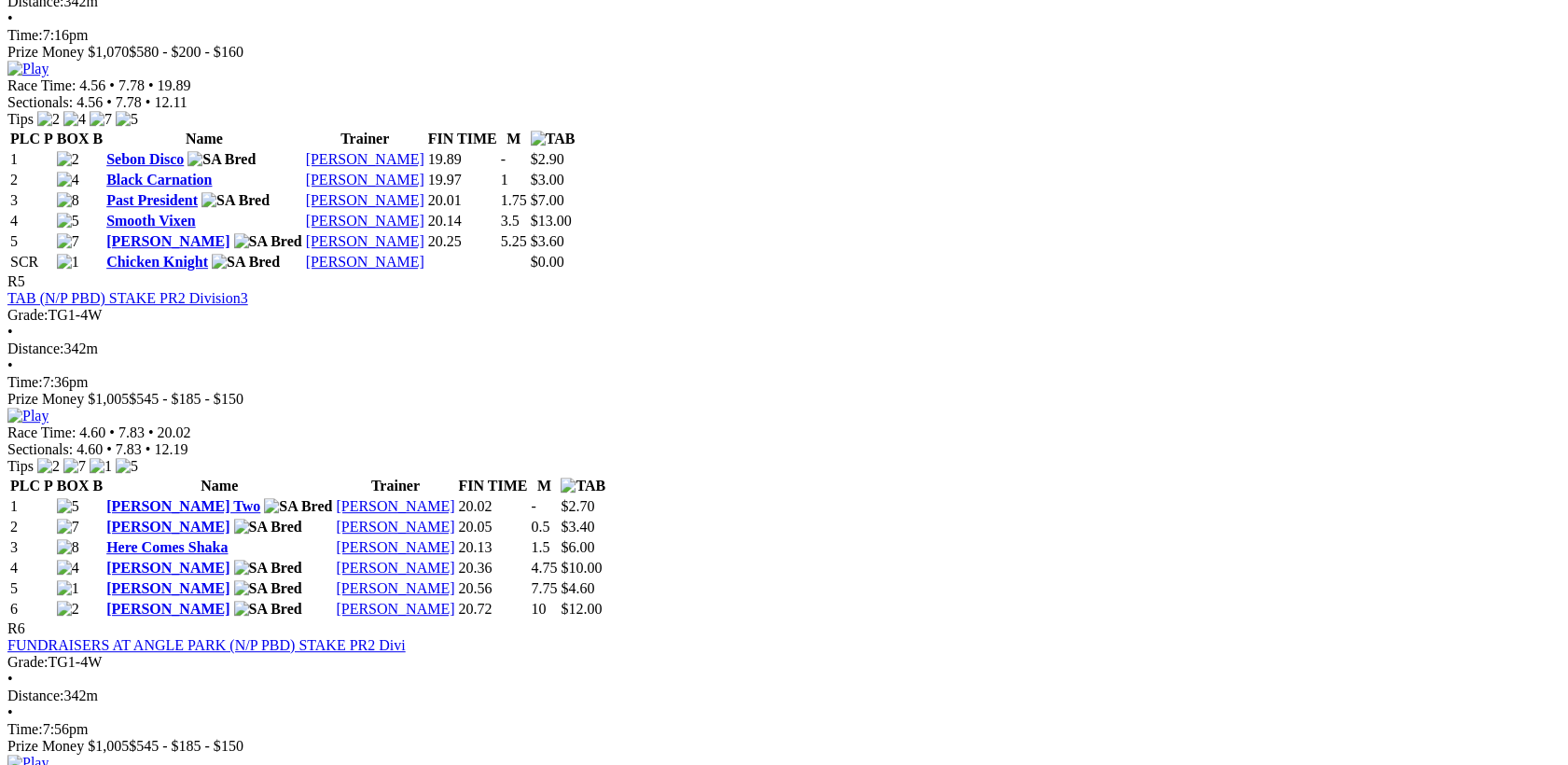
scroll to position [2418, 0]
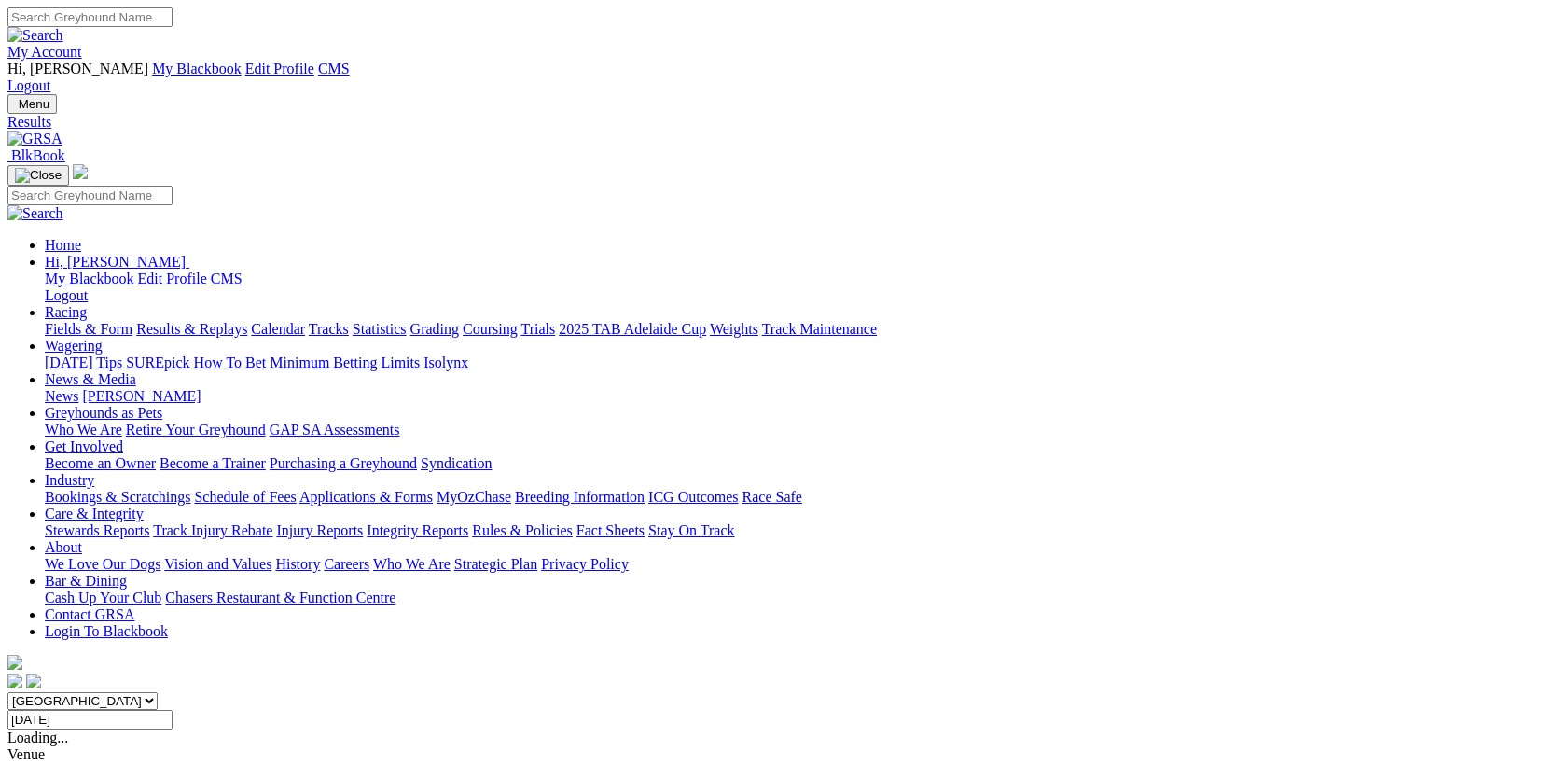
click at [173, 710] on input "Tuesday, 12 Aug 2025" at bounding box center [90, 720] width 165 height 19
type input "Wednesday, 13 Aug 2025"
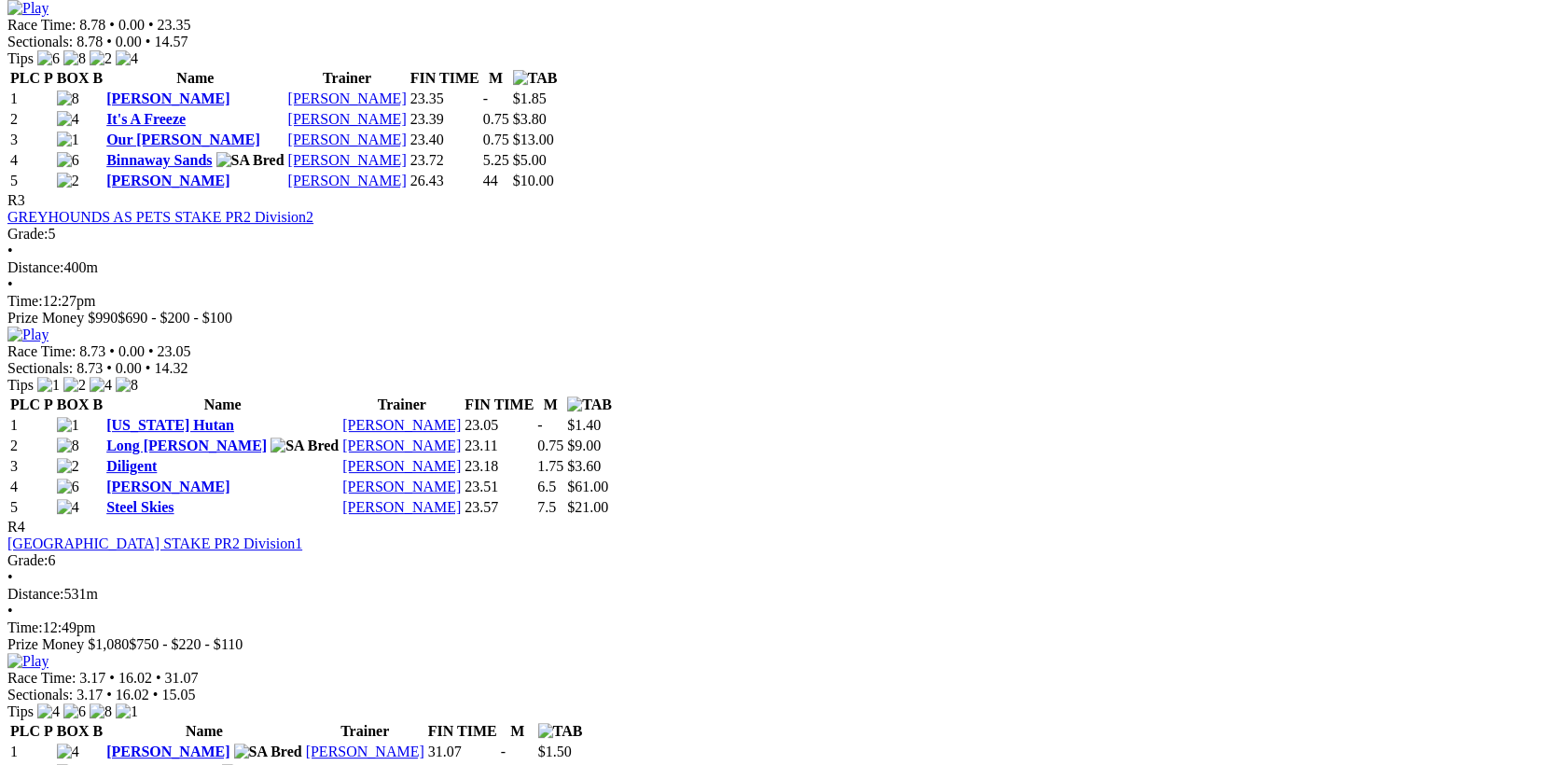
scroll to position [1692, 0]
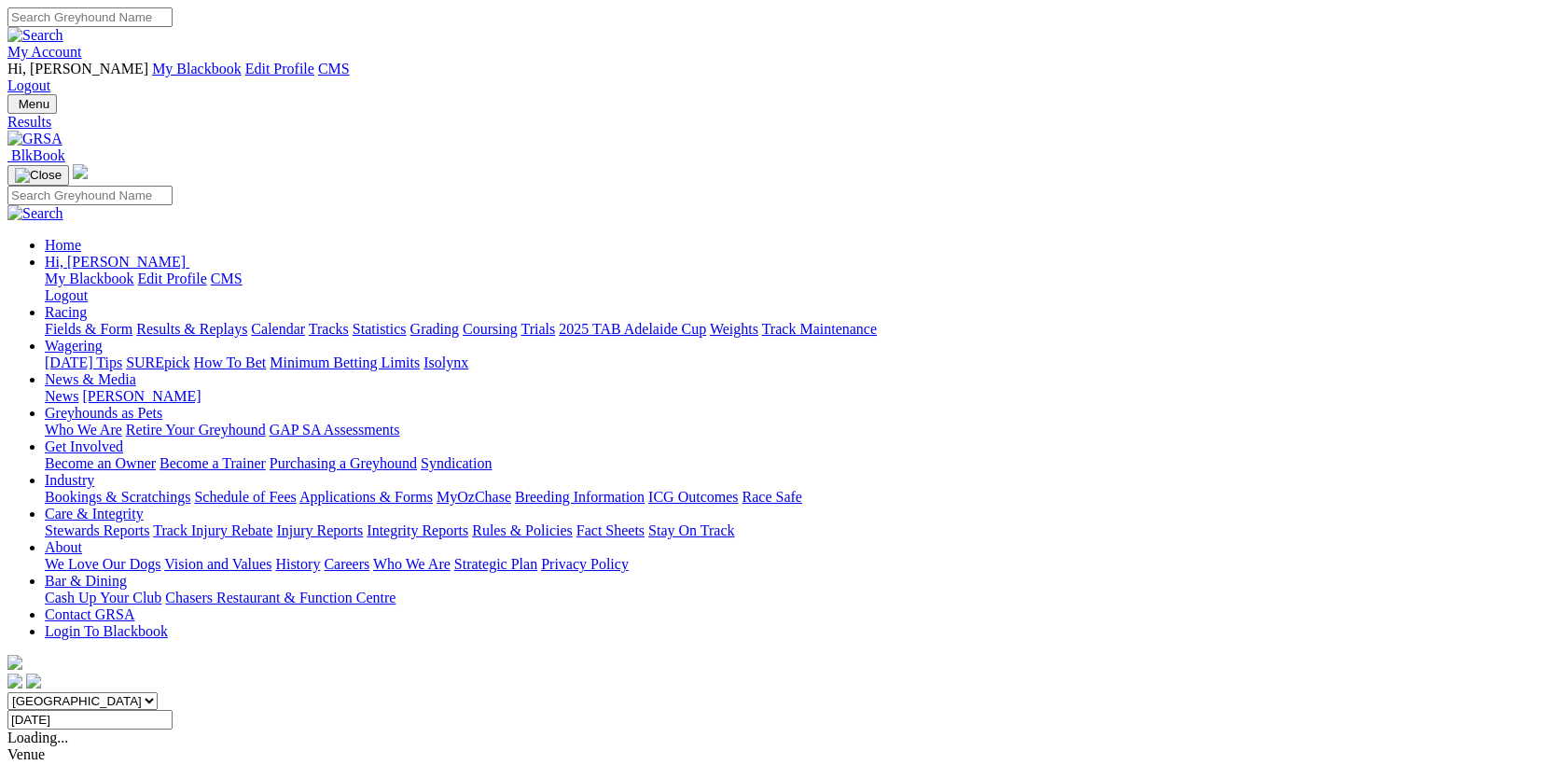
click at [173, 710] on input "[DATE]" at bounding box center [90, 720] width 165 height 19
type input "[DATE]"
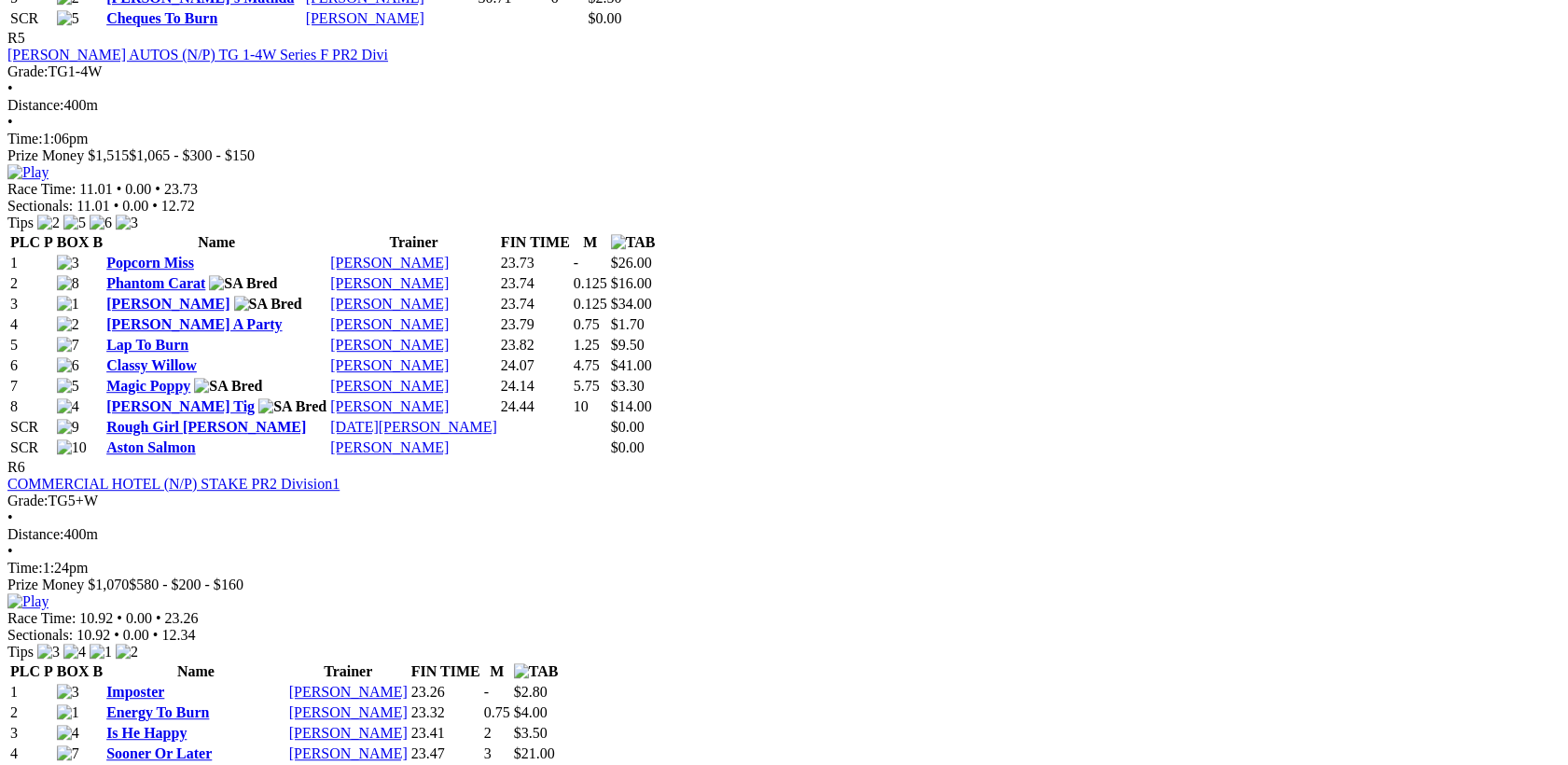
scroll to position [2659, 0]
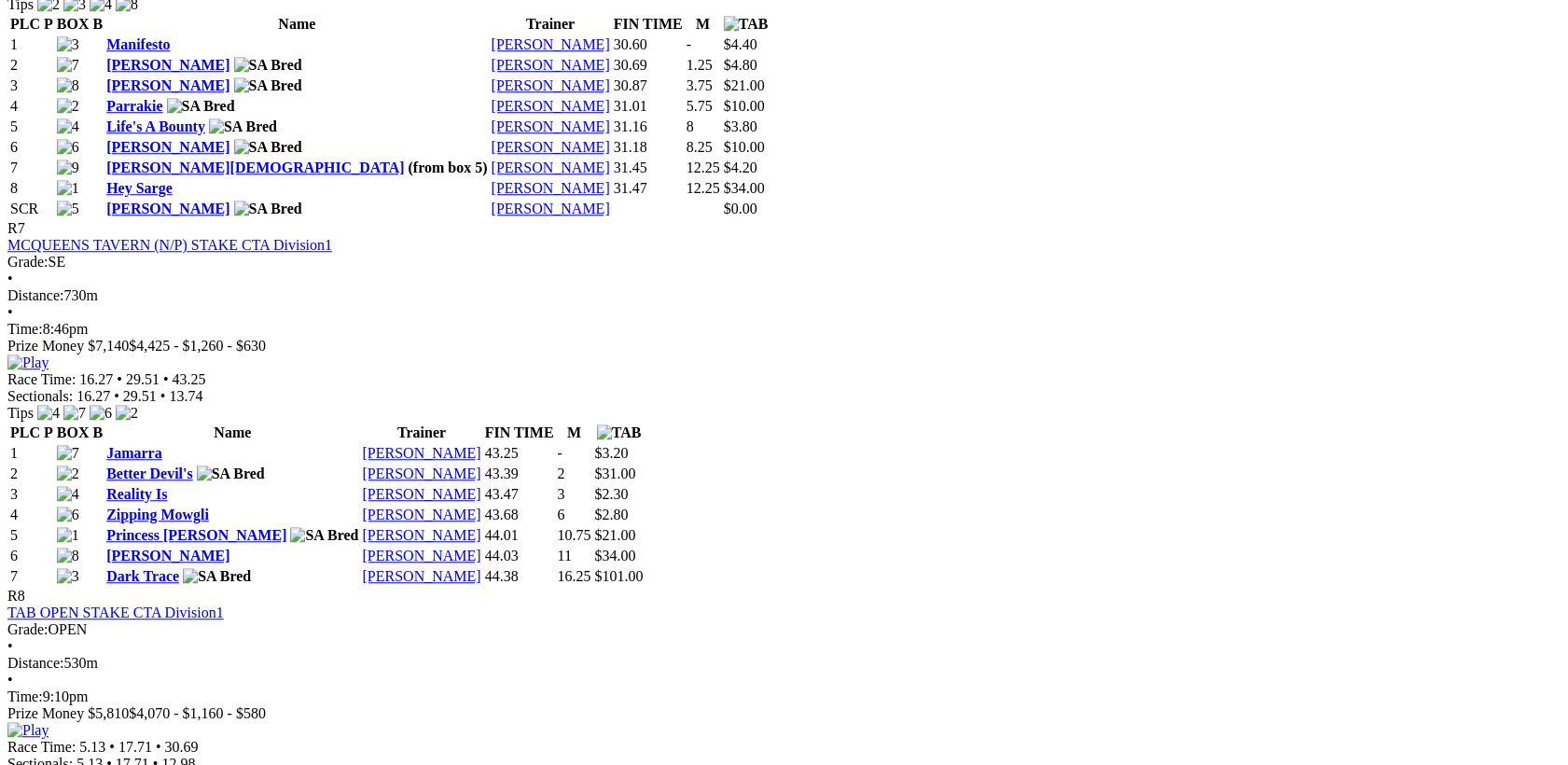
scroll to position [3143, 0]
